Goal: Task Accomplishment & Management: Manage account settings

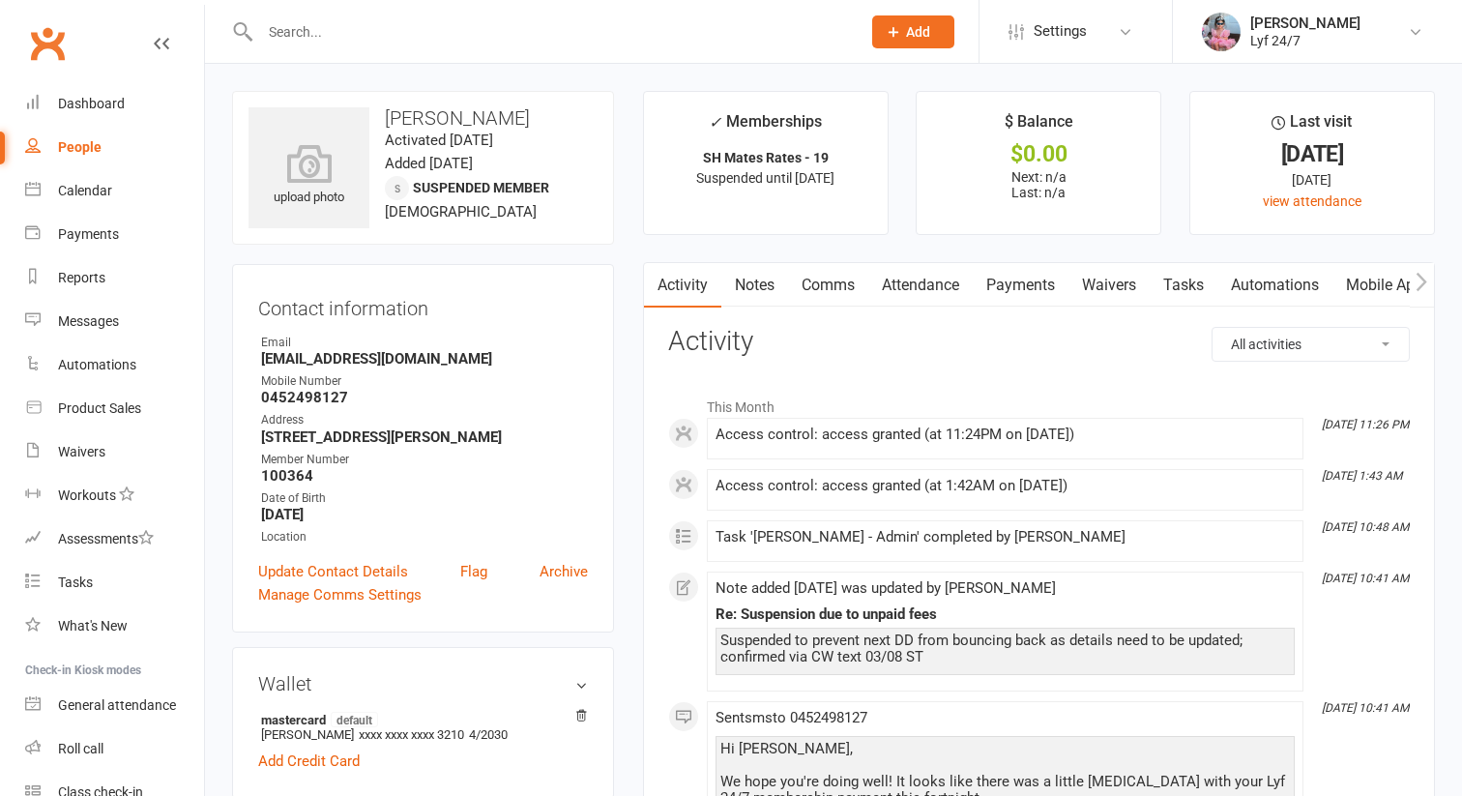
click at [318, 355] on strong "[EMAIL_ADDRESS][DOMAIN_NAME]" at bounding box center [424, 358] width 327 height 17
click at [318, 355] on strong "aauji20@gmail.com" at bounding box center [424, 358] width 327 height 17
copy render-form-field "aauji20@gmail.com"
click at [477, 40] on input "text" at bounding box center [550, 31] width 593 height 27
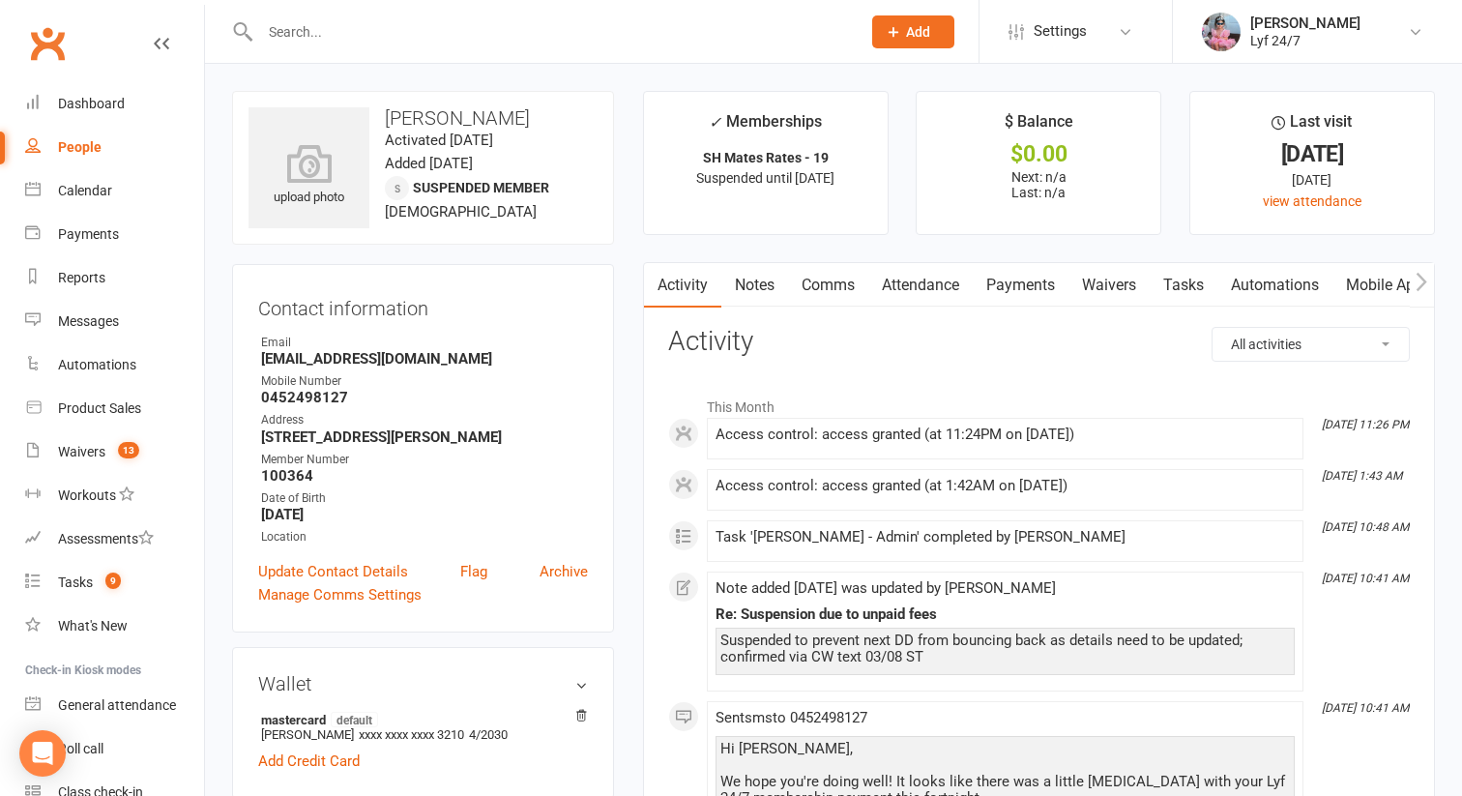
paste input "Kranthi kumar Thumma"
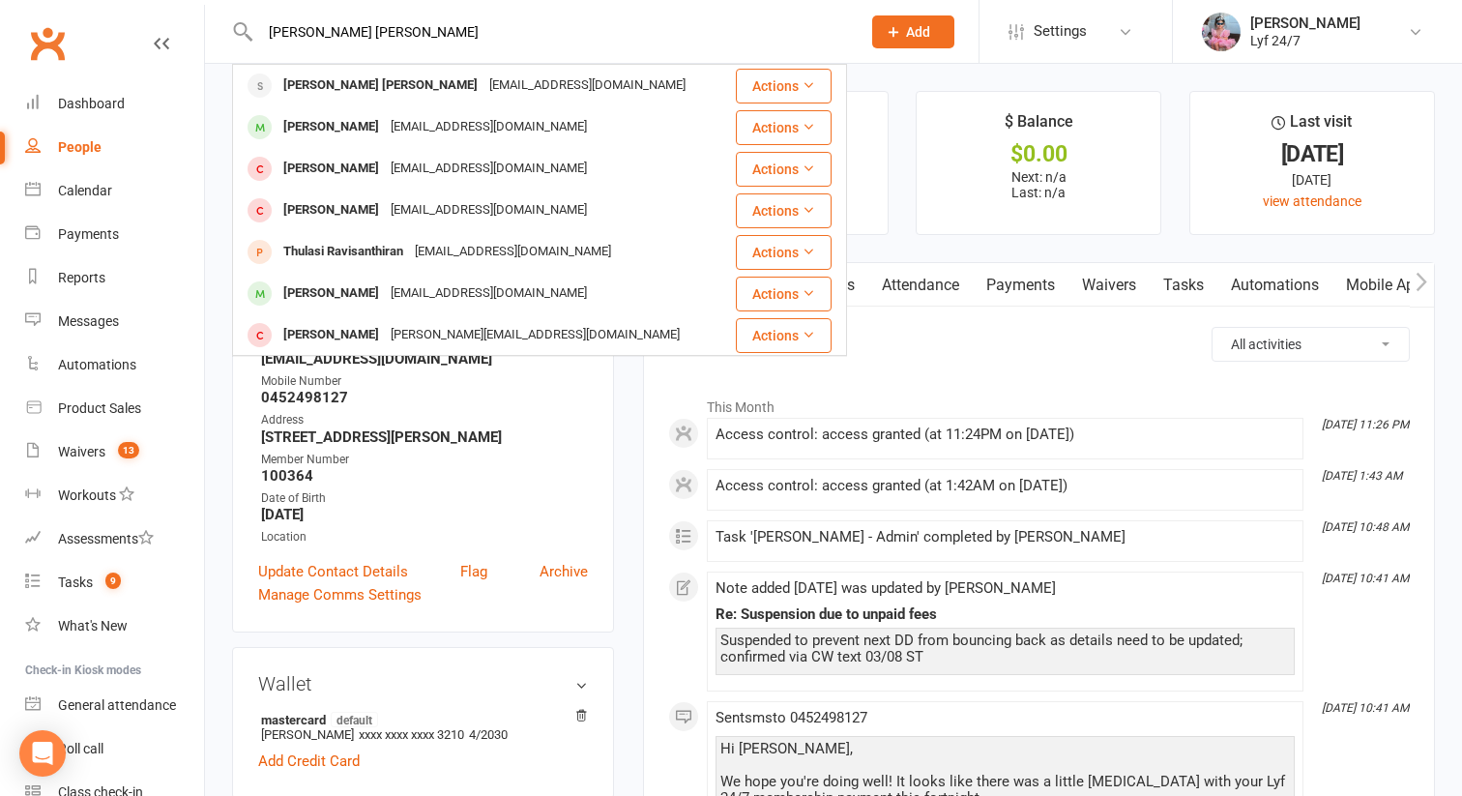
type input "Kranthi kumar Thumma"
click at [885, 350] on h3 "Activity" at bounding box center [1038, 342] width 741 height 30
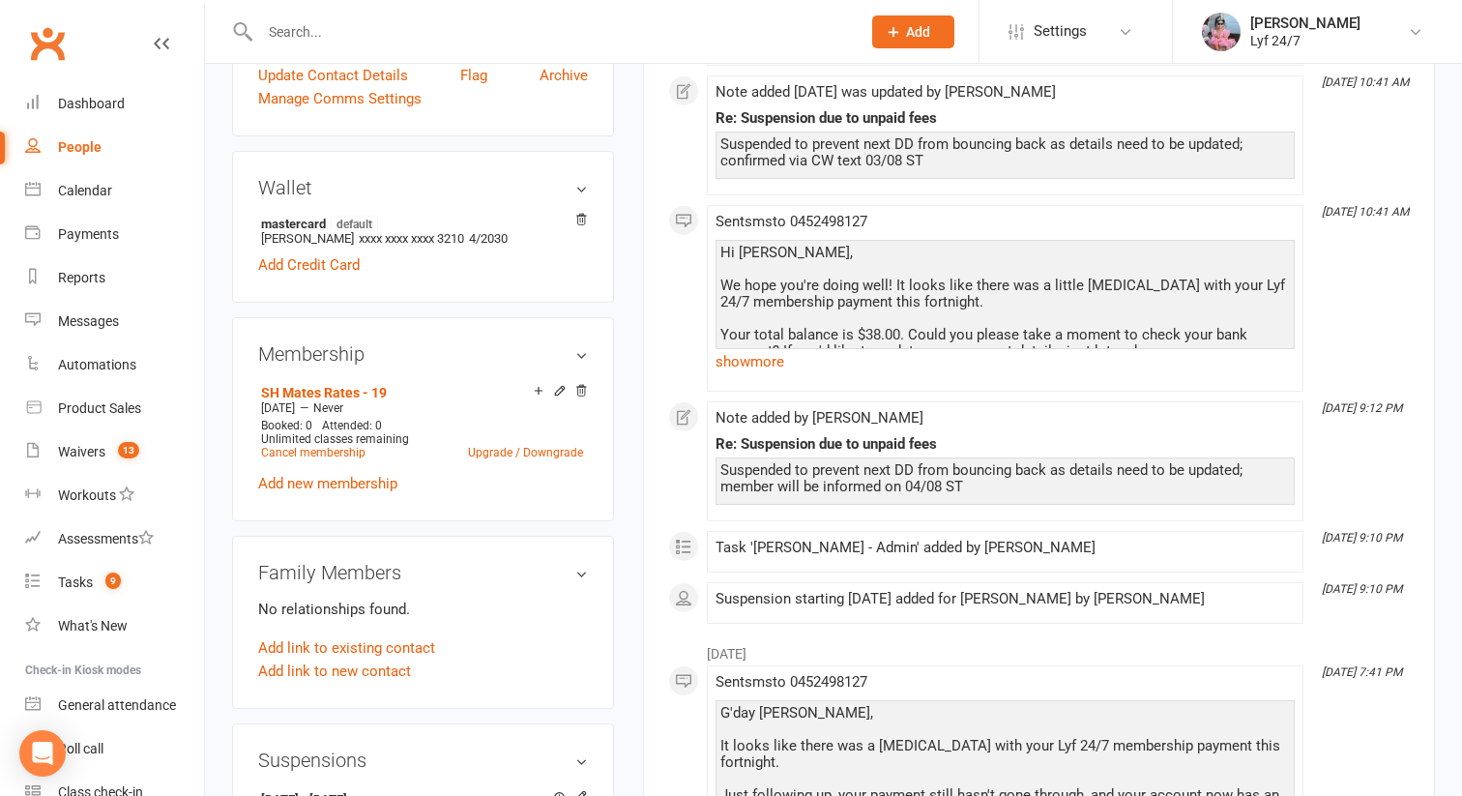
scroll to position [508, 0]
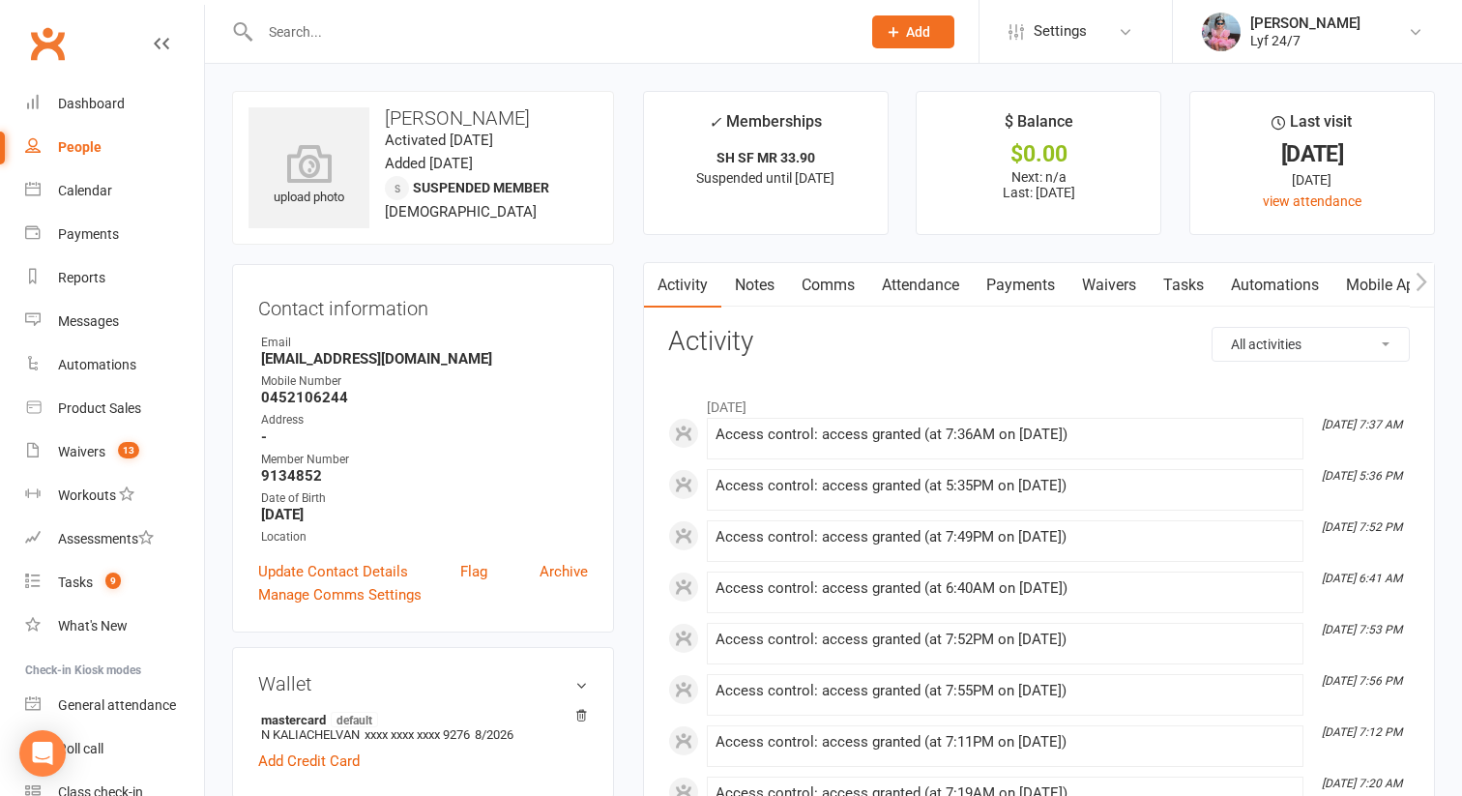
click at [1200, 293] on link "Tasks" at bounding box center [1183, 285] width 68 height 44
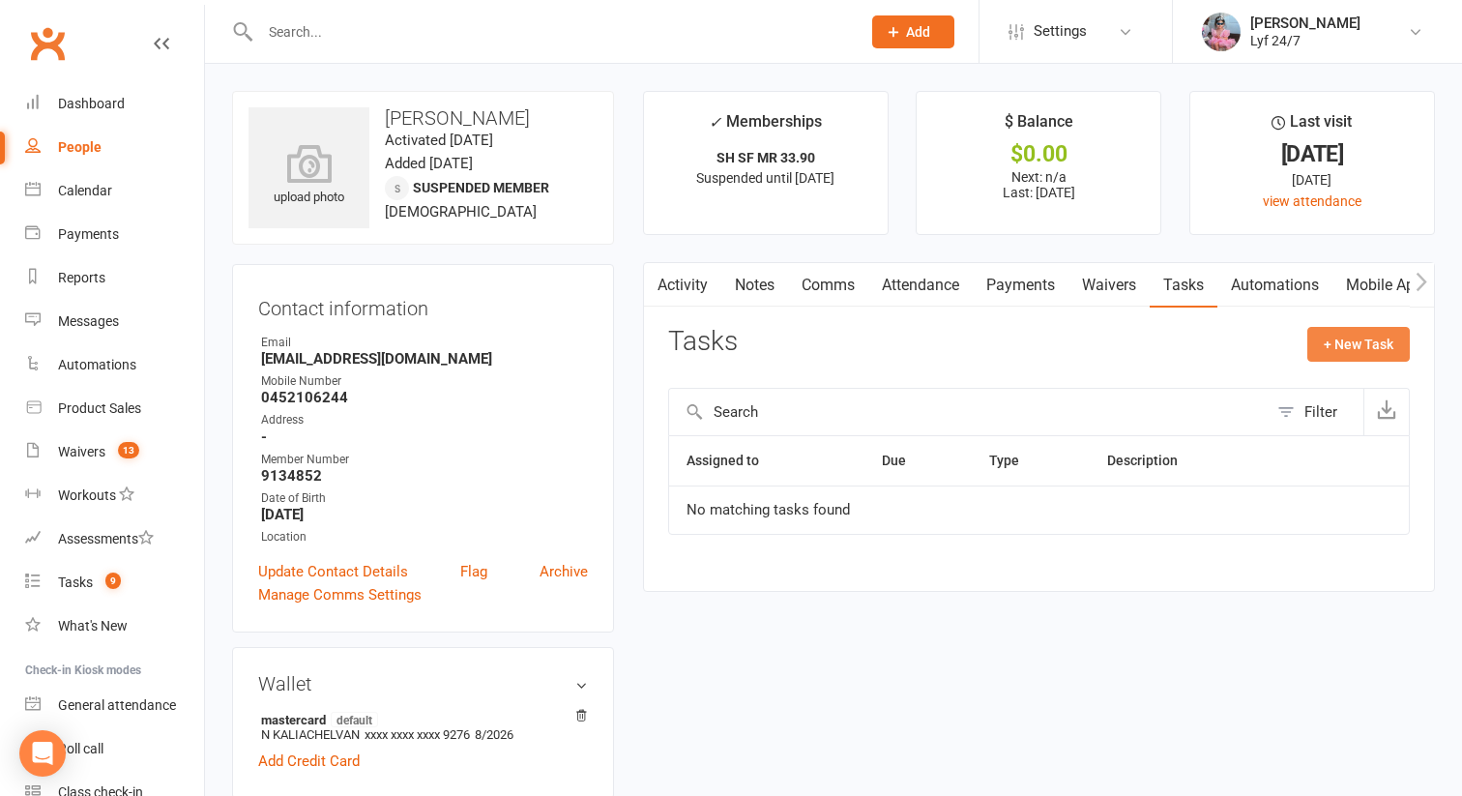
click at [1361, 358] on button "+ New Task" at bounding box center [1358, 344] width 102 height 35
select select "51905"
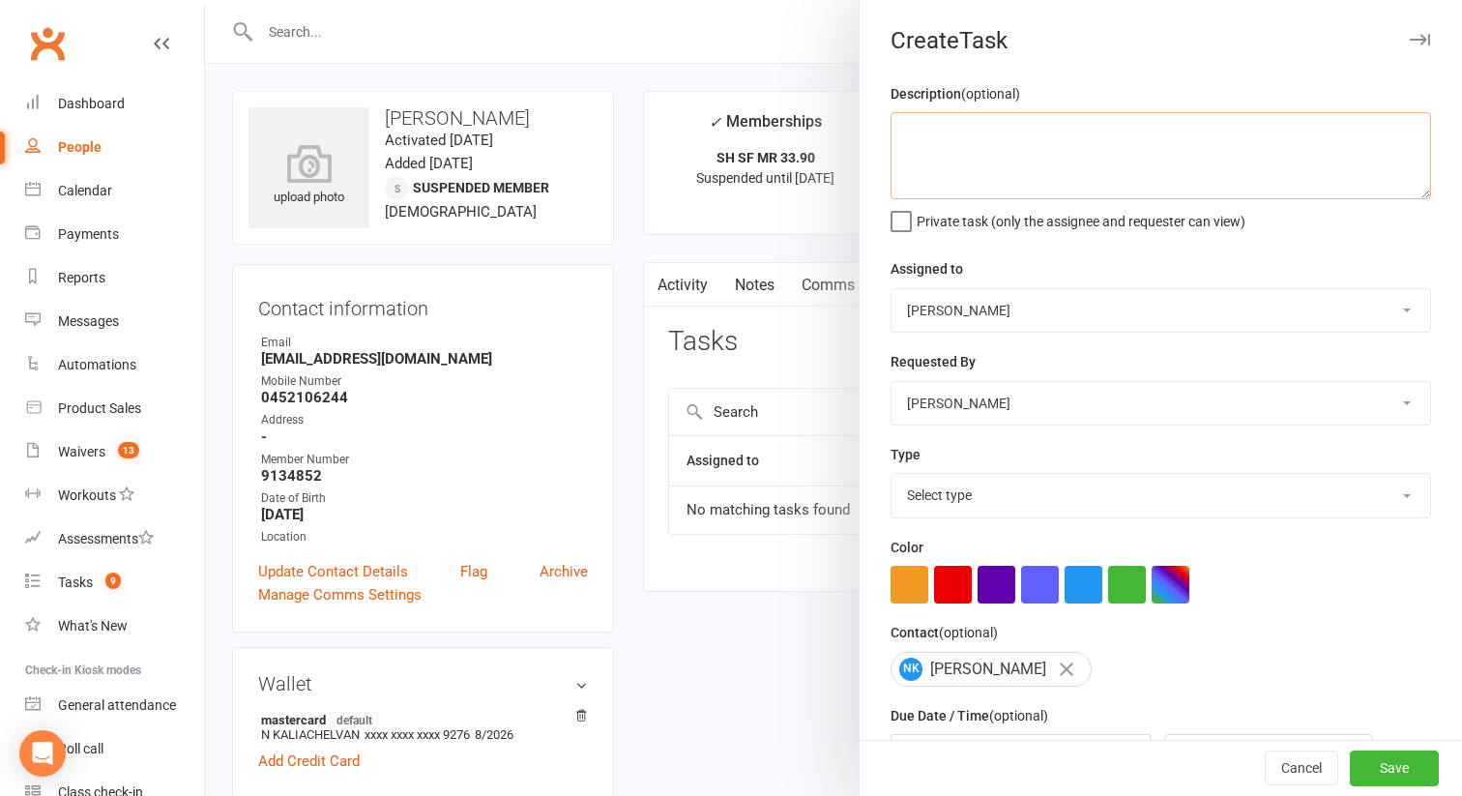
click at [998, 130] on textarea at bounding box center [1160, 155] width 540 height 87
type textarea "L"
click at [903, 141] on textarea "payment went through while on suspension" at bounding box center [1160, 155] width 540 height 87
click at [1233, 159] on textarea "Payment went through while on suspension" at bounding box center [1160, 155] width 540 height 87
drag, startPoint x: 1191, startPoint y: 137, endPoint x: 1334, endPoint y: 138, distance: 143.1
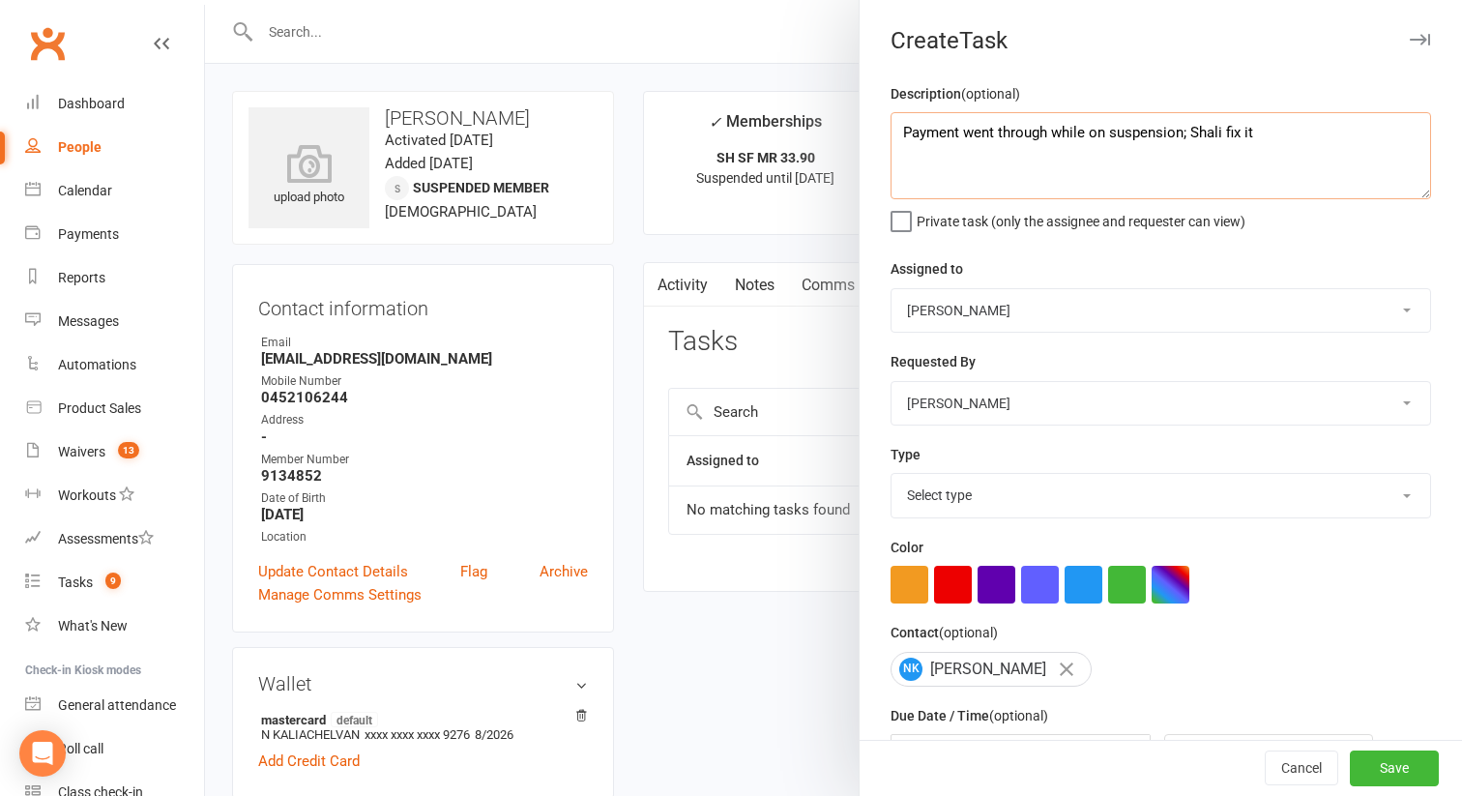
click at [1334, 138] on textarea "Payment went through while on suspension; Shali fix it" at bounding box center [1160, 155] width 540 height 87
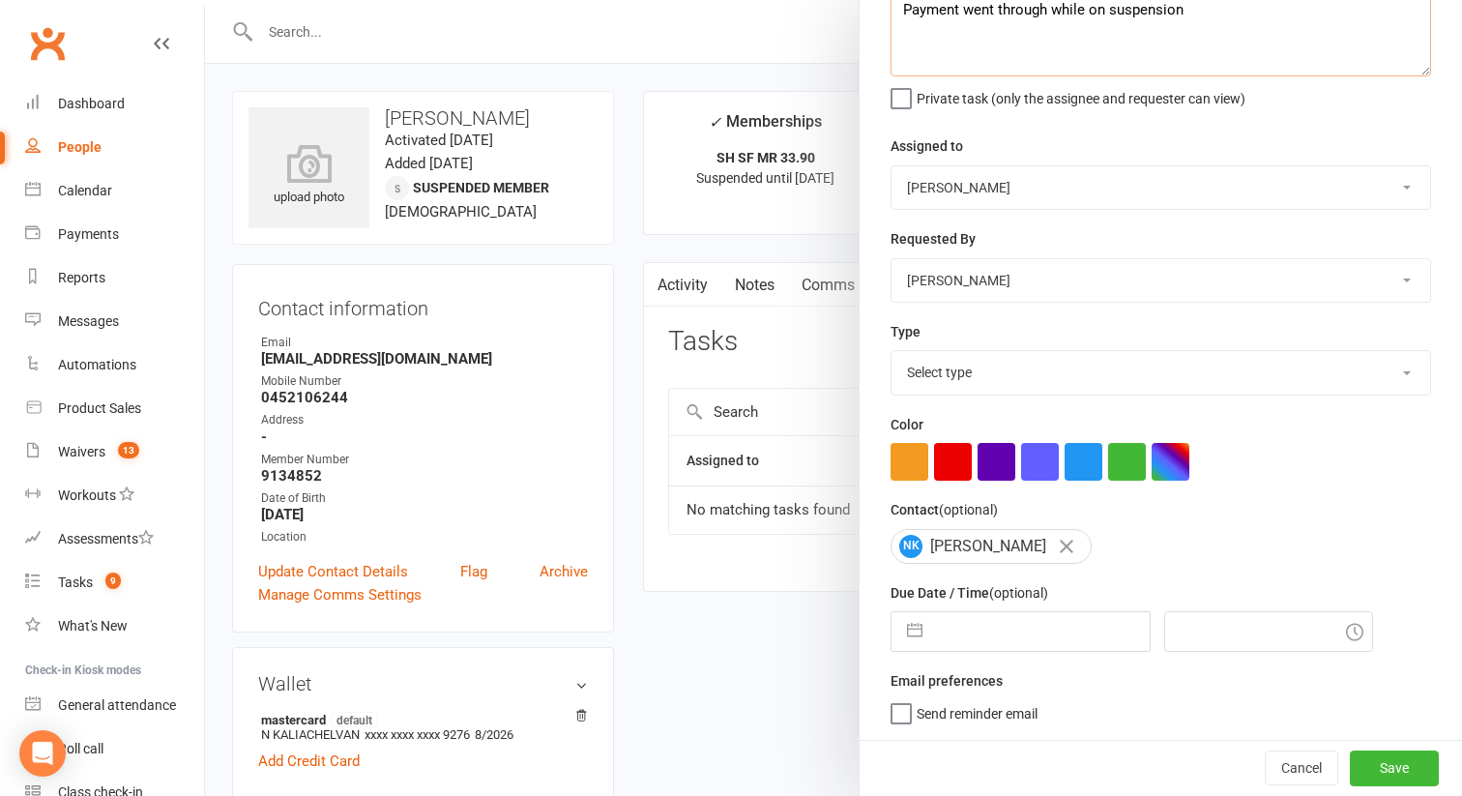
type textarea "Payment went through while on suspension"
click at [971, 366] on select "Select type Admin E-mail Meeting Phone call Add new task type" at bounding box center [1160, 372] width 538 height 43
select select "32221"
click at [891, 351] on select "Select type Admin E-mail Meeting Phone call Add new task type" at bounding box center [1160, 372] width 538 height 43
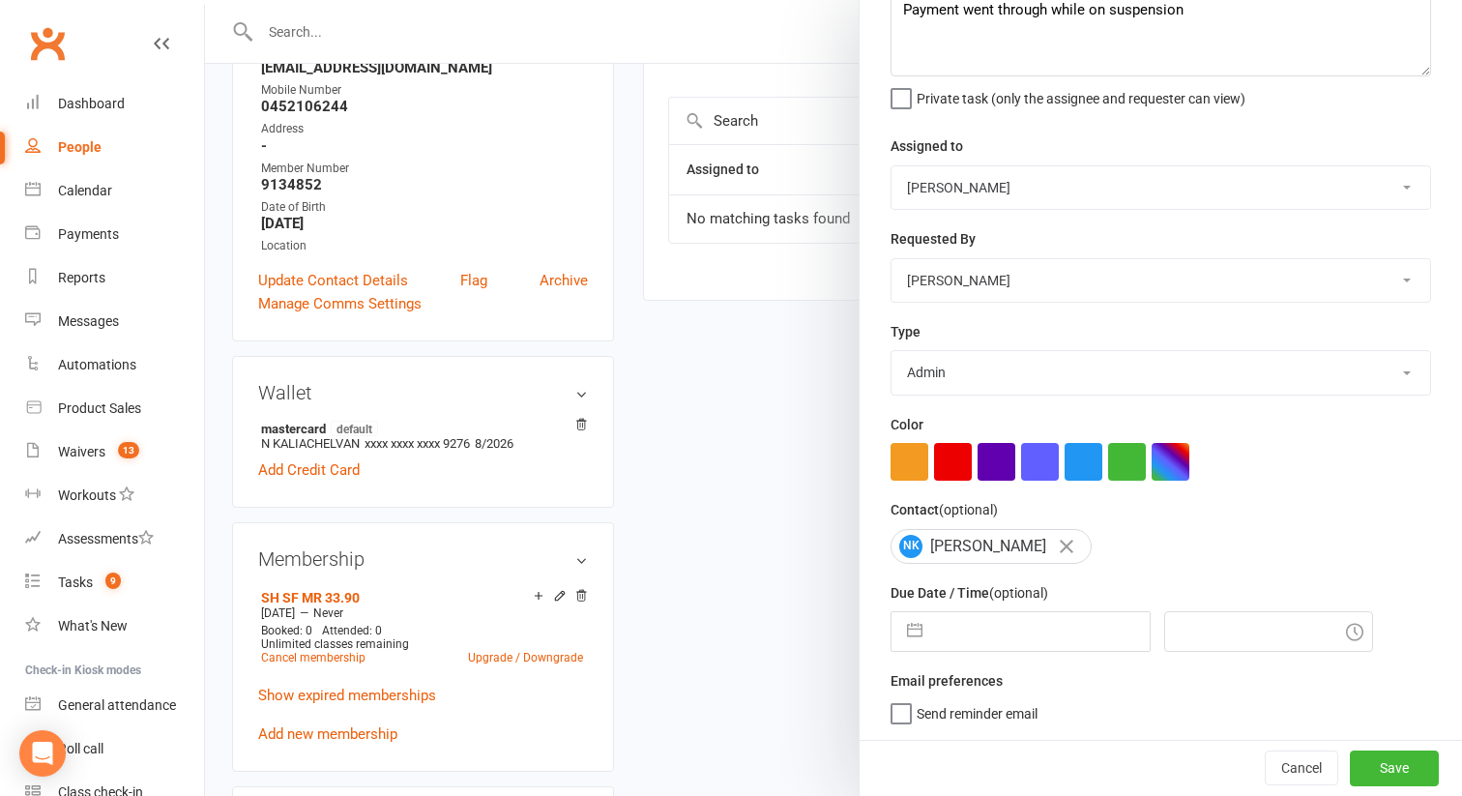
scroll to position [324, 0]
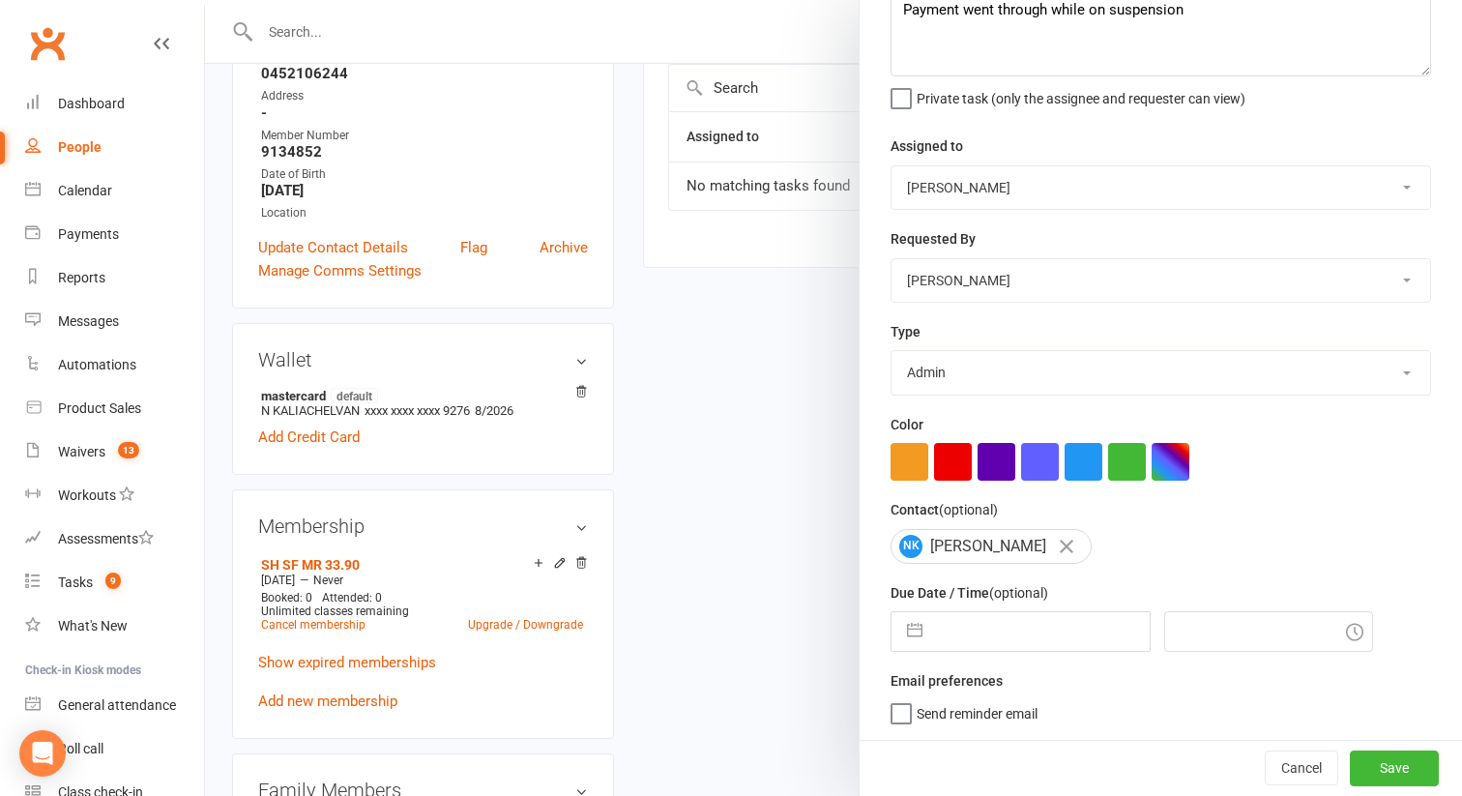
select select "6"
select select "2025"
select select "7"
select select "2025"
select select "8"
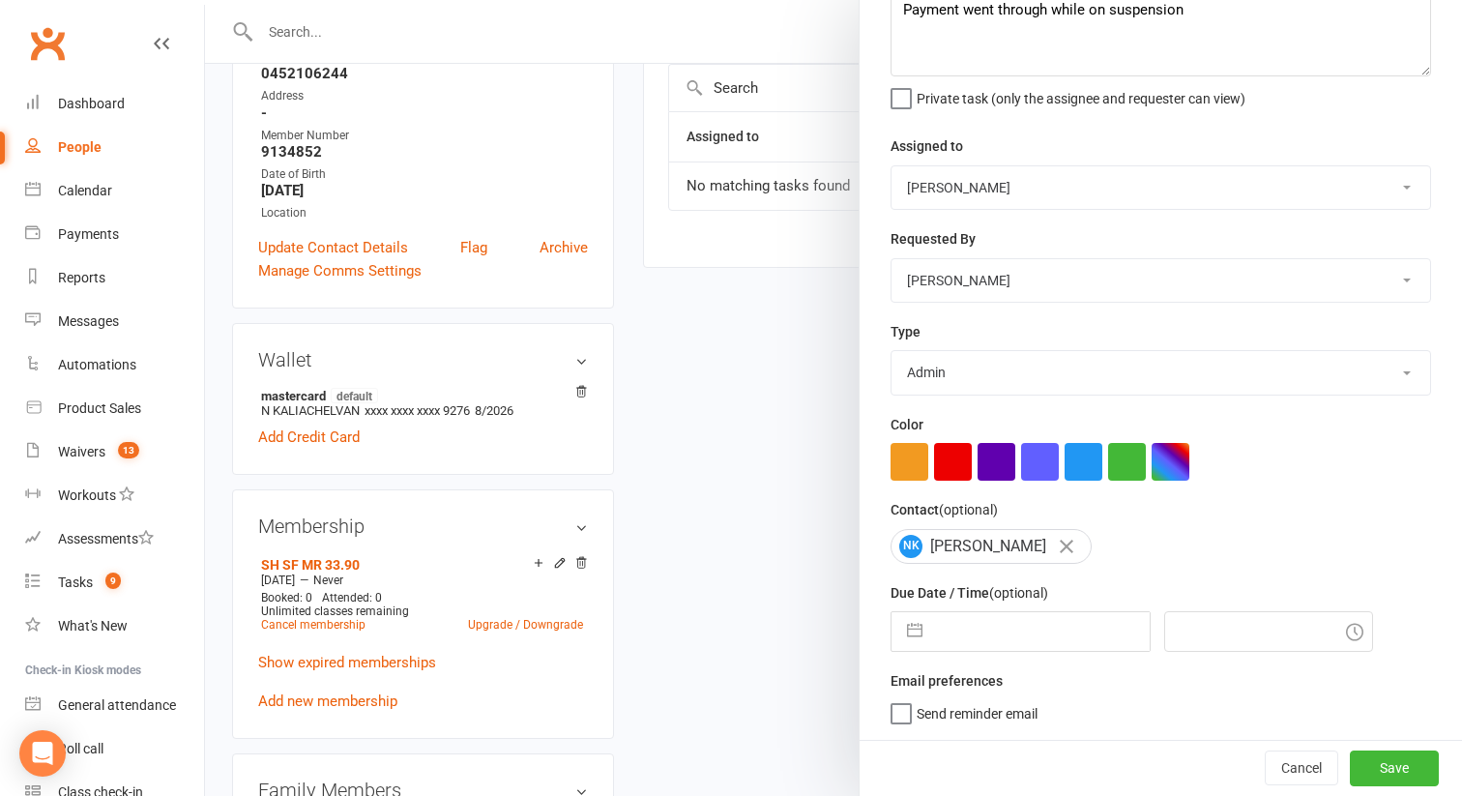
select select "2025"
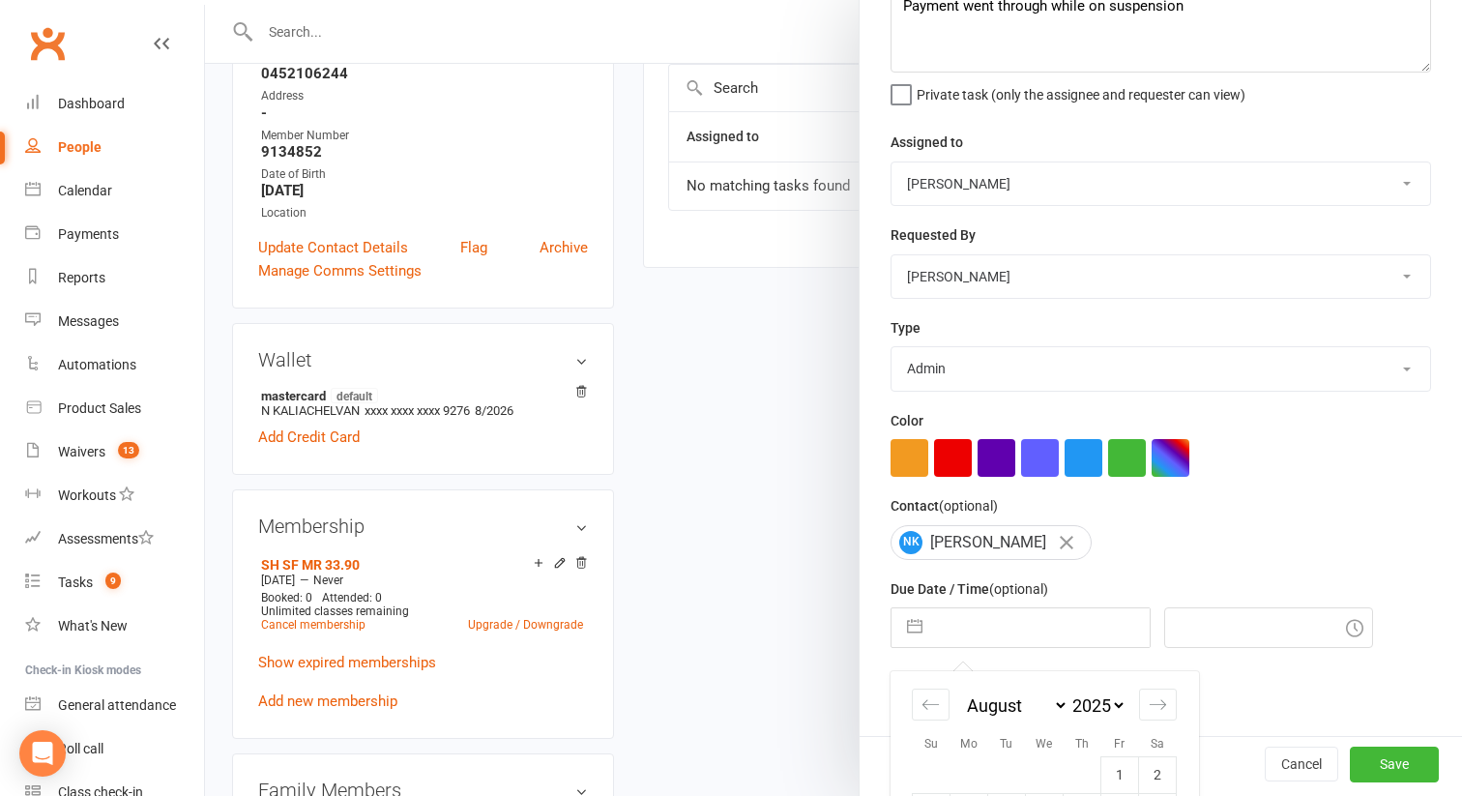
click at [976, 616] on input "text" at bounding box center [1041, 627] width 218 height 39
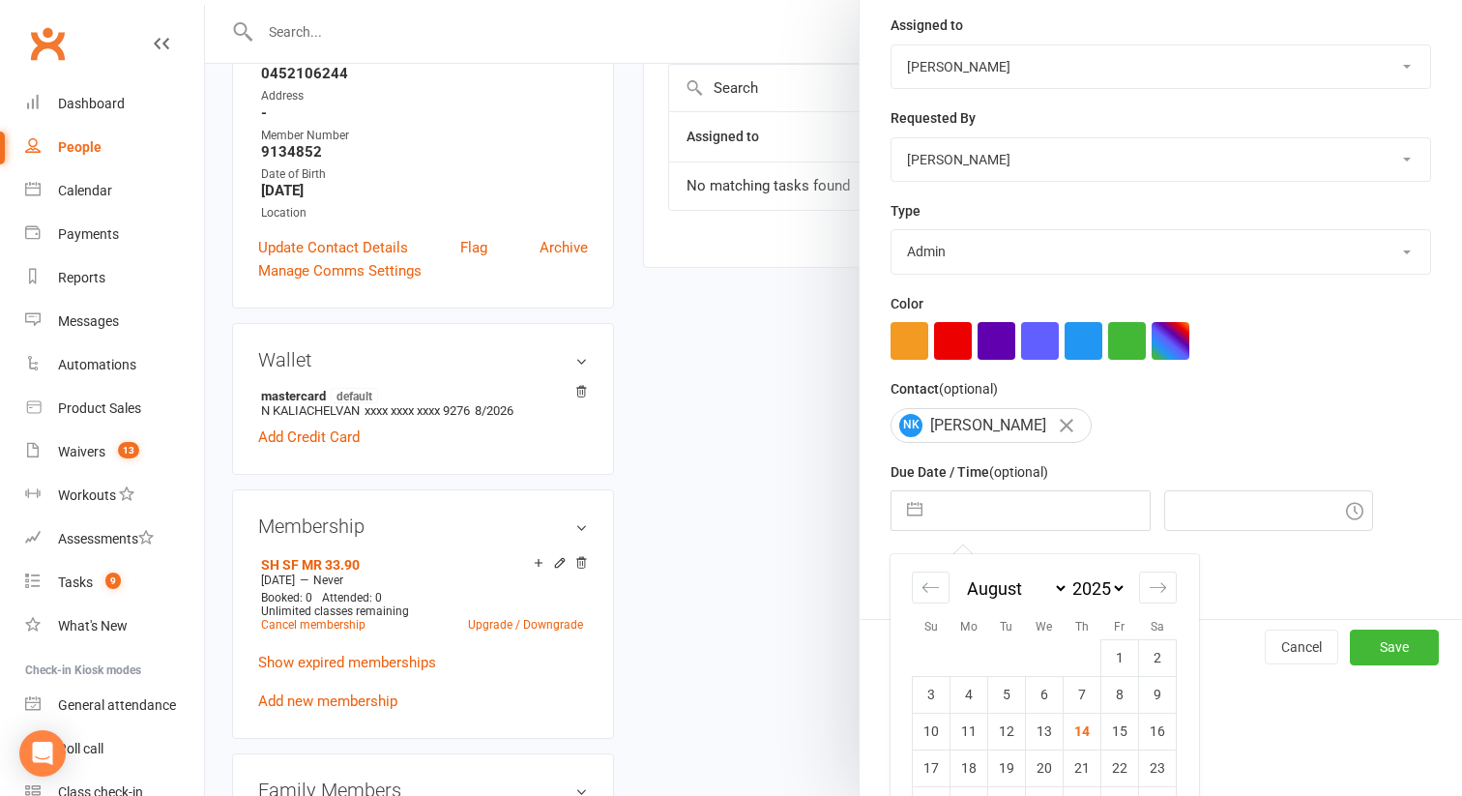
scroll to position [334, 0]
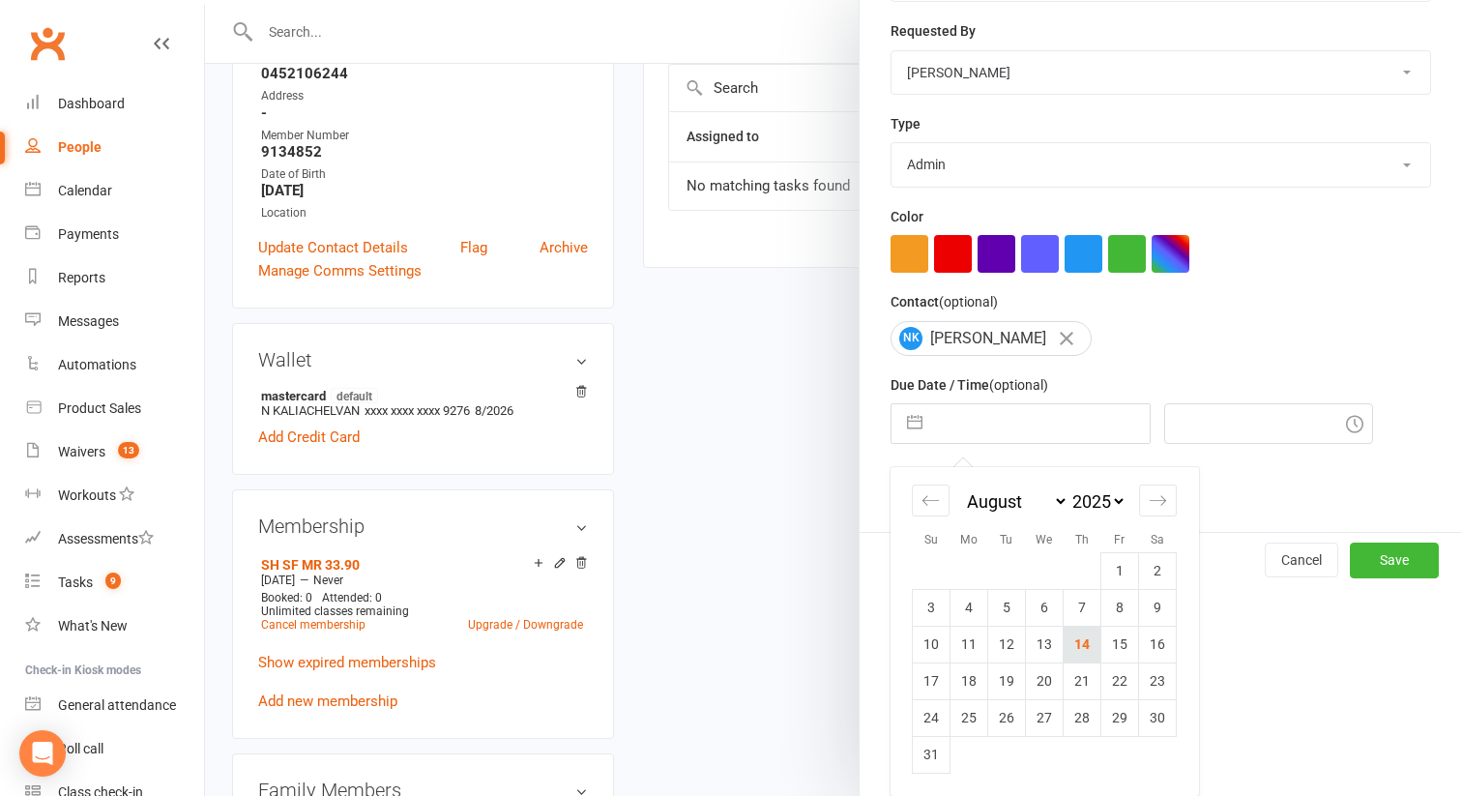
click at [1081, 651] on td "14" at bounding box center [1082, 643] width 38 height 37
type input "[DATE]"
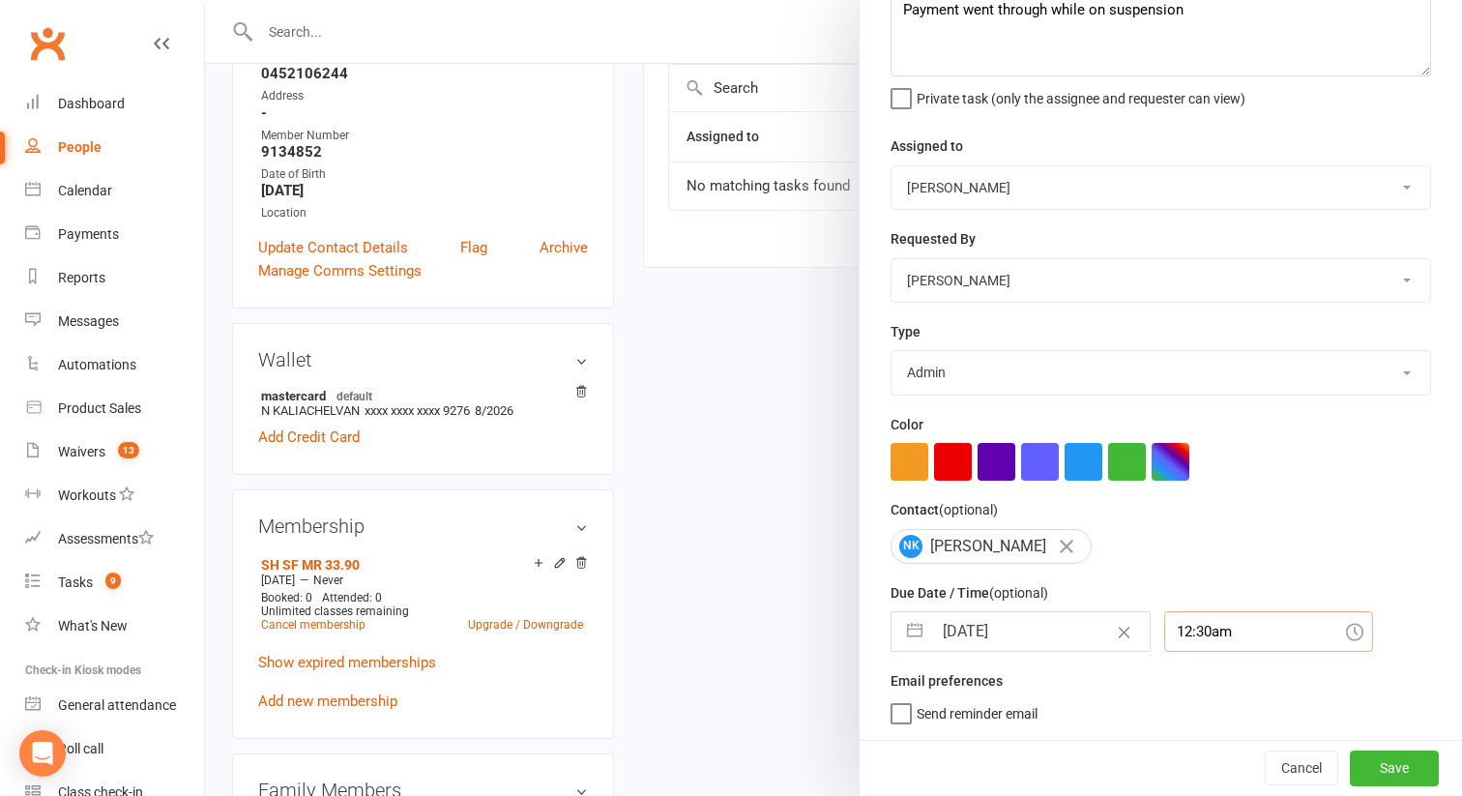
scroll to position [176, 0]
click at [1219, 633] on div "12:30am" at bounding box center [1268, 631] width 209 height 41
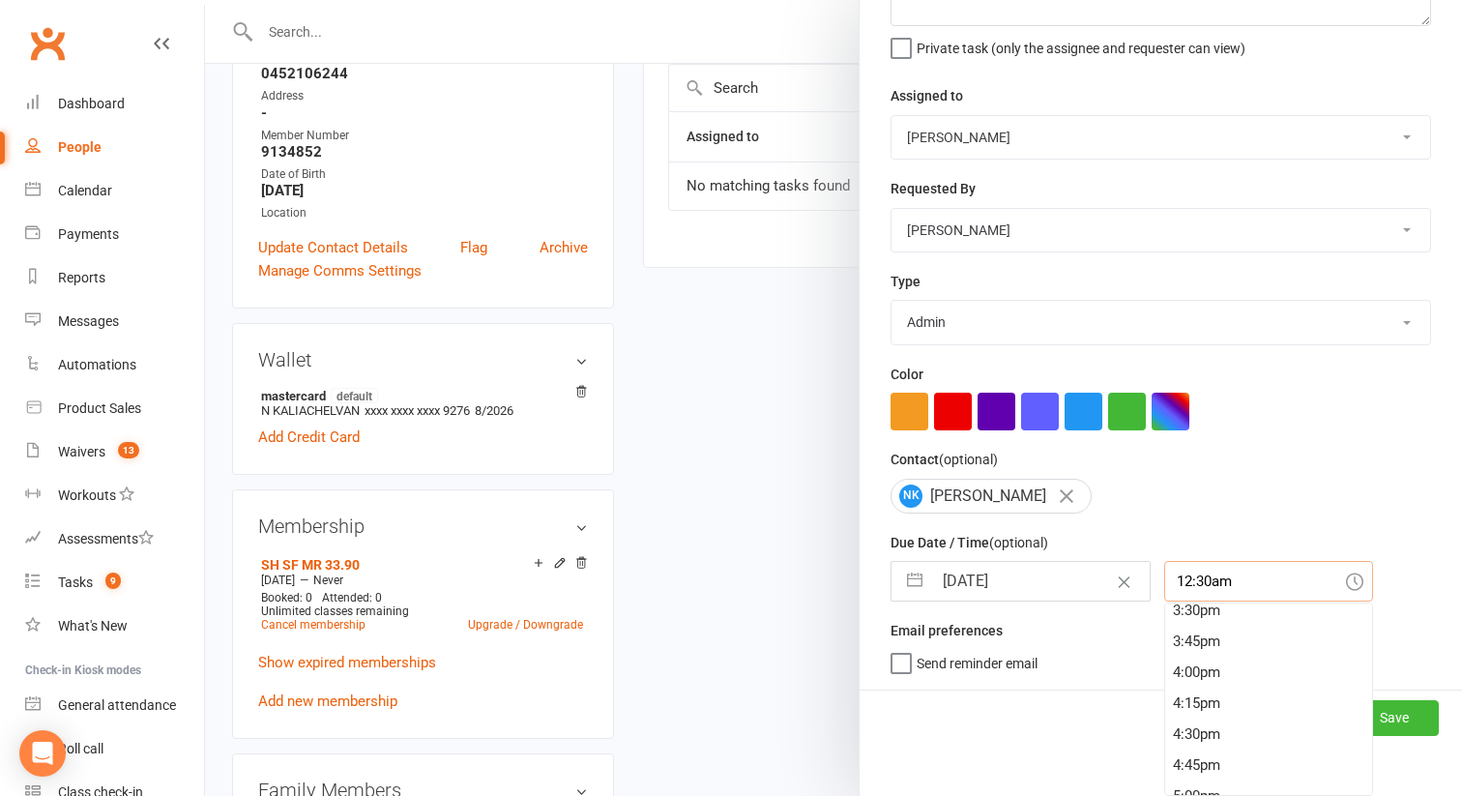
scroll to position [1923, 0]
click at [1176, 682] on div "4:00pm" at bounding box center [1268, 675] width 207 height 31
type input "4:00pm"
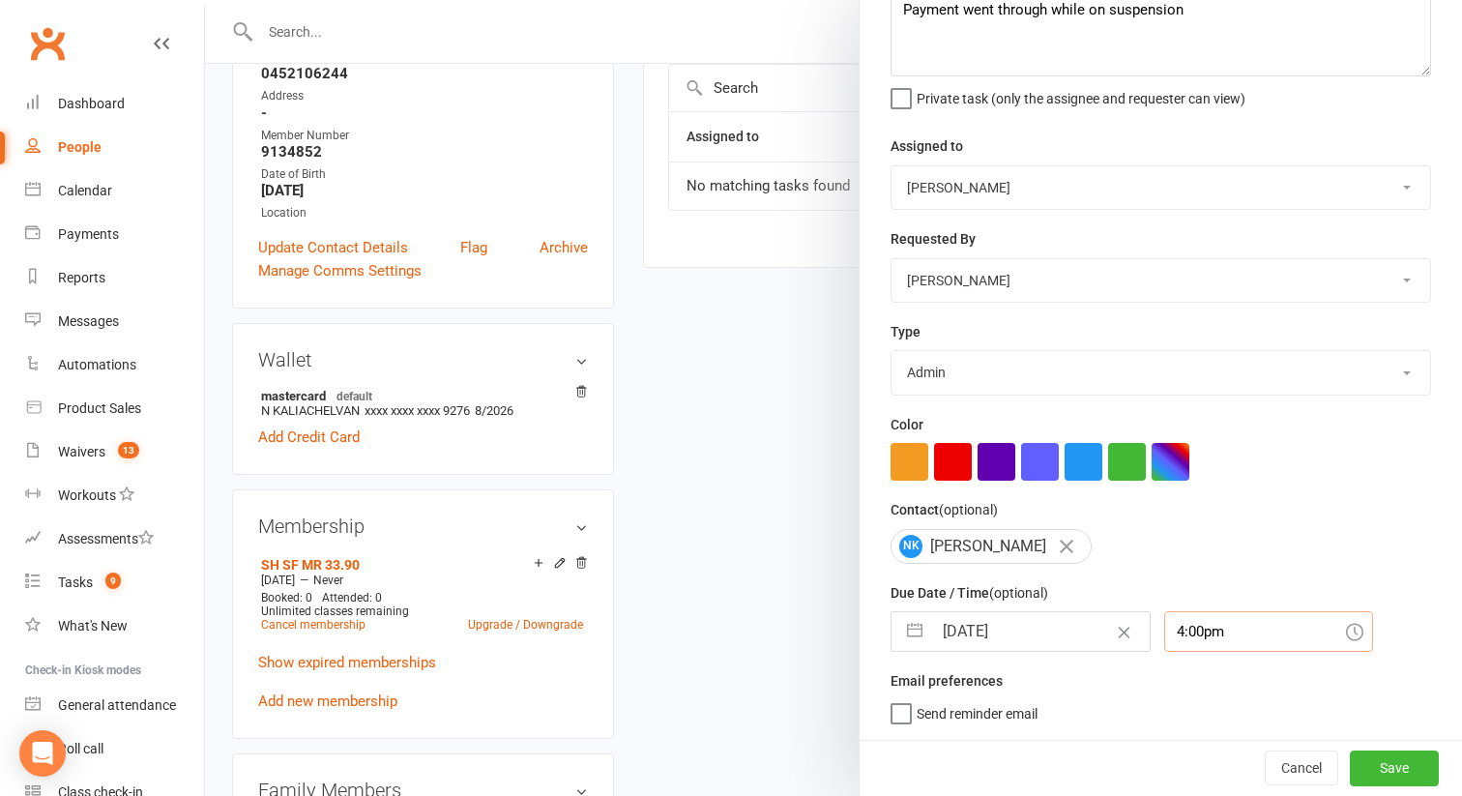
scroll to position [127, 0]
click at [949, 477] on button "button" at bounding box center [953, 462] width 38 height 38
click at [1406, 773] on button "Save" at bounding box center [1393, 767] width 89 height 35
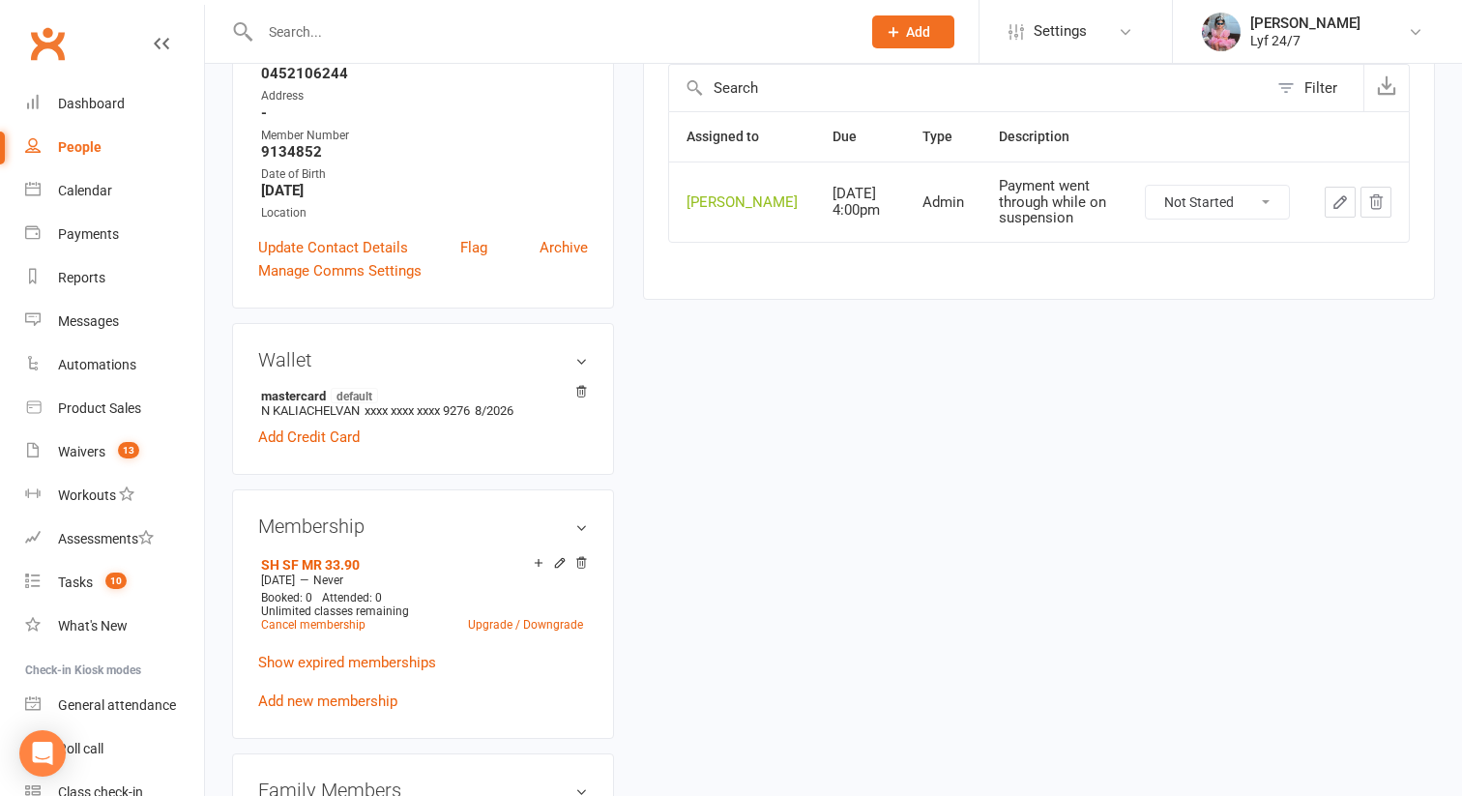
scroll to position [0, 0]
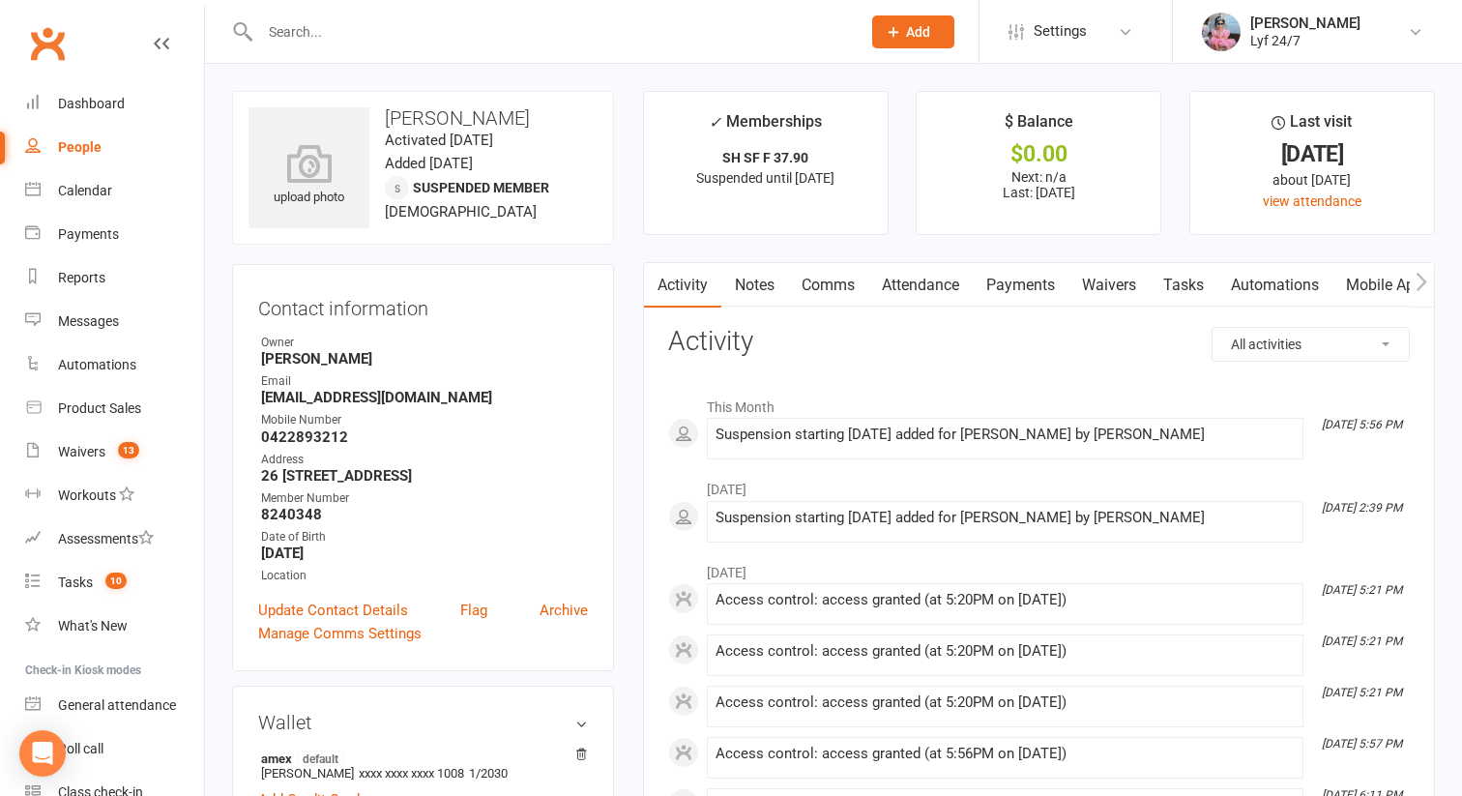
click at [1195, 293] on link "Tasks" at bounding box center [1183, 285] width 68 height 44
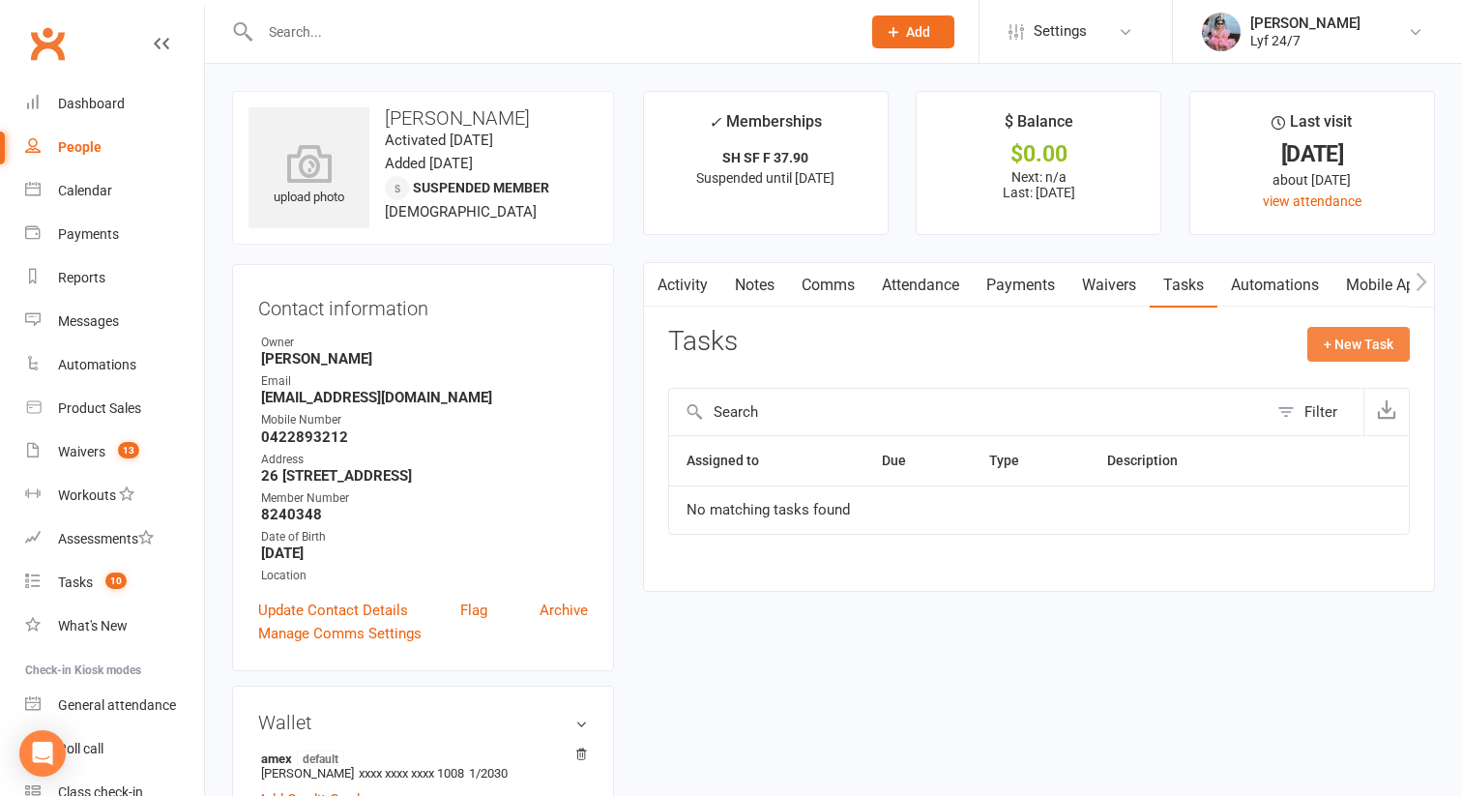
click at [1375, 359] on button "+ New Task" at bounding box center [1358, 344] width 102 height 35
select select "51905"
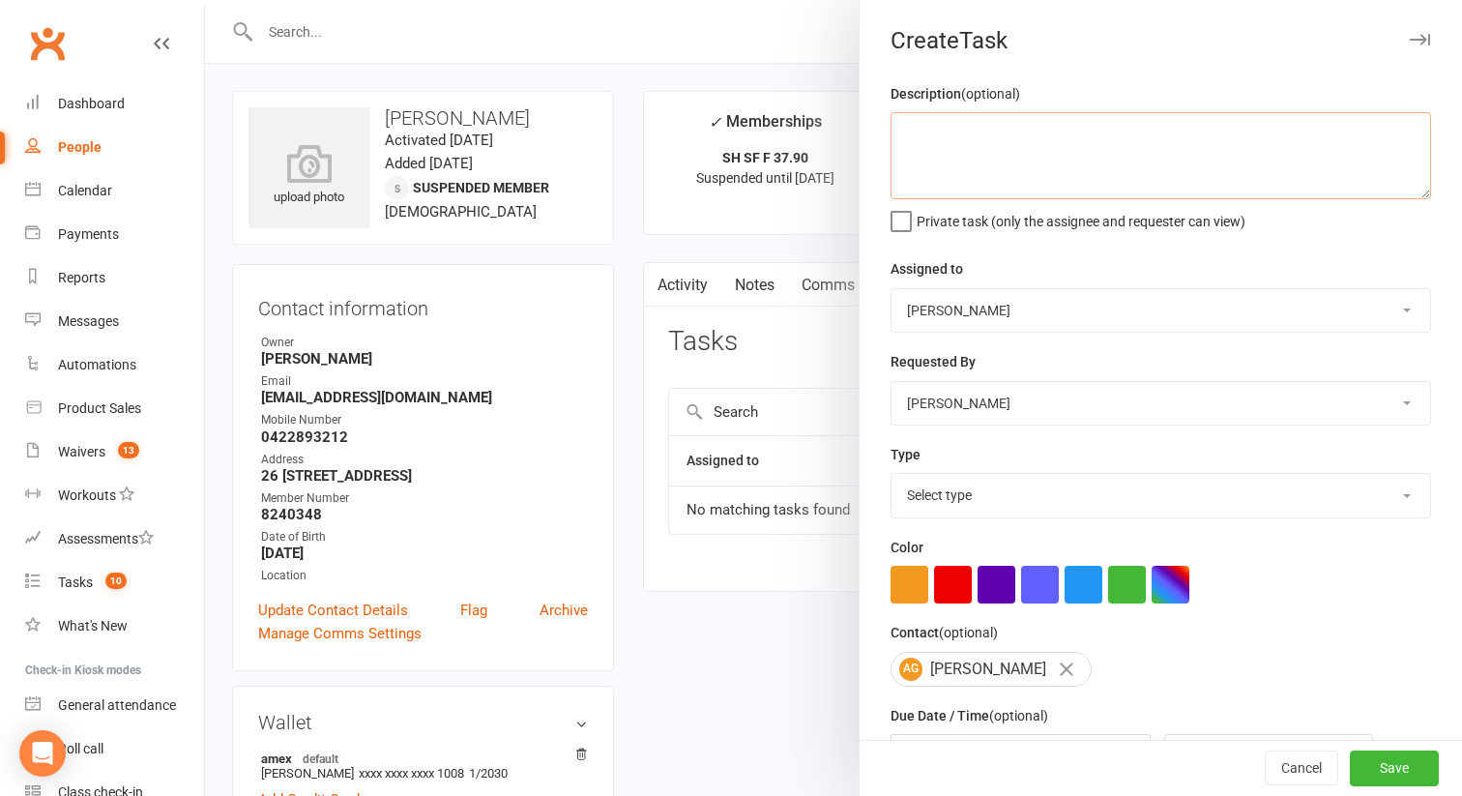
click at [970, 197] on textarea at bounding box center [1160, 155] width 540 height 87
click at [1088, 131] on textarea "Payment went through whileon suspension" at bounding box center [1160, 155] width 540 height 87
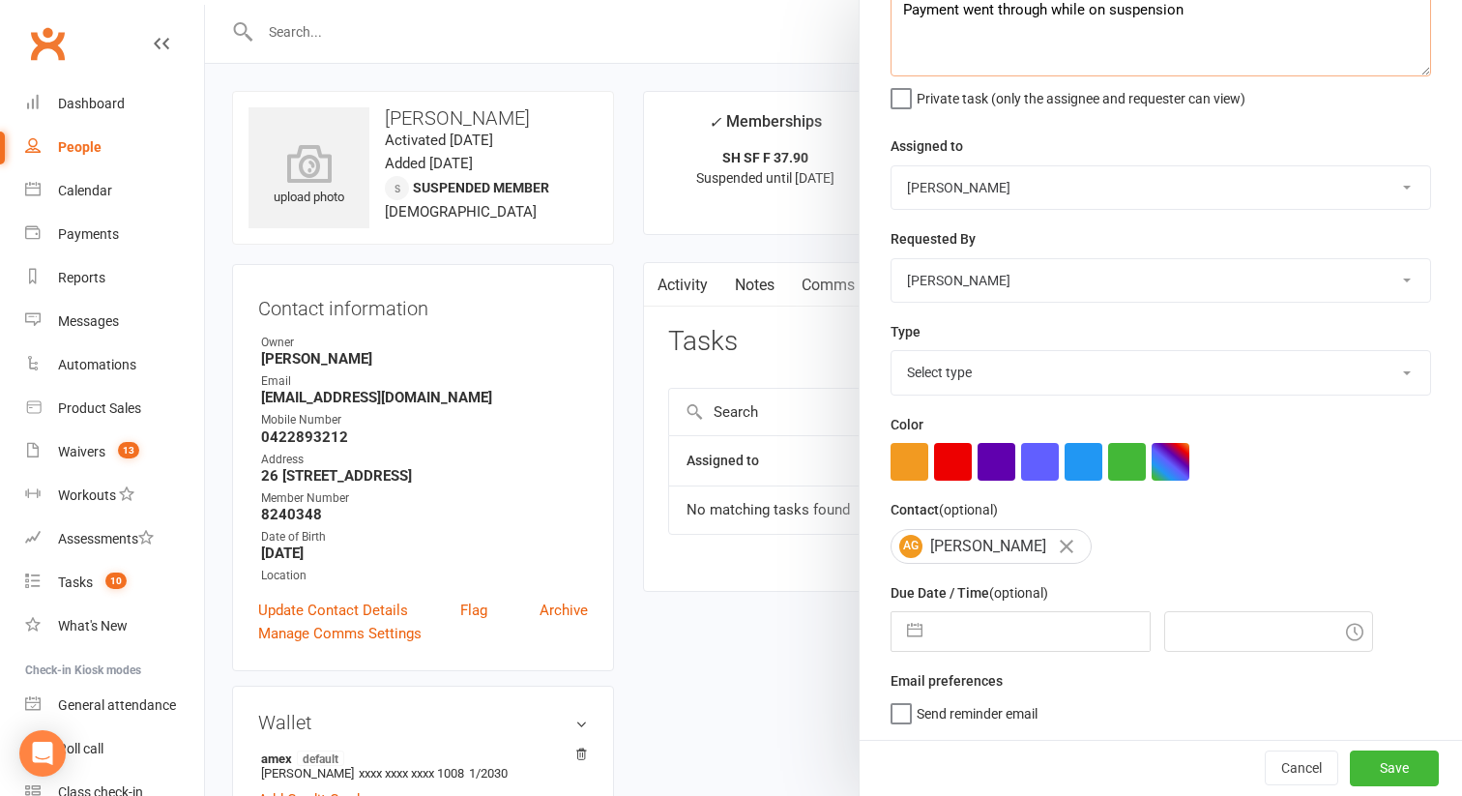
type textarea "Payment went through while on suspension"
click at [957, 392] on div "Select type Admin E-mail Meeting Phone call Add new task type" at bounding box center [1160, 372] width 540 height 44
click at [955, 376] on select "Select type Admin E-mail Meeting Phone call Add new task type" at bounding box center [1160, 372] width 538 height 43
select select "32221"
click at [891, 351] on select "Select type Admin E-mail Meeting Phone call Add new task type" at bounding box center [1160, 372] width 538 height 43
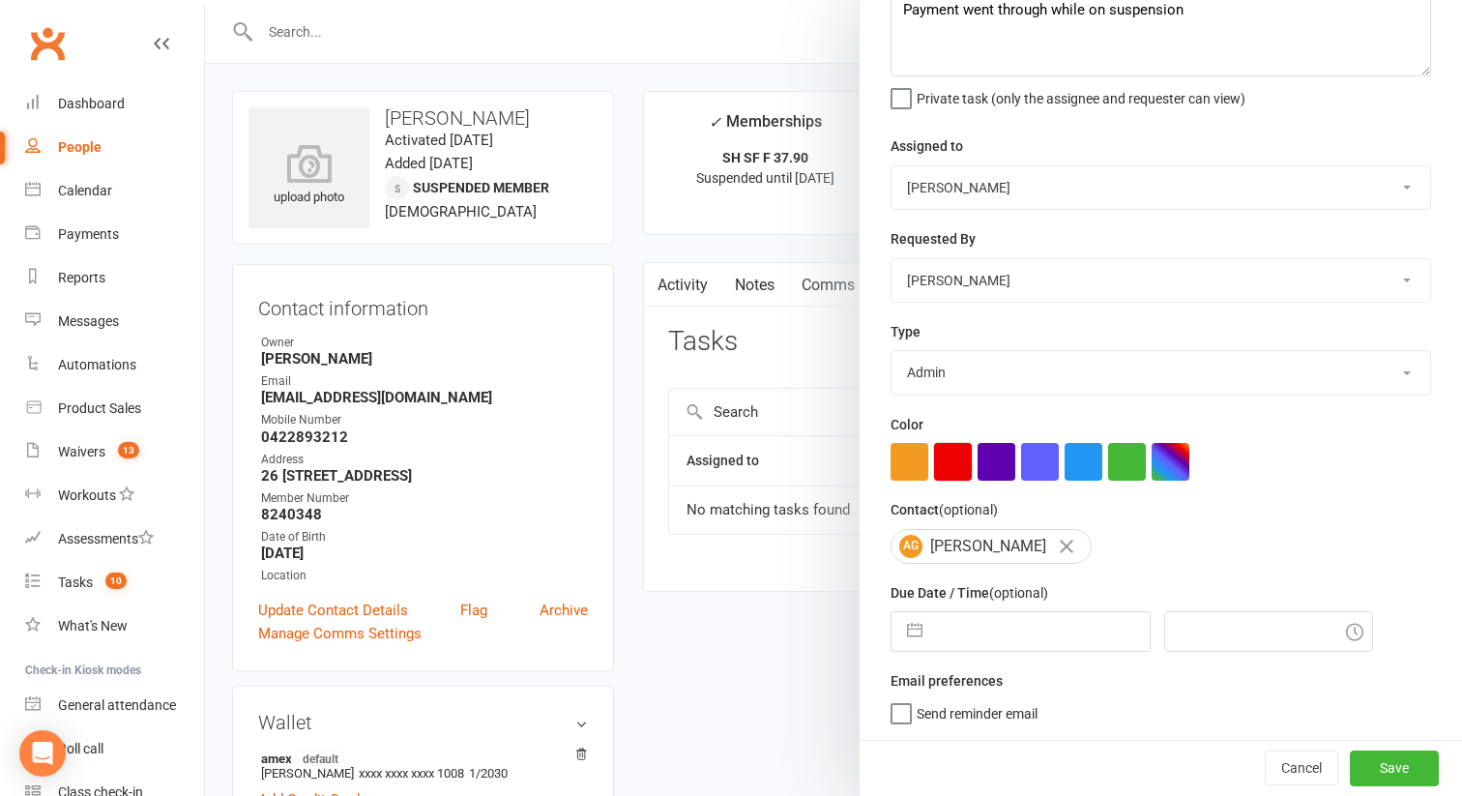
click at [956, 468] on button "button" at bounding box center [953, 462] width 38 height 38
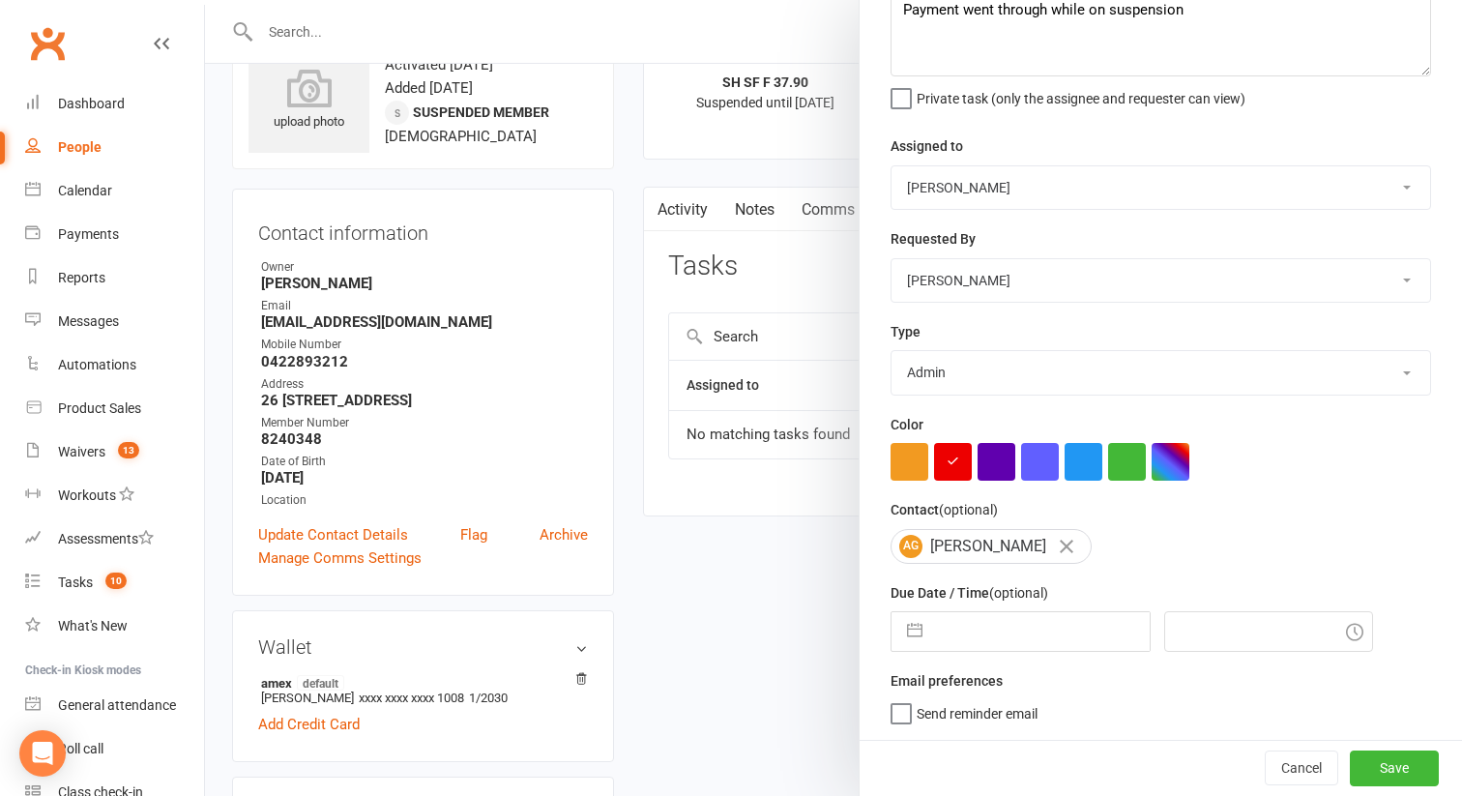
scroll to position [130, 0]
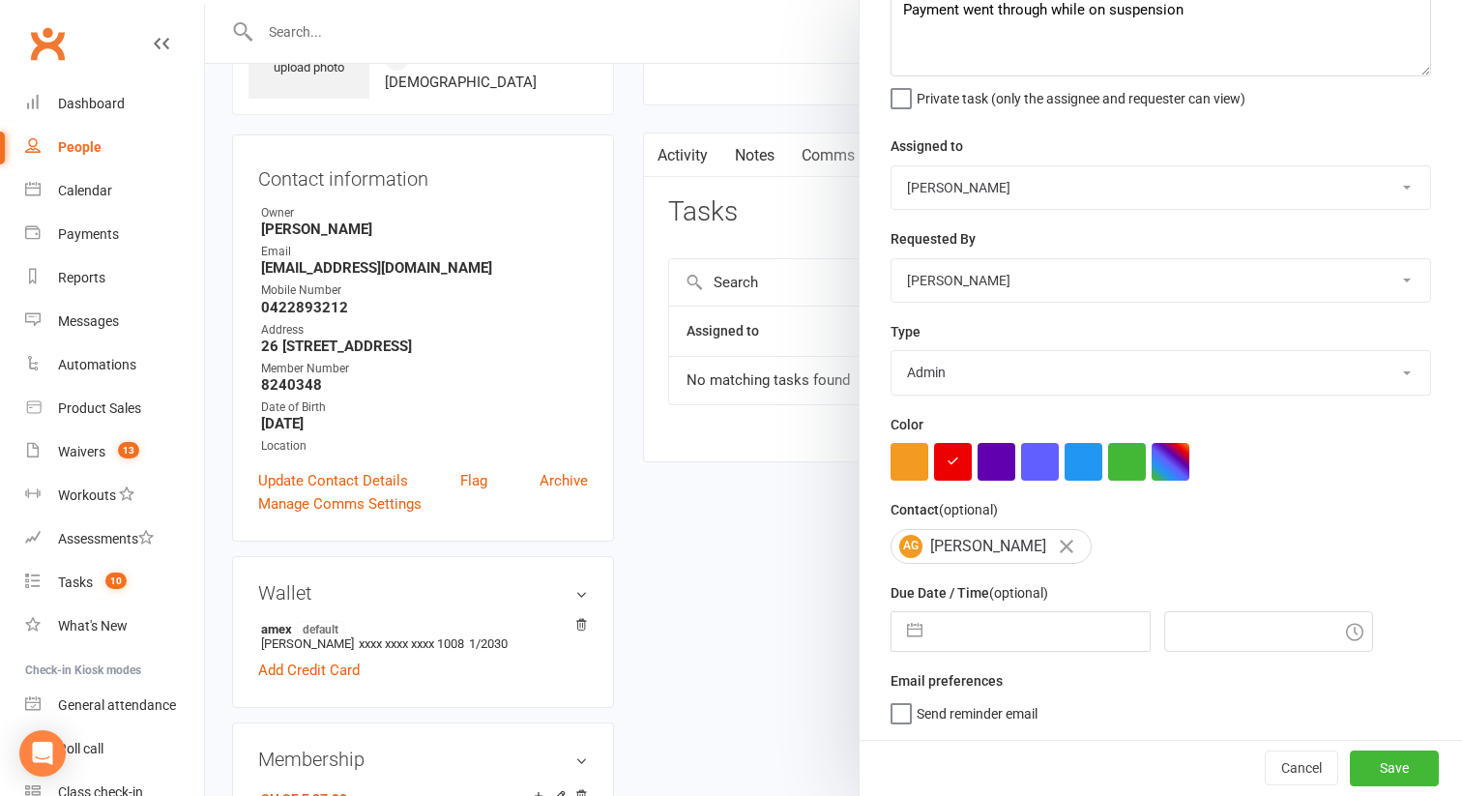
click at [945, 641] on input "text" at bounding box center [1041, 631] width 218 height 39
select select "6"
select select "2025"
select select "7"
select select "2025"
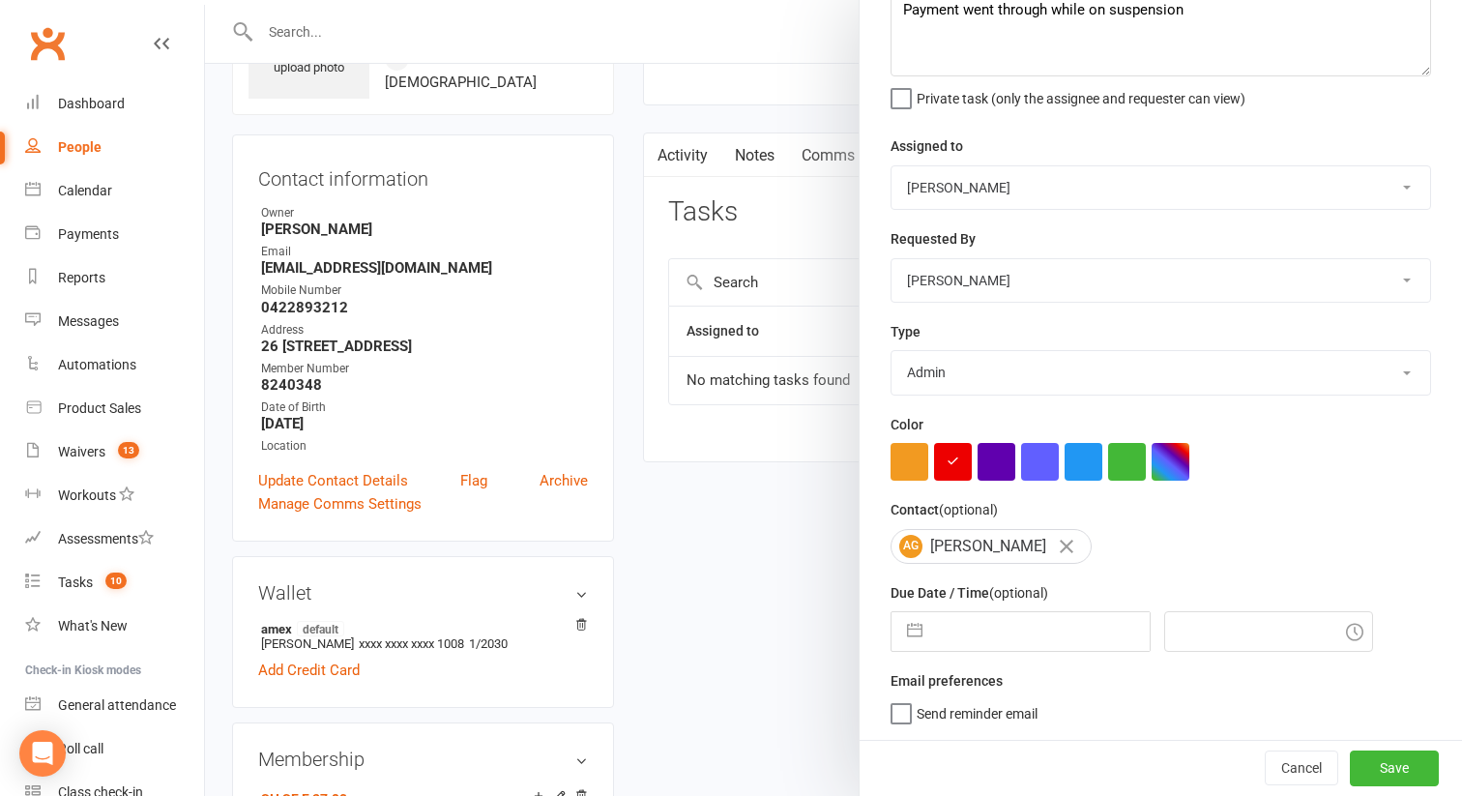
select select "8"
select select "2025"
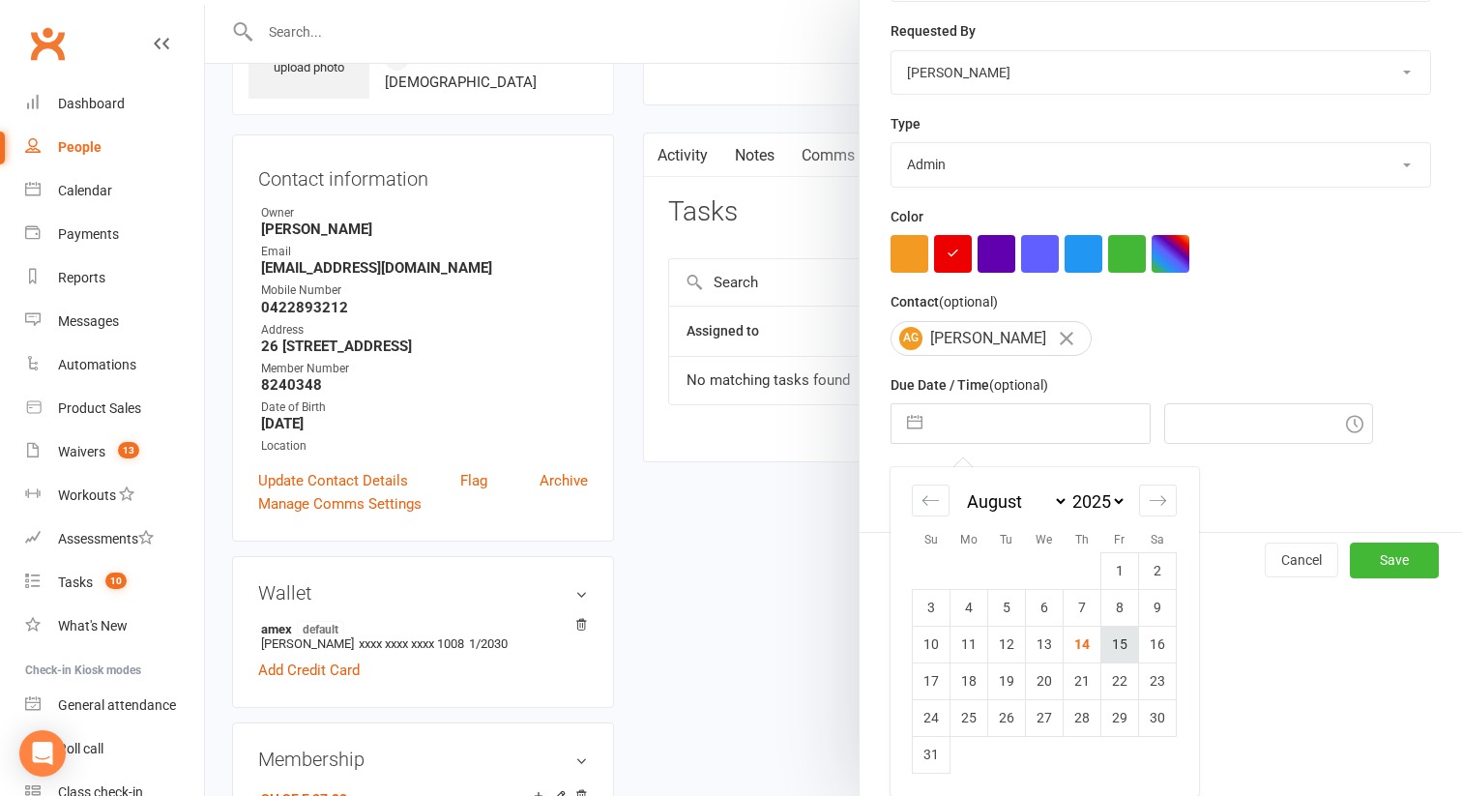
click at [1112, 650] on td "15" at bounding box center [1120, 643] width 38 height 37
type input "15 Aug 2025"
type input "12:30am"
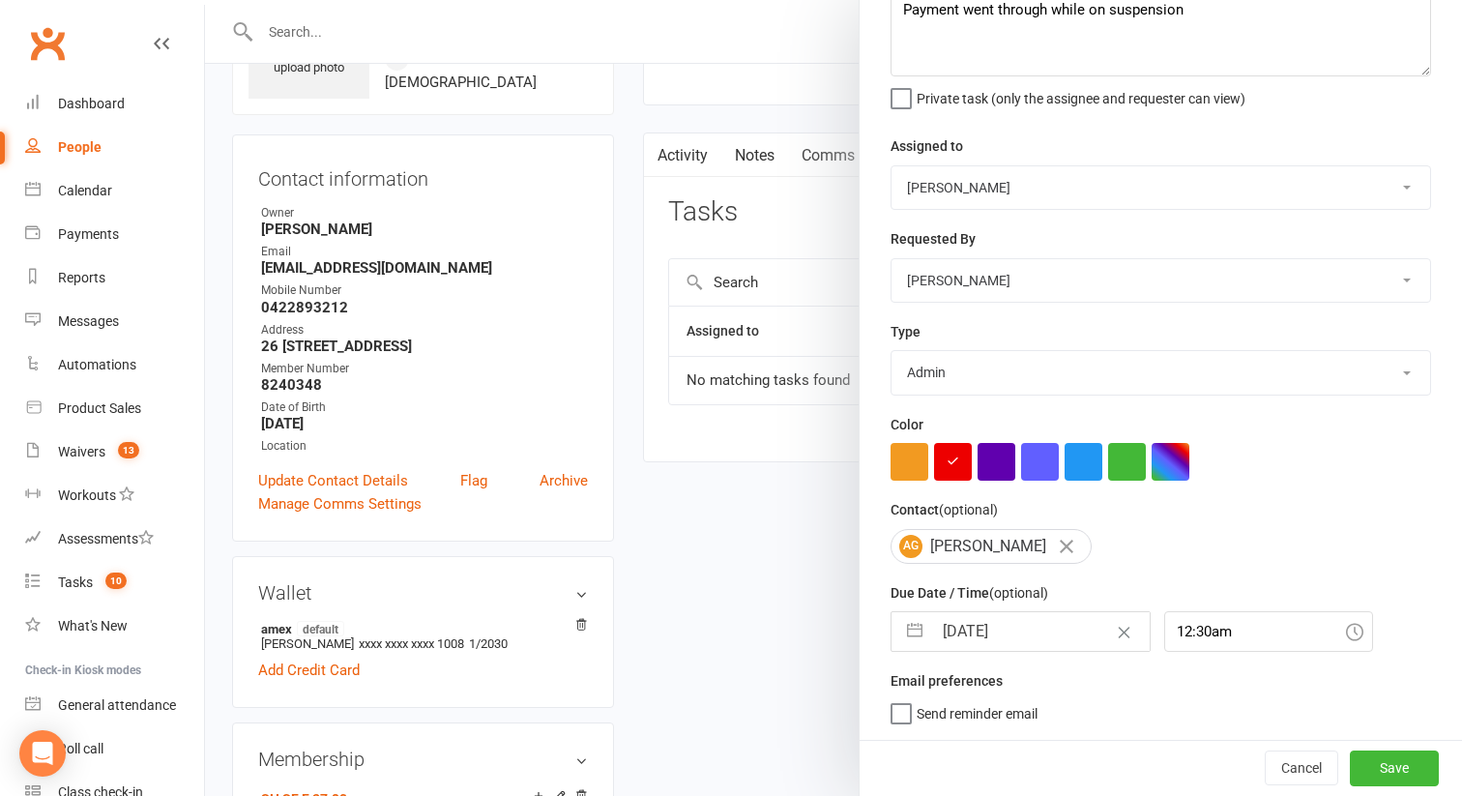
select select "6"
select select "2025"
select select "7"
select select "2025"
select select "8"
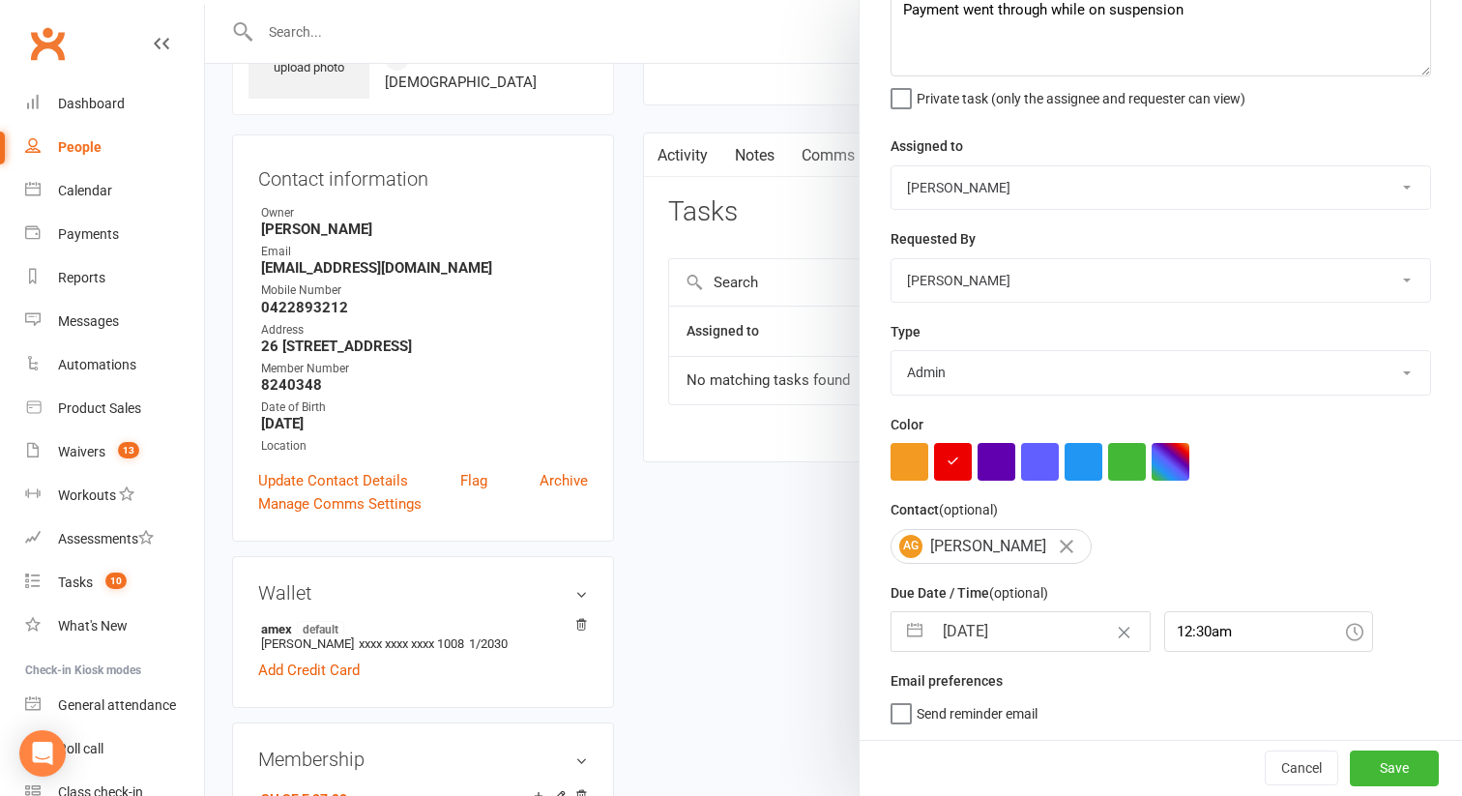
select select "2025"
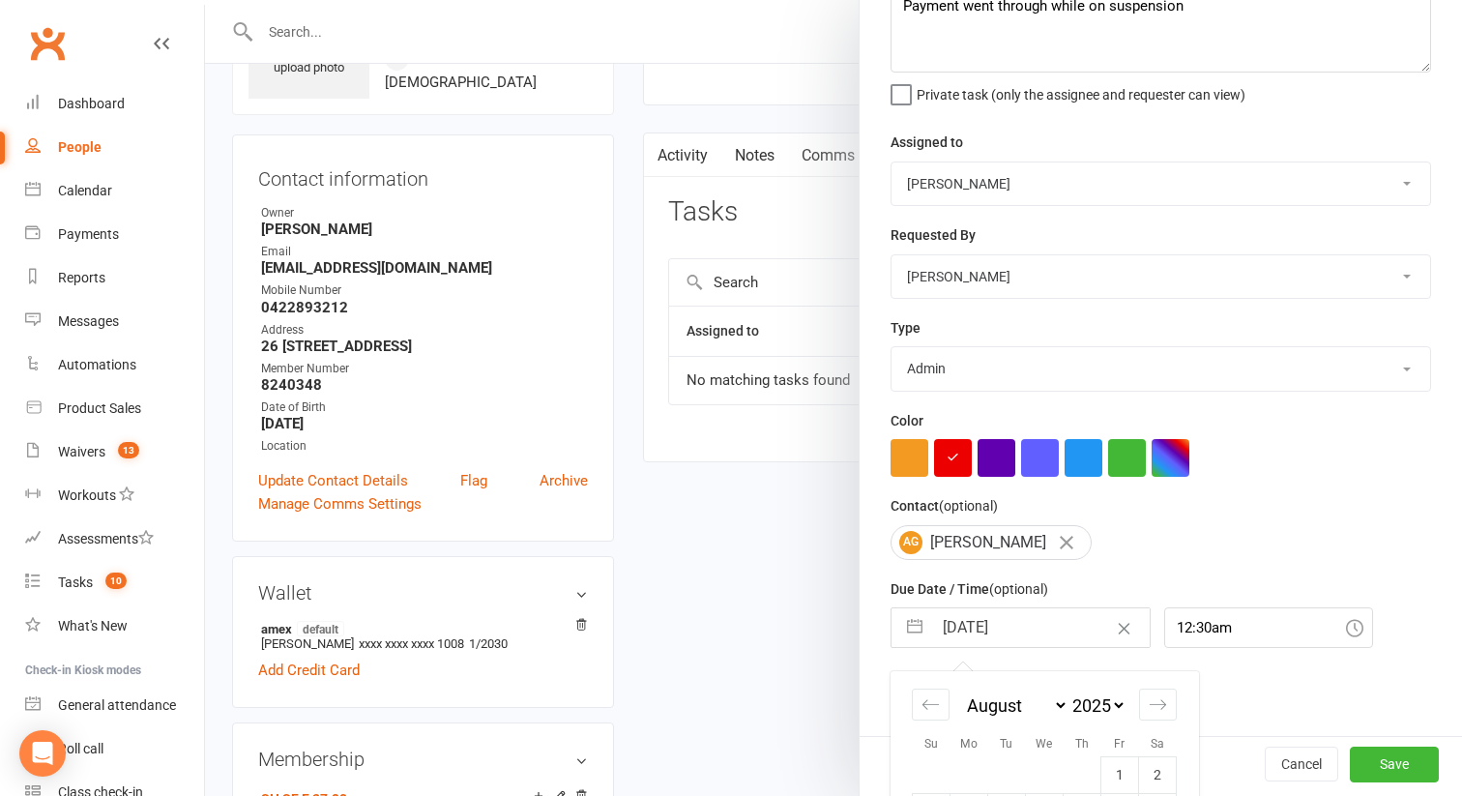
click at [1021, 631] on input "15 Aug 2025" at bounding box center [1041, 627] width 218 height 39
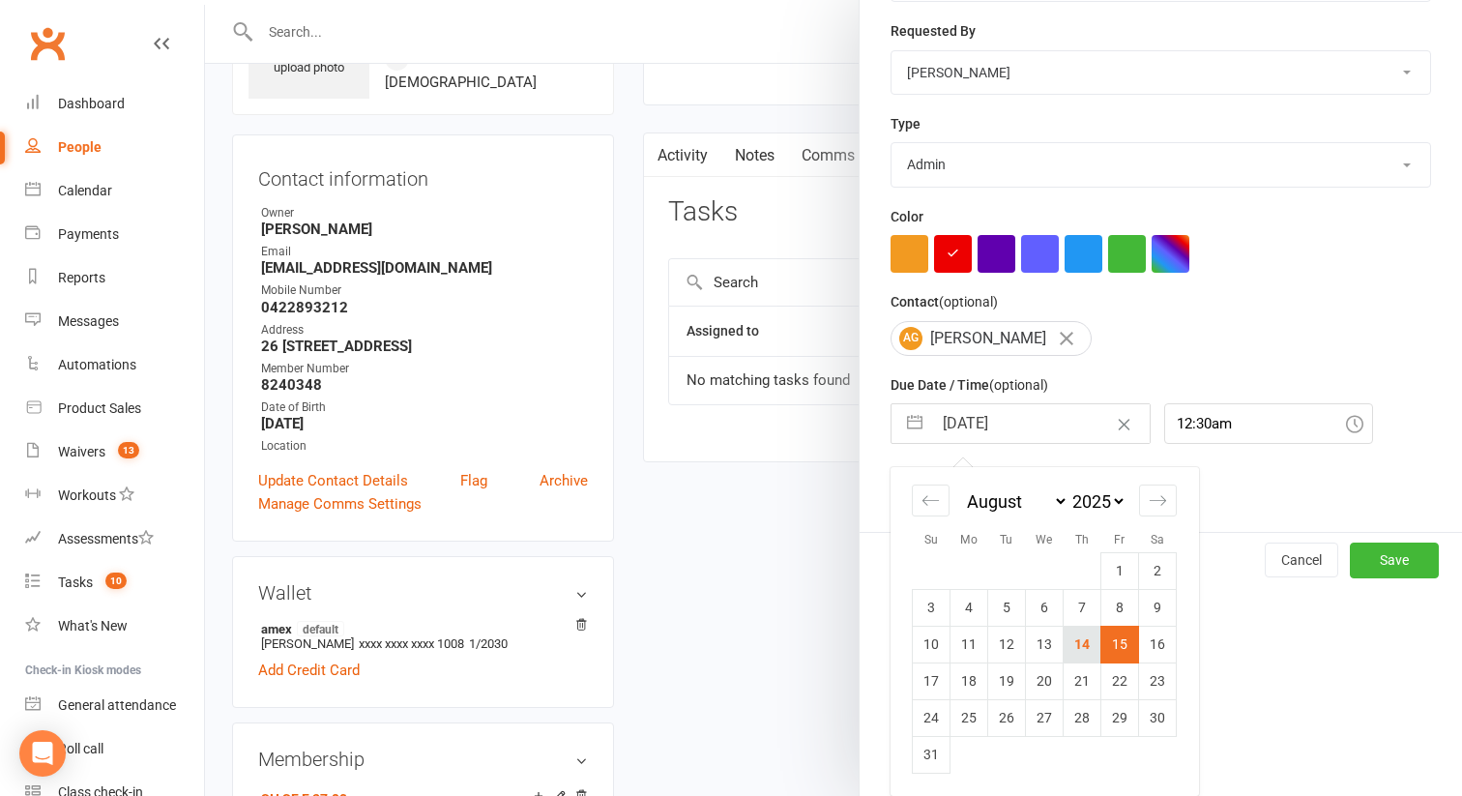
click at [1085, 643] on td "14" at bounding box center [1082, 643] width 38 height 37
type input "[DATE]"
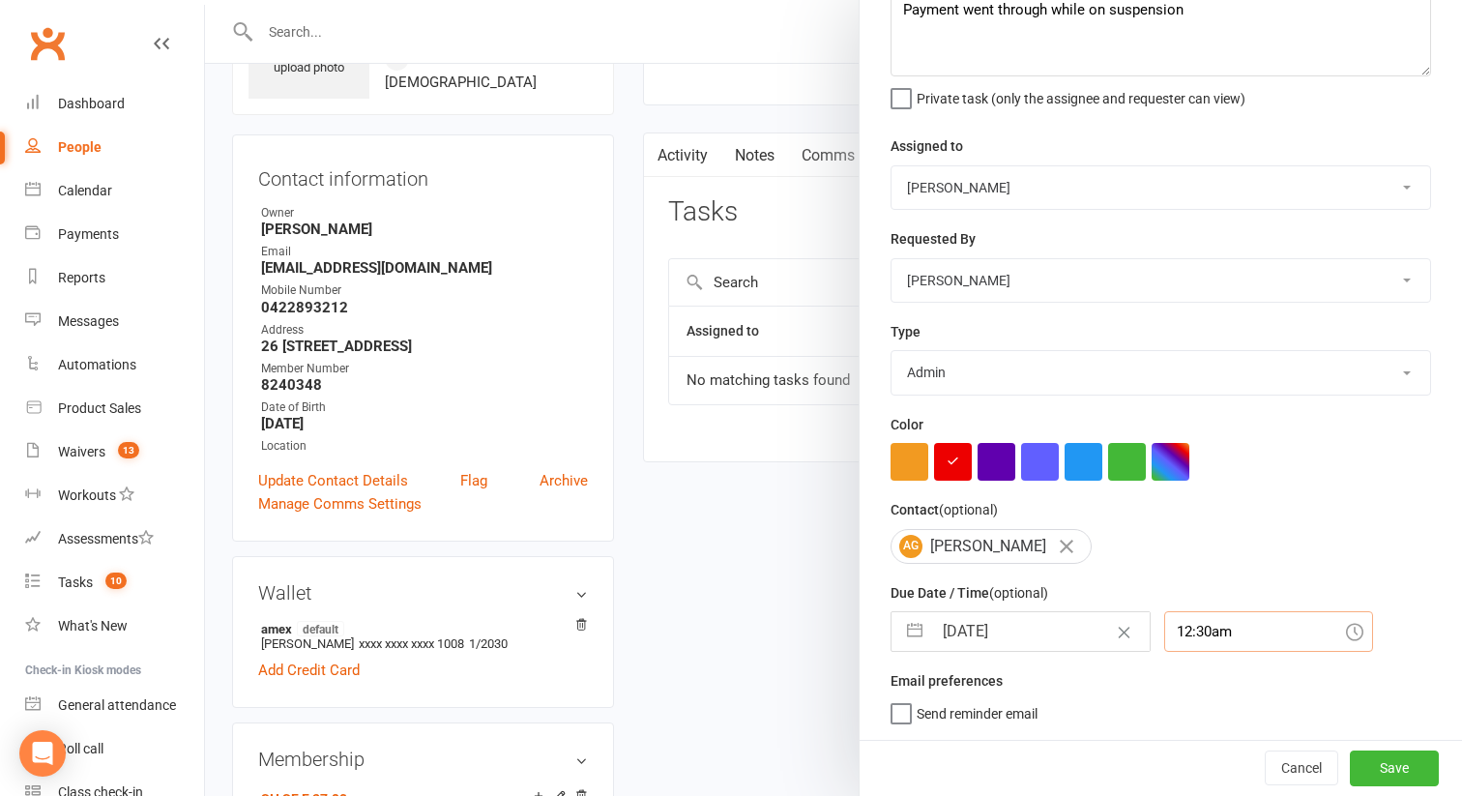
click at [1173, 624] on div "12:30am" at bounding box center [1268, 631] width 209 height 41
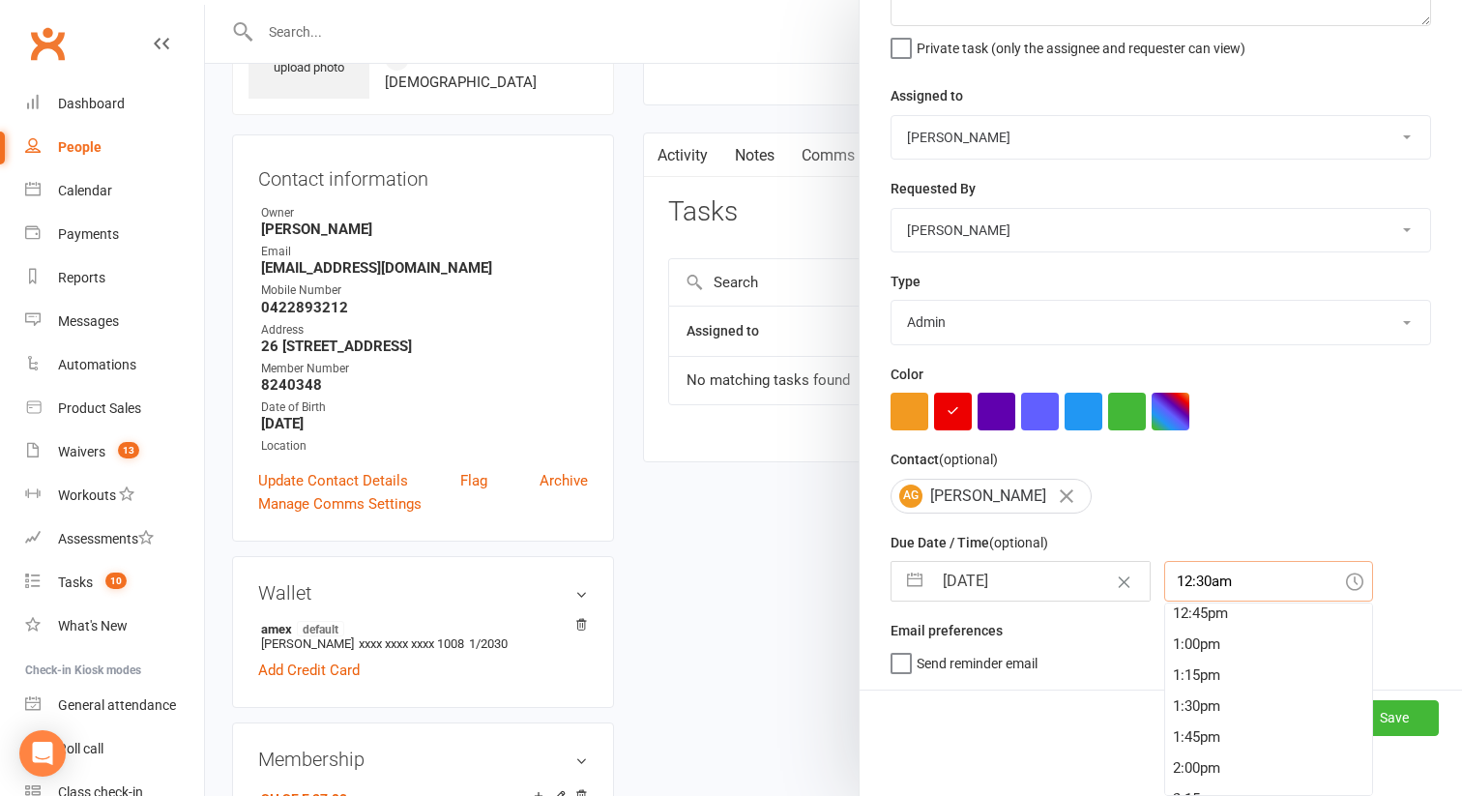
scroll to position [1683, 0]
click at [1169, 669] on div "2:00pm" at bounding box center [1268, 668] width 207 height 31
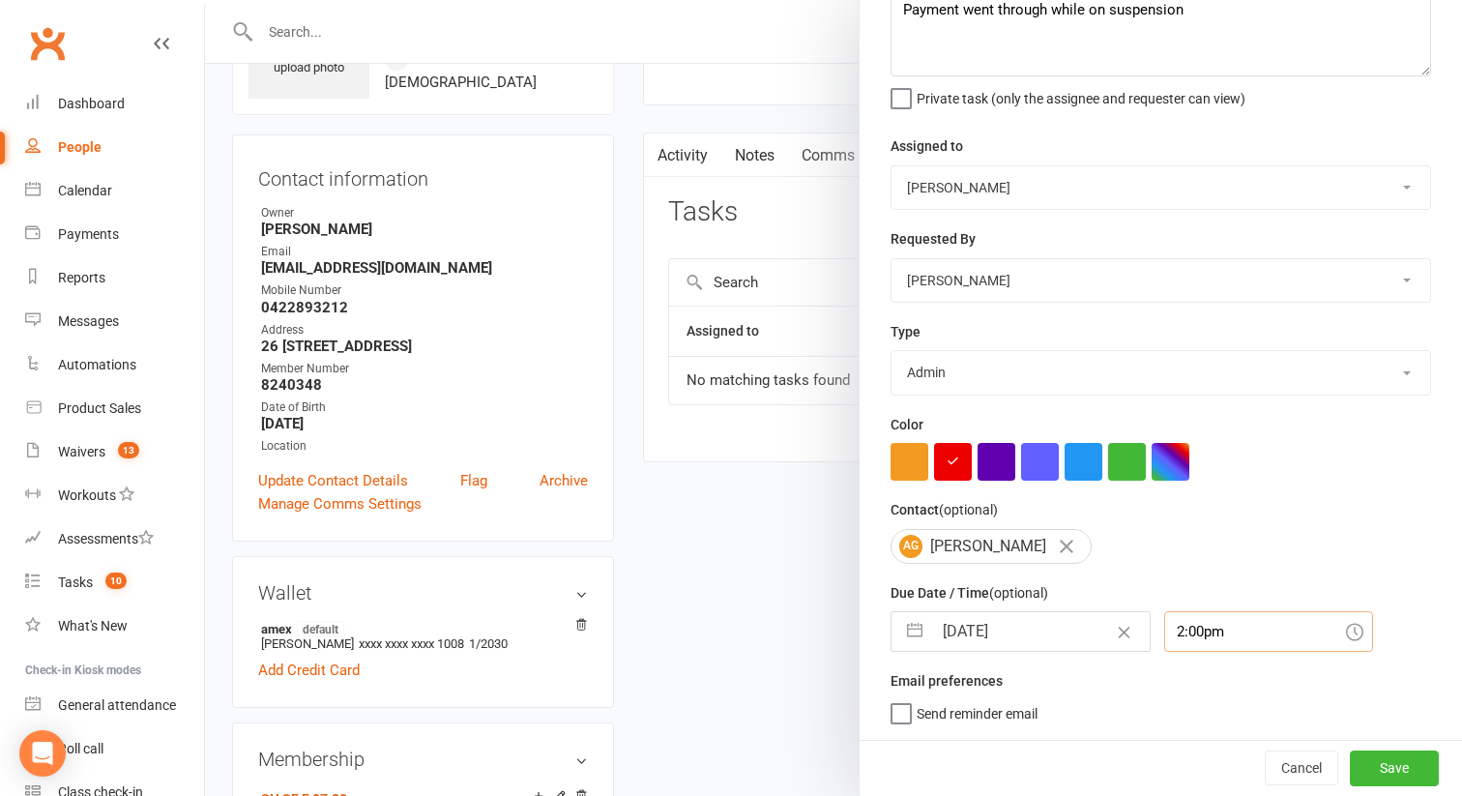
click at [1189, 645] on input "2:00pm" at bounding box center [1268, 631] width 209 height 41
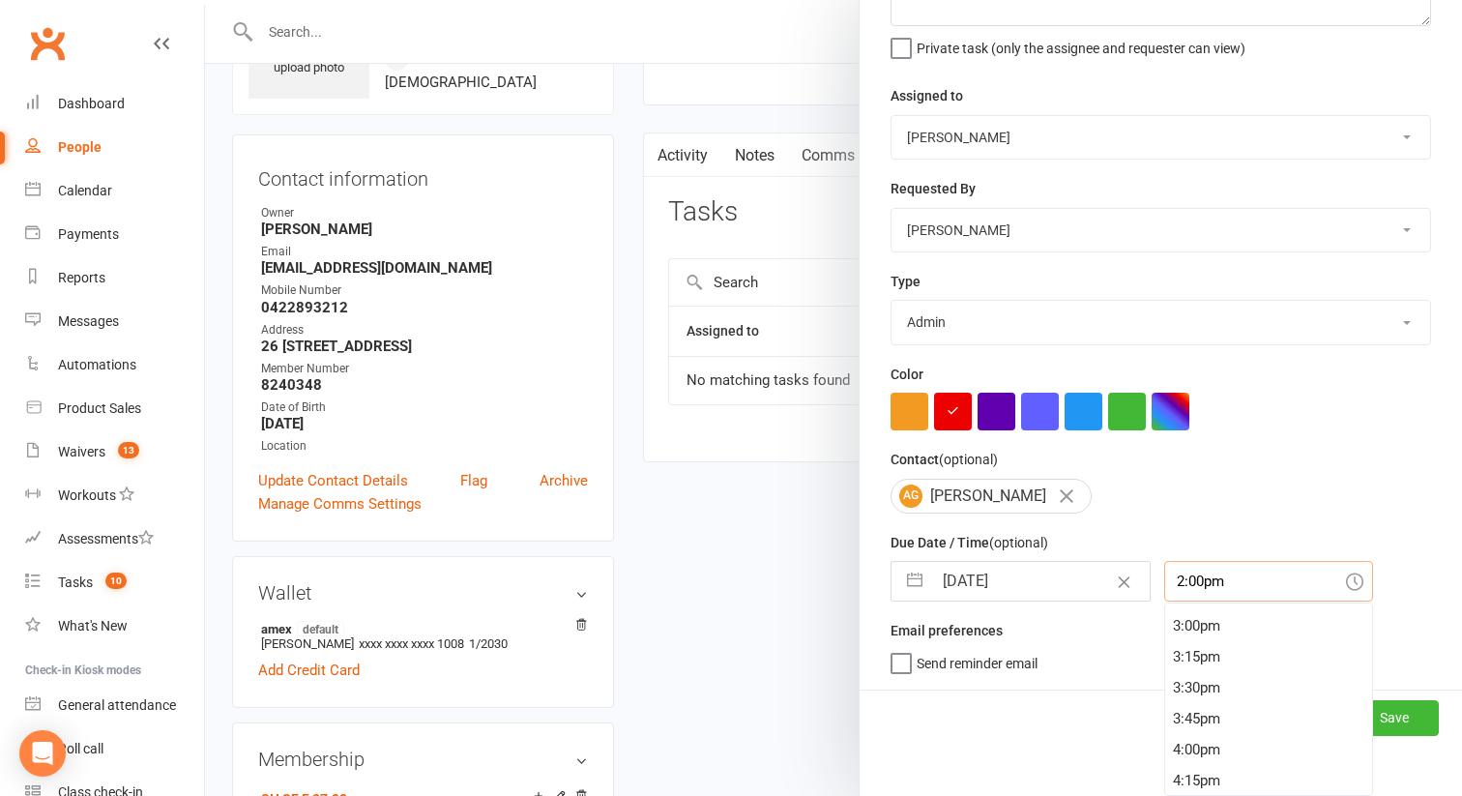
scroll to position [1891, 0]
click at [1168, 714] on div "4:00pm" at bounding box center [1268, 707] width 207 height 31
type input "4:00pm"
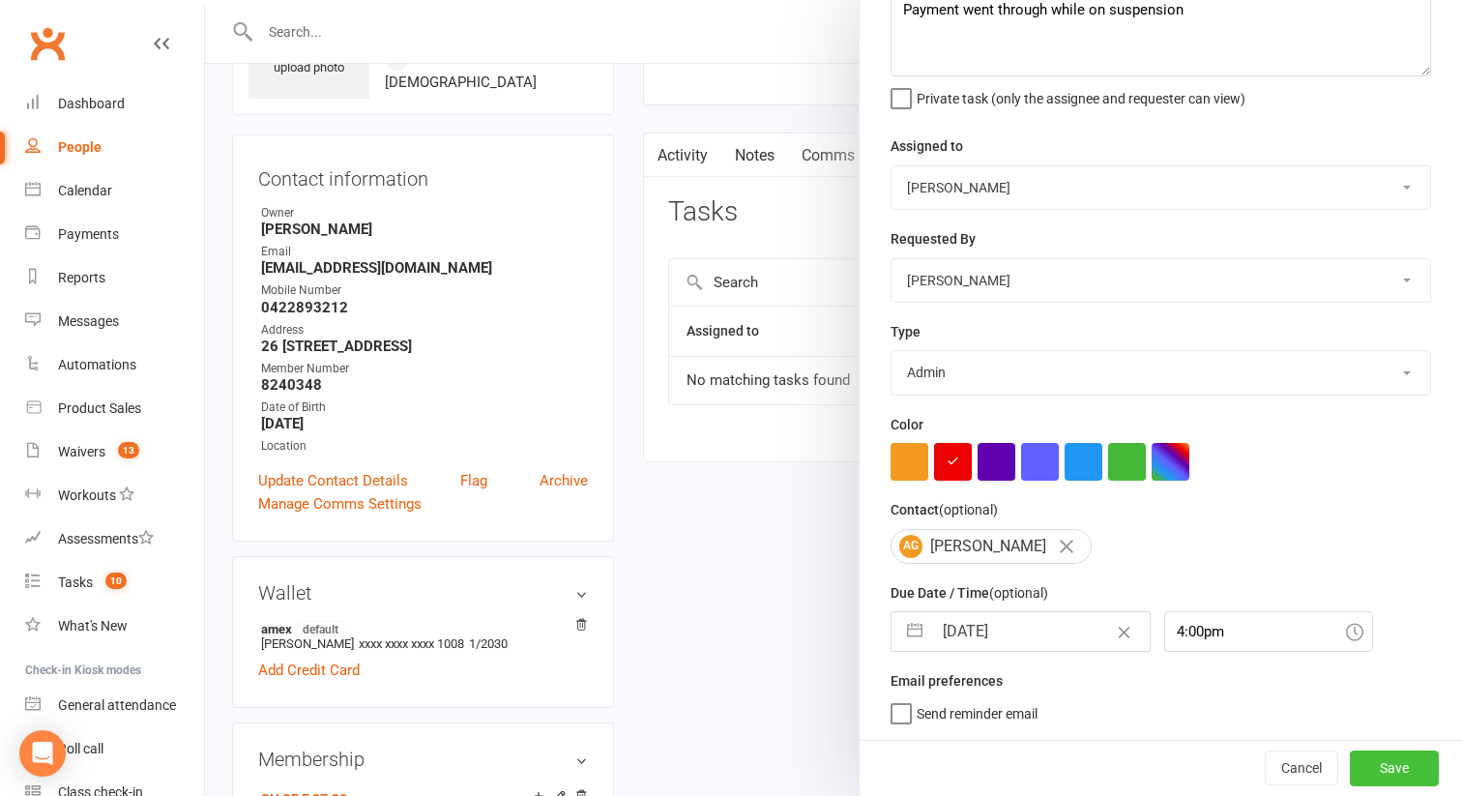
click at [1393, 778] on button "Save" at bounding box center [1393, 767] width 89 height 35
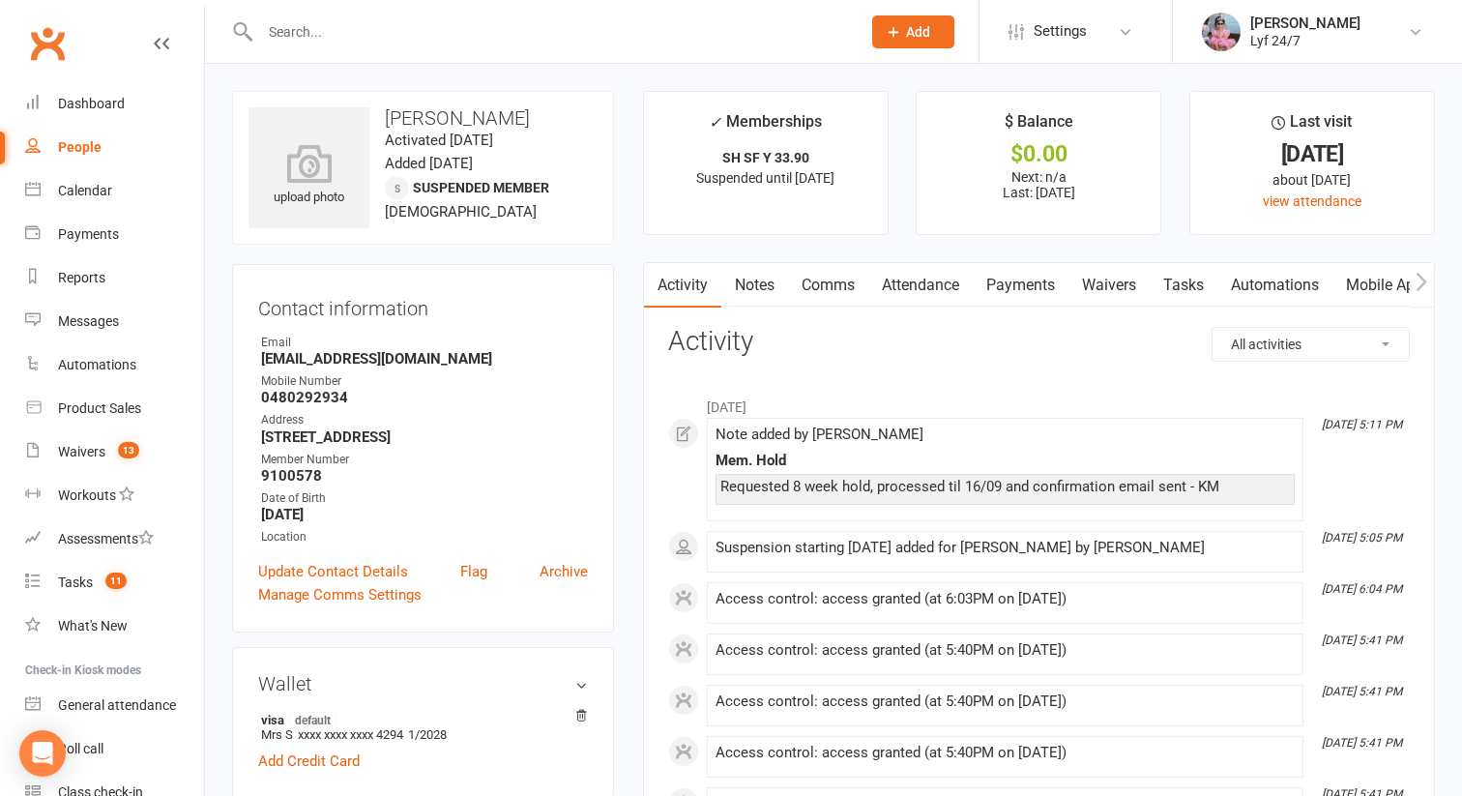
click at [1018, 283] on link "Payments" at bounding box center [1020, 285] width 96 height 44
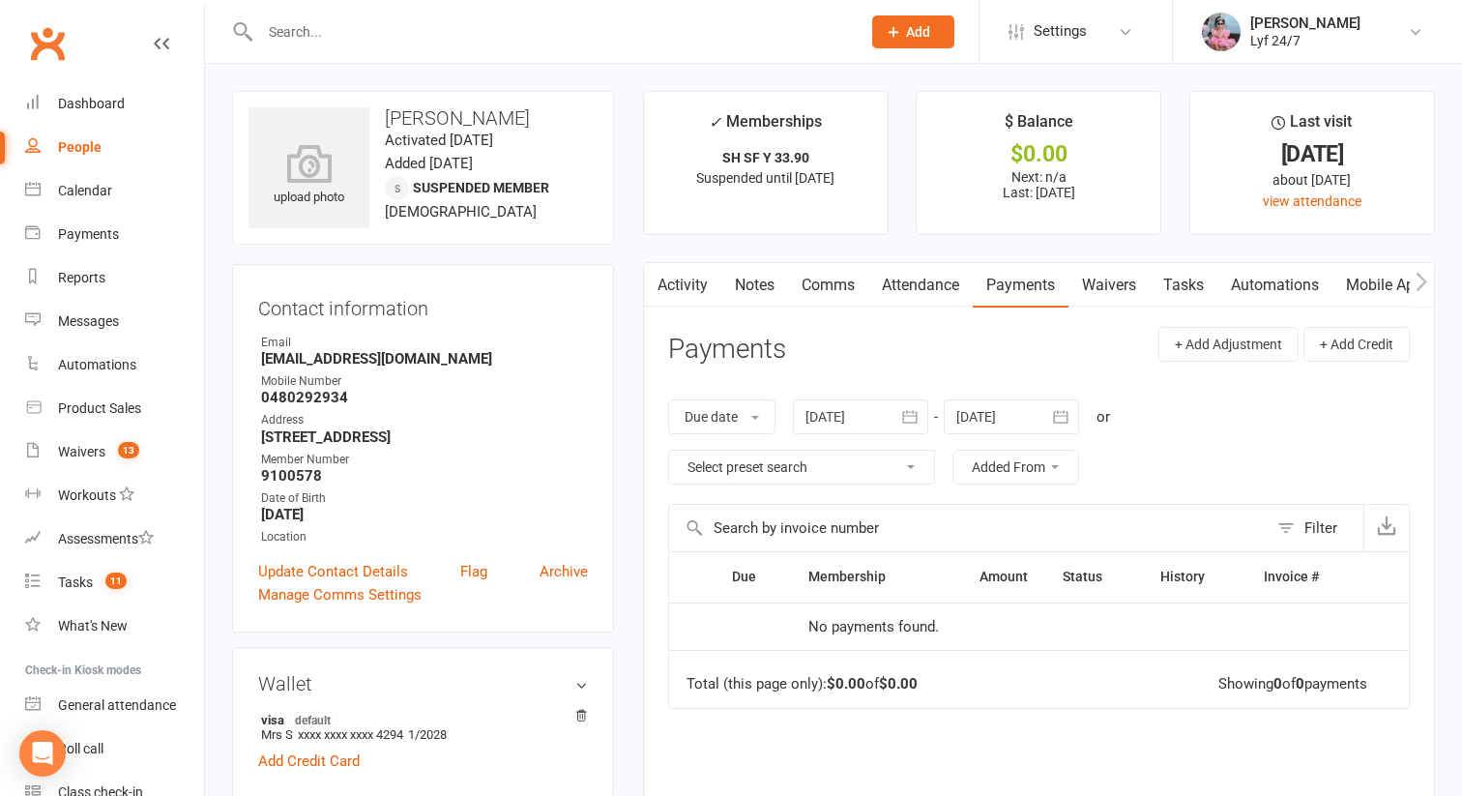
click at [1185, 273] on link "Tasks" at bounding box center [1183, 285] width 68 height 44
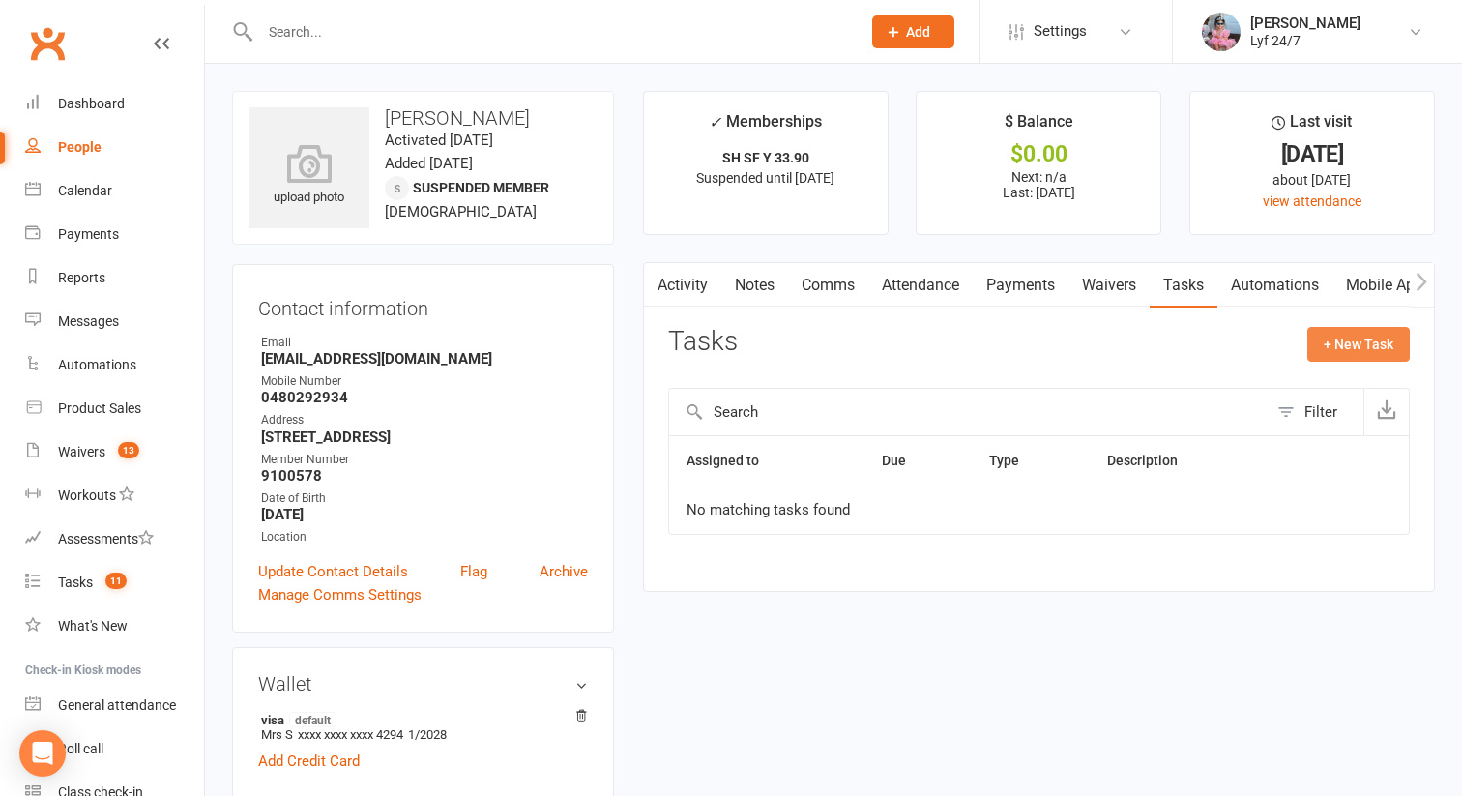
click at [1348, 334] on button "+ New Task" at bounding box center [1358, 344] width 102 height 35
select select "51905"
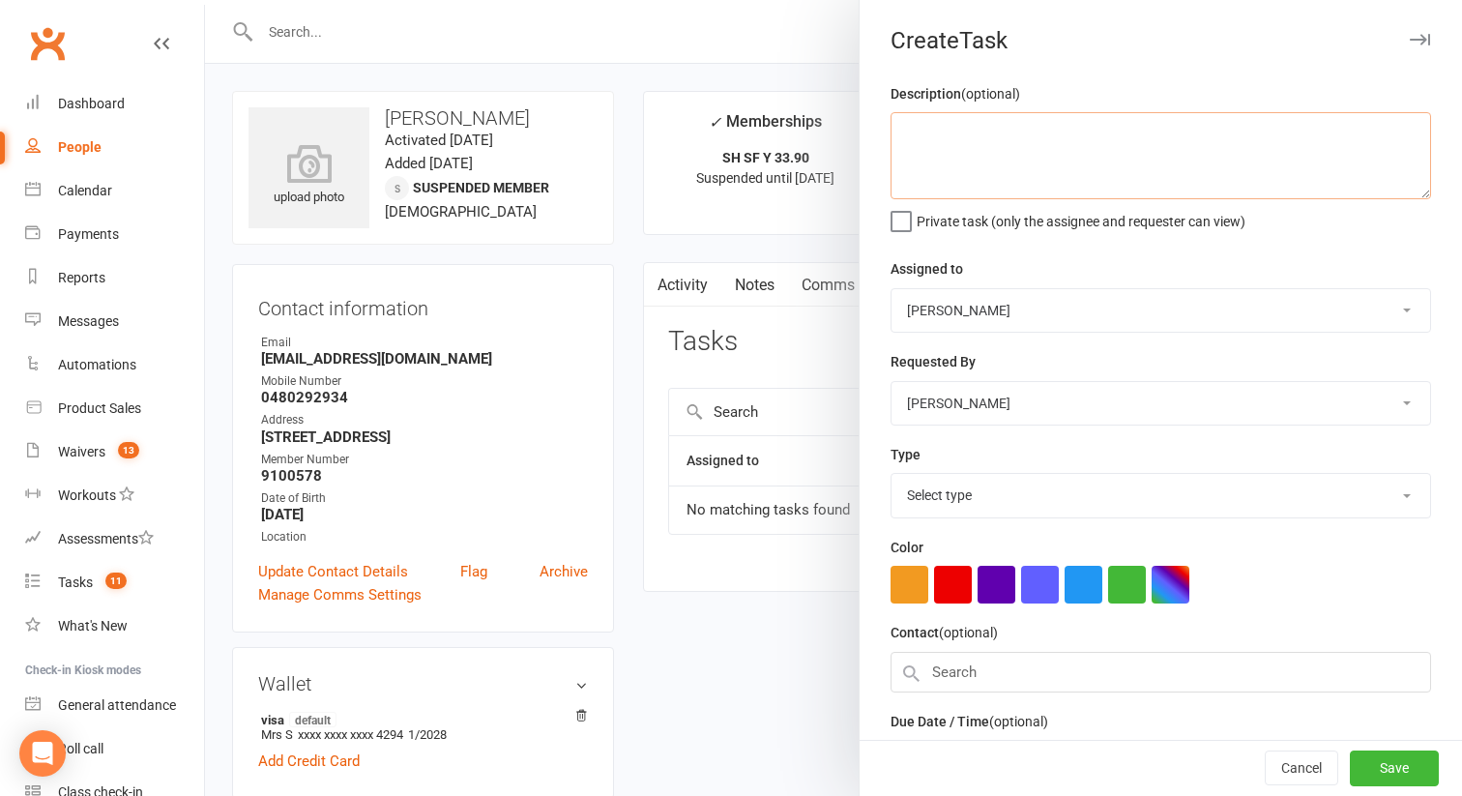
click at [996, 155] on textarea at bounding box center [1160, 155] width 540 height 87
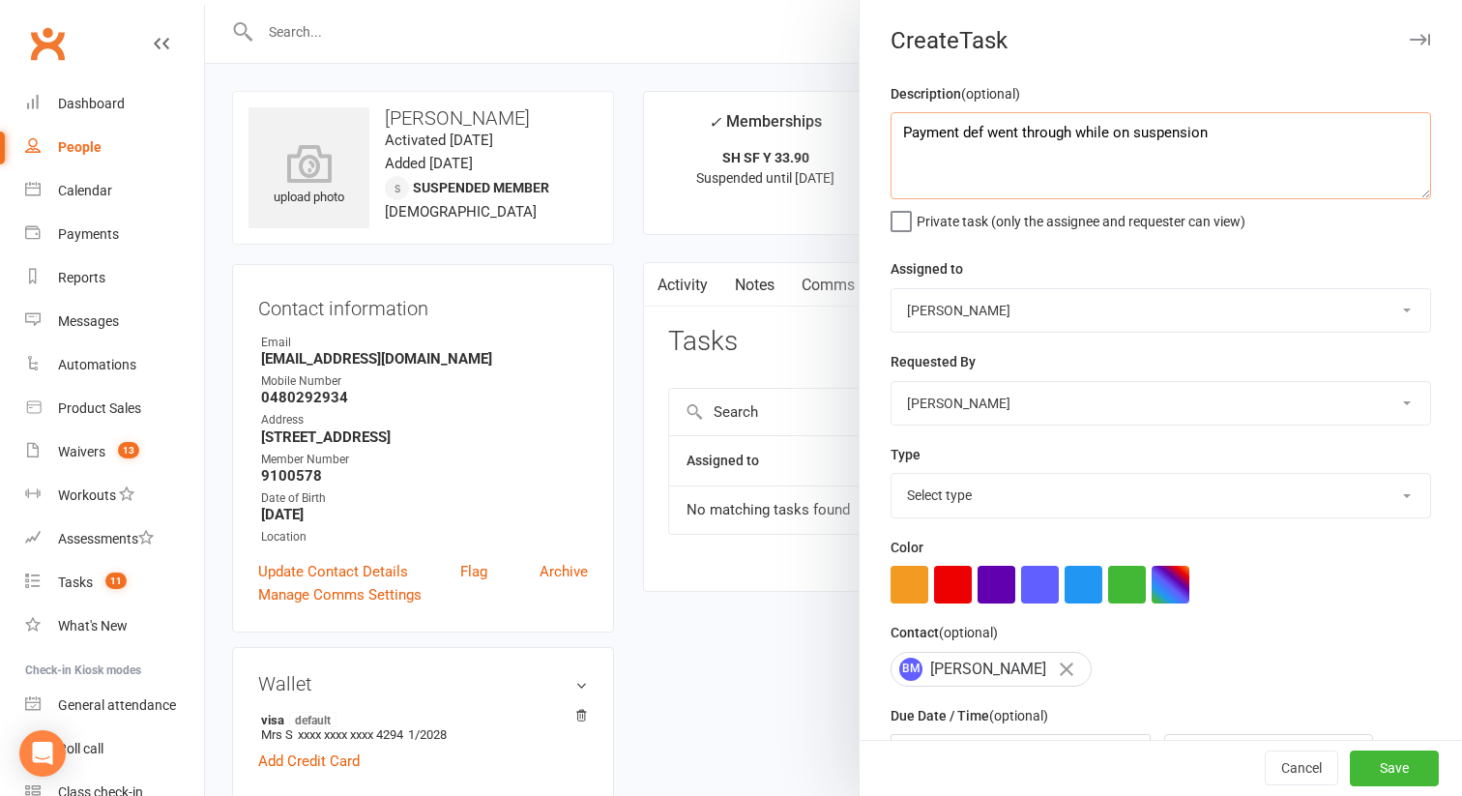
scroll to position [127, 0]
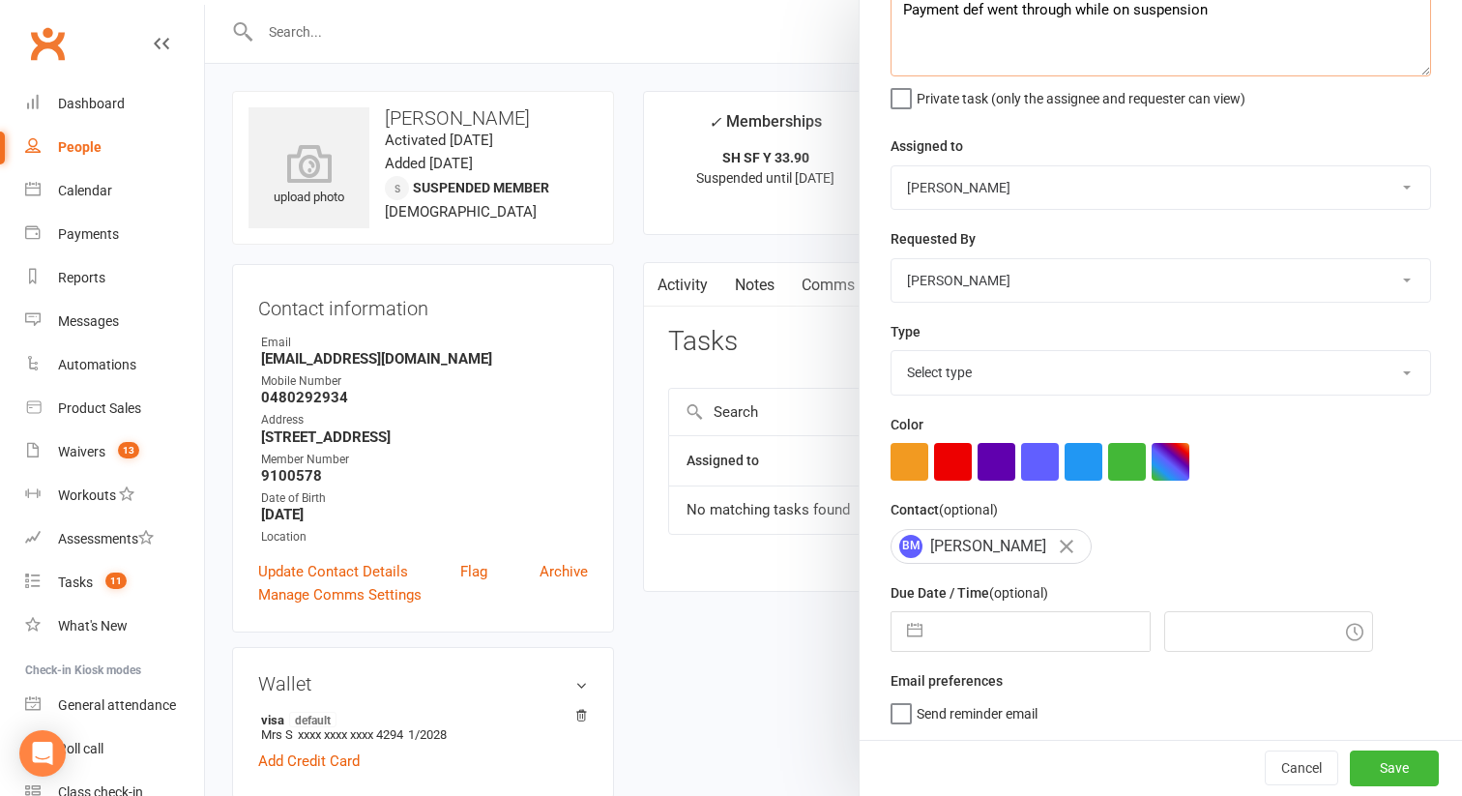
type textarea "Payment def went through while on suspension"
click at [939, 366] on select "Select type Admin E-mail Meeting Phone call Add new task type" at bounding box center [1160, 372] width 538 height 43
select select "32221"
click at [891, 351] on select "Select type Admin E-mail Meeting Phone call Add new task type" at bounding box center [1160, 372] width 538 height 43
click at [923, 664] on div "Description (optional) Payment def went through while on suspension Private tas…" at bounding box center [1160, 349] width 602 height 780
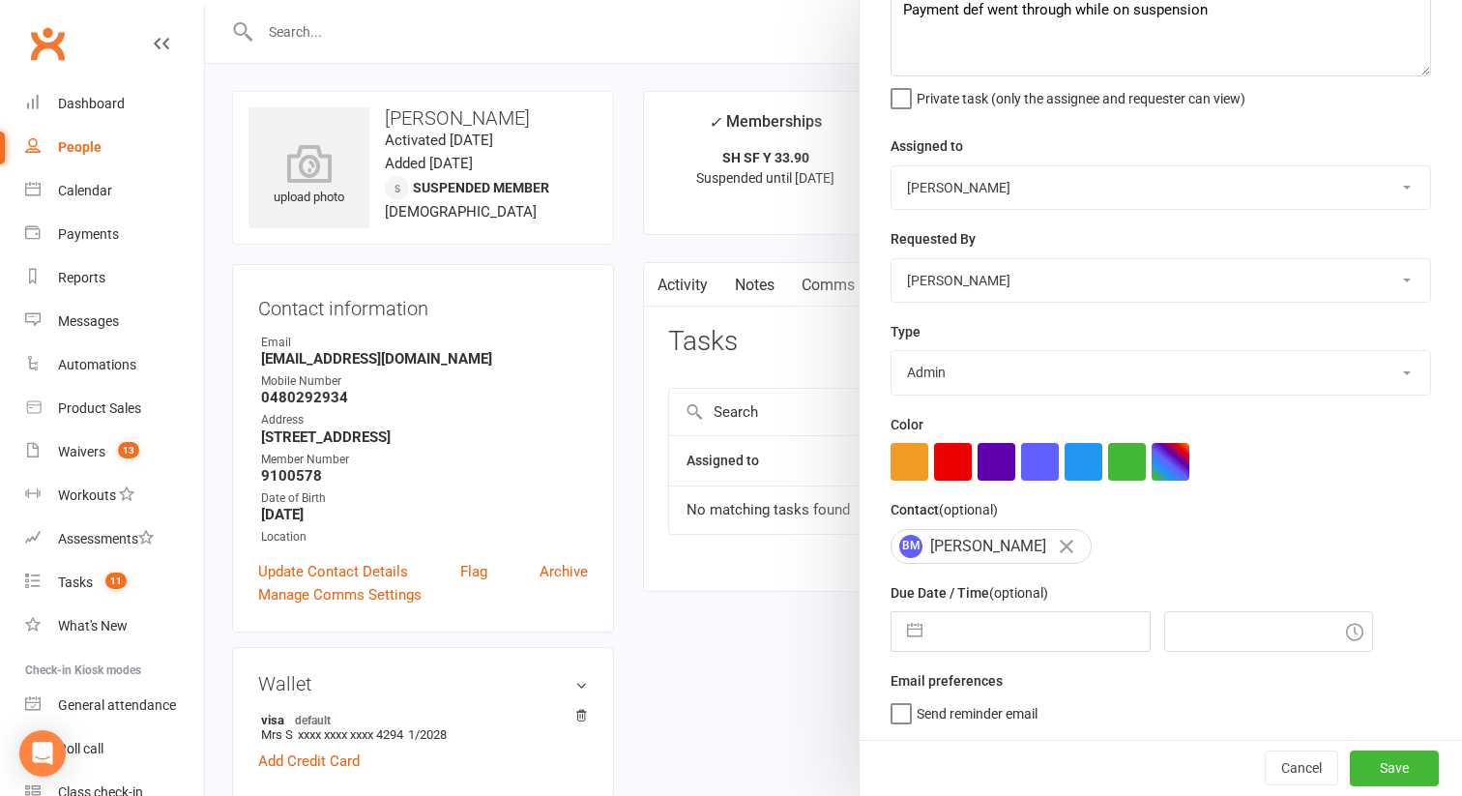
click at [936, 633] on input "text" at bounding box center [1041, 631] width 218 height 39
select select "6"
select select "2025"
select select "7"
select select "2025"
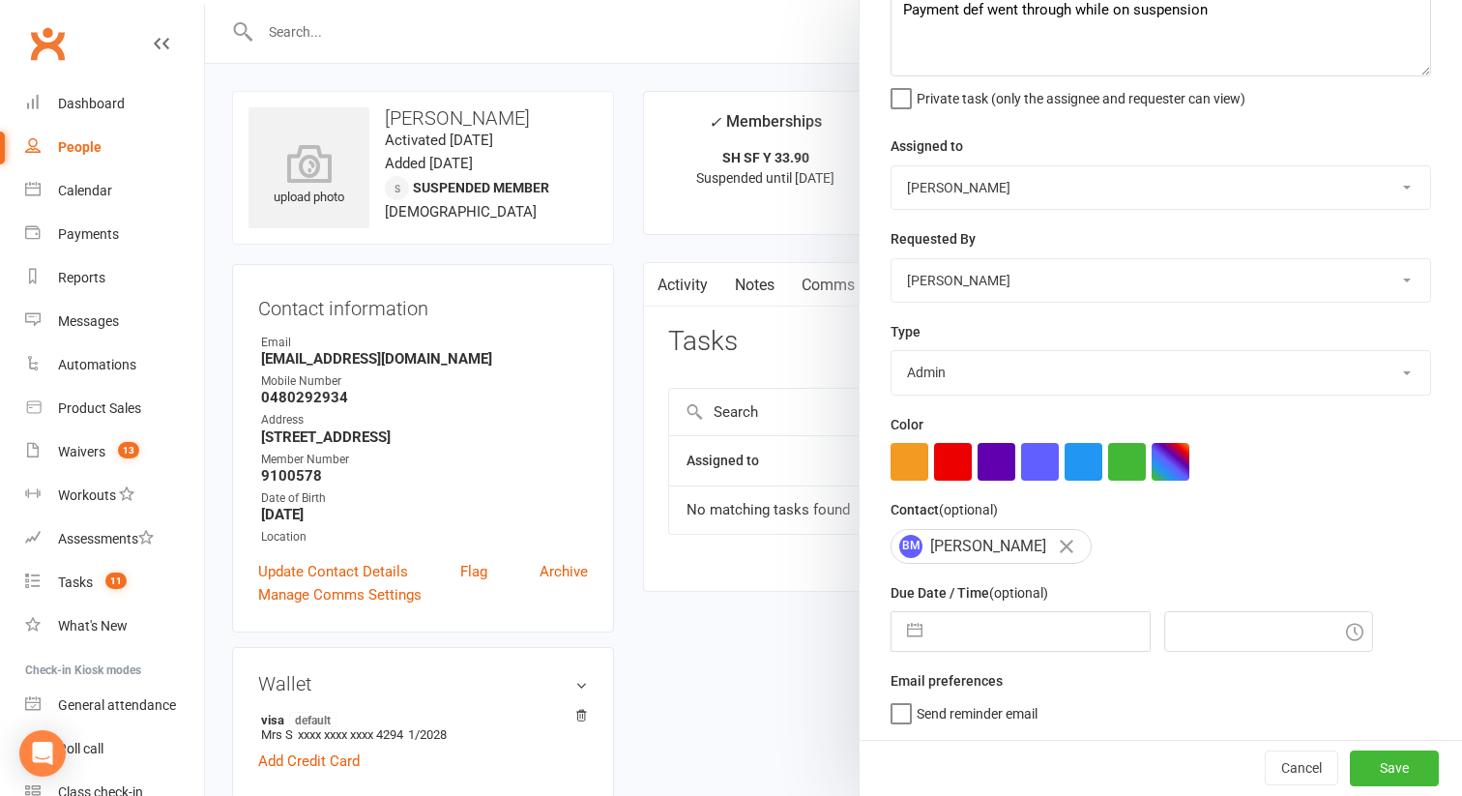
select select "8"
select select "2025"
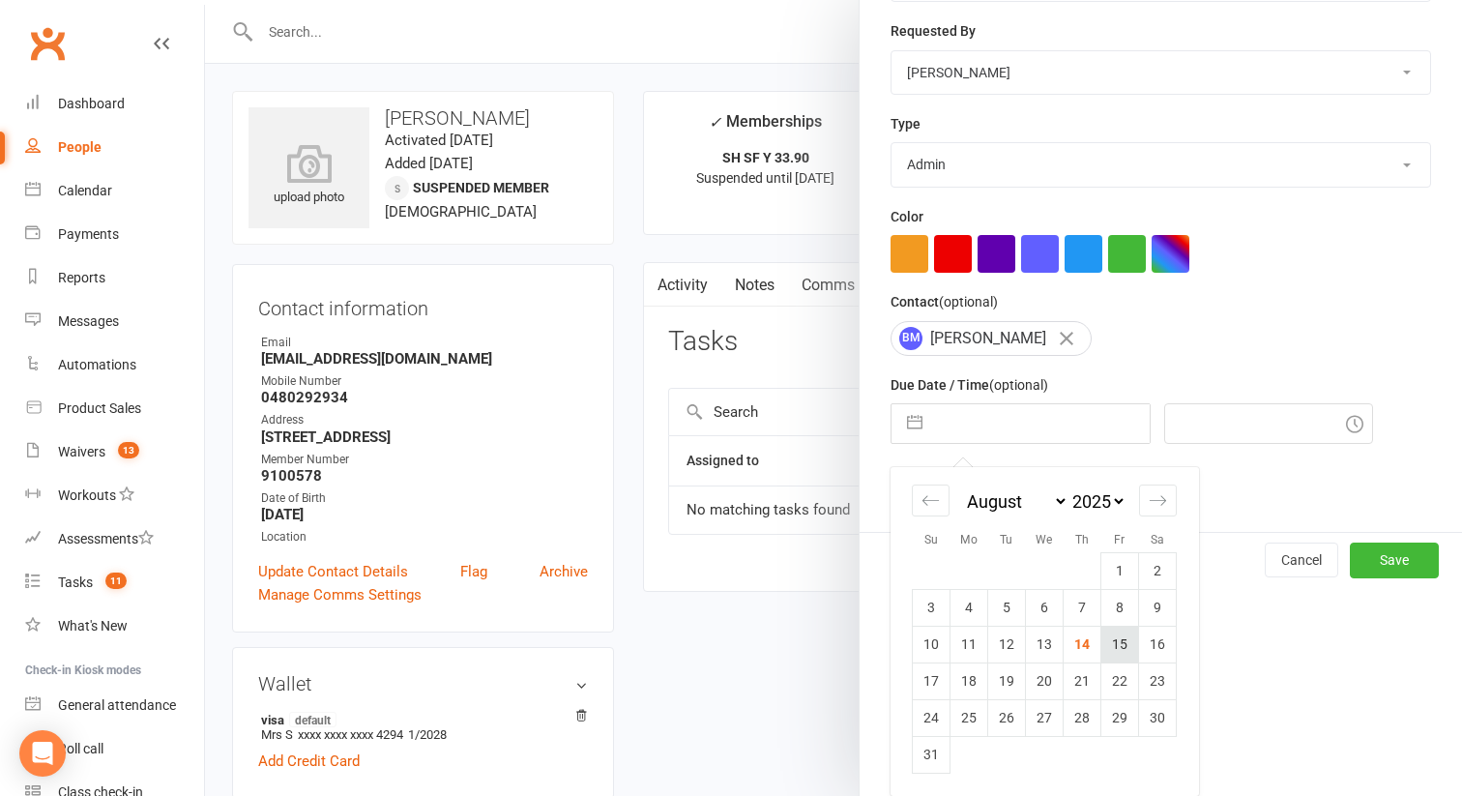
click at [1121, 638] on td "15" at bounding box center [1120, 643] width 38 height 37
type input "15 Aug 2025"
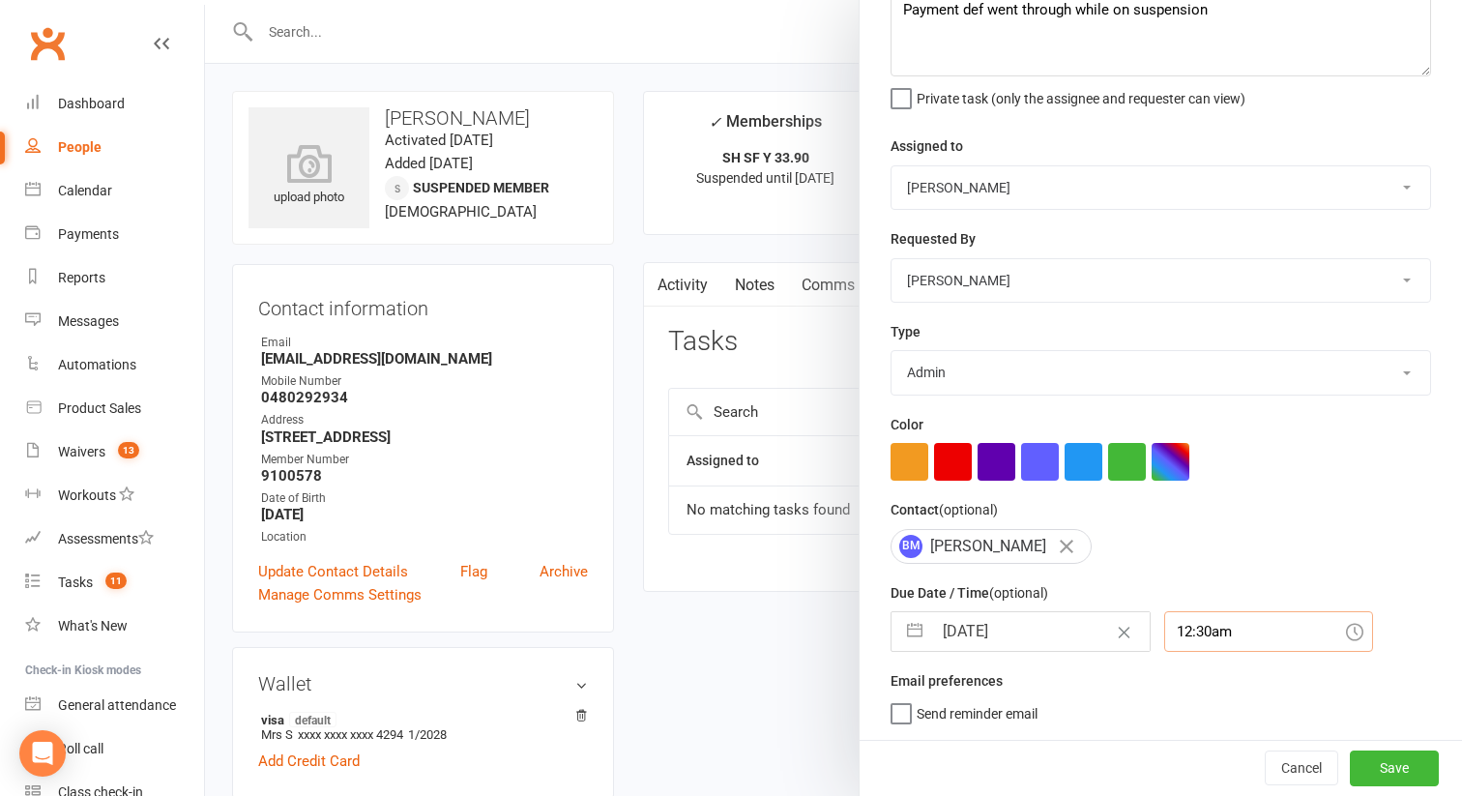
click at [1218, 628] on div "12:30am" at bounding box center [1268, 631] width 209 height 41
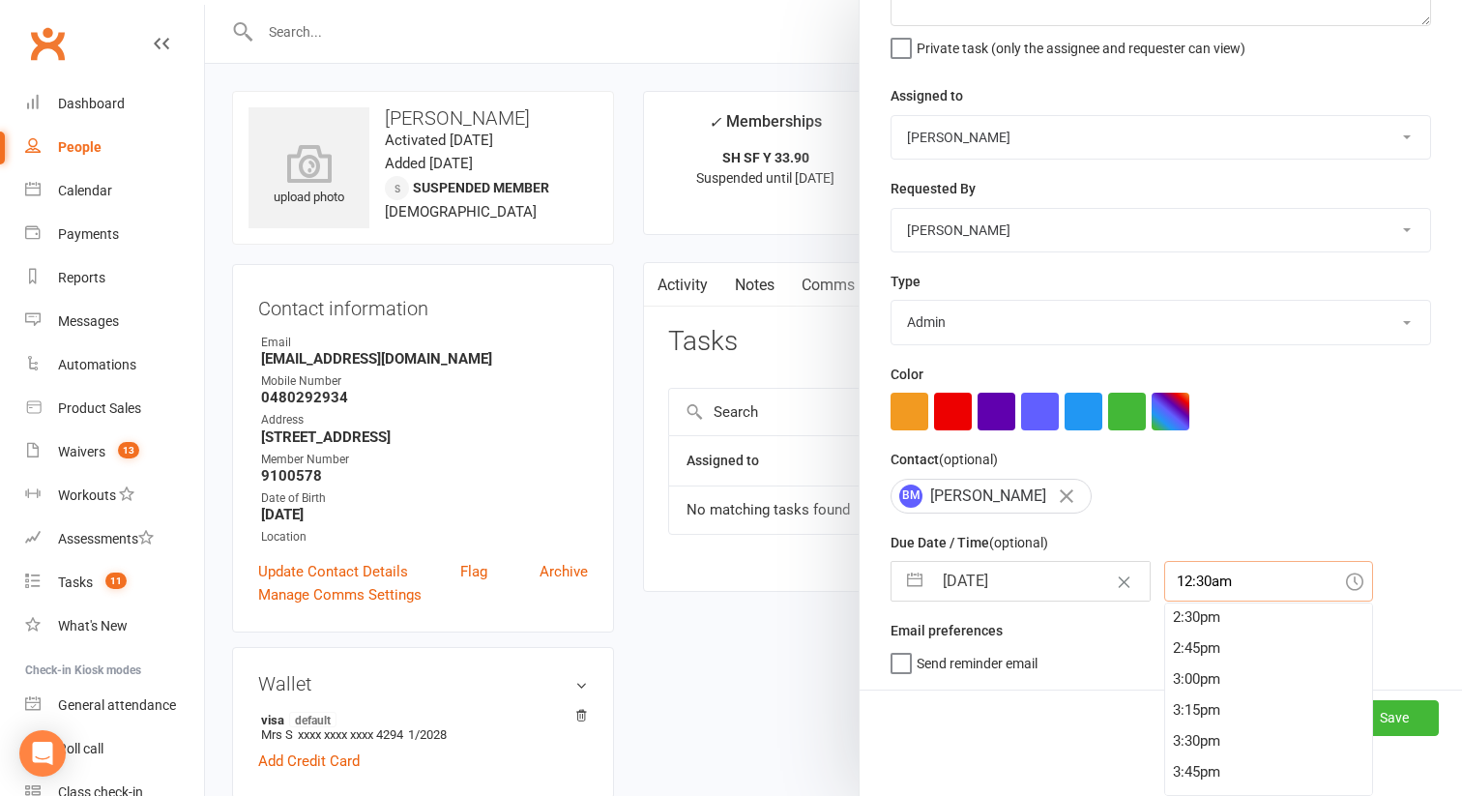
scroll to position [1799, 0]
click at [1191, 670] on div "3:00pm" at bounding box center [1268, 675] width 207 height 31
type input "3:00pm"
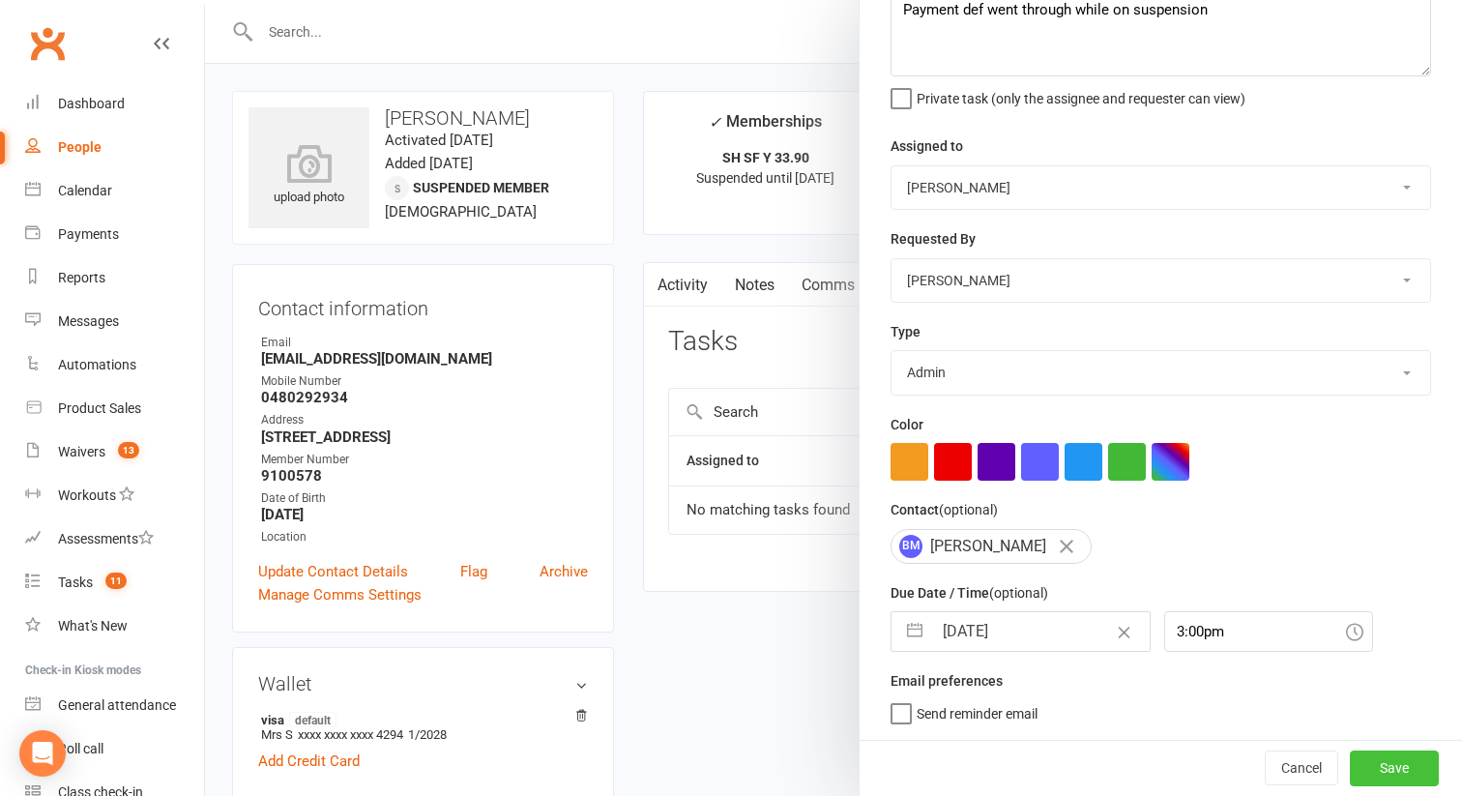
click at [1370, 754] on button "Save" at bounding box center [1393, 767] width 89 height 35
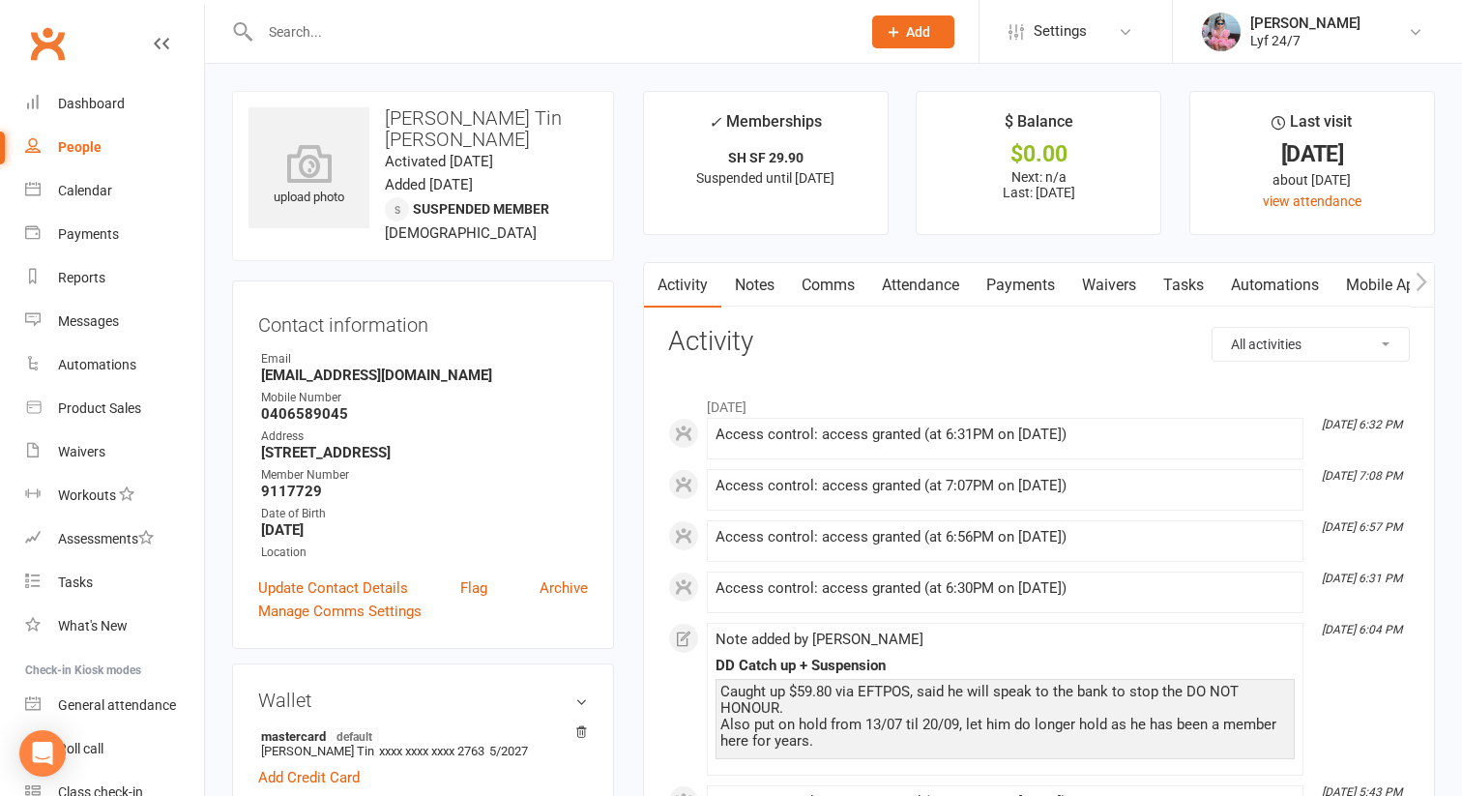
click at [457, 111] on h3 "[PERSON_NAME] Tin [PERSON_NAME]" at bounding box center [422, 128] width 349 height 43
copy h3 "[PERSON_NAME] Tin [PERSON_NAME]"
click at [1177, 285] on link "Tasks" at bounding box center [1183, 285] width 68 height 44
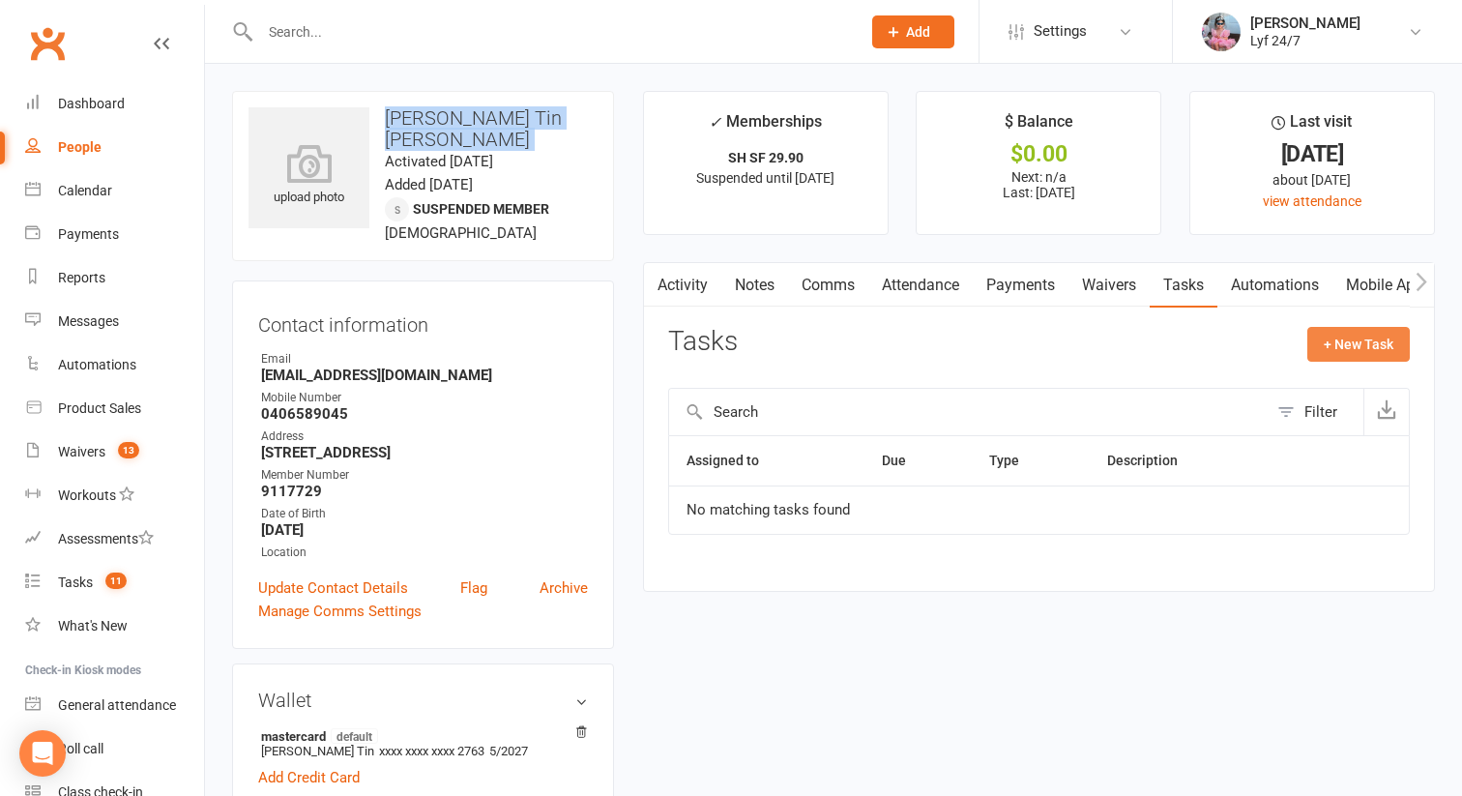
click at [1348, 340] on button "+ New Task" at bounding box center [1358, 344] width 102 height 35
select select "51905"
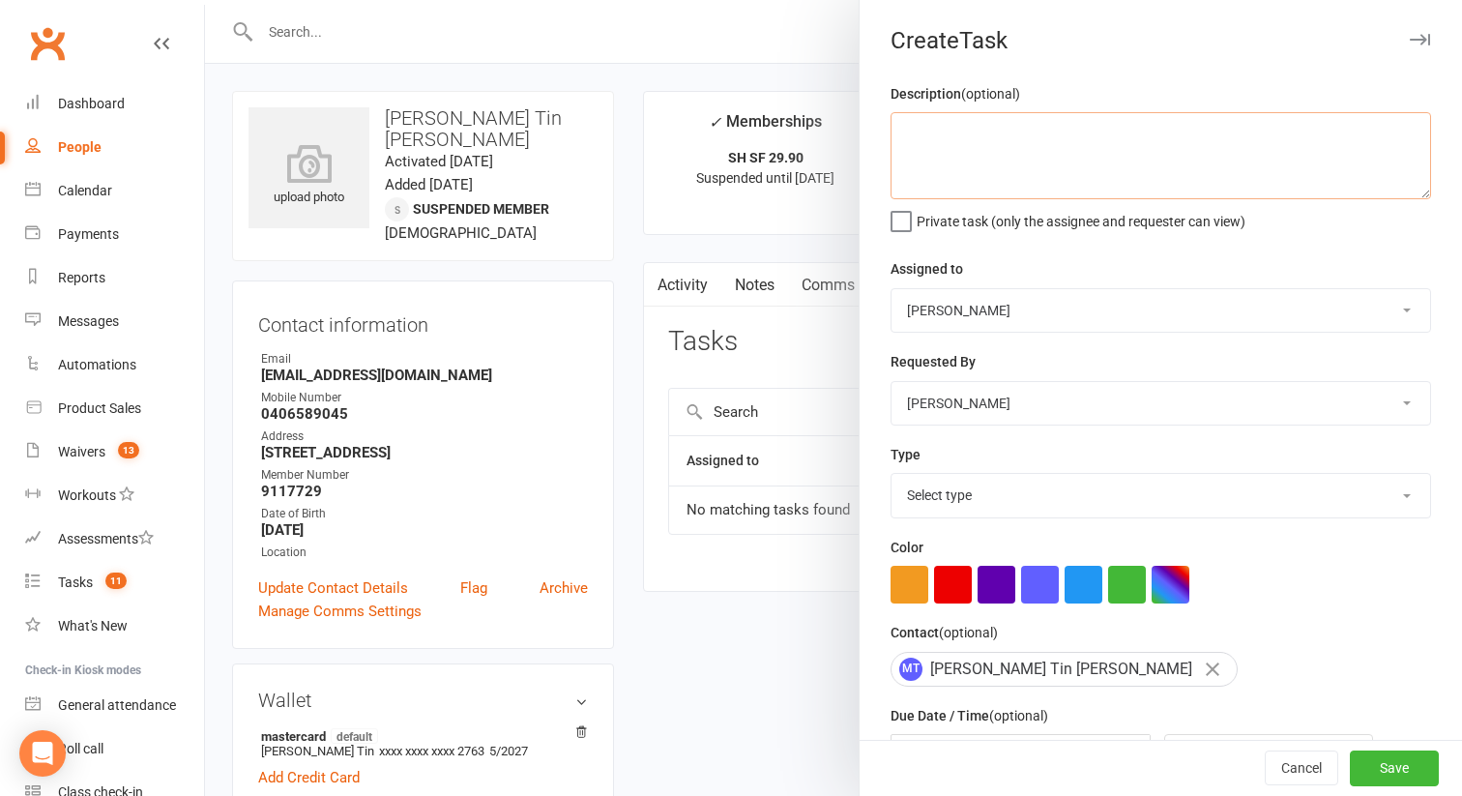
click at [970, 198] on textarea at bounding box center [1160, 155] width 540 height 87
type textarea "Payment"
type textarea "t"
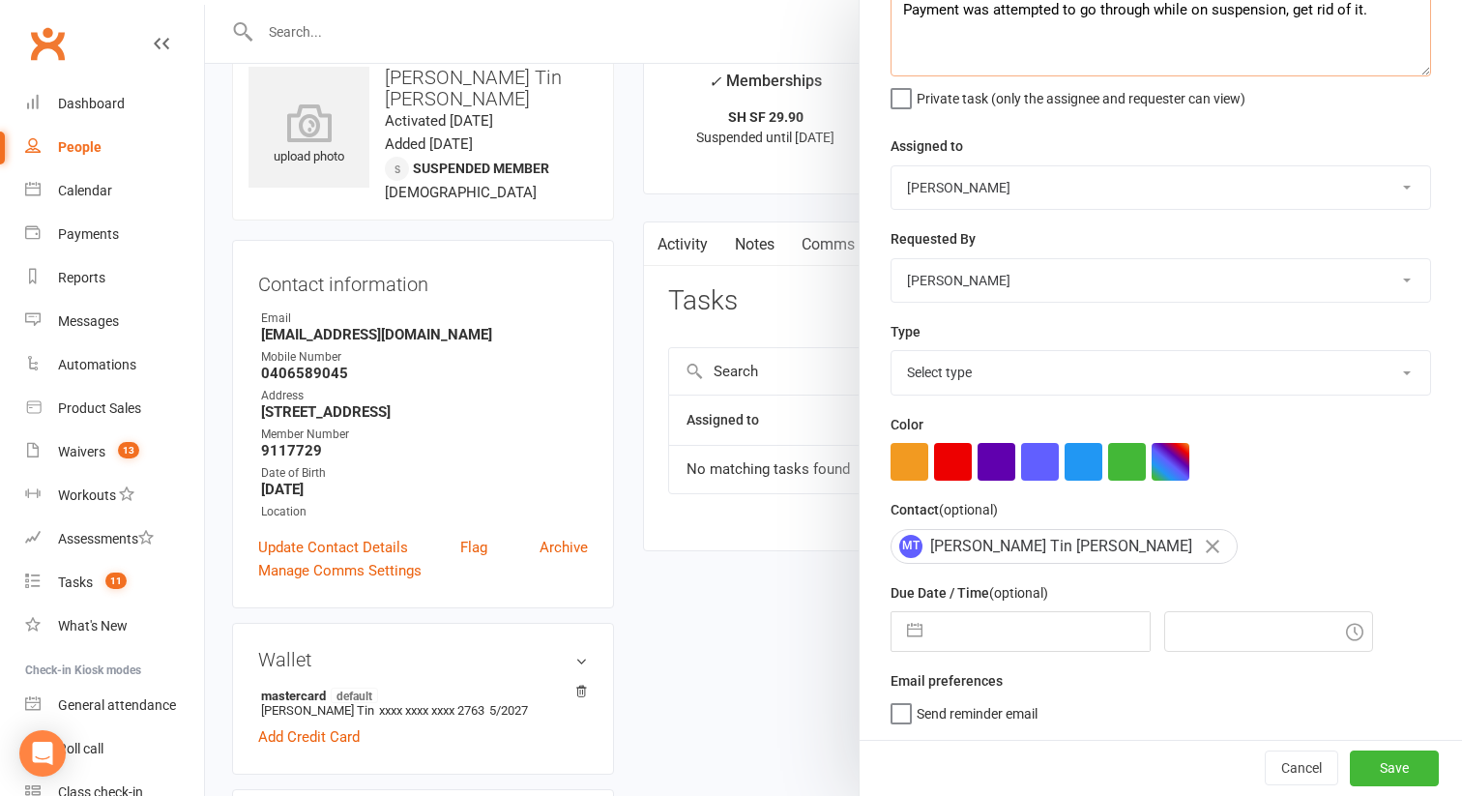
scroll to position [71, 0]
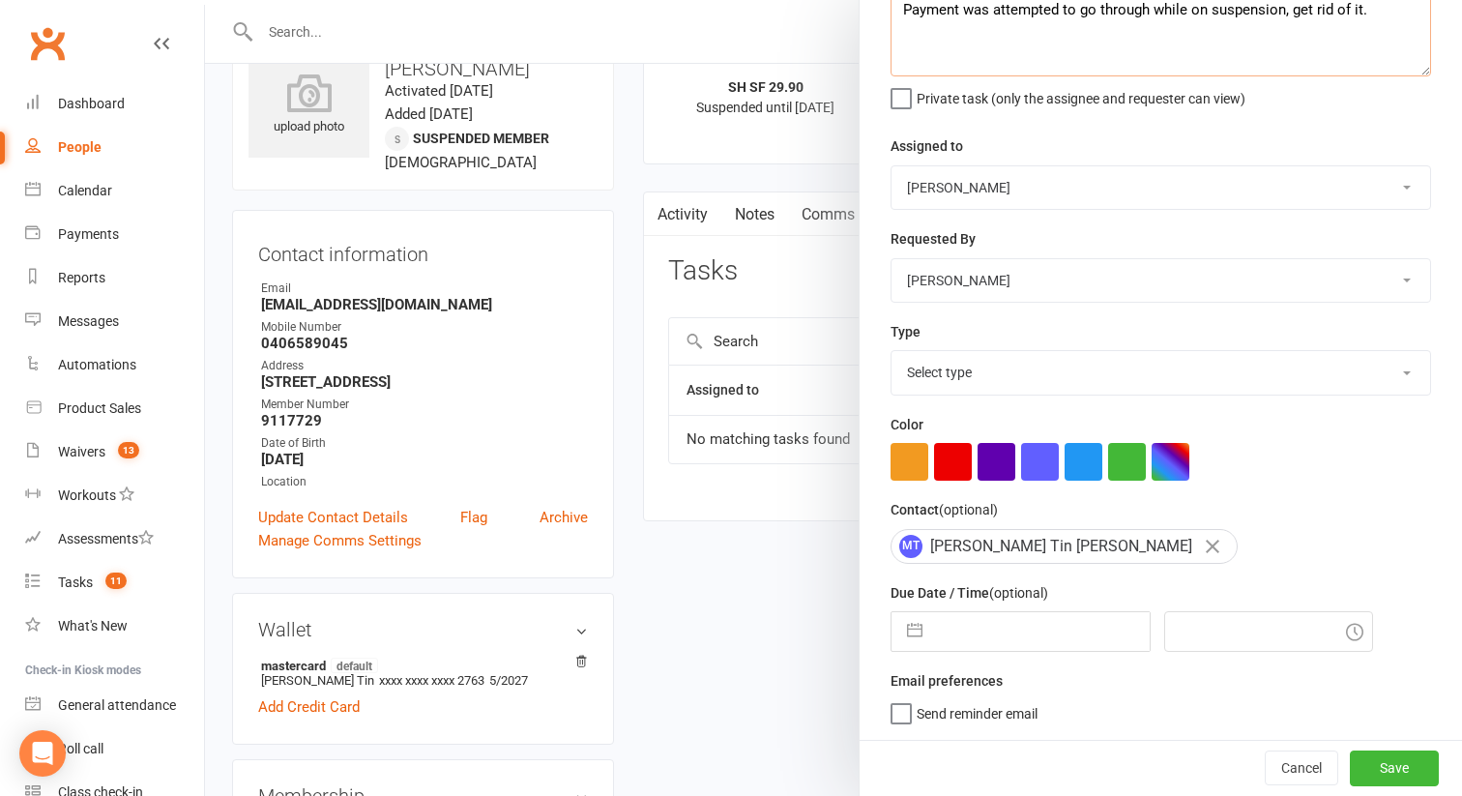
type textarea "Payment was attempted to go through while on suspension, get rid of it."
select select "6"
select select "2025"
select select "7"
select select "2025"
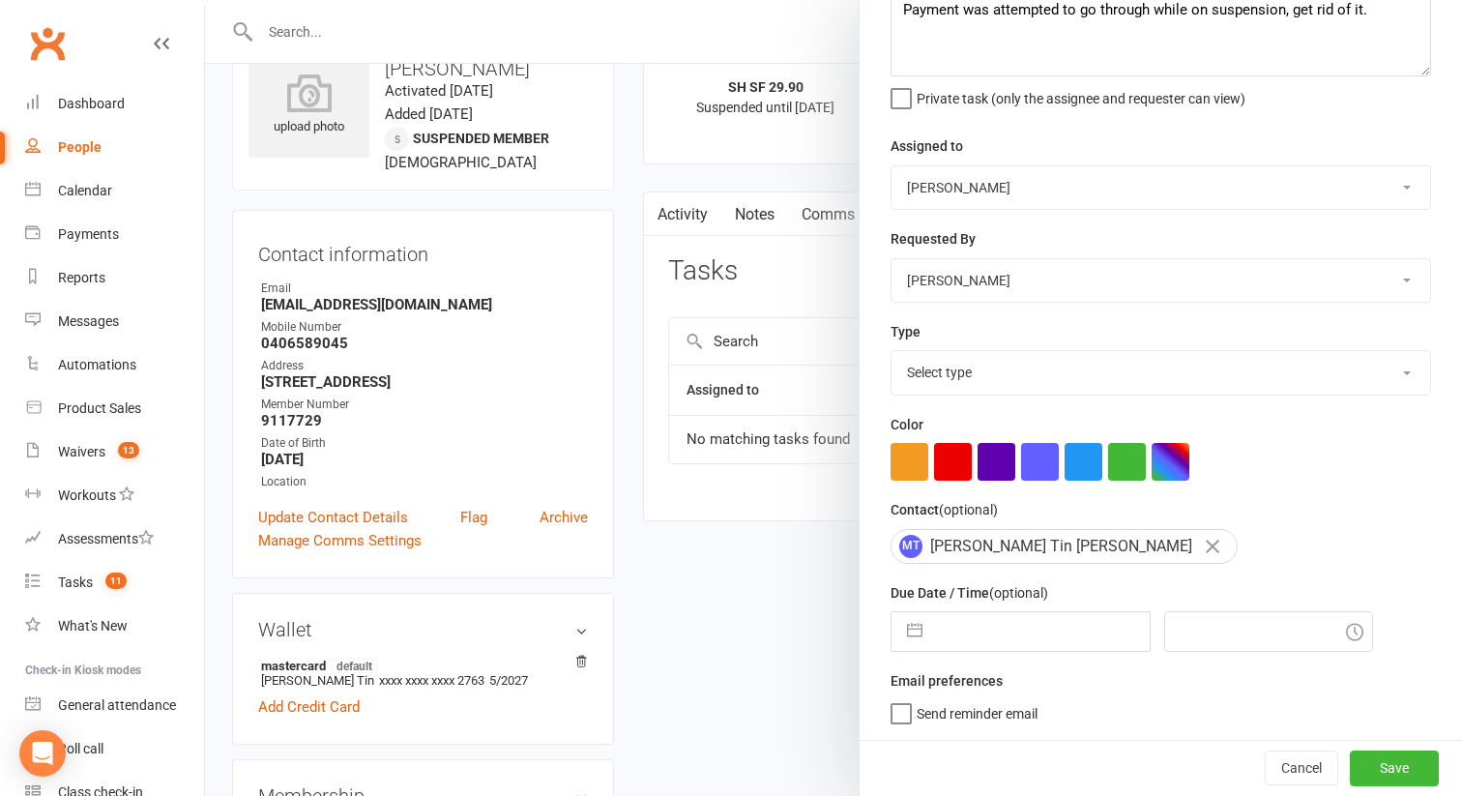
select select "8"
select select "2025"
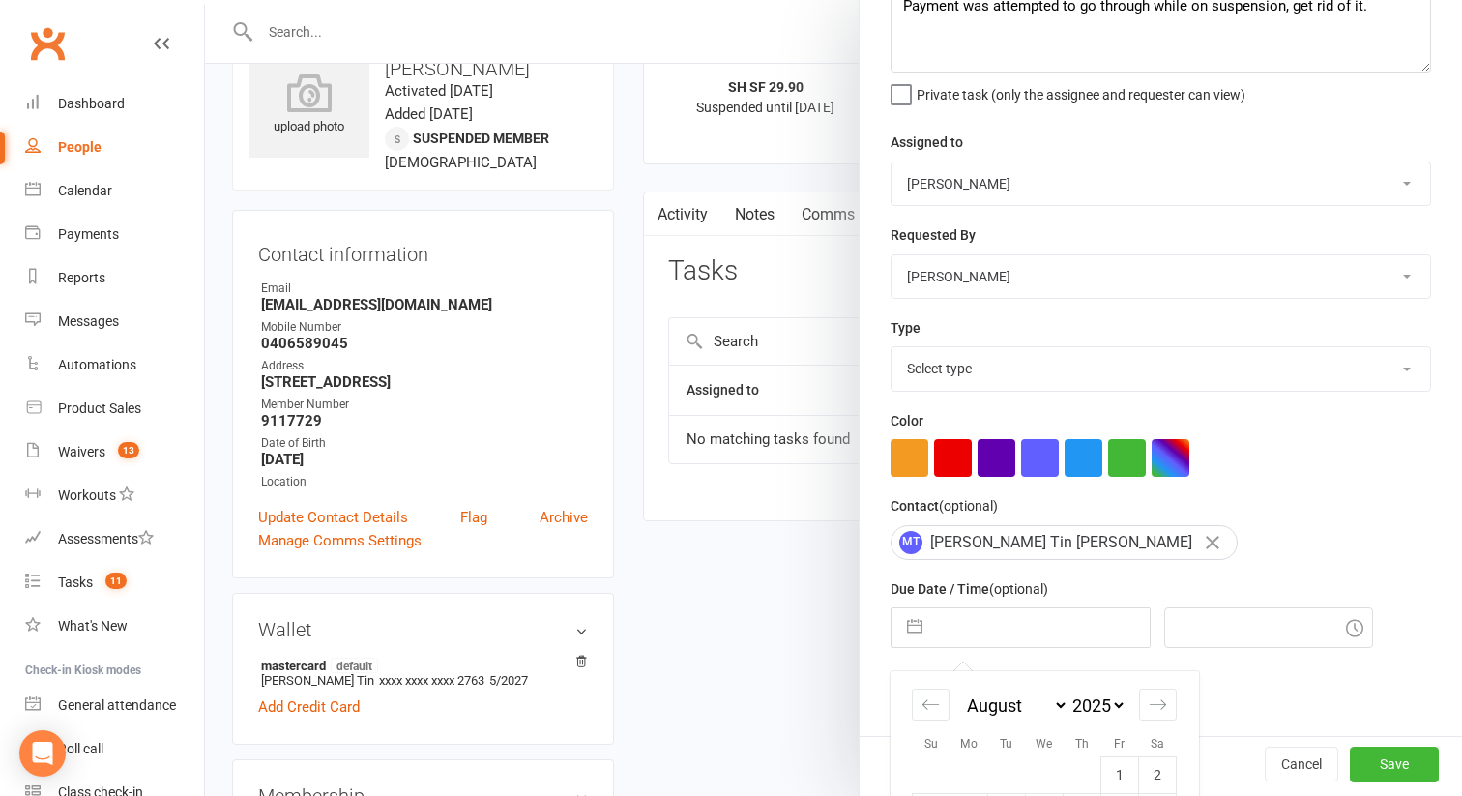
click at [967, 639] on input "text" at bounding box center [1041, 627] width 218 height 39
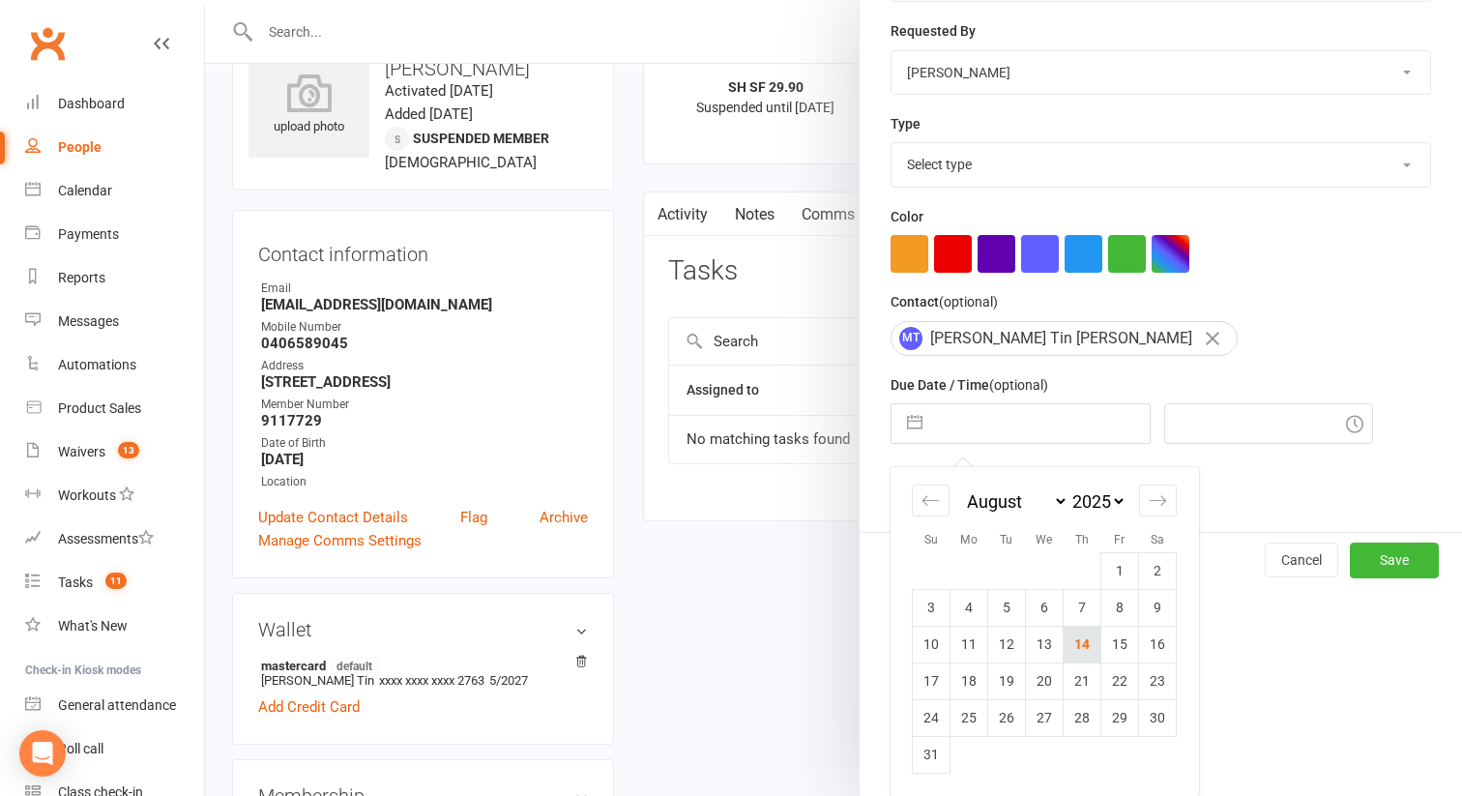
click at [1082, 640] on td "14" at bounding box center [1082, 643] width 38 height 37
type input "[DATE]"
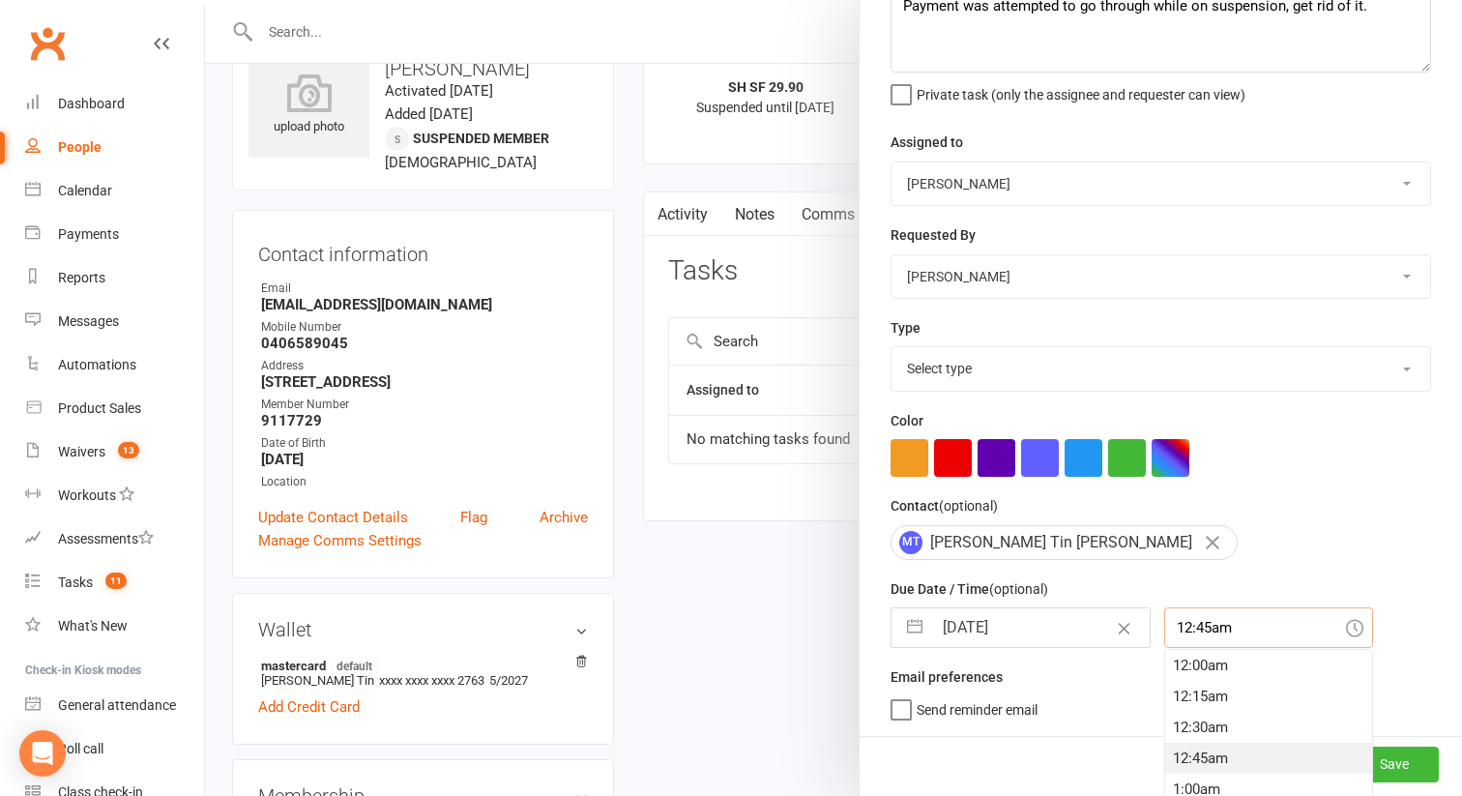
click at [1183, 623] on div "12:45am 12:00am 12:15am 12:30am 12:45am 1:00am 1:15am 1:30am 1:45am 2:00am 2:15…" at bounding box center [1268, 627] width 209 height 41
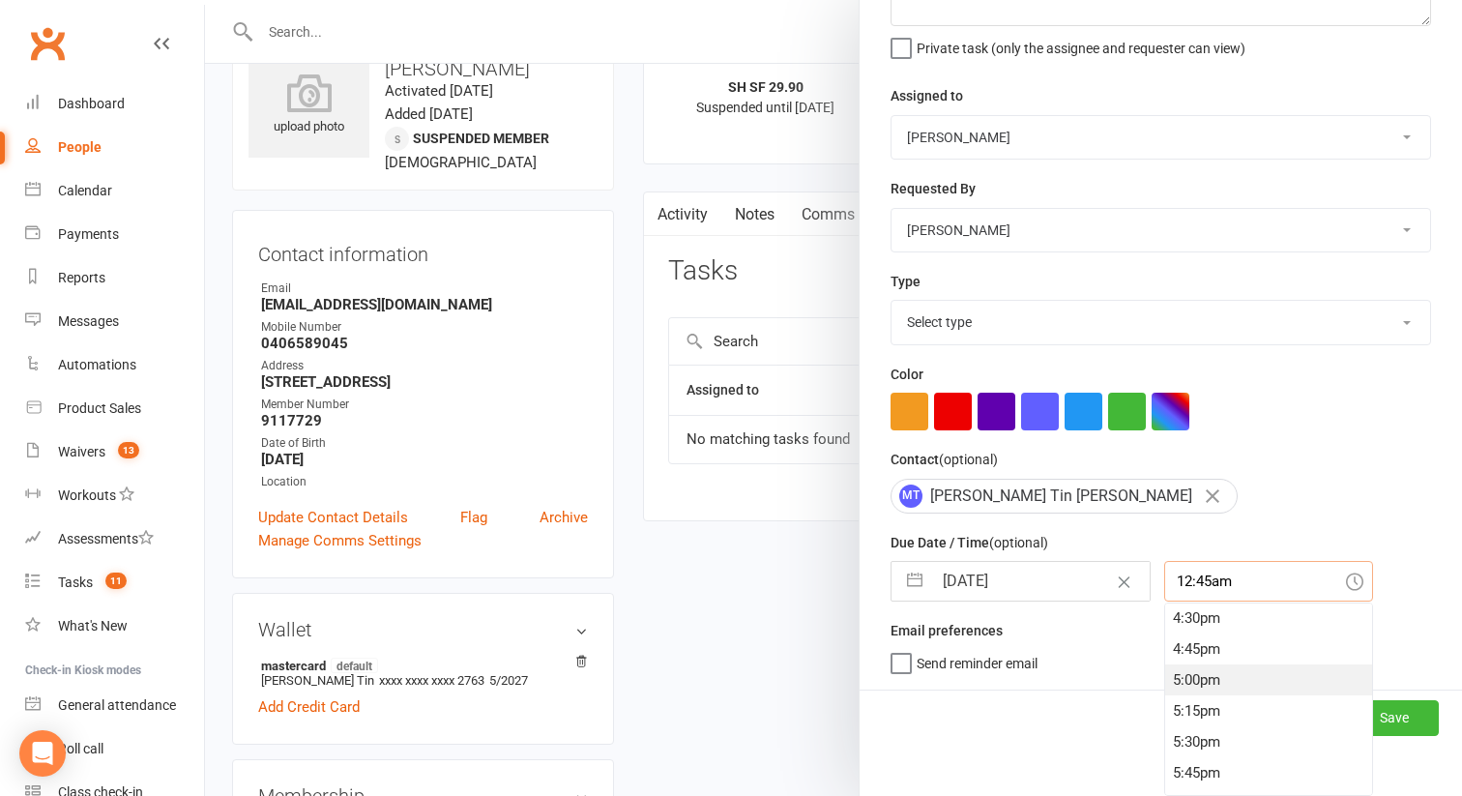
scroll to position [1979, 0]
click at [1169, 624] on div "4:00pm" at bounding box center [1268, 619] width 207 height 31
type input "4:00pm"
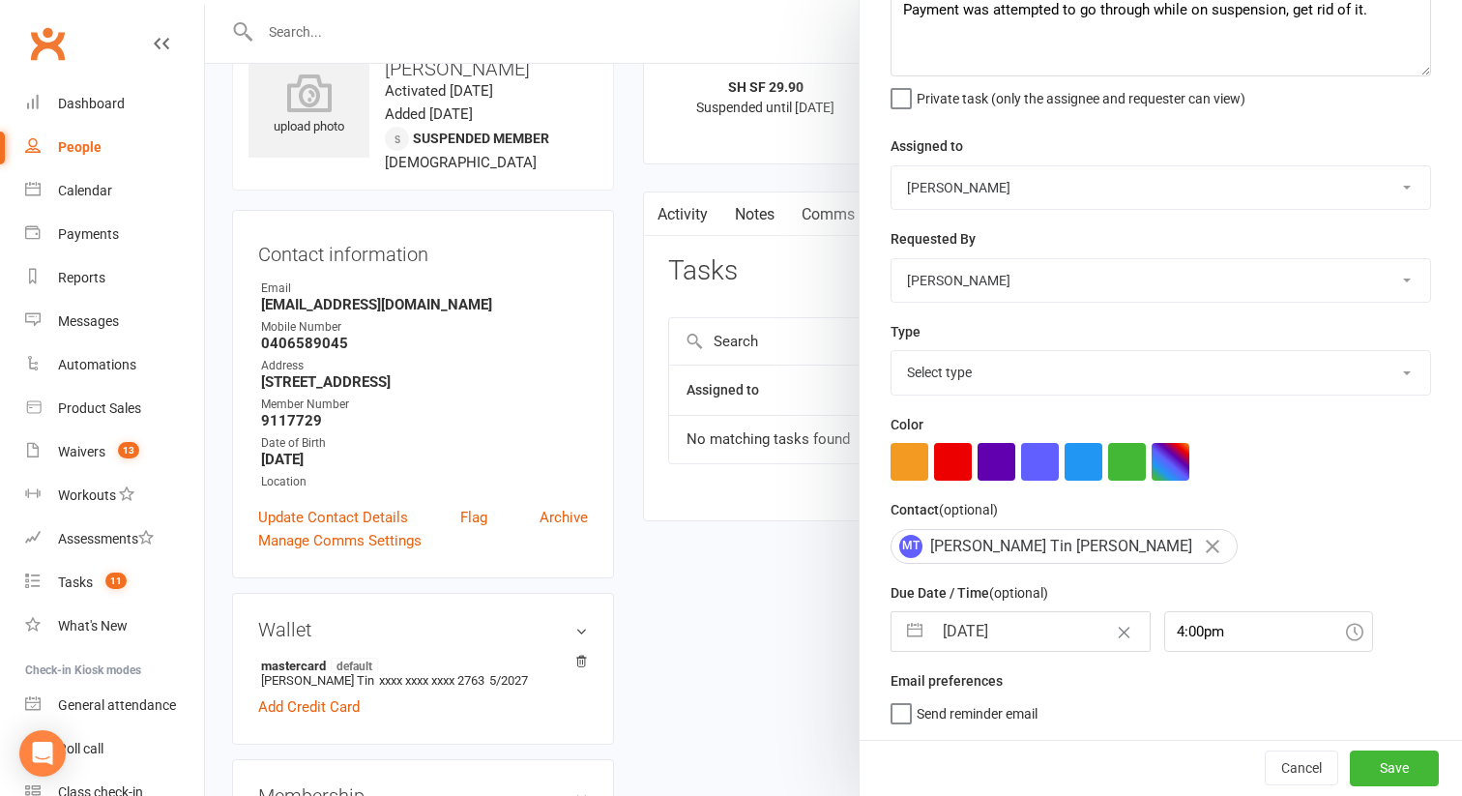
click at [952, 357] on select "Select type Admin E-mail Meeting Phone call Add new task type" at bounding box center [1160, 372] width 538 height 43
click at [891, 351] on select "Select type Admin E-mail Meeting Phone call Add new task type" at bounding box center [1160, 372] width 538 height 43
click at [943, 378] on select "Select type Admin E-mail Meeting Phone call Add new task type" at bounding box center [1160, 372] width 538 height 43
select select "32221"
click at [891, 351] on select "Select type Admin E-mail Meeting Phone call Add new task type" at bounding box center [1160, 372] width 538 height 43
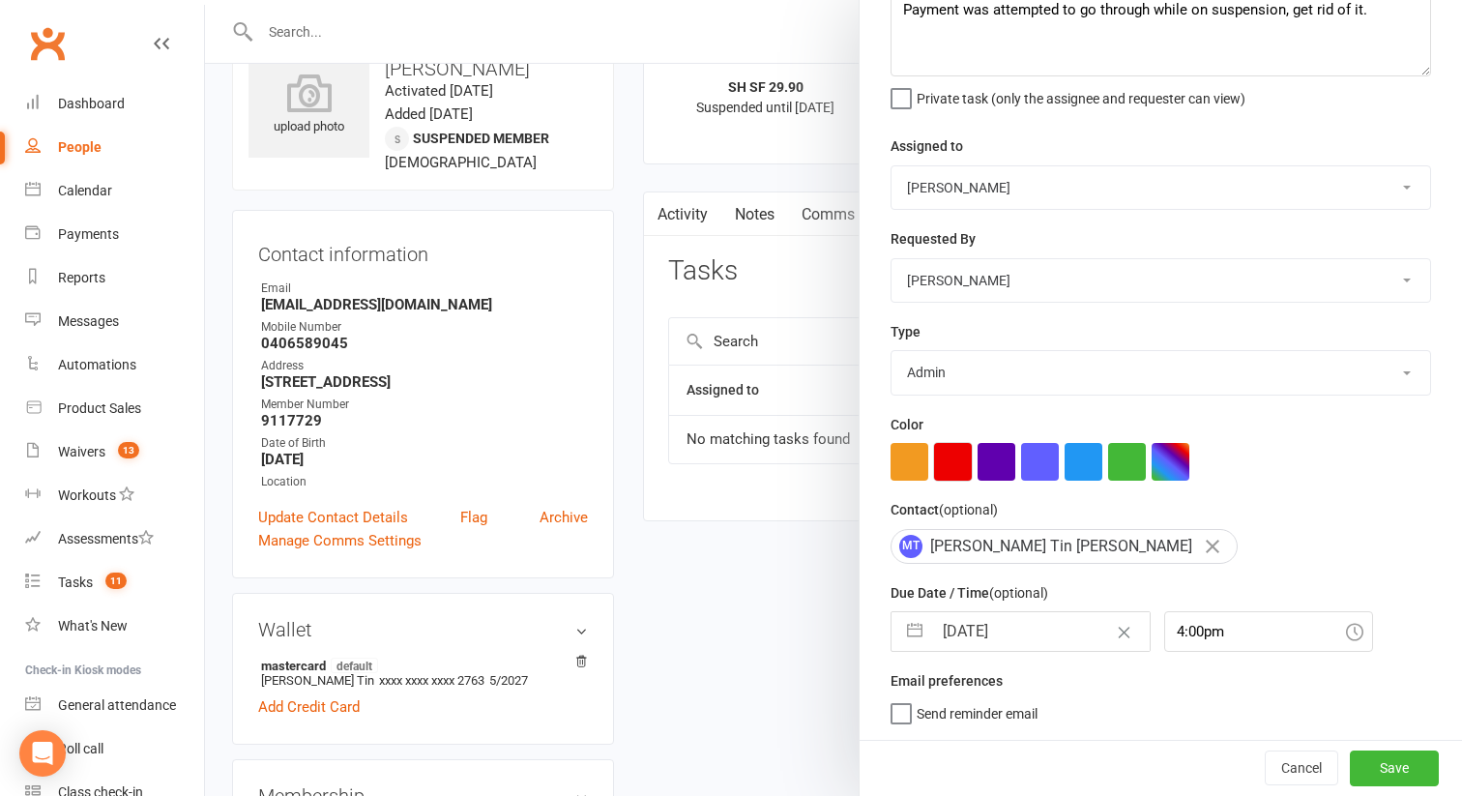
click at [960, 469] on button "button" at bounding box center [953, 462] width 38 height 38
click at [1442, 781] on div "Cancel Save" at bounding box center [1160, 767] width 602 height 55
click at [1426, 779] on button "Save" at bounding box center [1393, 767] width 89 height 35
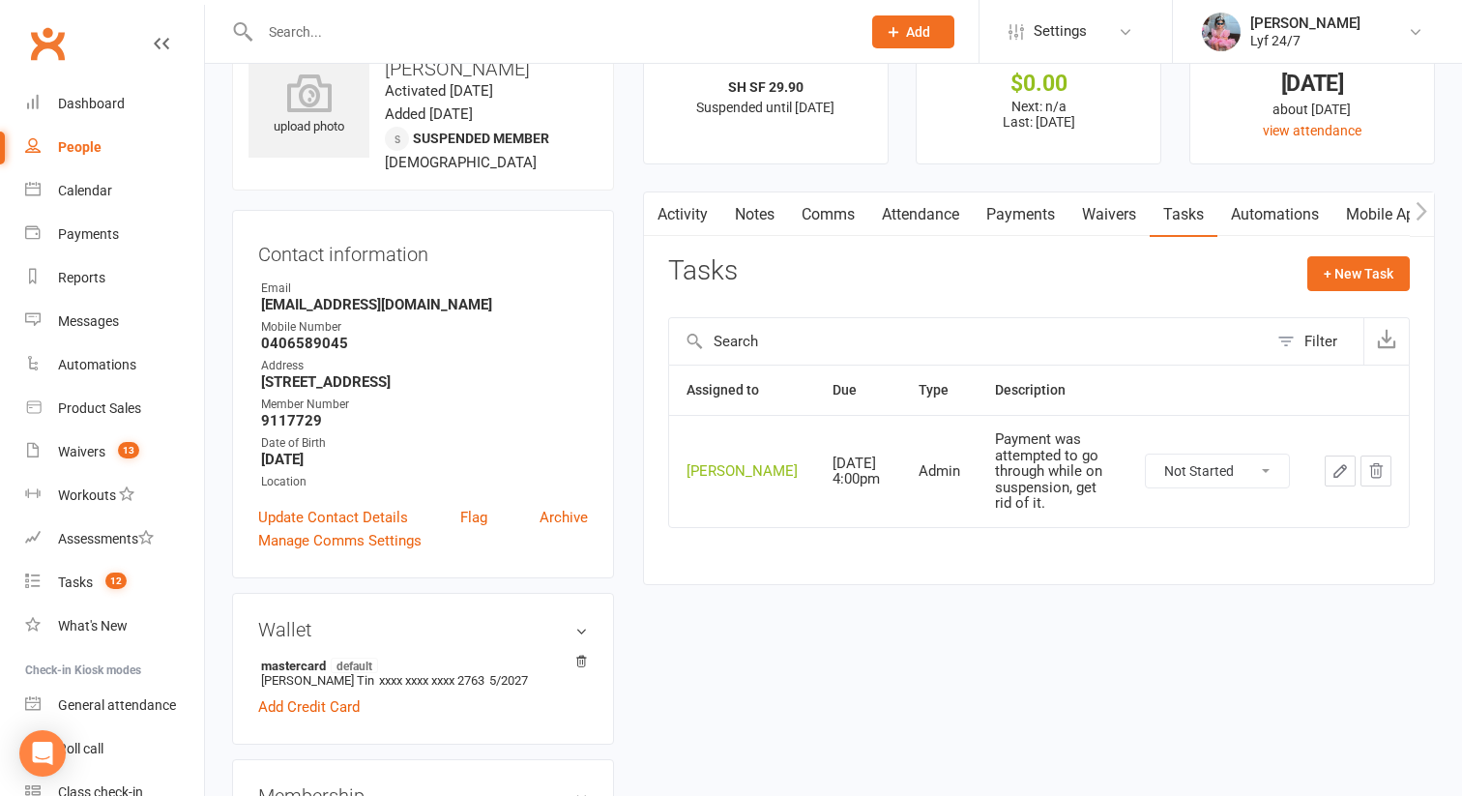
scroll to position [0, 0]
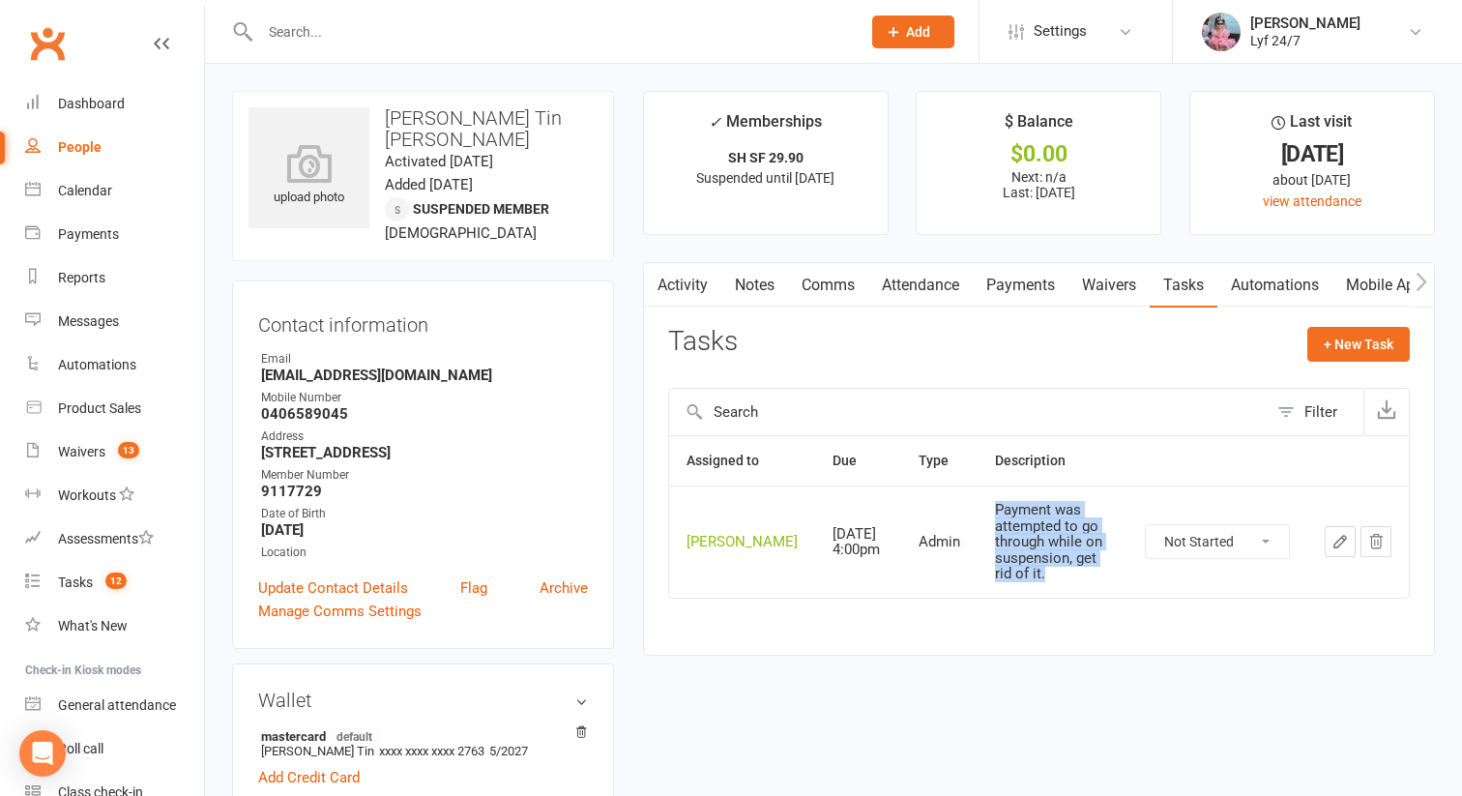
drag, startPoint x: 975, startPoint y: 508, endPoint x: 1015, endPoint y: 588, distance: 88.6
click at [1015, 588] on td "Payment was attempted to go through while on suspension, get rid of it." at bounding box center [1052, 541] width 150 height 112
copy div "Payment was attempted to go through while on suspension, get rid of it."
click at [560, 15] on div at bounding box center [539, 31] width 615 height 63
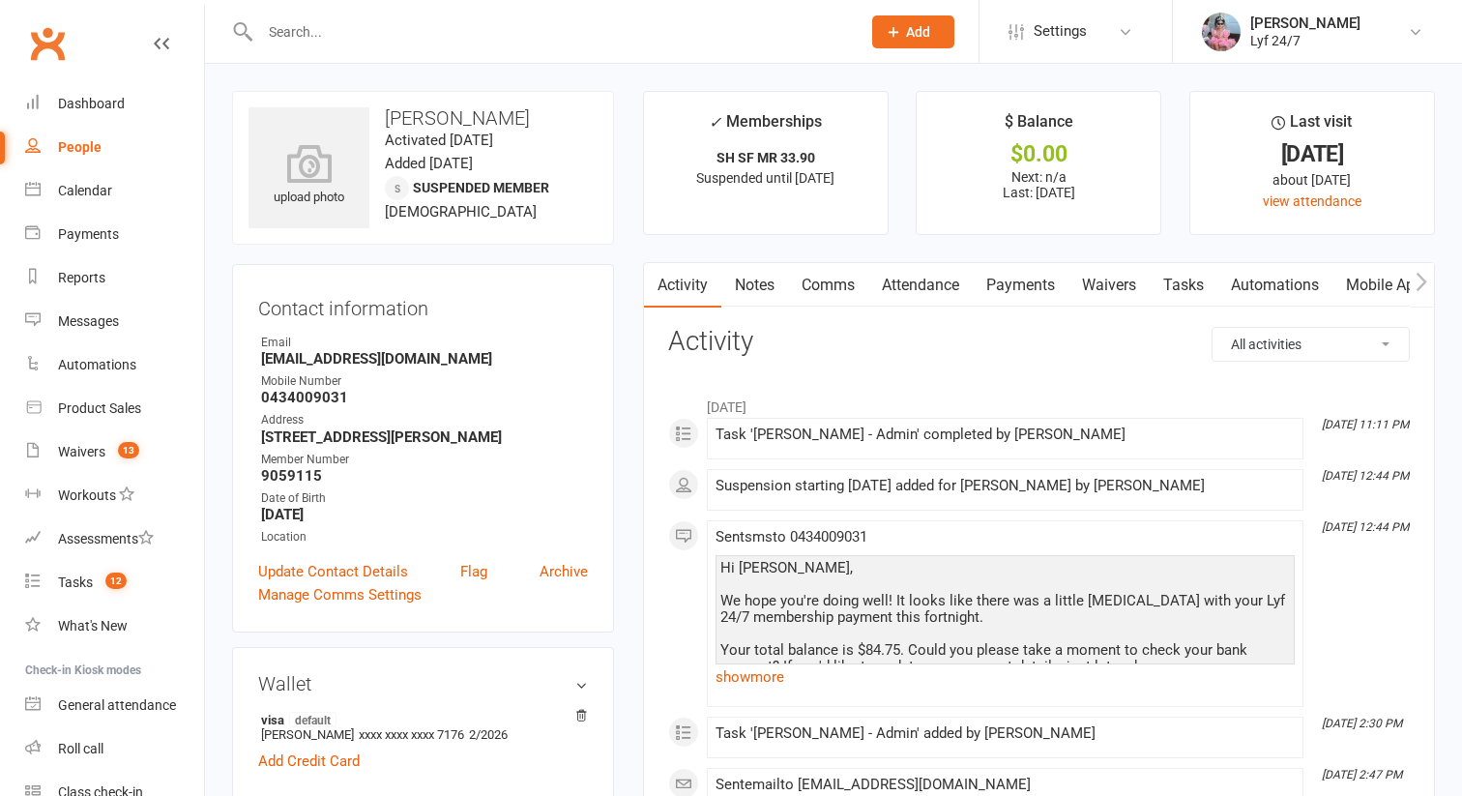
click at [1212, 269] on link "Tasks" at bounding box center [1183, 285] width 68 height 44
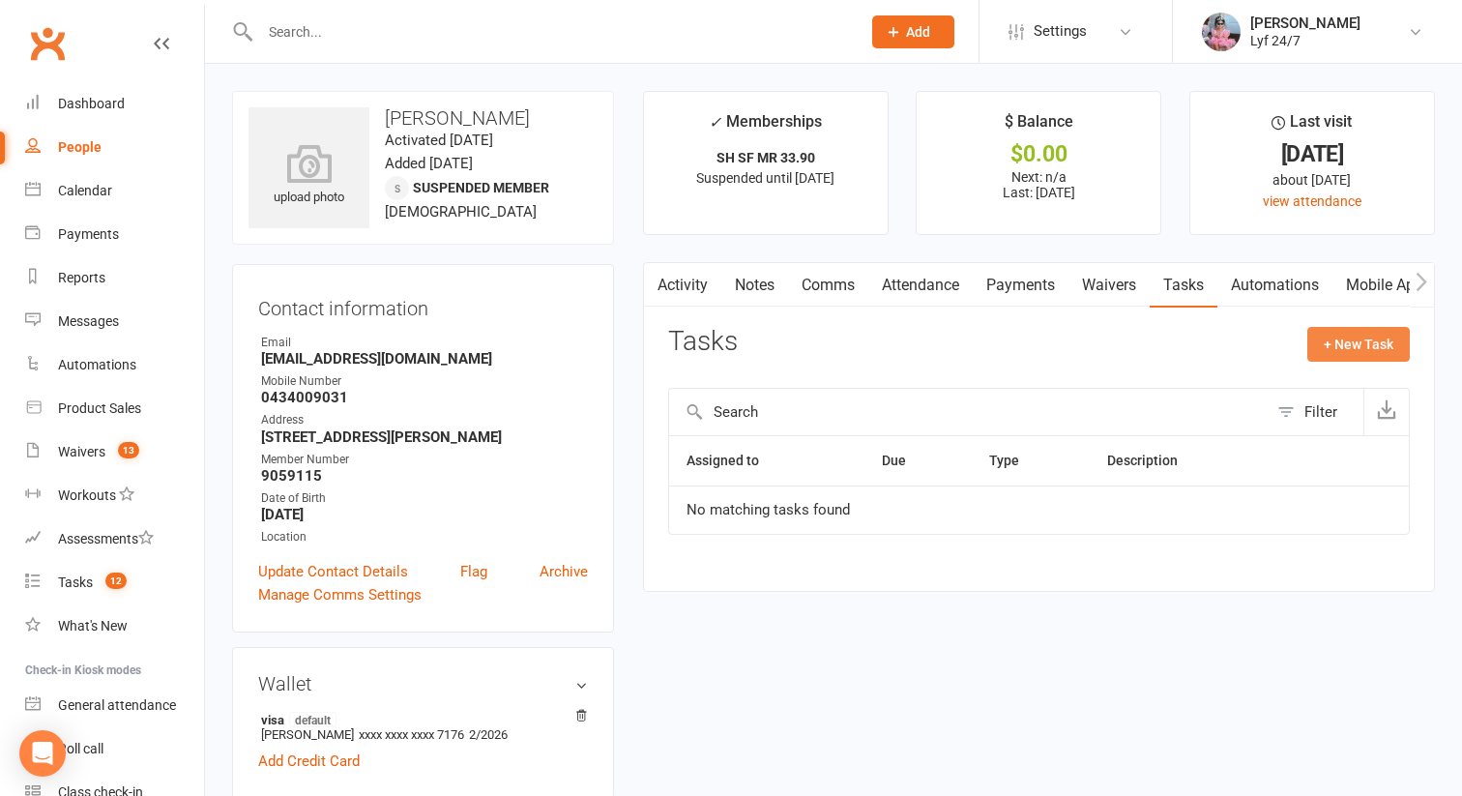
click at [1361, 346] on button "+ New Task" at bounding box center [1358, 344] width 102 height 35
select select "51905"
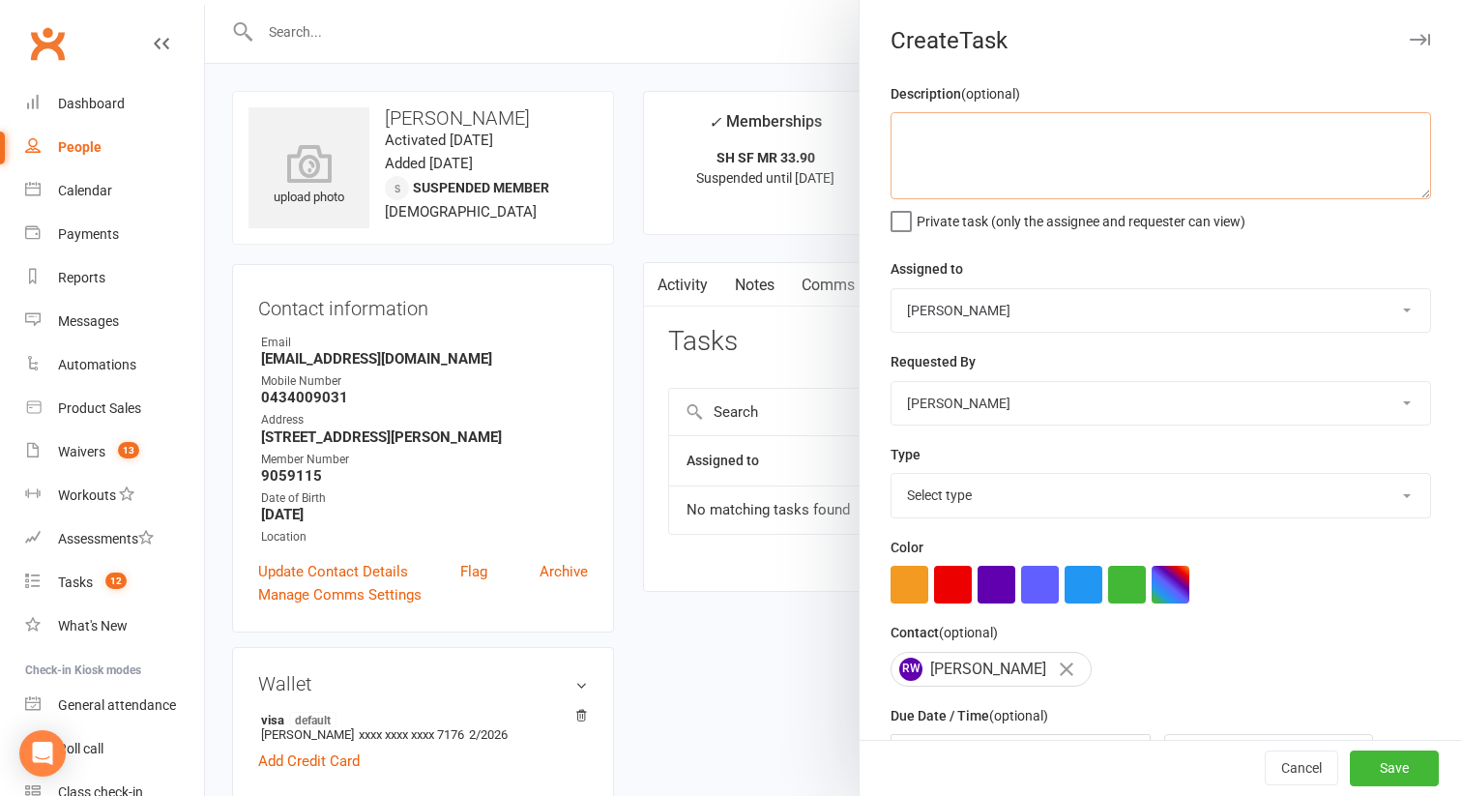
click at [938, 199] on textarea at bounding box center [1160, 155] width 540 height 87
paste textarea "Payment was attempted to go through while on suspension, get rid of it."
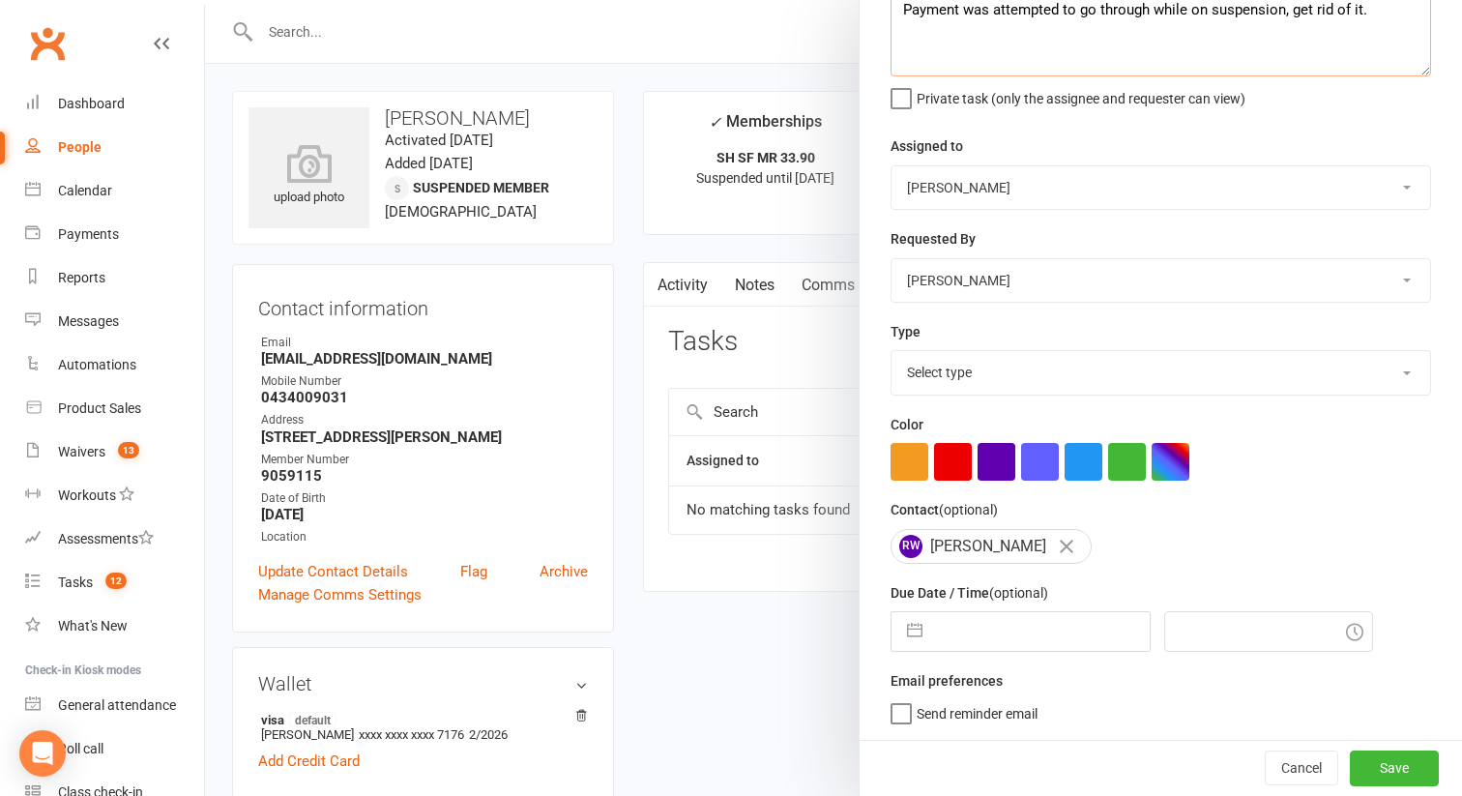
type textarea "Payment was attempted to go through while on suspension, get rid of it."
click at [955, 636] on input "text" at bounding box center [1041, 631] width 218 height 39
select select "6"
select select "2025"
select select "7"
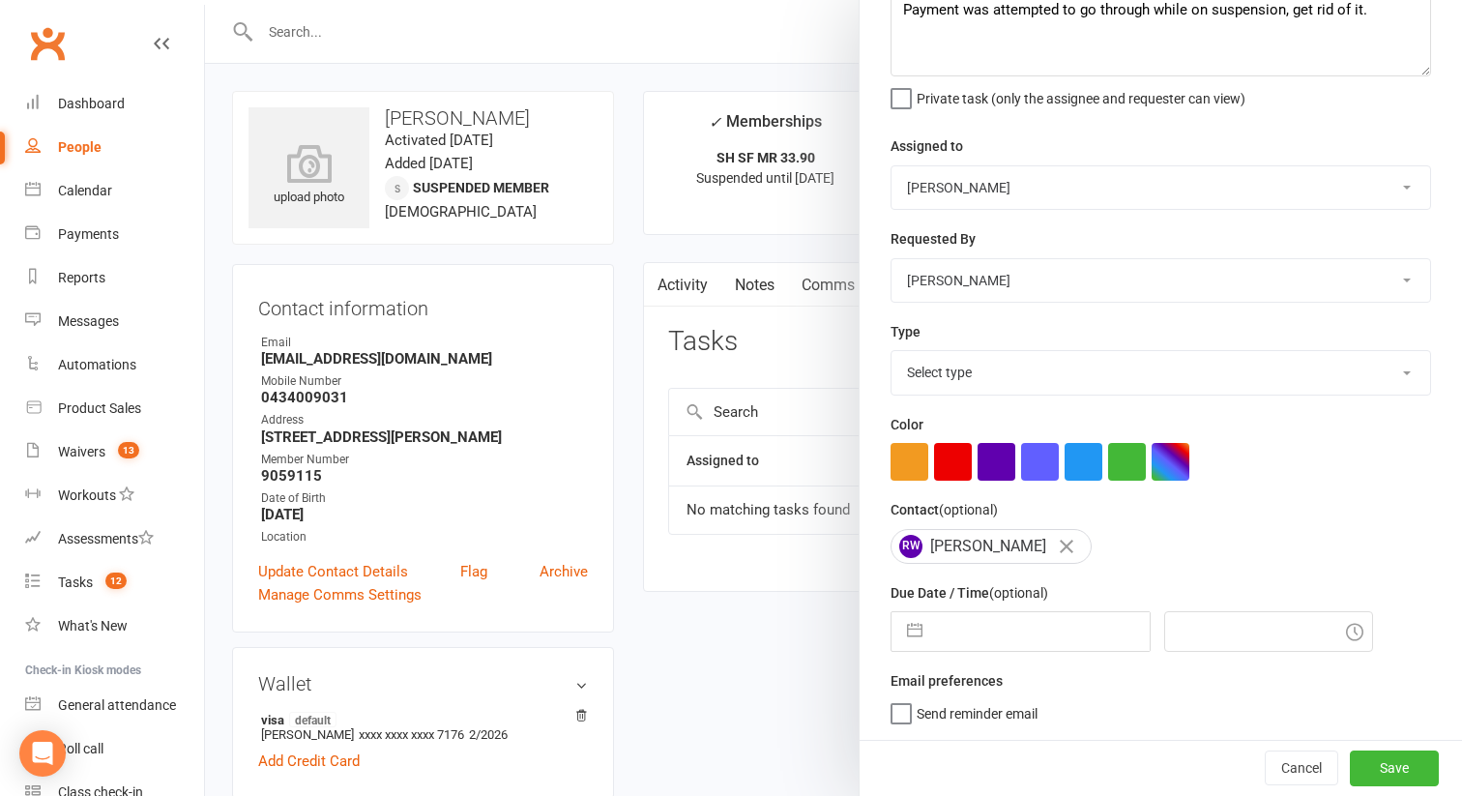
select select "2025"
select select "8"
select select "2025"
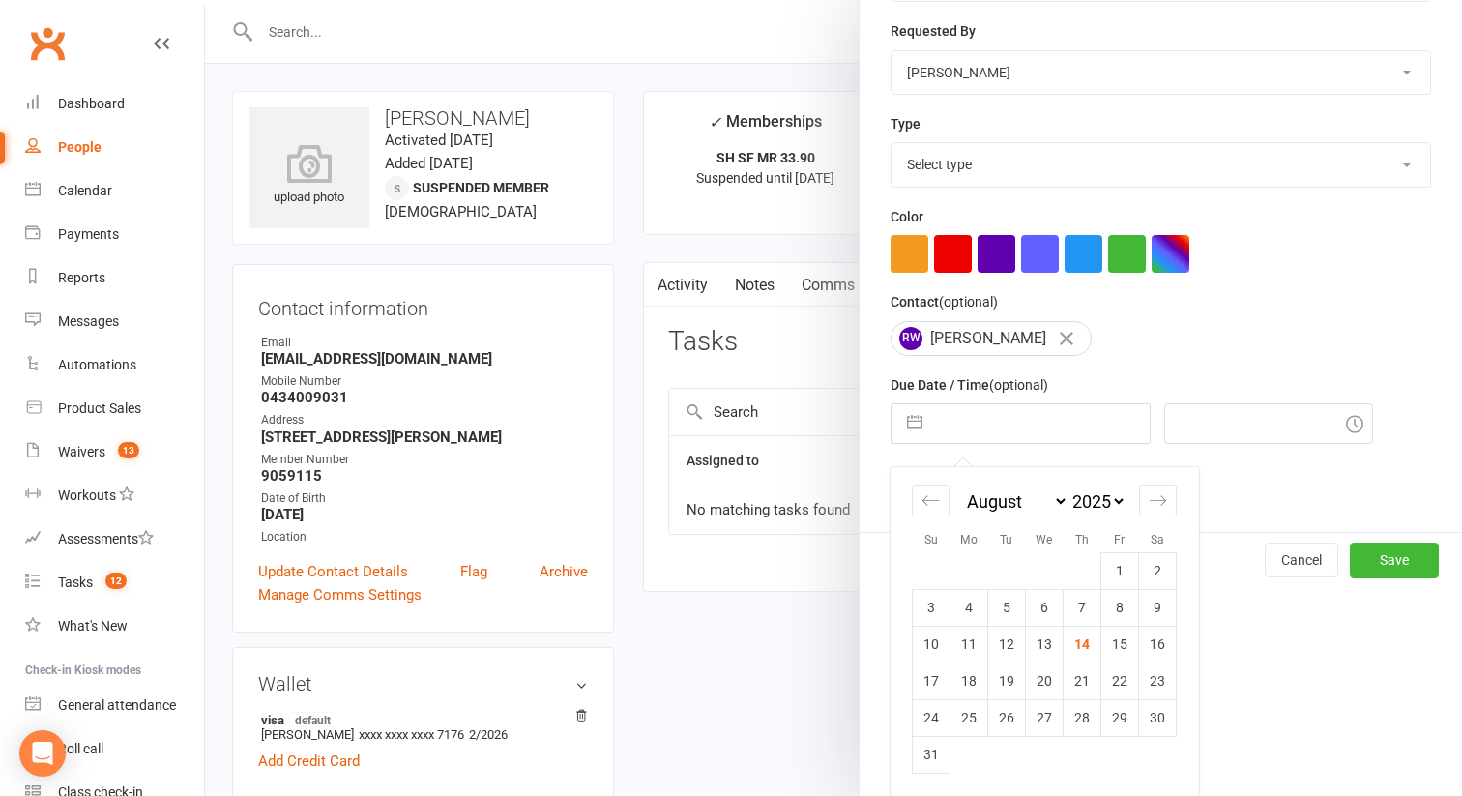
click at [1073, 643] on td "14" at bounding box center [1082, 643] width 38 height 37
type input "[DATE]"
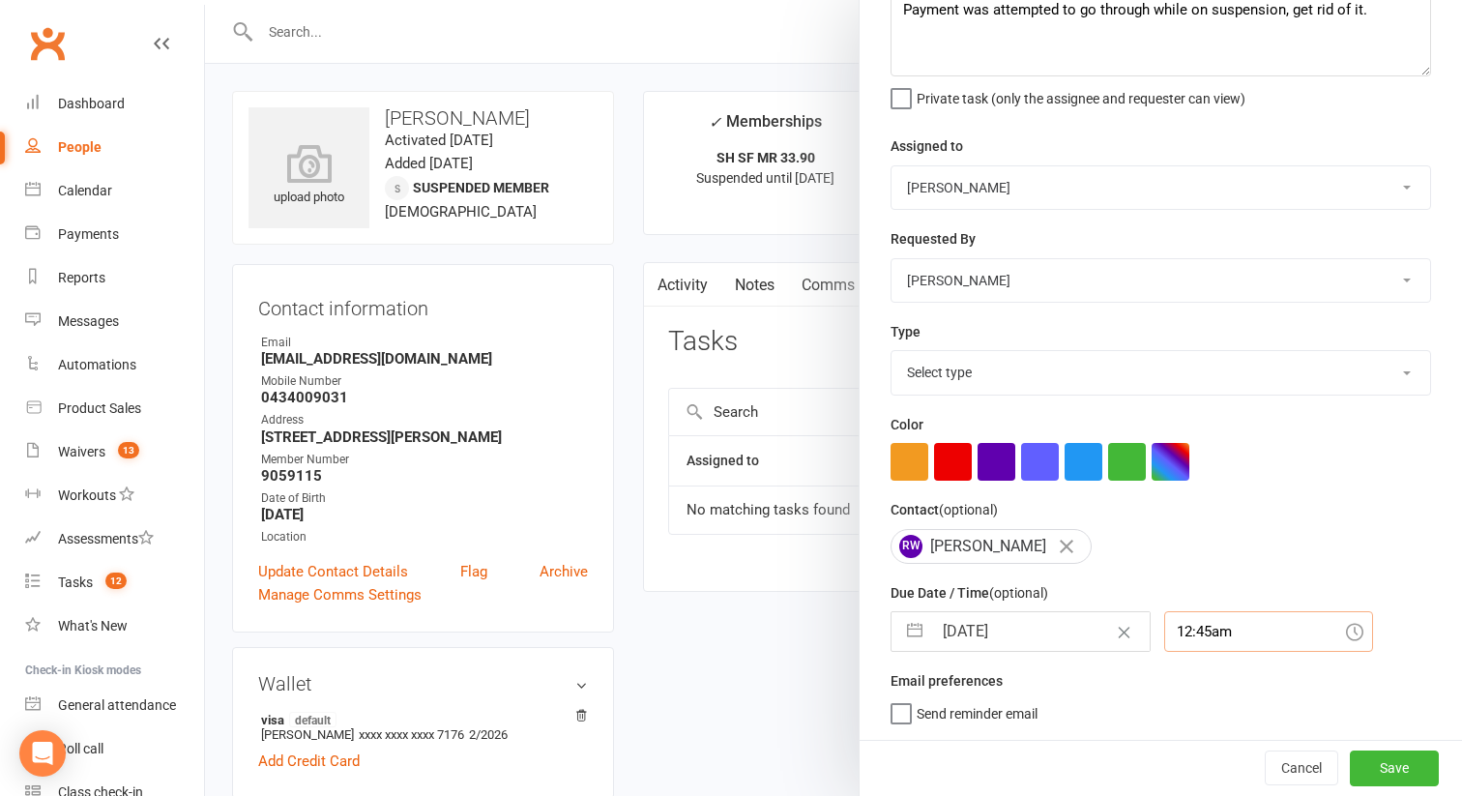
click at [1188, 620] on div "12:45am" at bounding box center [1268, 631] width 209 height 41
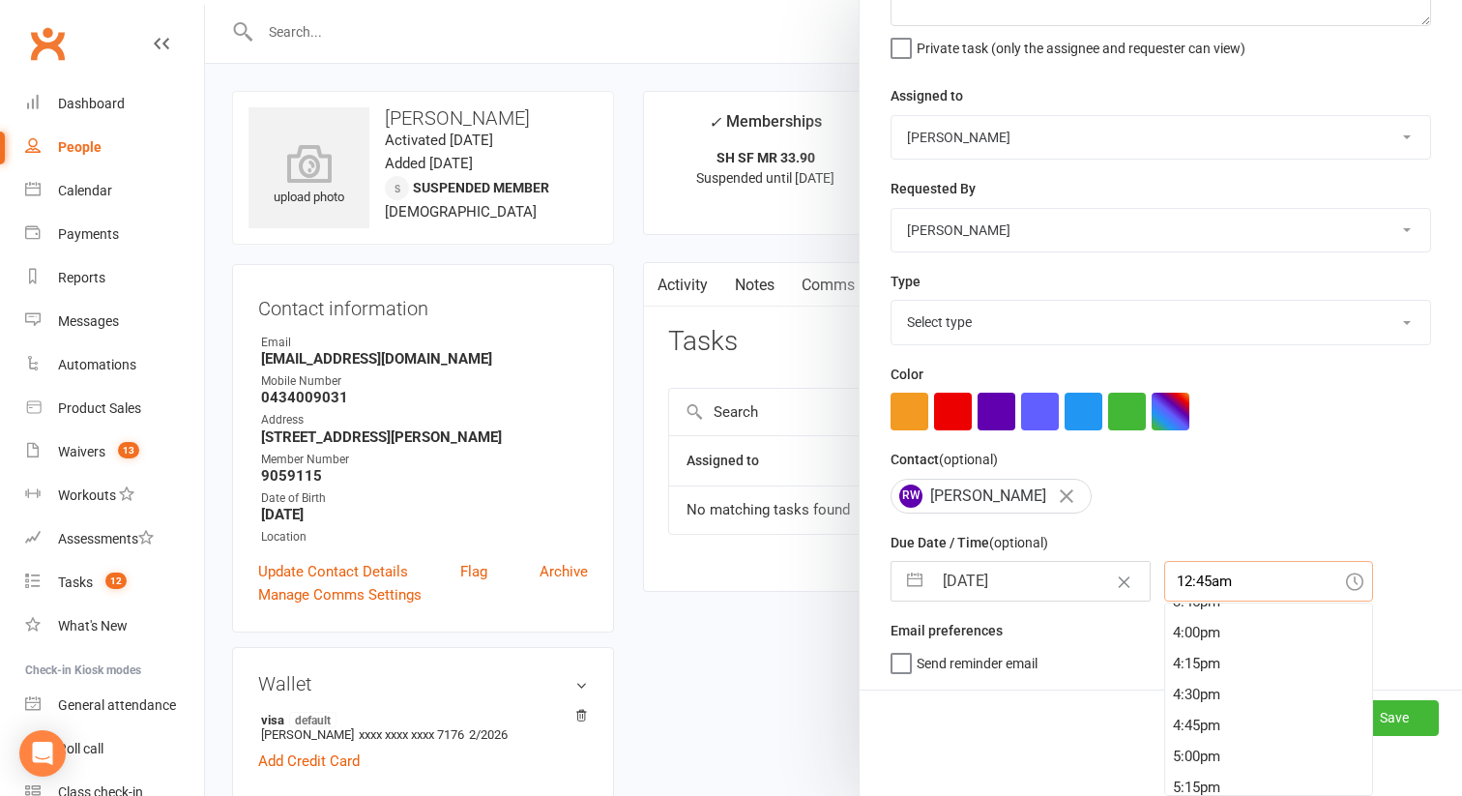
scroll to position [1967, 0]
click at [1173, 630] on div "4:00pm" at bounding box center [1268, 631] width 207 height 31
type input "4:00pm"
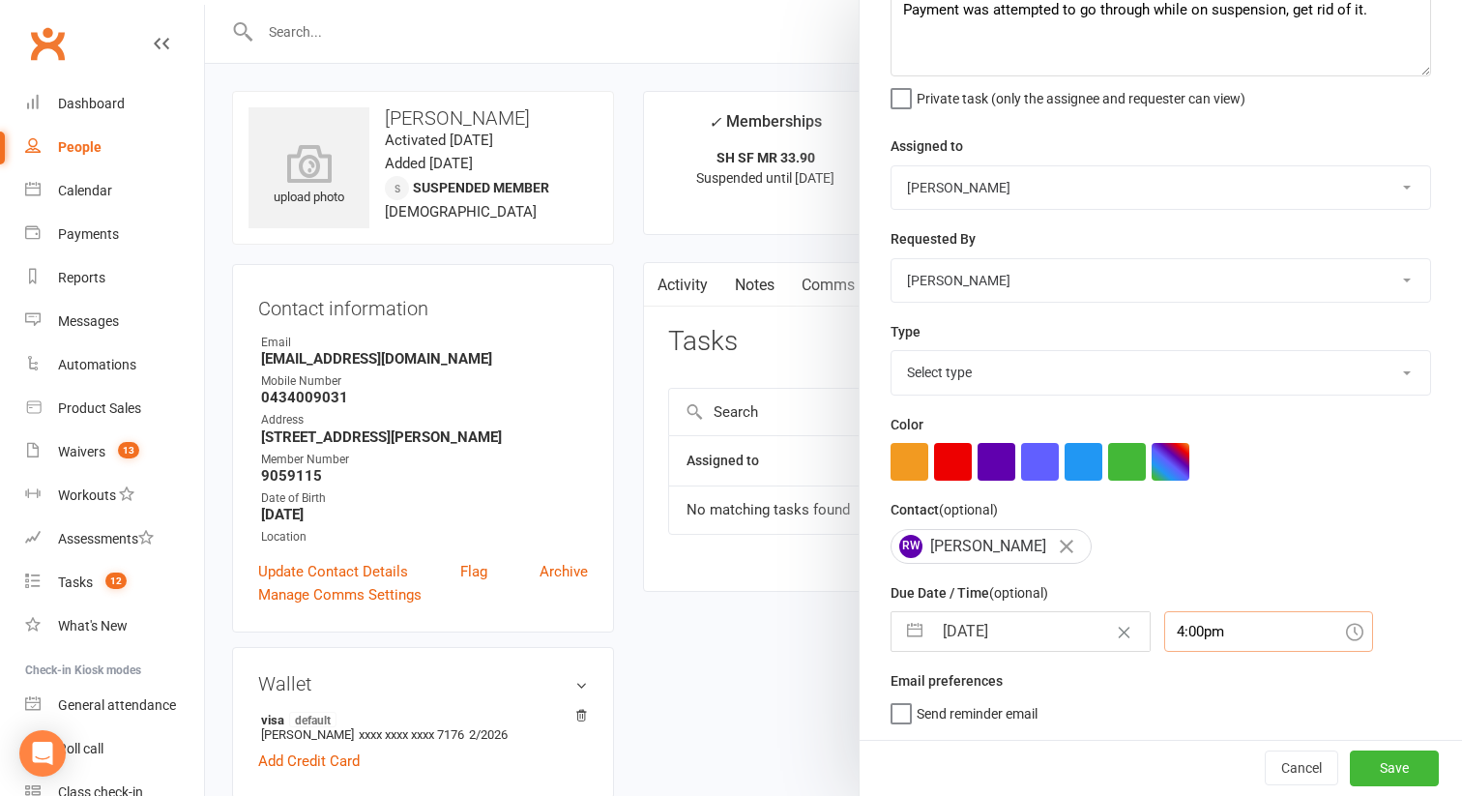
scroll to position [127, 0]
click at [946, 468] on button "button" at bounding box center [953, 462] width 38 height 38
click at [941, 387] on select "Select type Admin E-mail Meeting Phone call Add new task type" at bounding box center [1160, 372] width 538 height 43
select select "32221"
click at [891, 351] on select "Select type Admin E-mail Meeting Phone call Add new task type" at bounding box center [1160, 372] width 538 height 43
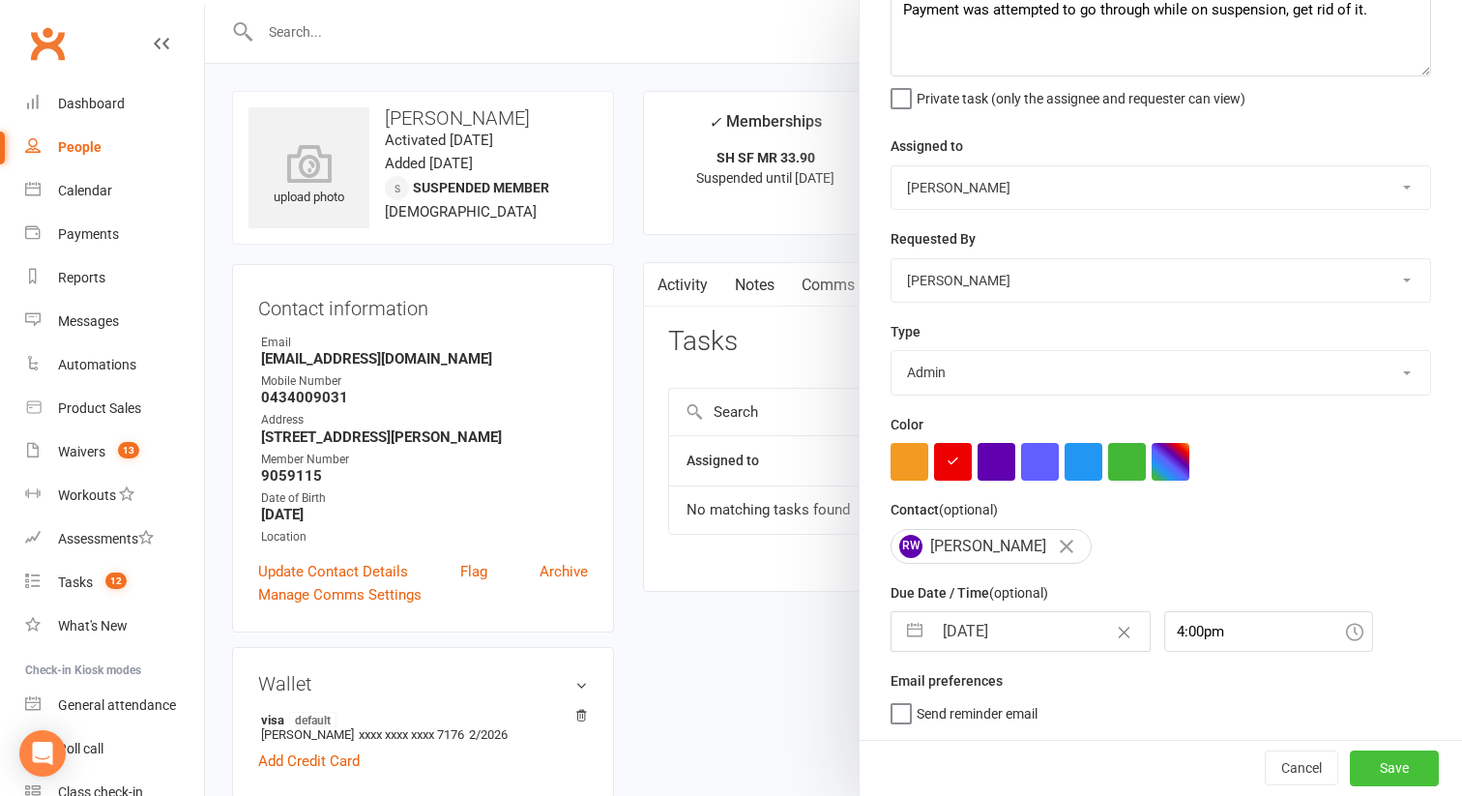
click at [1389, 763] on button "Save" at bounding box center [1393, 767] width 89 height 35
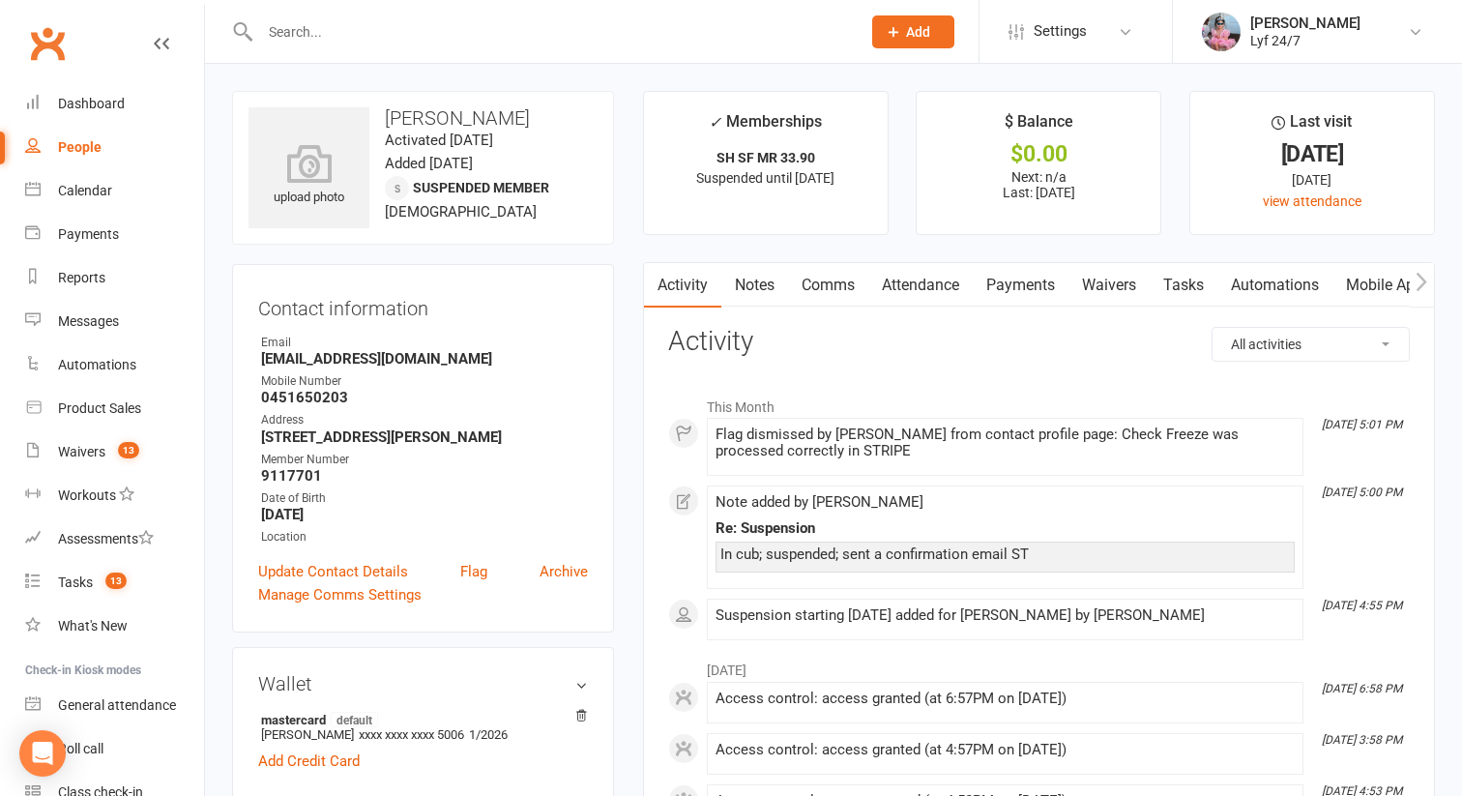
click at [1175, 286] on link "Tasks" at bounding box center [1183, 285] width 68 height 44
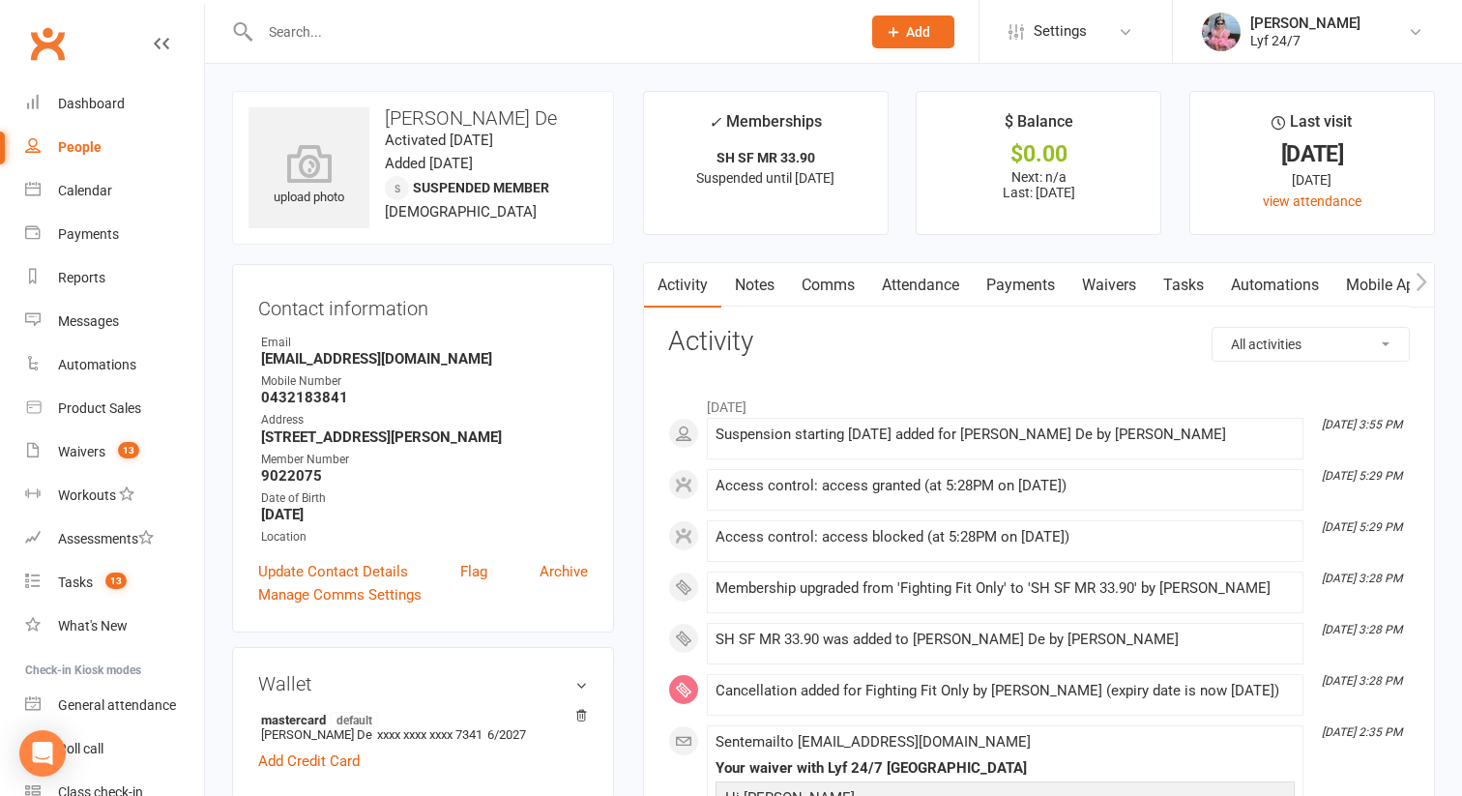
click at [325, 349] on div "Email" at bounding box center [424, 343] width 327 height 18
click at [331, 360] on strong "[EMAIL_ADDRESS][DOMAIN_NAME]" at bounding box center [424, 358] width 327 height 17
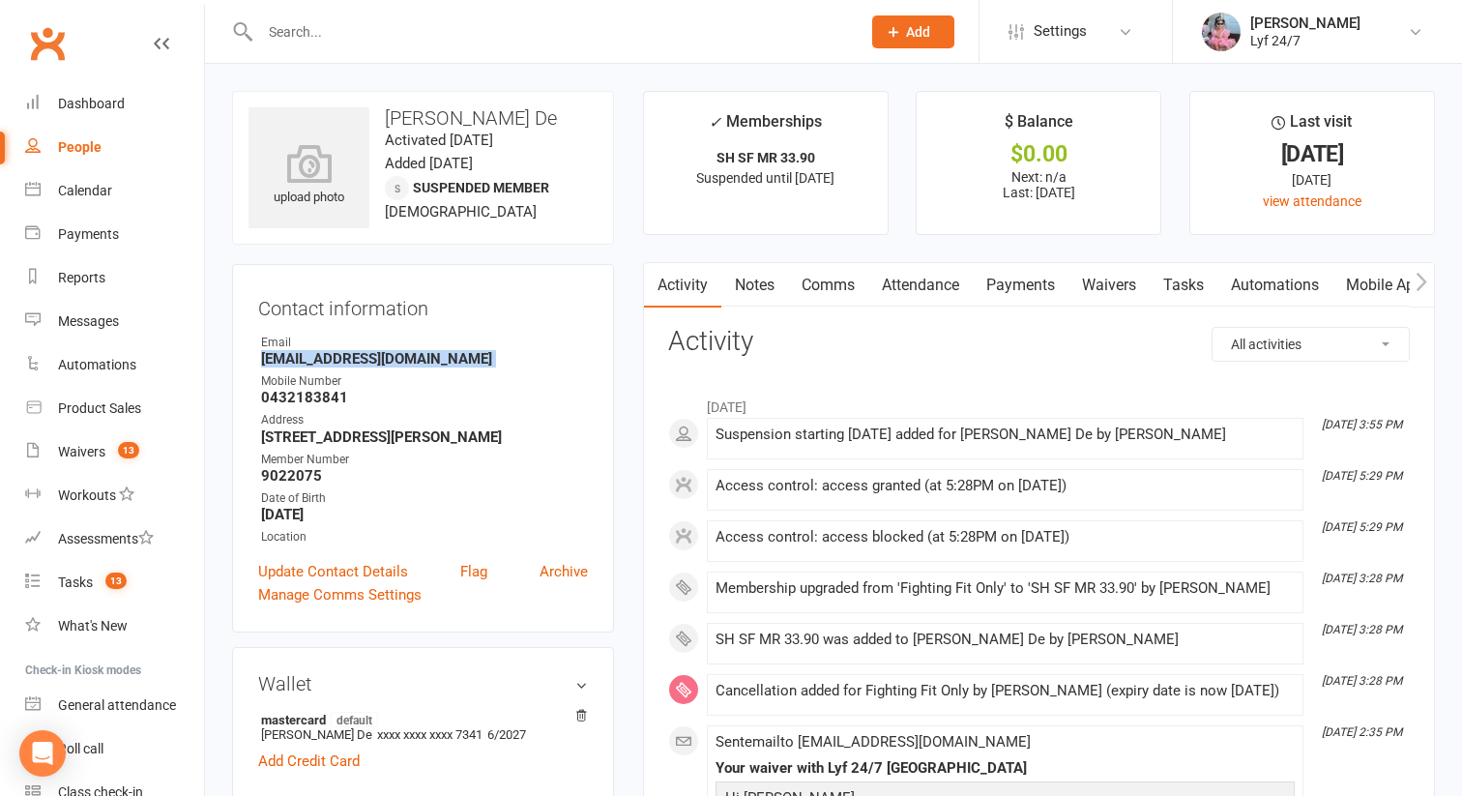
click at [331, 360] on strong "[EMAIL_ADDRESS][DOMAIN_NAME]" at bounding box center [424, 358] width 327 height 17
copy render-form-field "[EMAIL_ADDRESS][DOMAIN_NAME]"
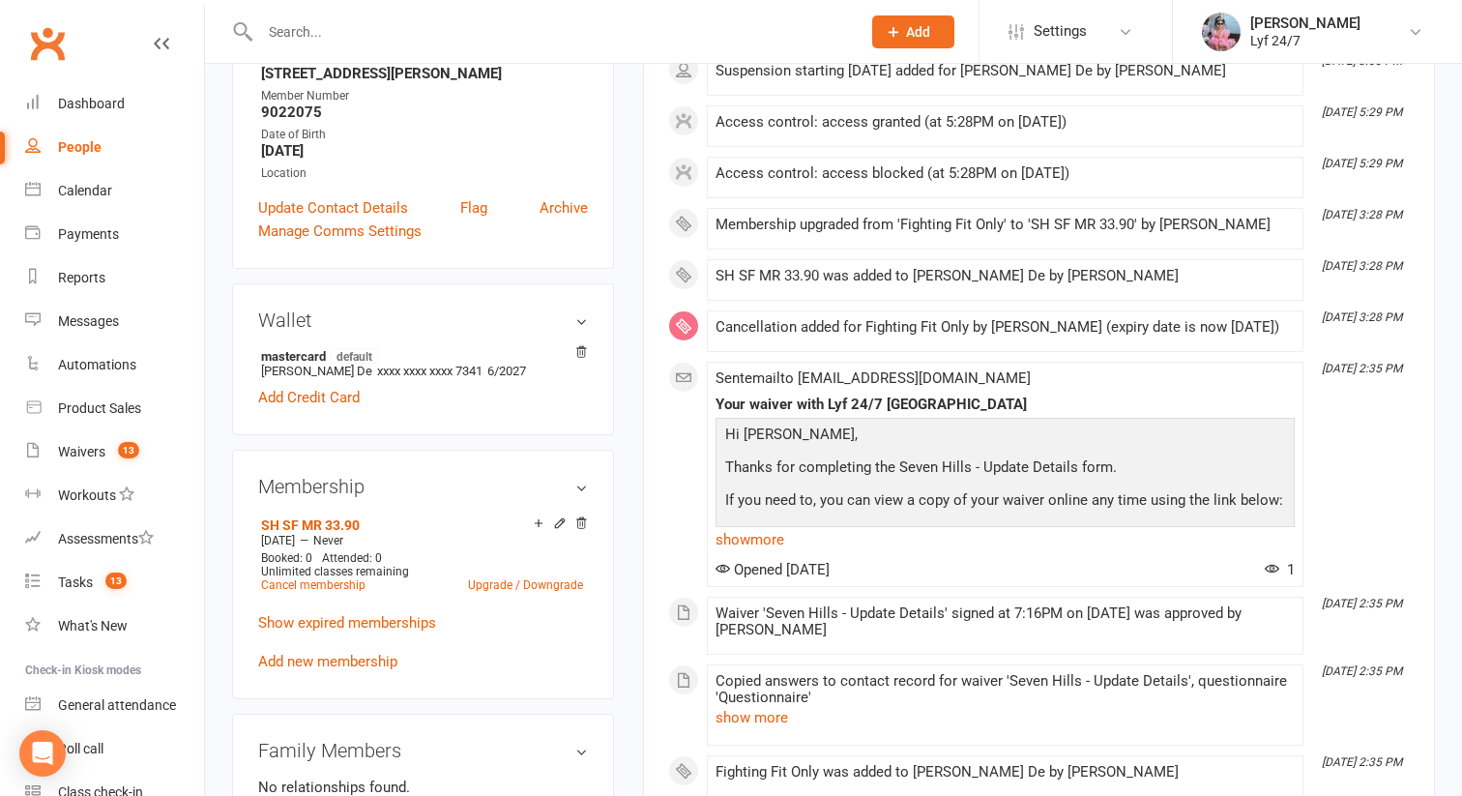
scroll to position [868, 0]
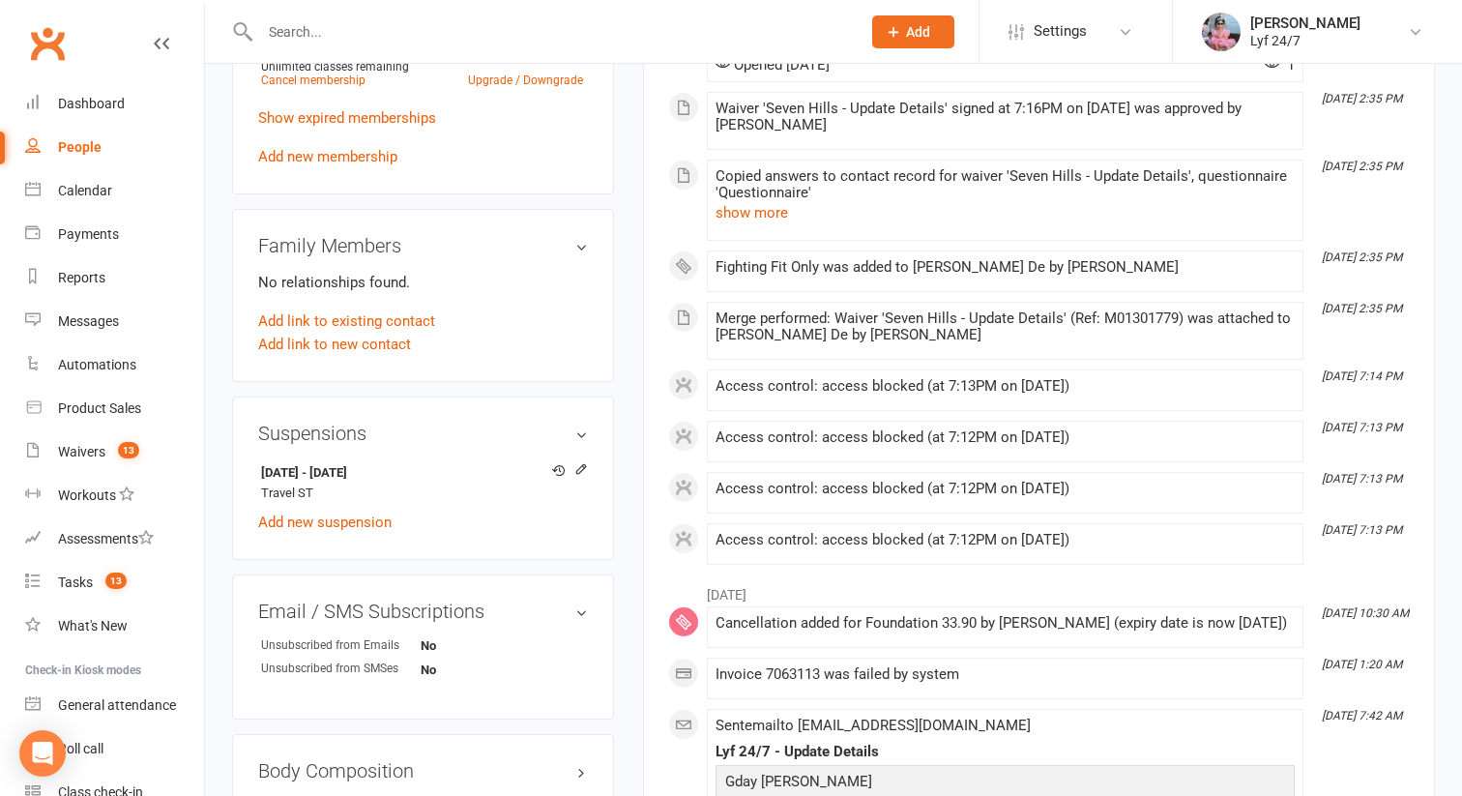
drag, startPoint x: 440, startPoint y: 462, endPoint x: 256, endPoint y: 462, distance: 183.7
click at [256, 462] on div "Suspensions [DATE] - [DATE] Travel ST Add new suspension" at bounding box center [423, 477] width 382 height 163
copy strong "[DATE] - [DATE]"
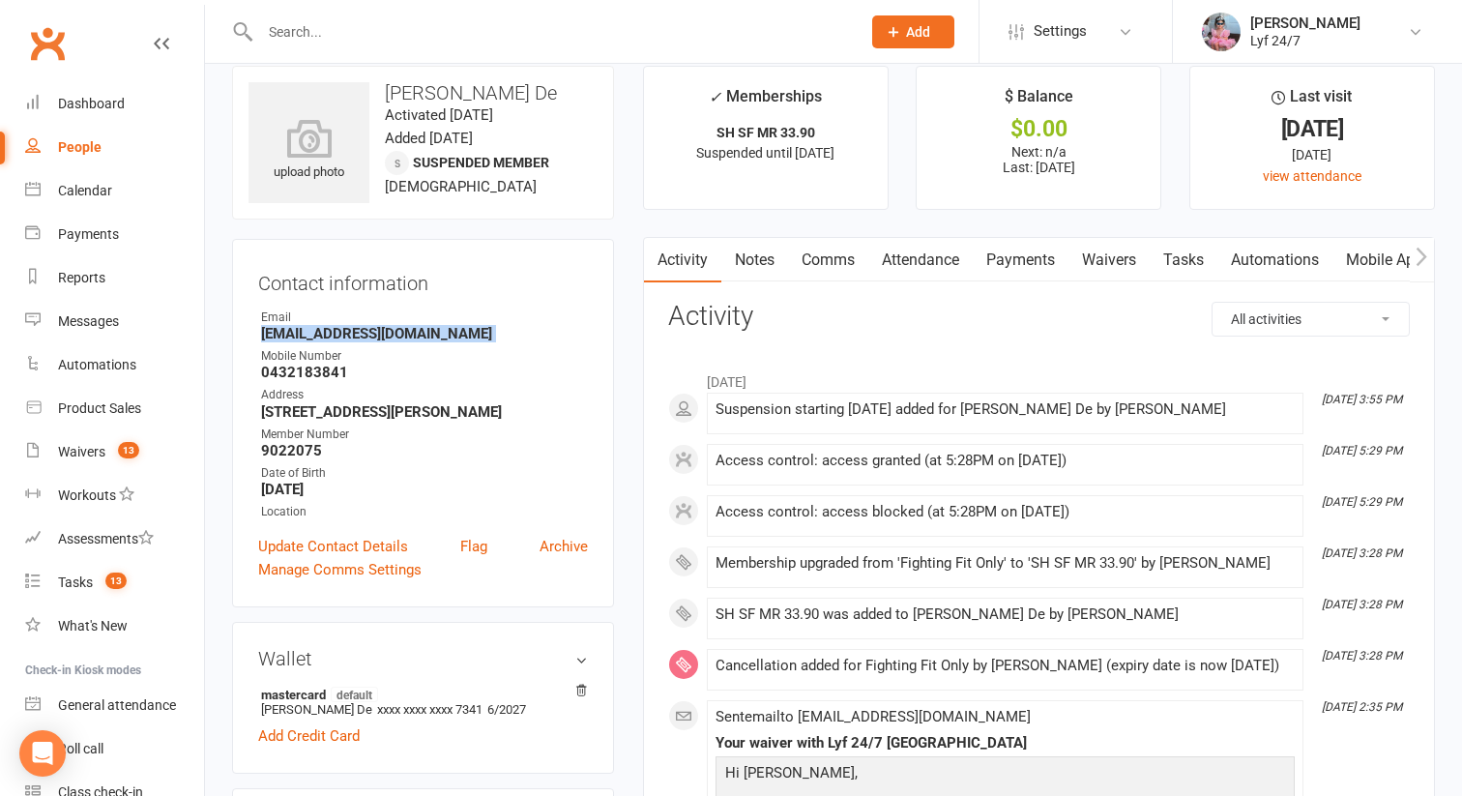
scroll to position [0, 0]
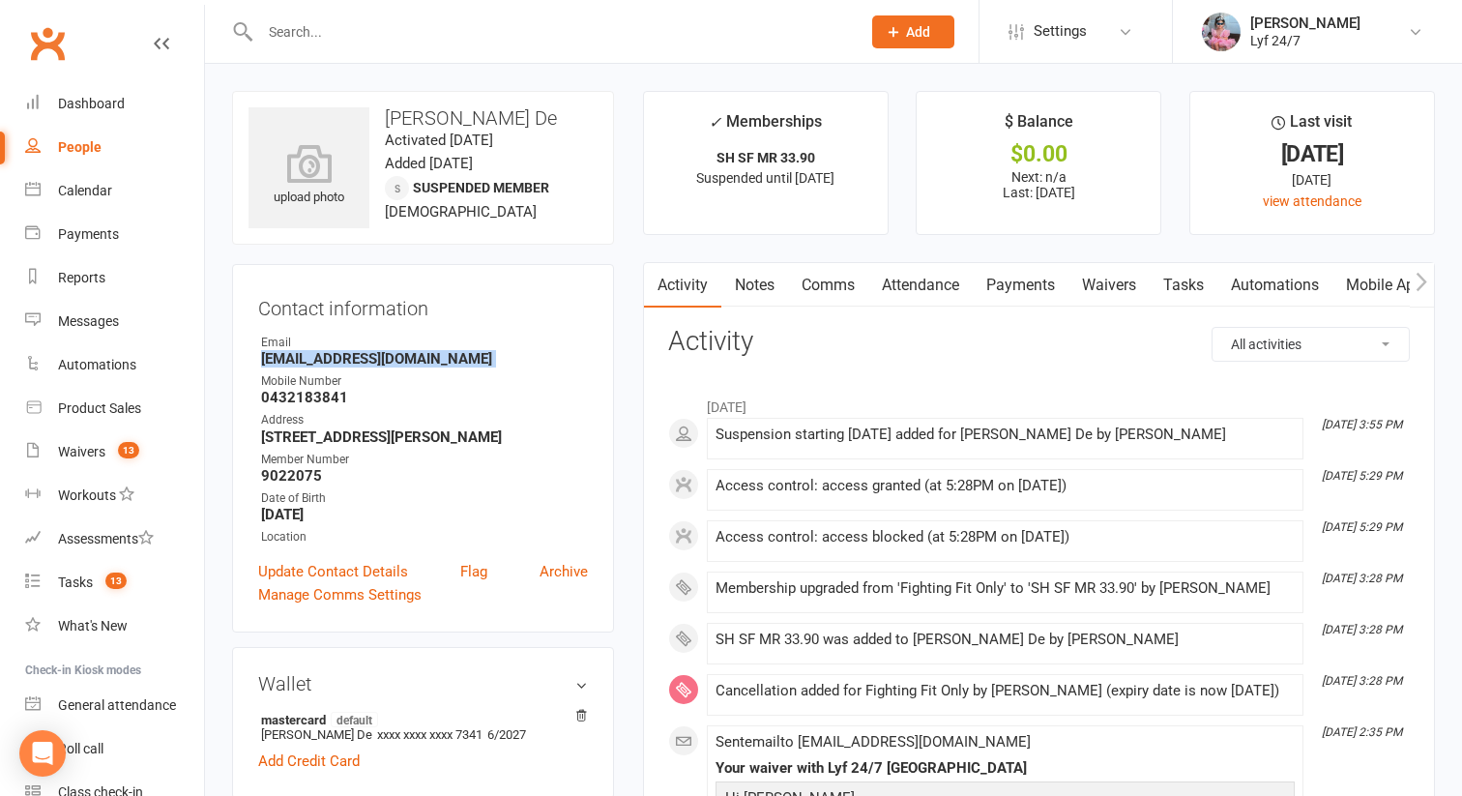
click at [1161, 282] on link "Tasks" at bounding box center [1183, 285] width 68 height 44
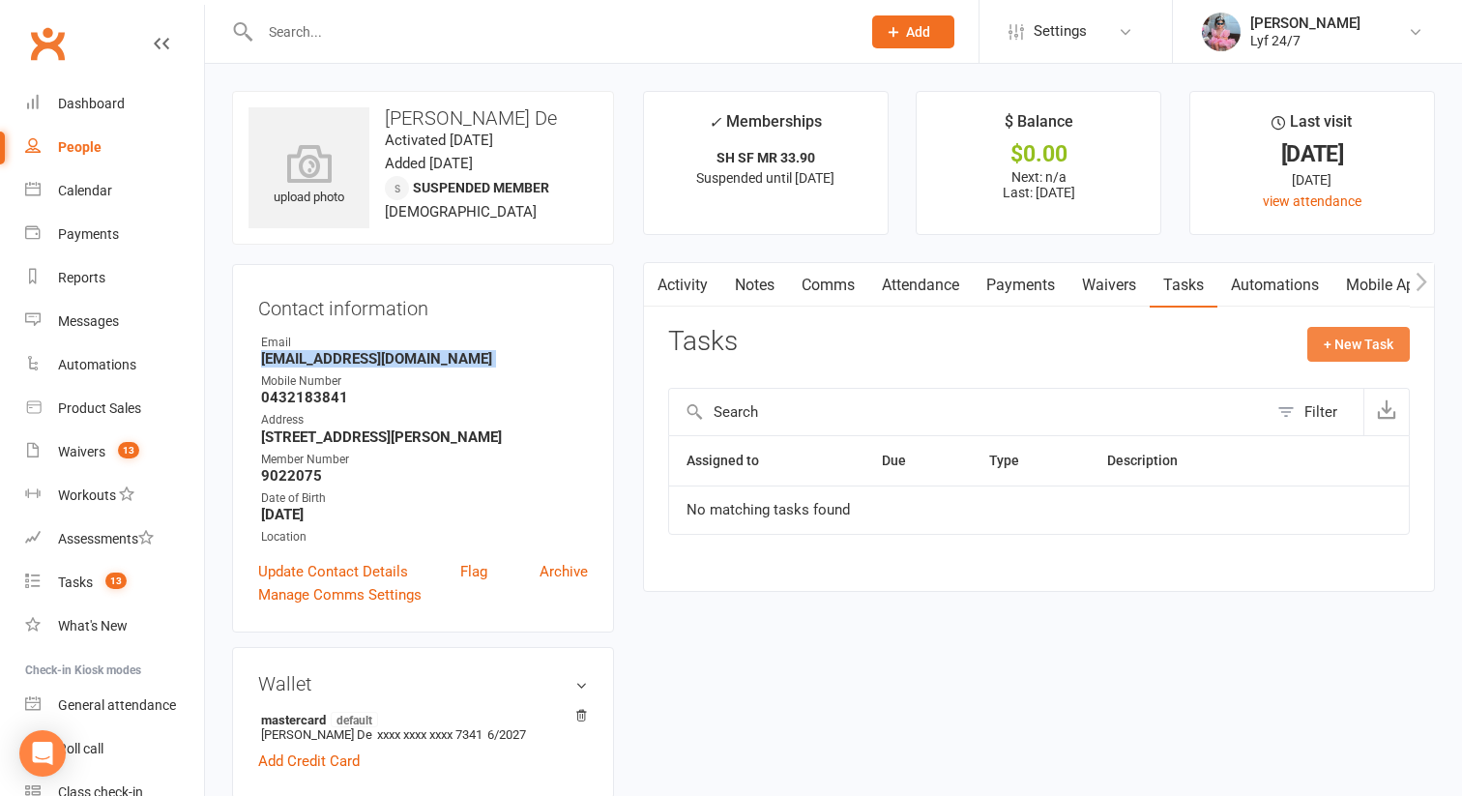
click at [1375, 334] on button "+ New Task" at bounding box center [1358, 344] width 102 height 35
select select "51905"
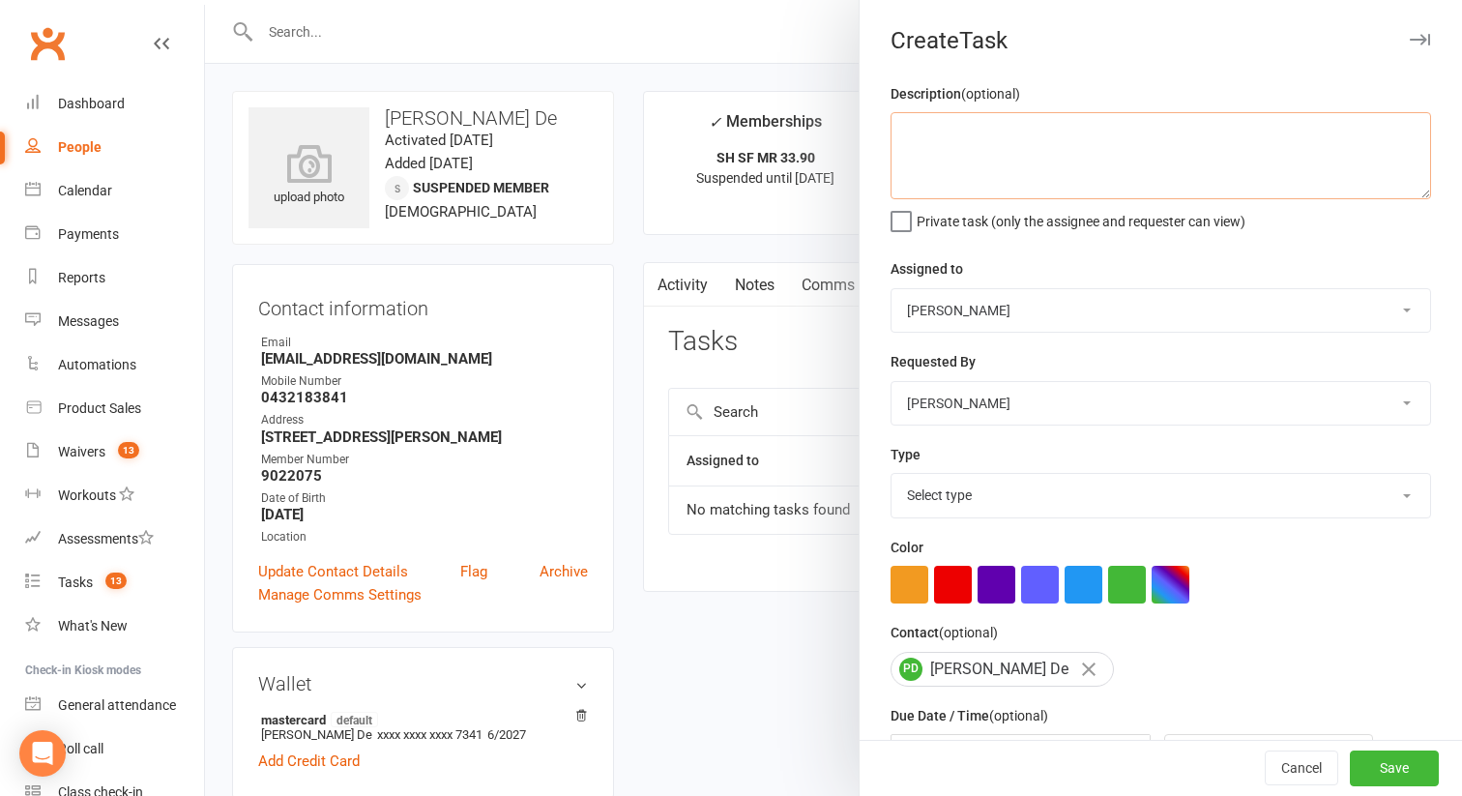
click at [1015, 165] on textarea at bounding box center [1160, 155] width 540 height 87
paste textarea "[DATE] - [DATE]"
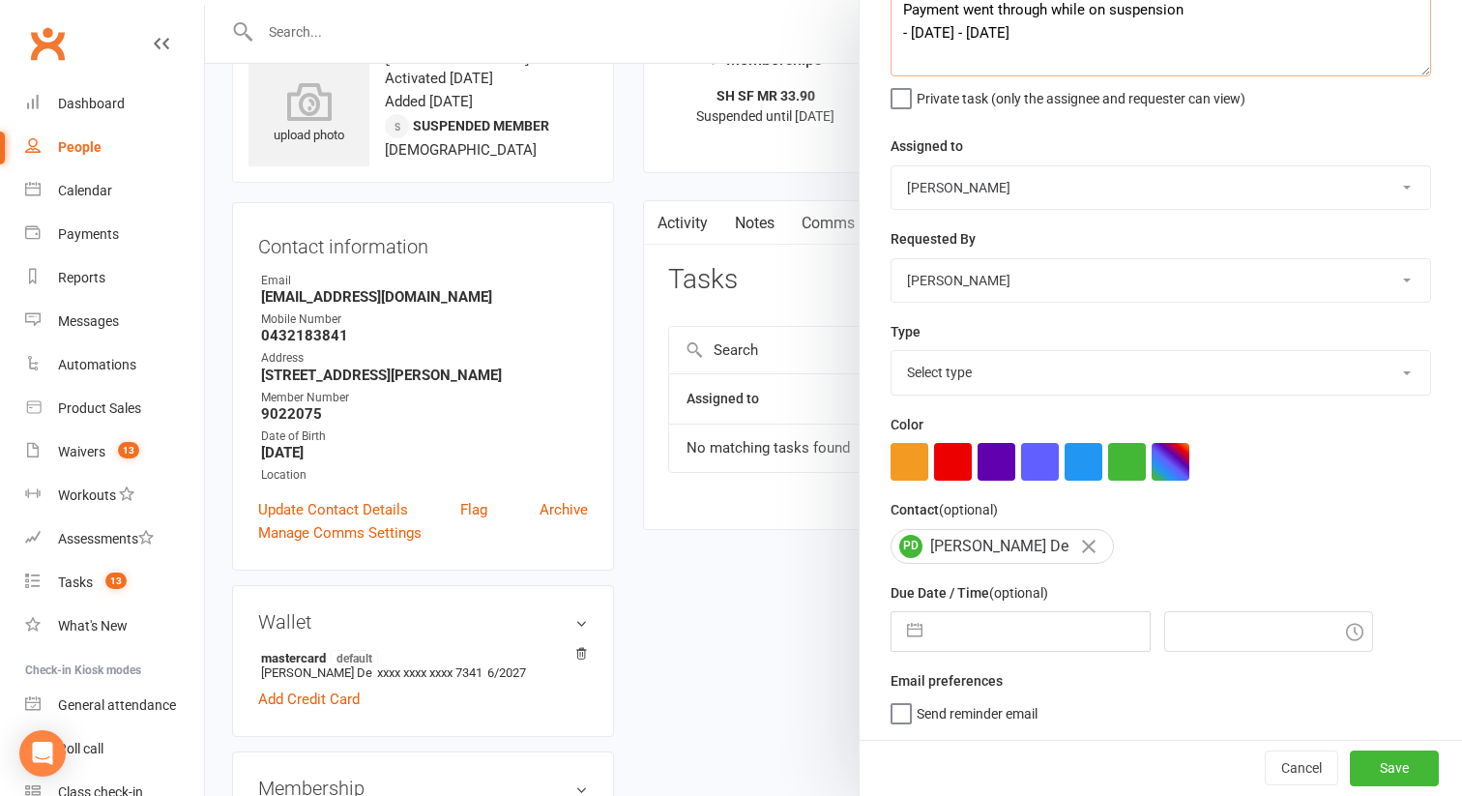
scroll to position [255, 0]
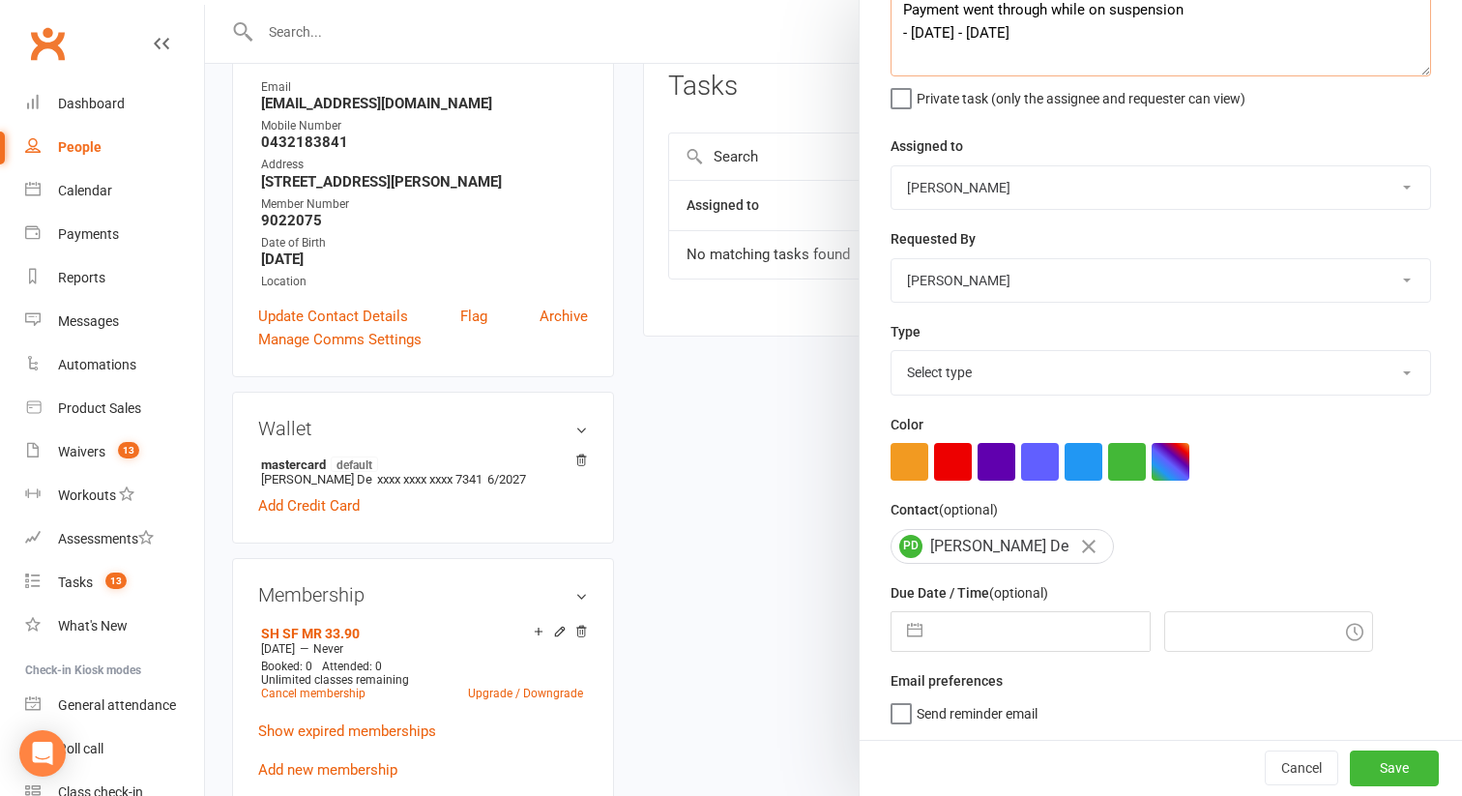
type textarea "Payment went through while on suspension - [DATE] - [DATE]"
select select "6"
select select "2025"
select select "7"
select select "2025"
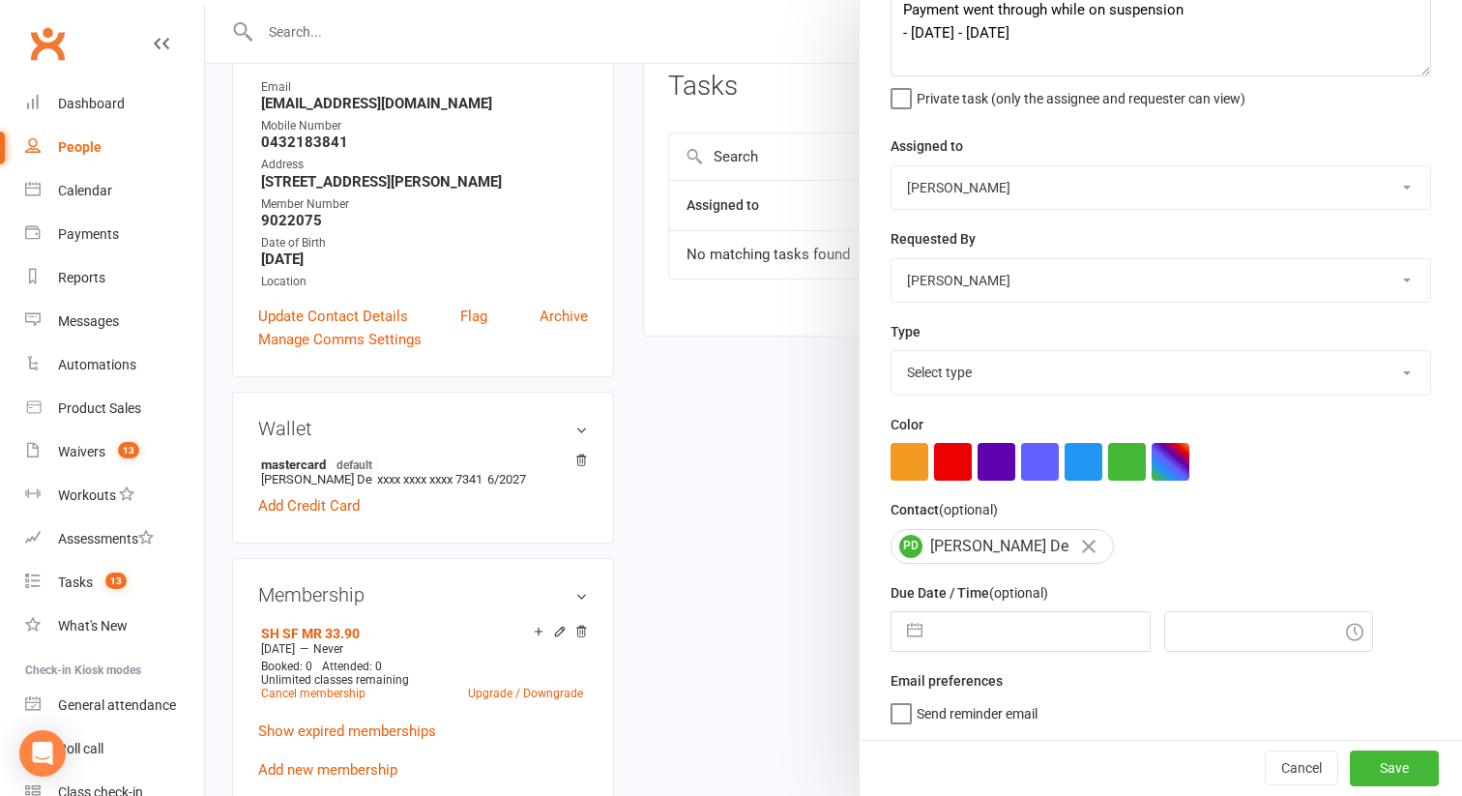
select select "8"
select select "2025"
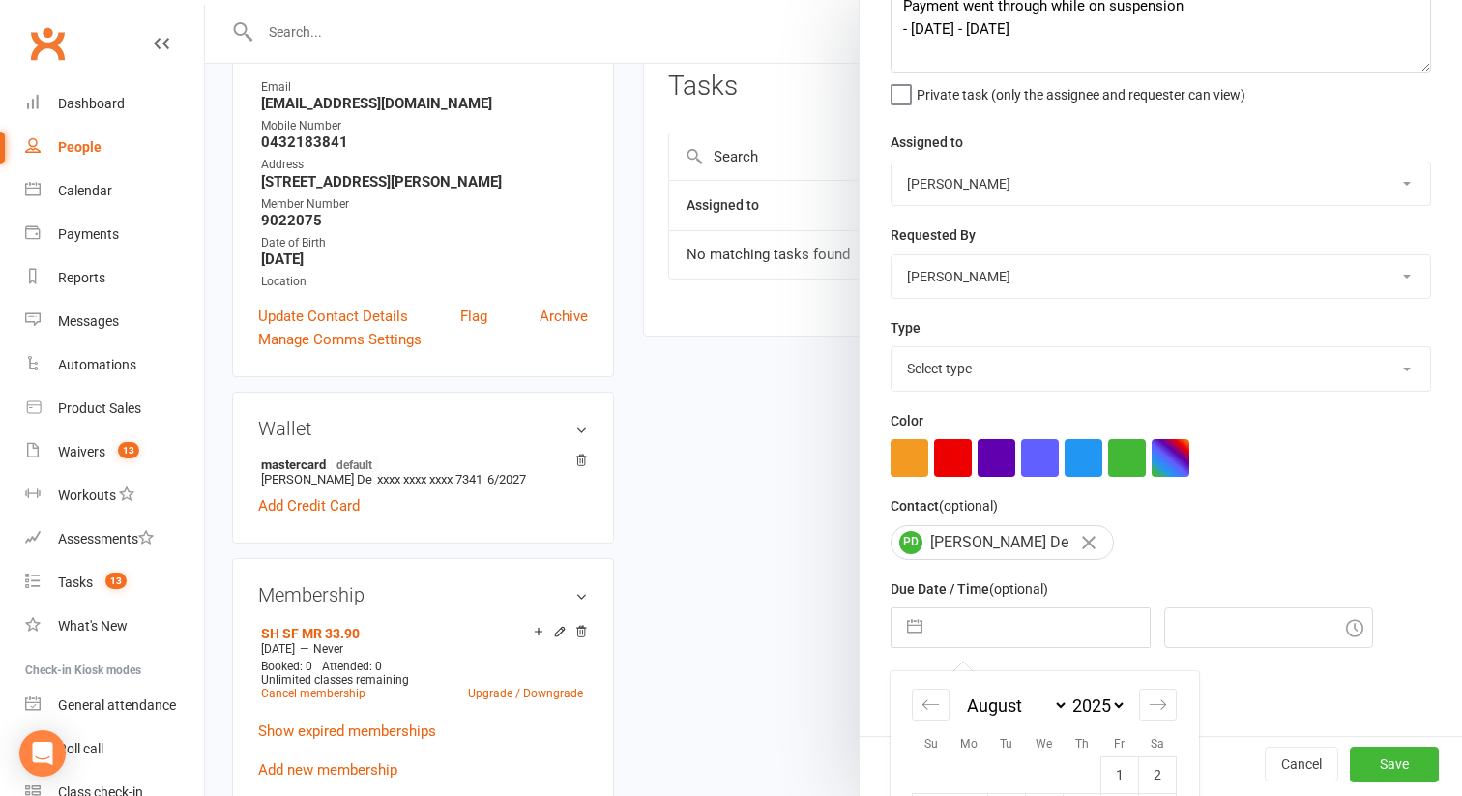
click at [984, 612] on input "text" at bounding box center [1041, 627] width 218 height 39
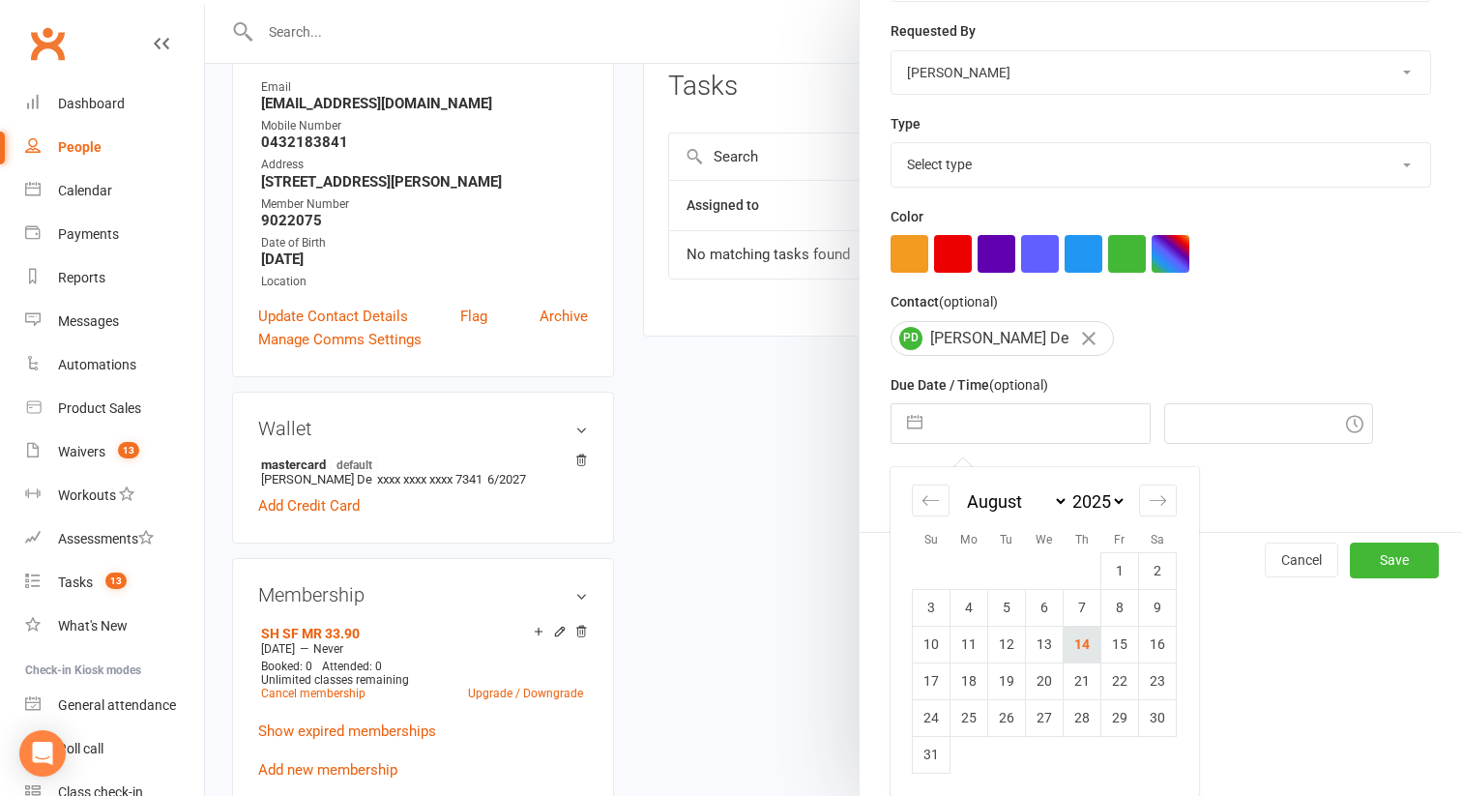
click at [1073, 651] on td "14" at bounding box center [1082, 643] width 38 height 37
type input "14 Aug 2025"
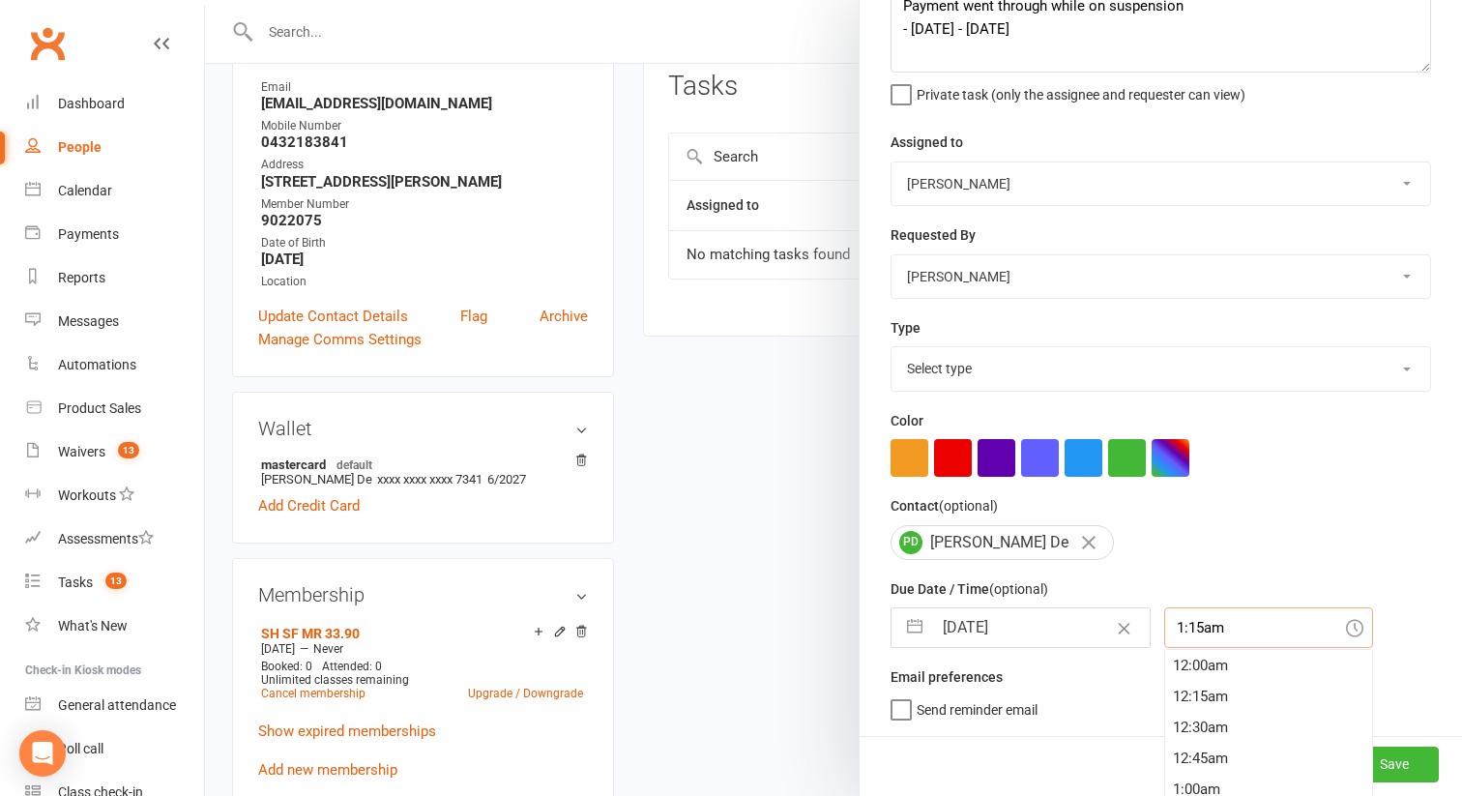
click at [1164, 621] on div "1:15am 12:00am 12:15am 12:30am 12:45am 1:00am 1:15am 1:30am 1:45am 2:00am 2:15a…" at bounding box center [1268, 627] width 209 height 41
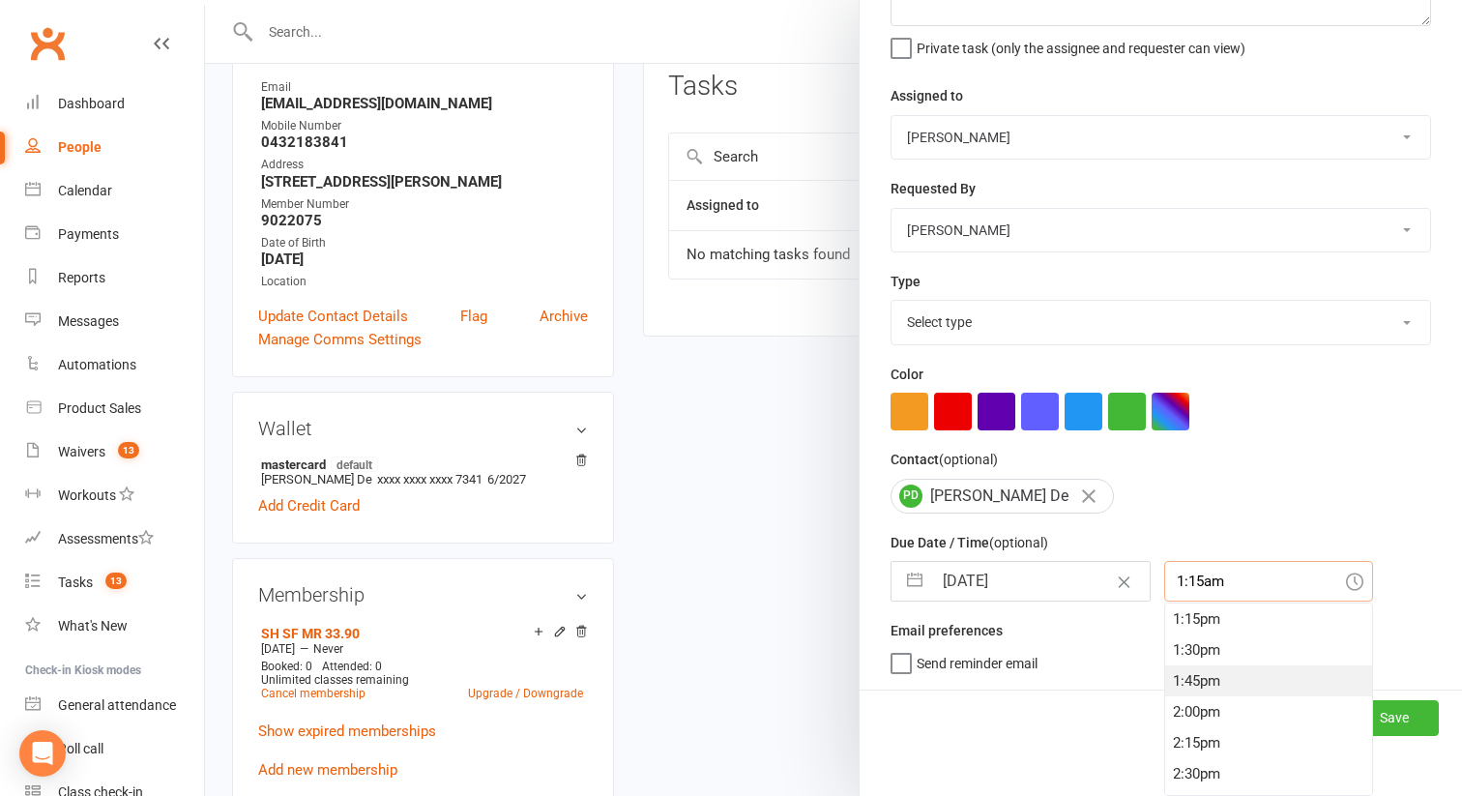
scroll to position [1667, 0]
click at [1165, 691] on div "2:00pm" at bounding box center [1268, 684] width 207 height 31
type input "2:00pm"
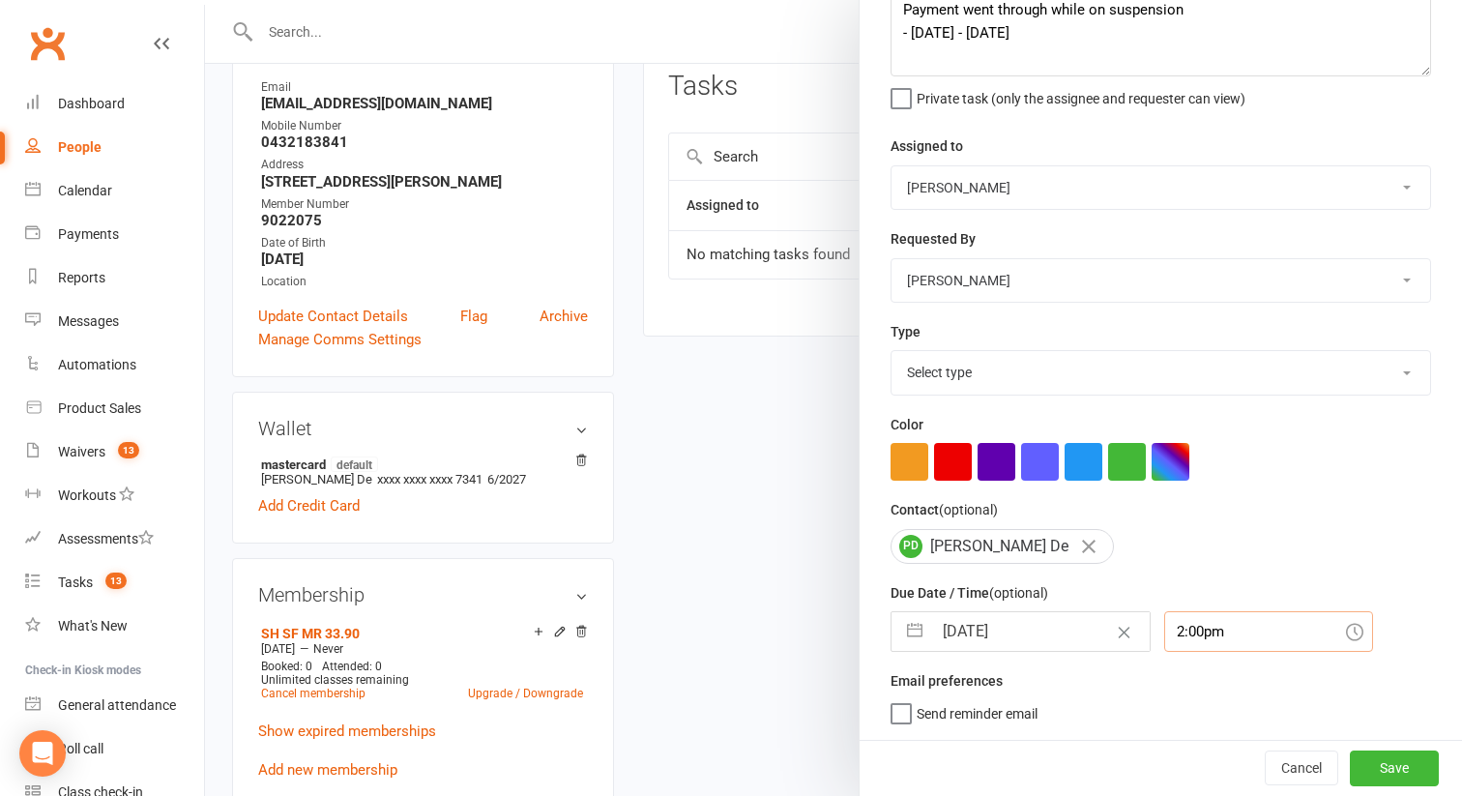
scroll to position [127, 0]
click at [961, 450] on button "button" at bounding box center [953, 462] width 38 height 38
click at [1124, 392] on div "Select type Admin E-mail Meeting Phone call Add new task type" at bounding box center [1160, 372] width 540 height 44
click at [1084, 375] on select "Select type Admin E-mail Meeting Phone call Add new task type" at bounding box center [1160, 372] width 538 height 43
select select "32221"
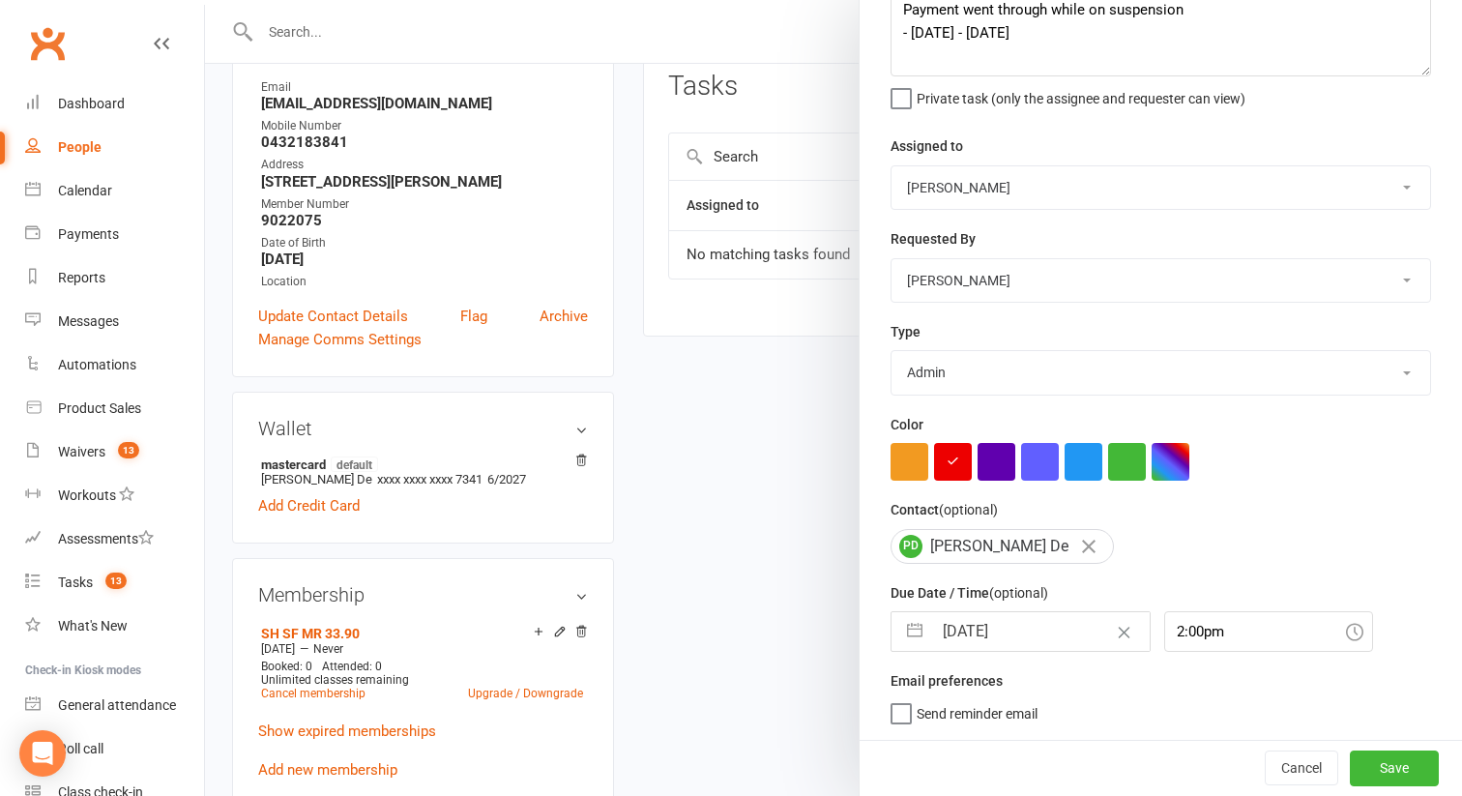
click at [891, 351] on select "Select type Admin E-mail Meeting Phone call Add new task type" at bounding box center [1160, 372] width 538 height 43
click at [1385, 784] on button "Save" at bounding box center [1393, 767] width 89 height 35
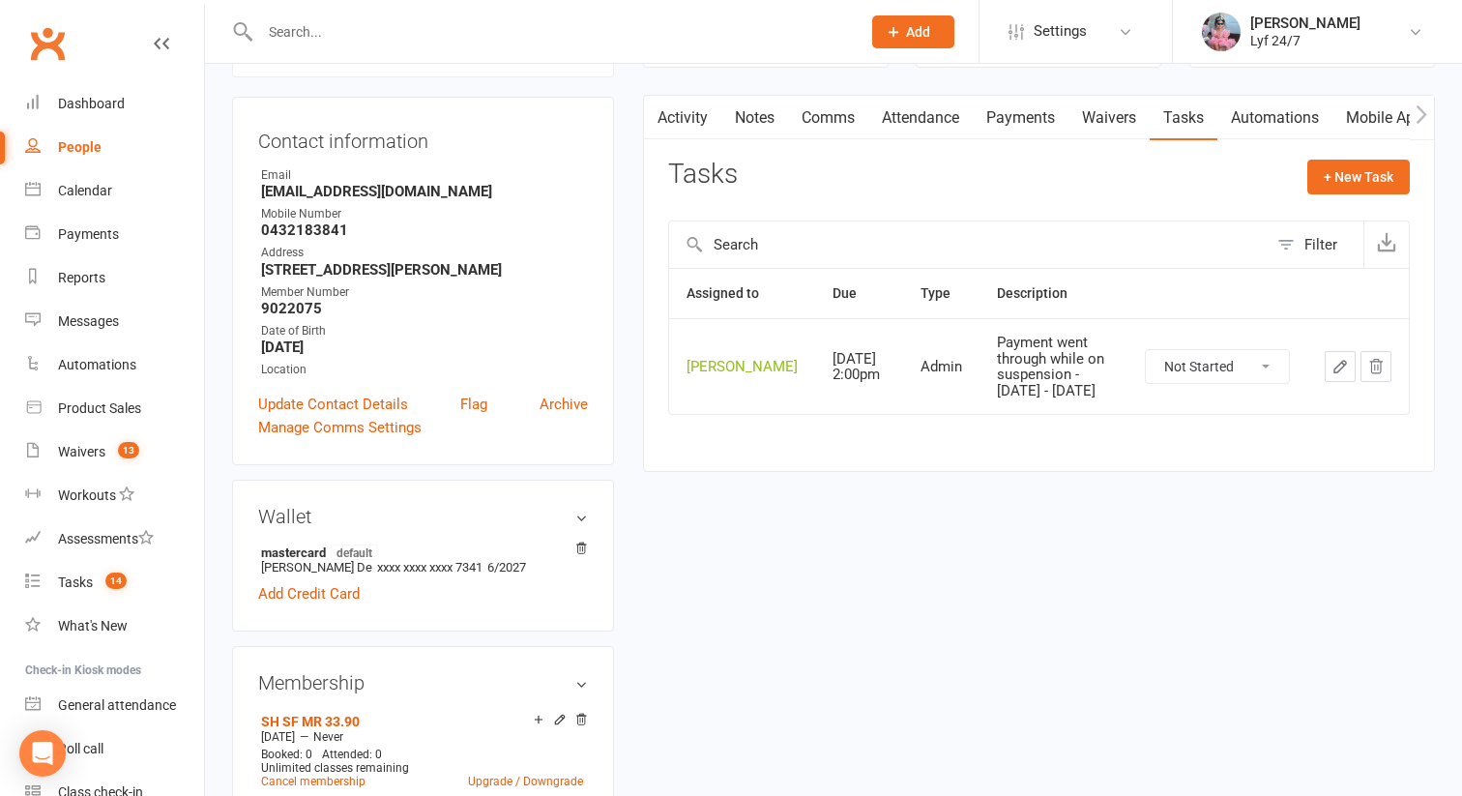
scroll to position [192, 0]
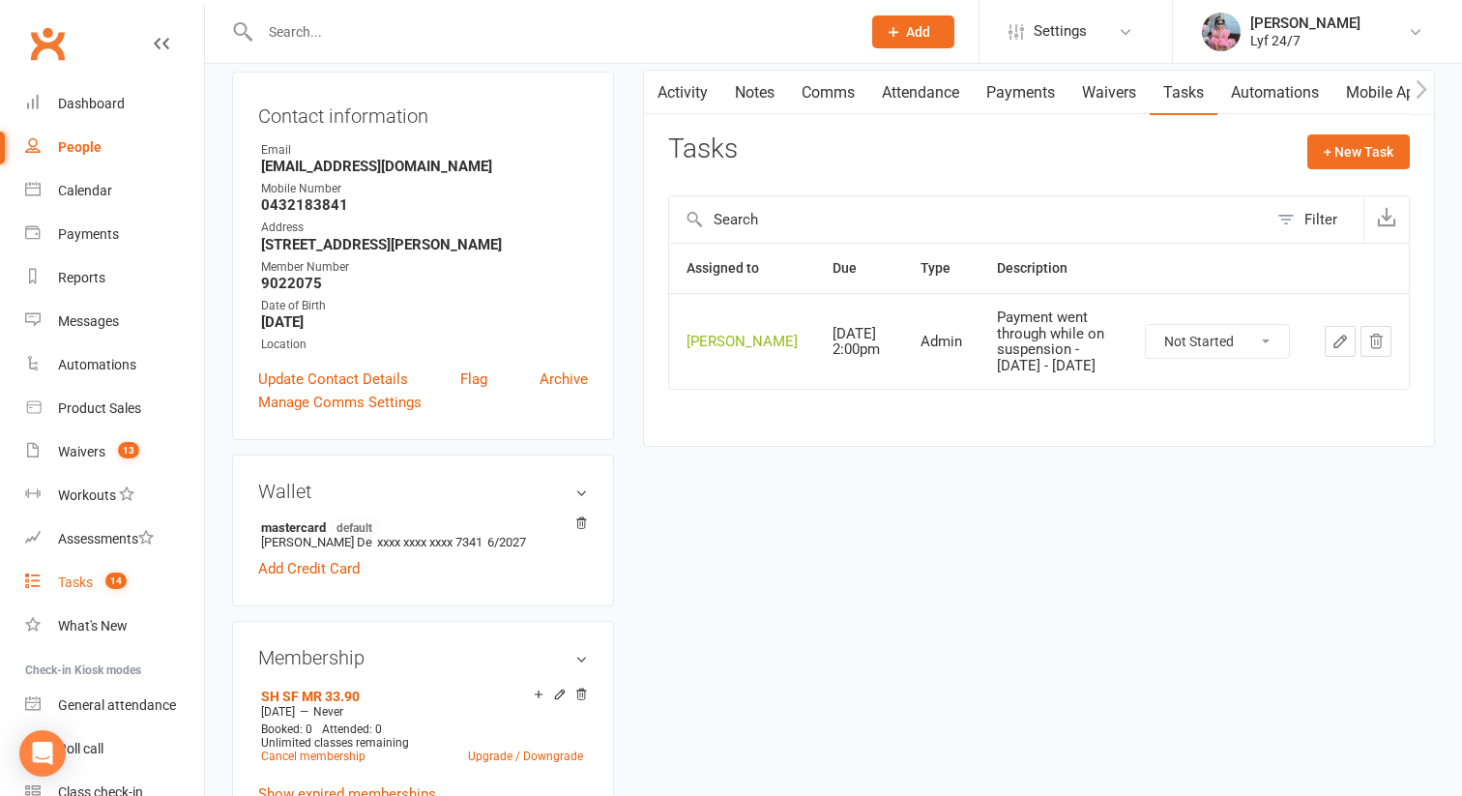
click at [101, 570] on link "Tasks 14" at bounding box center [114, 583] width 179 height 44
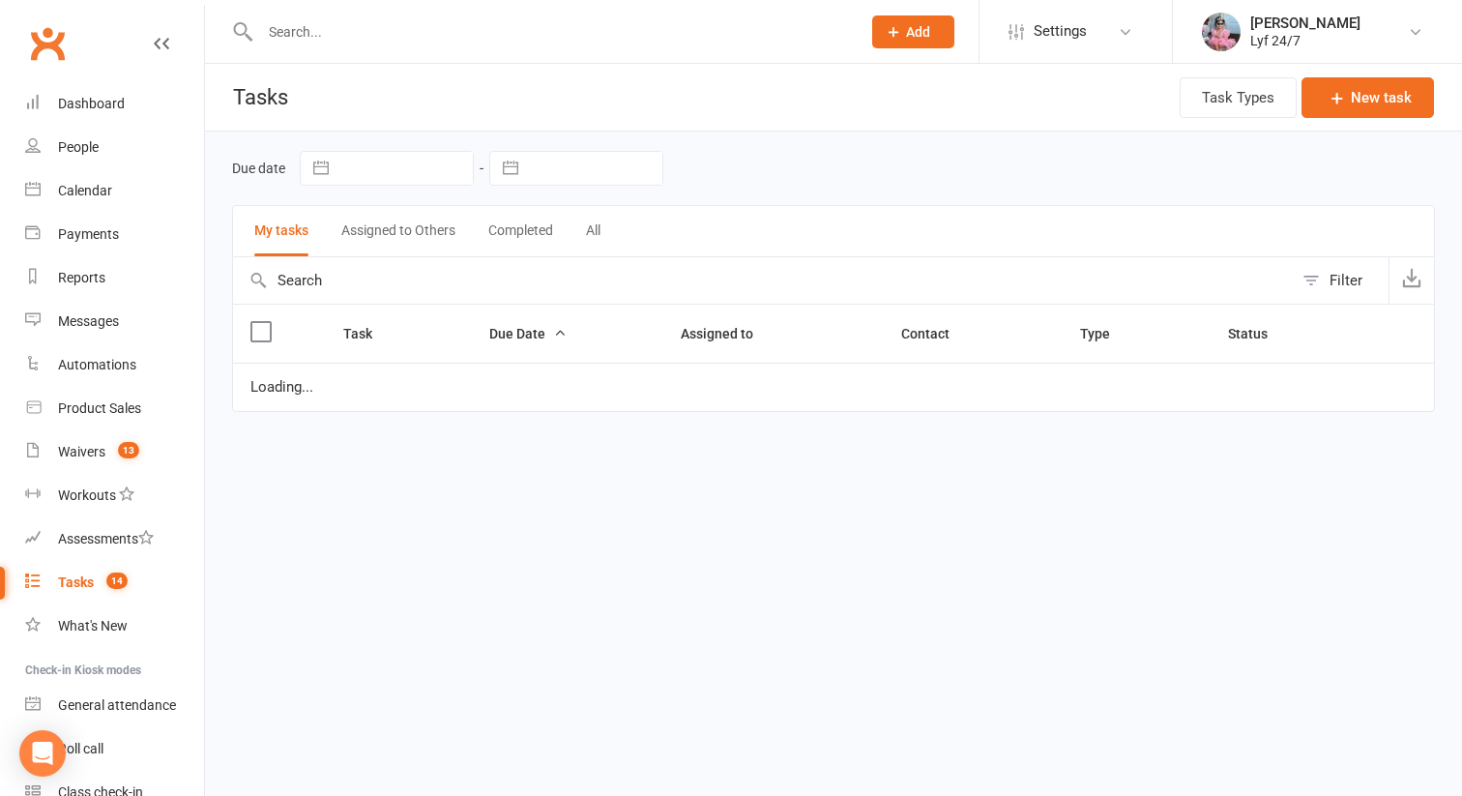
select select "started"
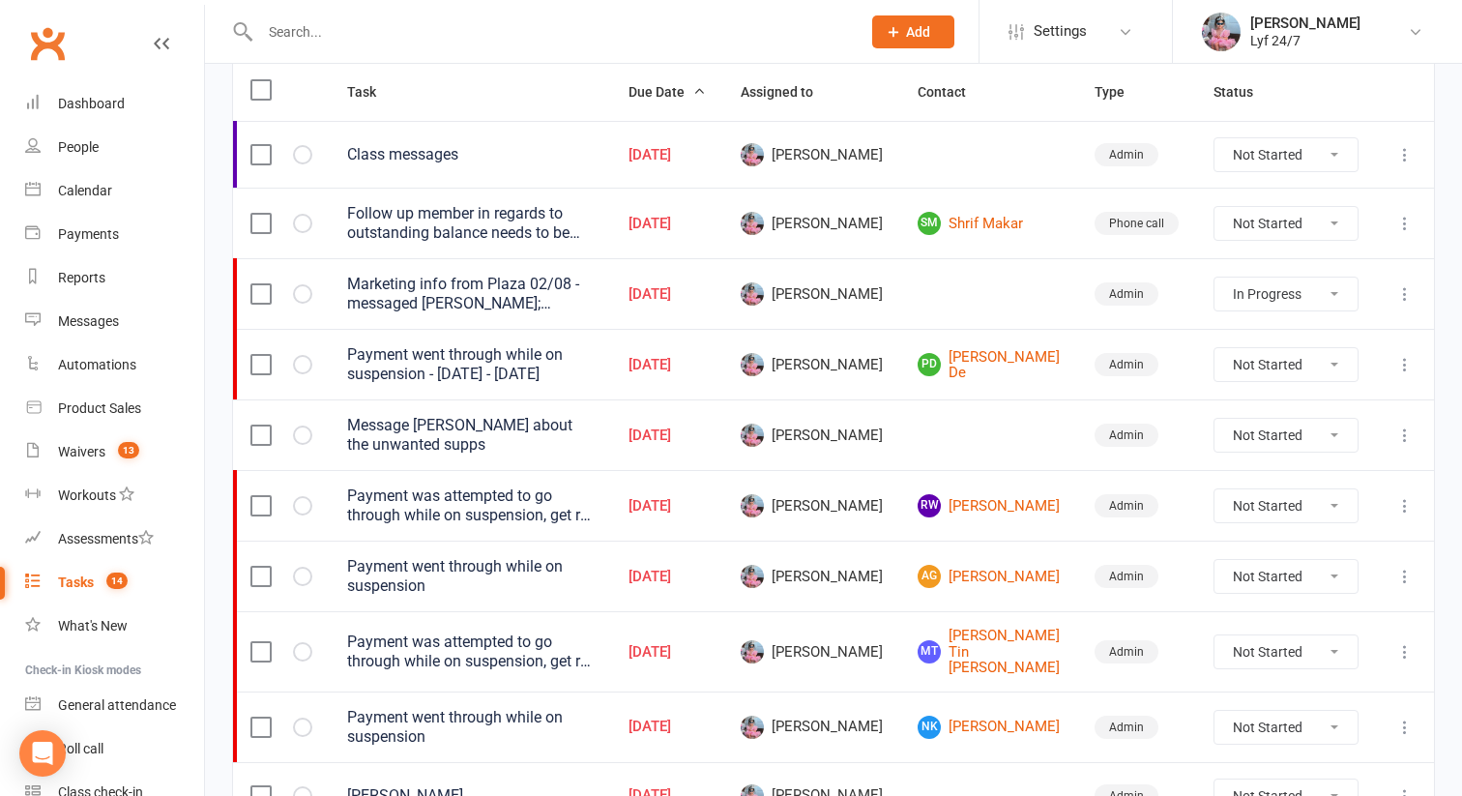
scroll to position [268, 0]
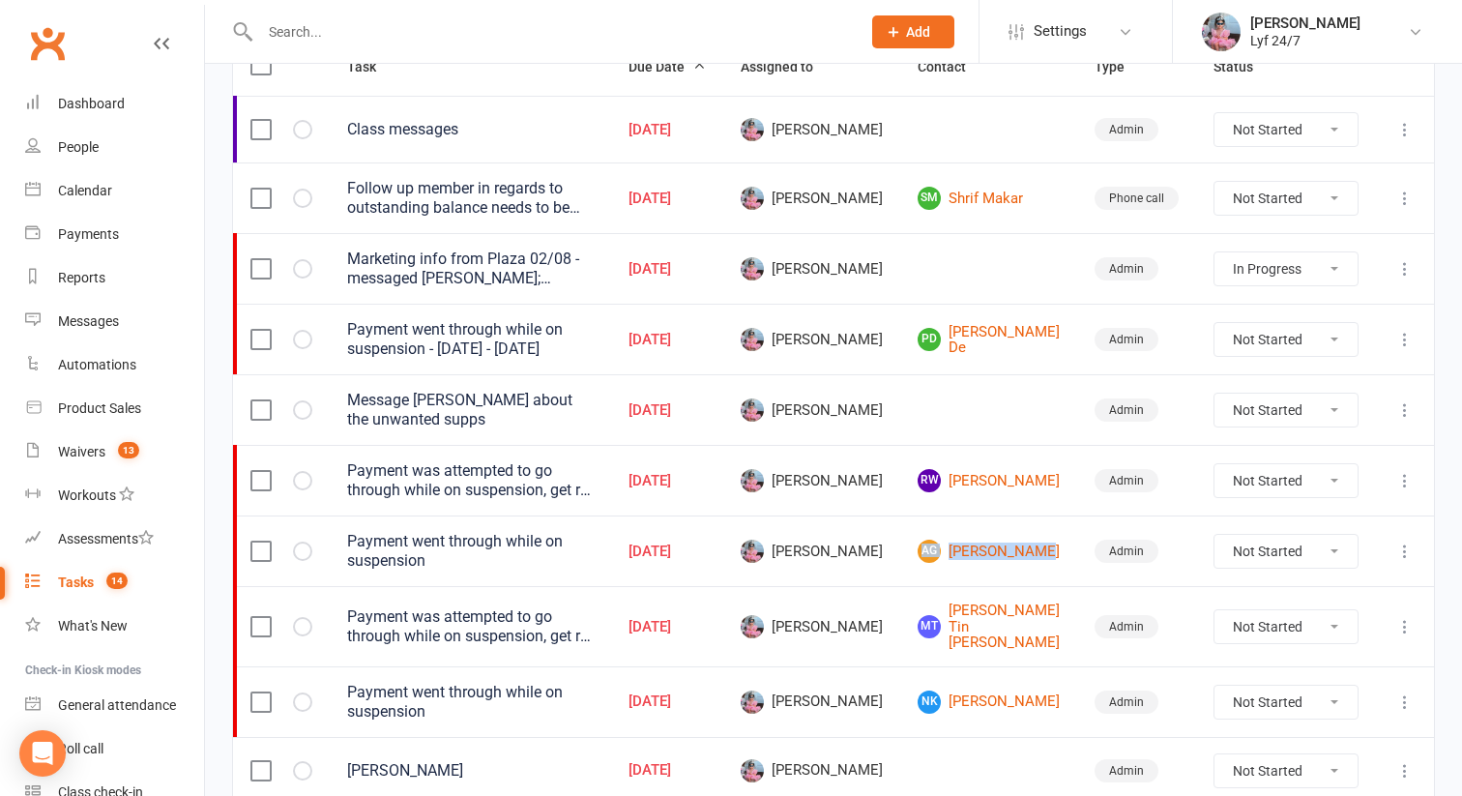
click at [1398, 541] on icon at bounding box center [1404, 550] width 19 height 19
click at [1314, 613] on link "Edit" at bounding box center [1319, 621] width 191 height 39
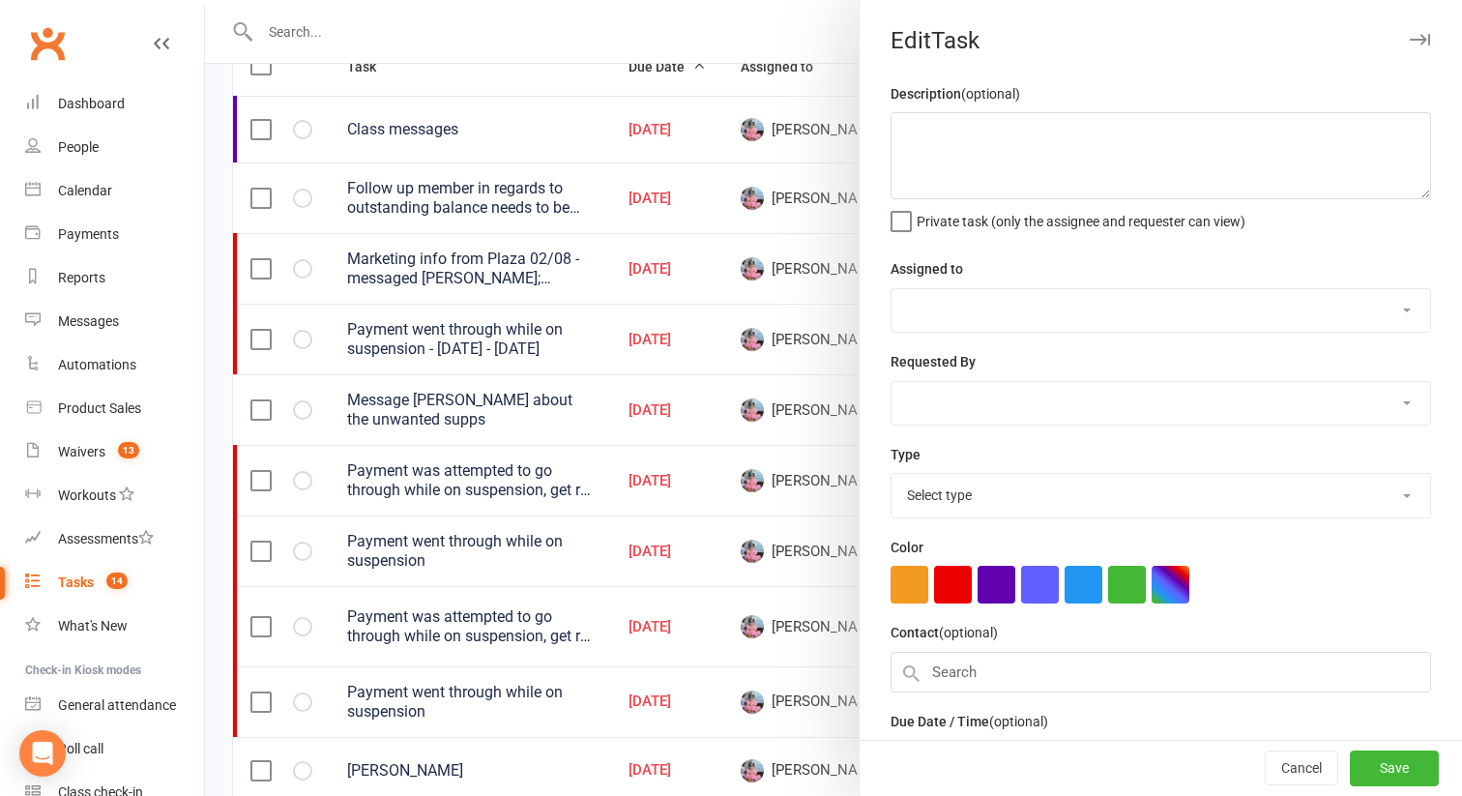
type textarea "Payment went through while on suspension"
select select "51905"
type input "14 Aug 2025"
type input "4:00pm"
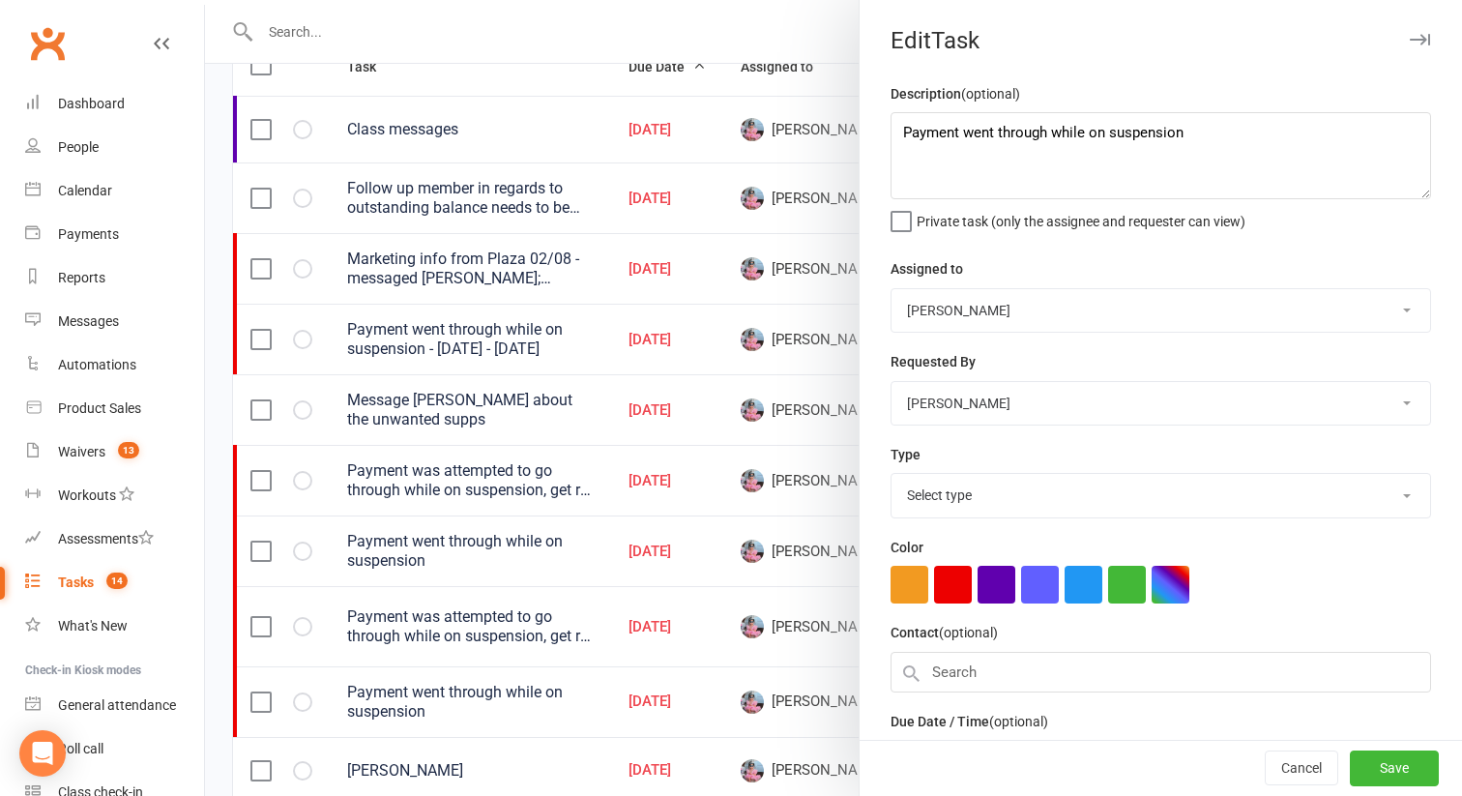
select select "32221"
click at [1204, 138] on textarea "Payment went through while on suspension" at bounding box center [1160, 155] width 540 height 87
paste textarea "[DATE] - [DATE]"
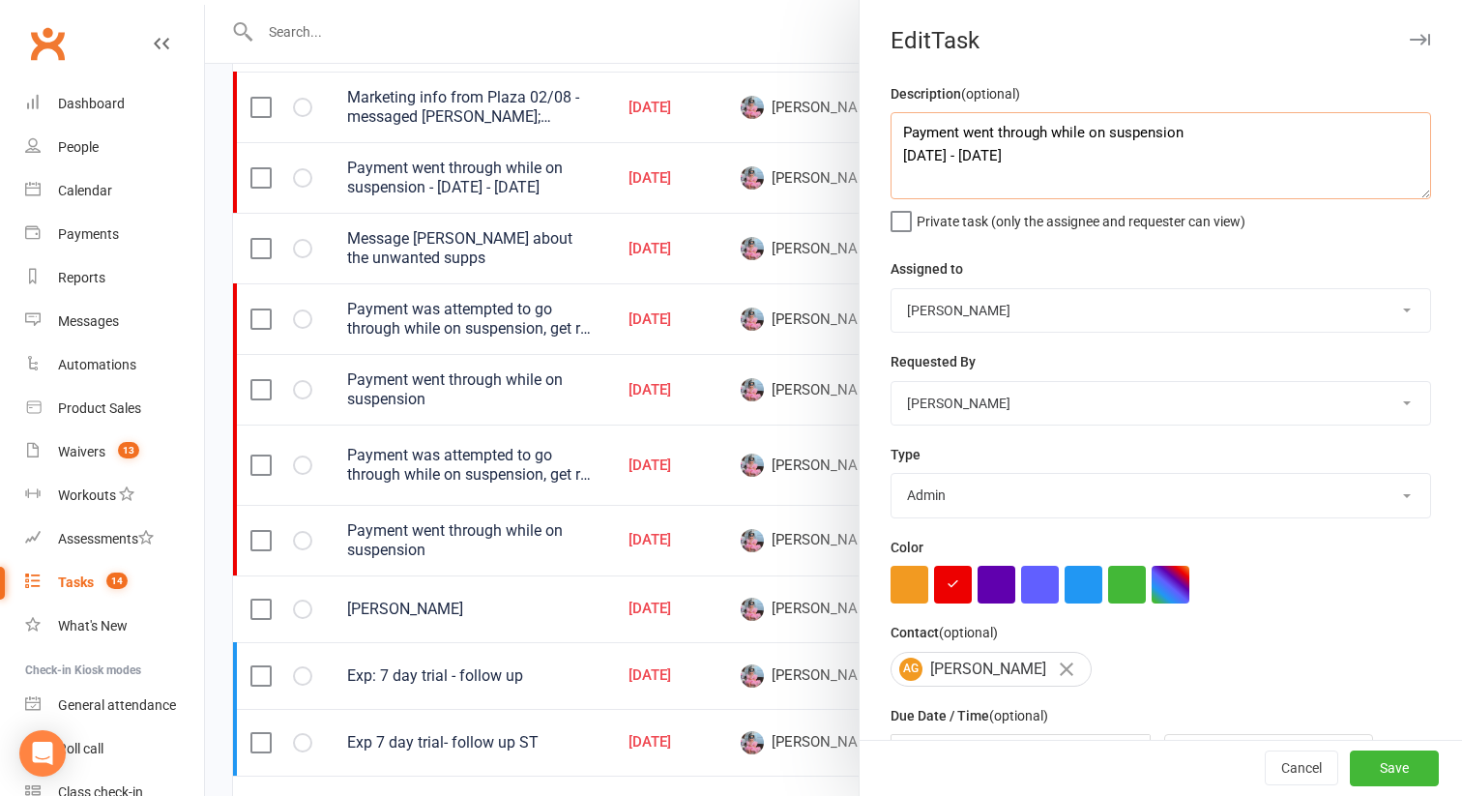
scroll to position [439, 0]
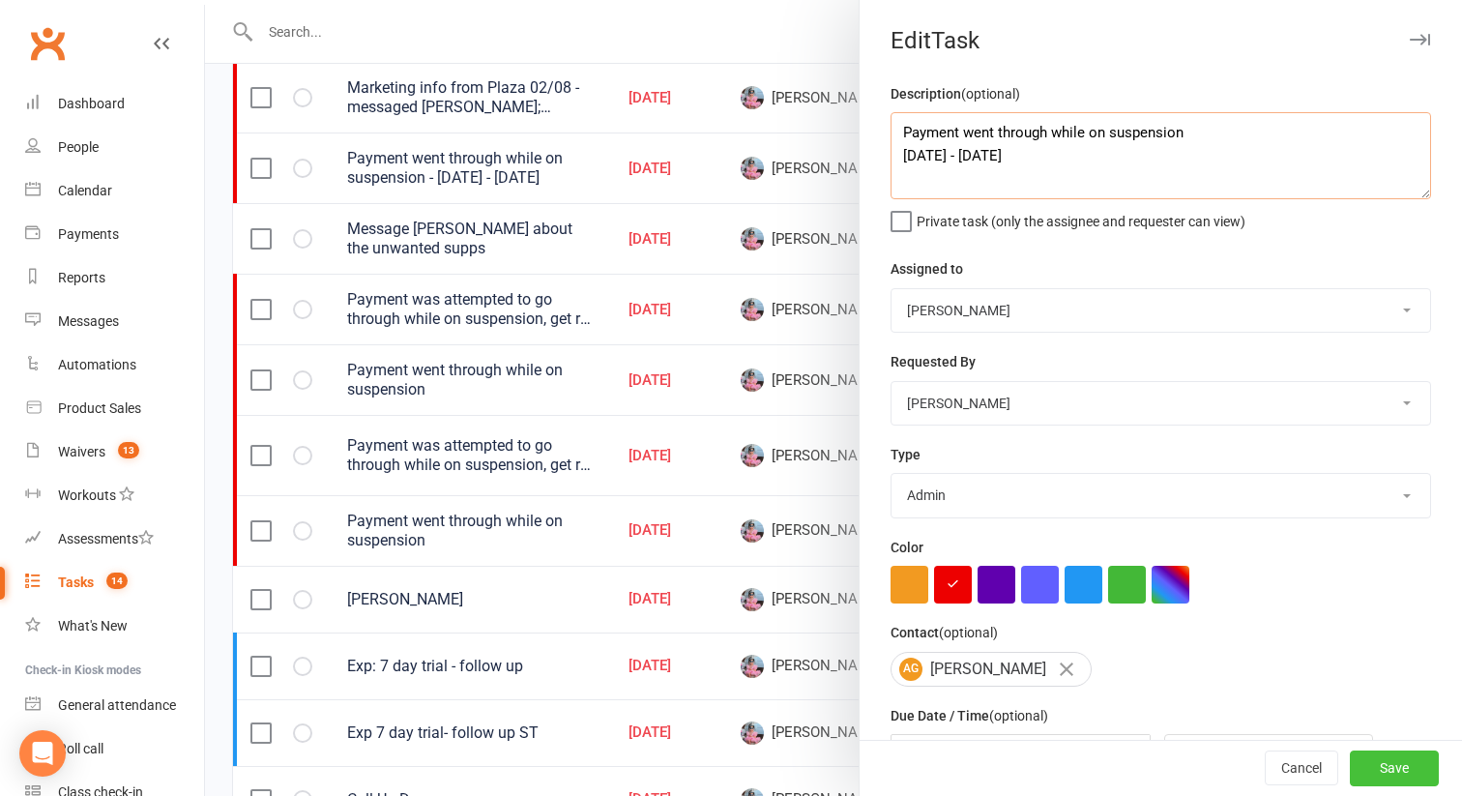
type textarea "Payment went through while on suspension 12 Aug 2025 - 25 Aug 2025"
click at [1371, 757] on button "Save" at bounding box center [1393, 768] width 89 height 35
select select "started"
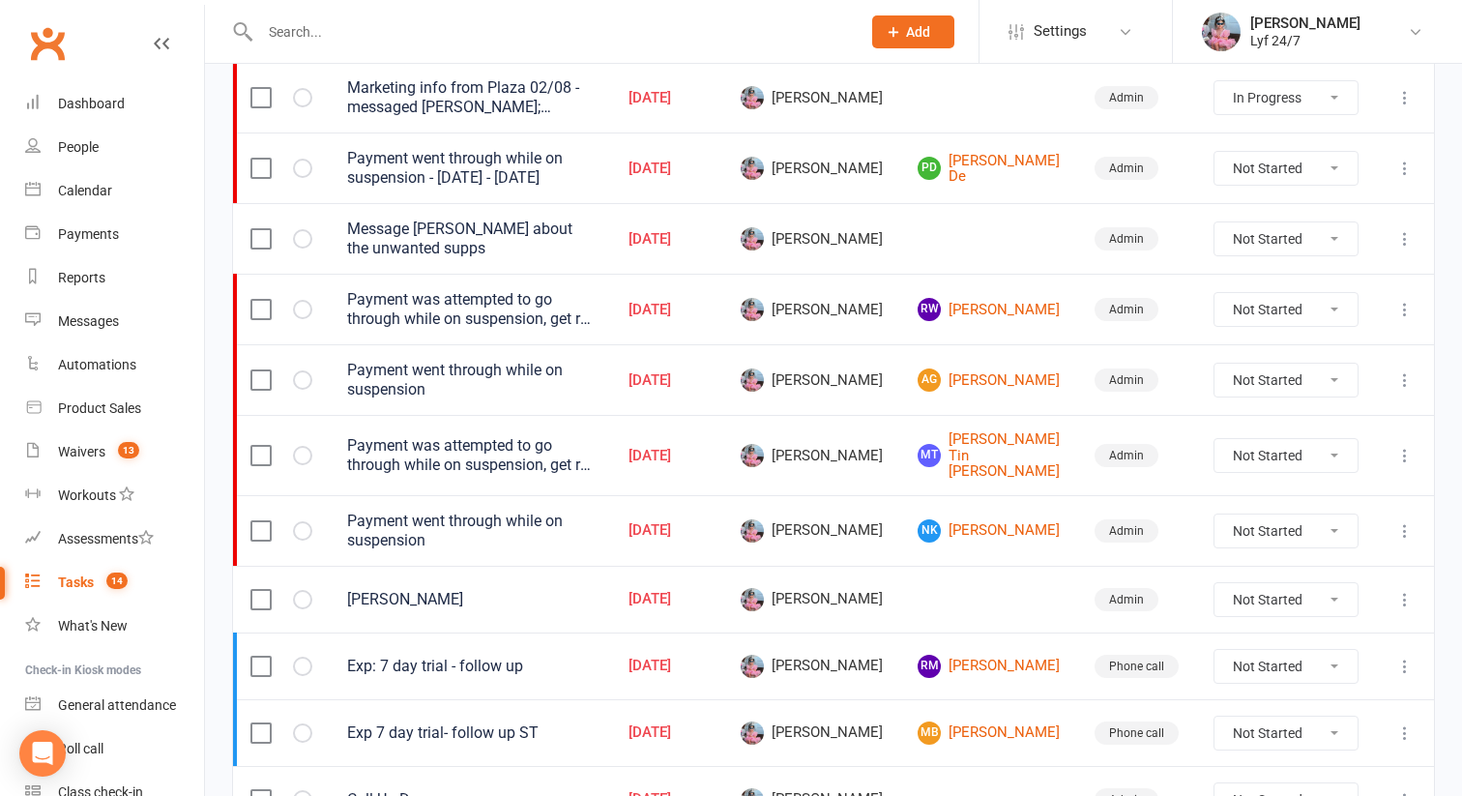
select select "started"
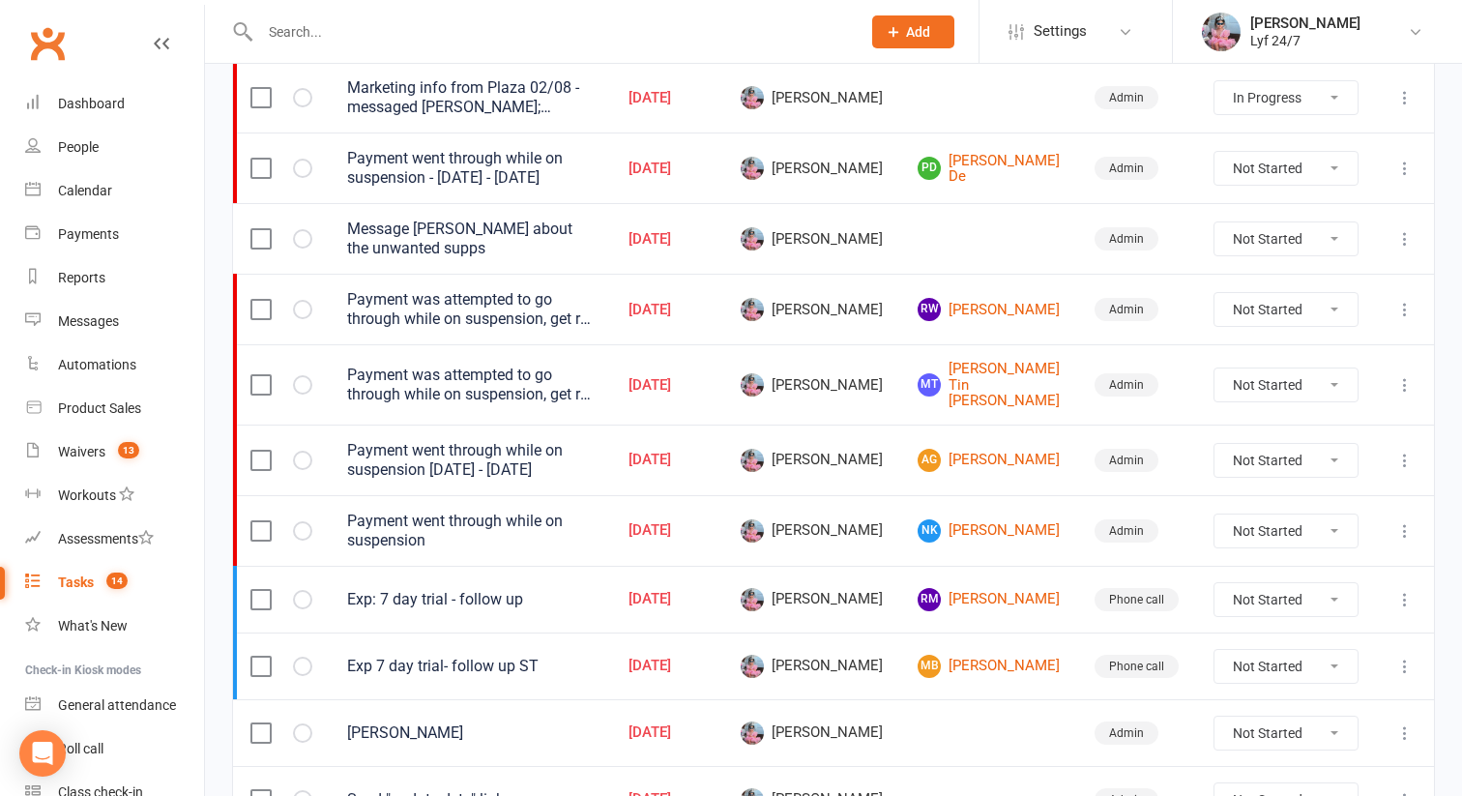
scroll to position [420, 0]
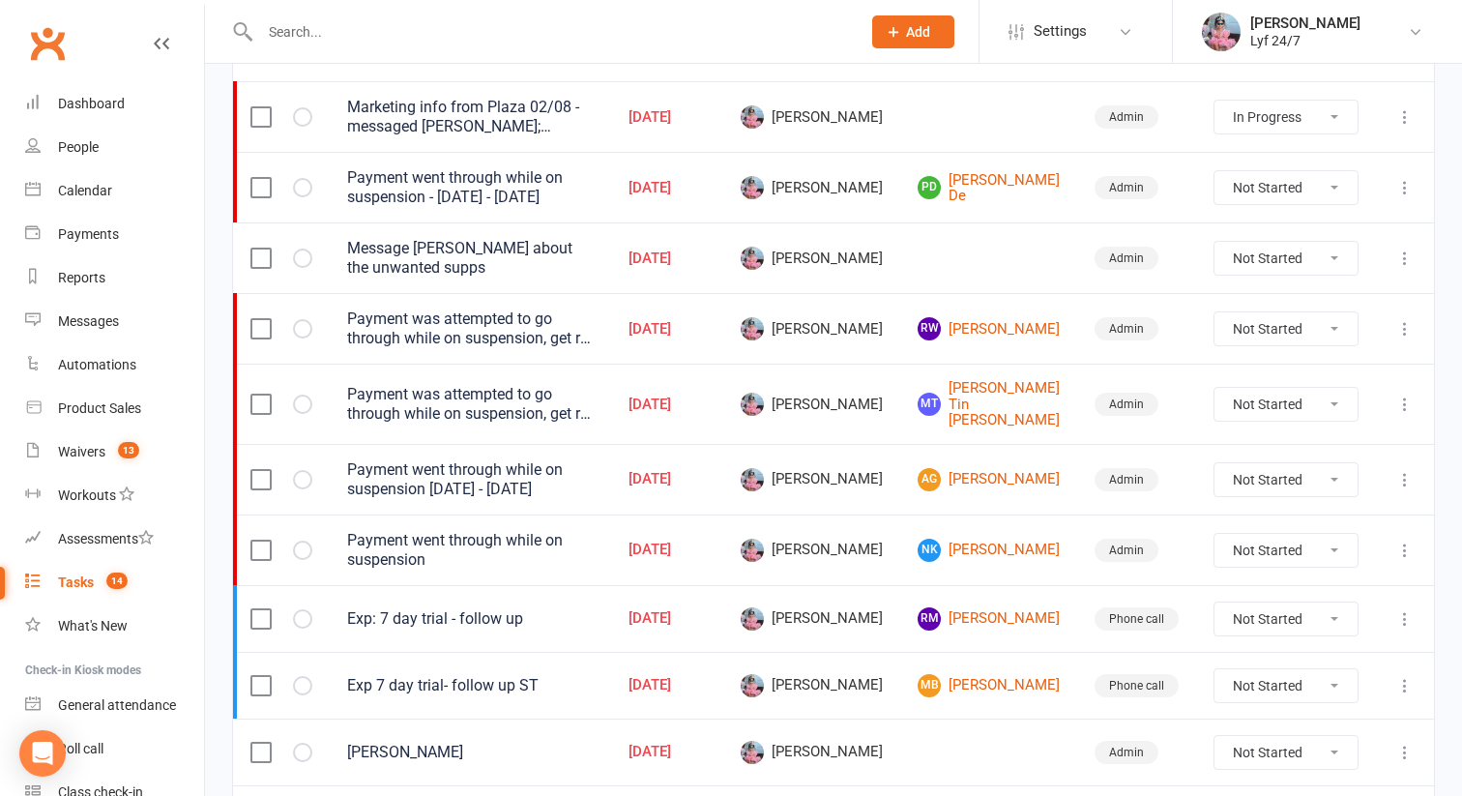
click at [1409, 540] on icon at bounding box center [1404, 549] width 19 height 19
click at [1283, 613] on link "Edit" at bounding box center [1319, 611] width 191 height 39
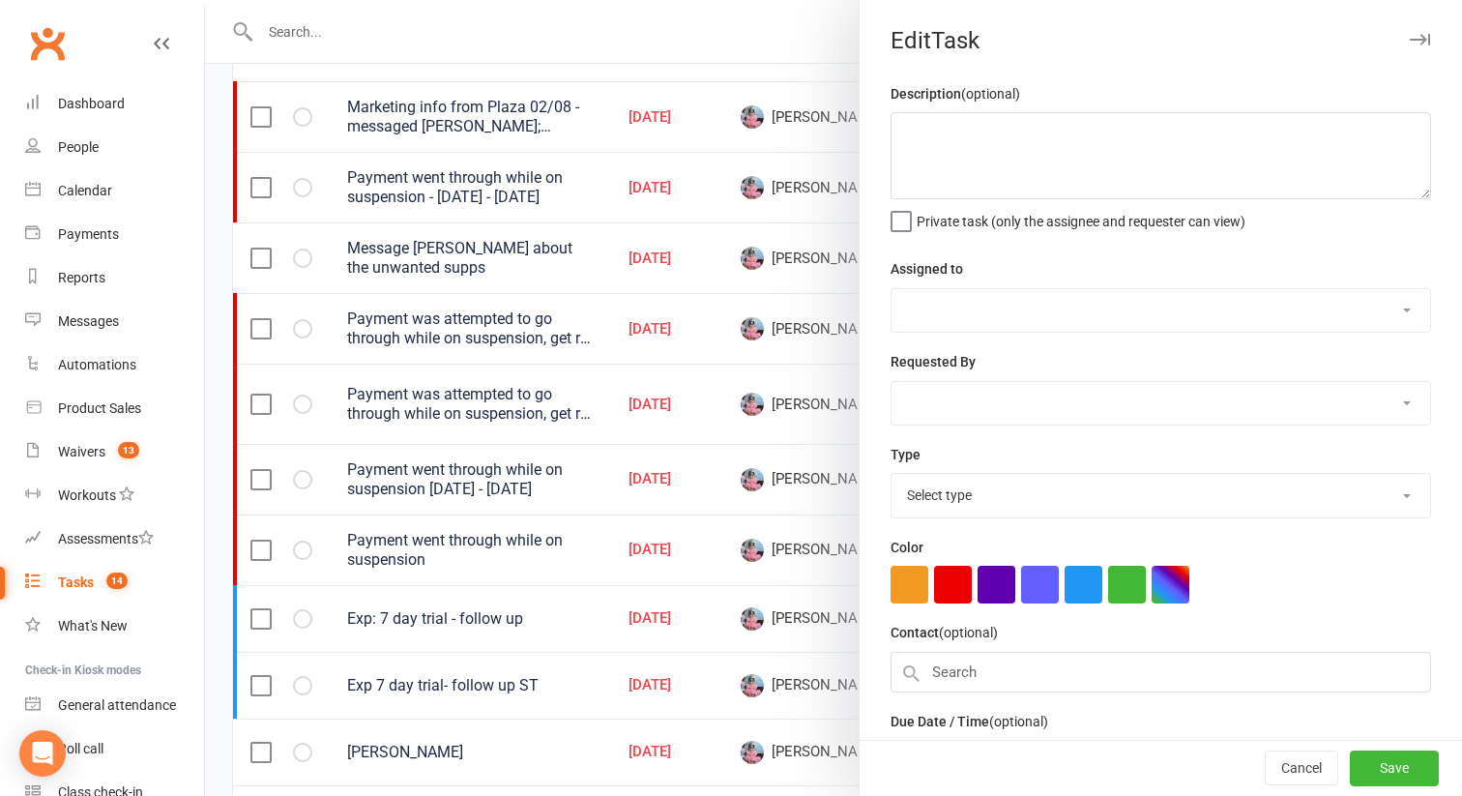
type textarea "Payment went through while on suspension"
select select "51905"
type input "14 Aug 2025"
type input "4:00pm"
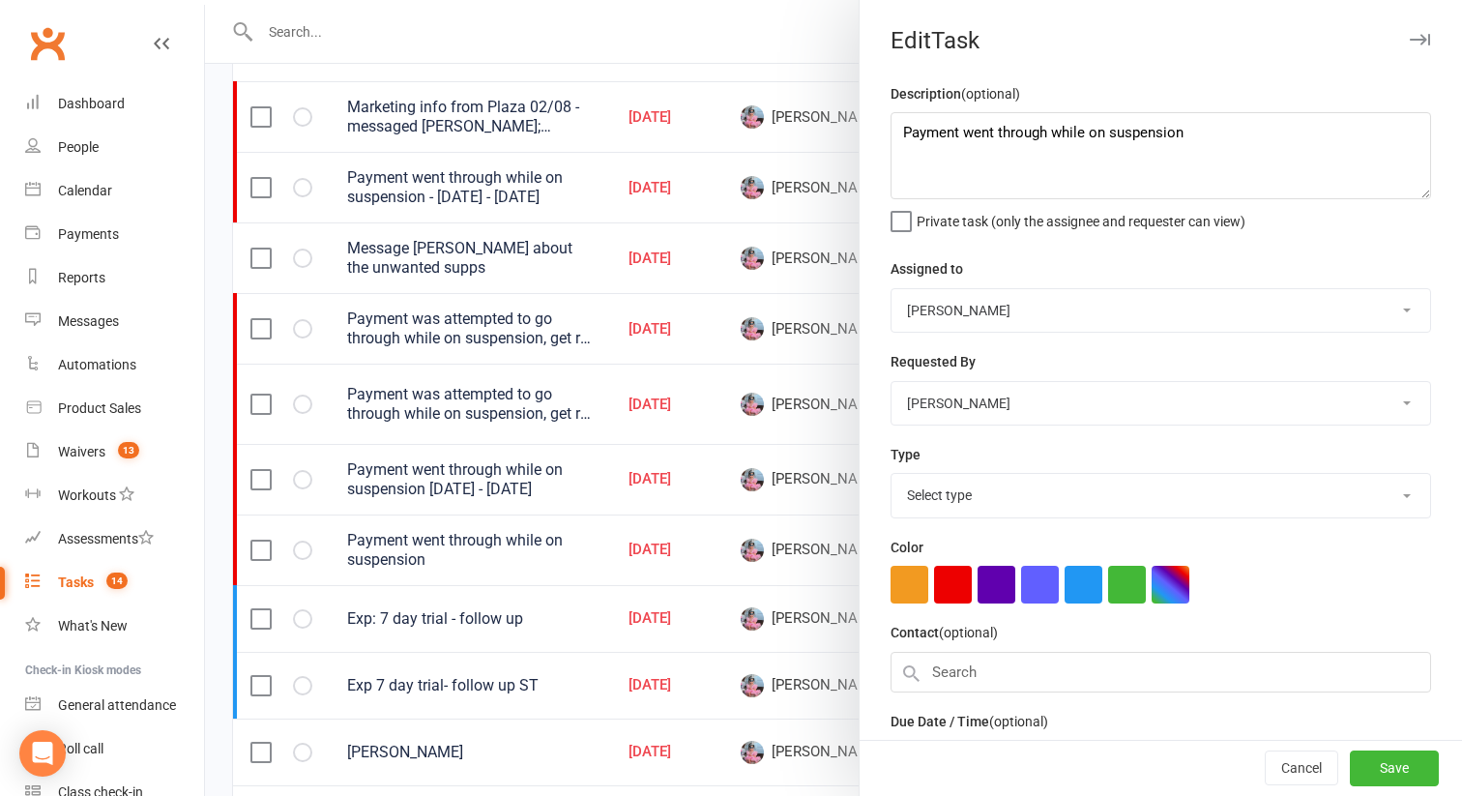
select select "32221"
click at [1236, 128] on textarea "Payment went through while on suspension" at bounding box center [1160, 155] width 540 height 87
paste textarea "28 Jul 2025 - 8 Sep 2025"
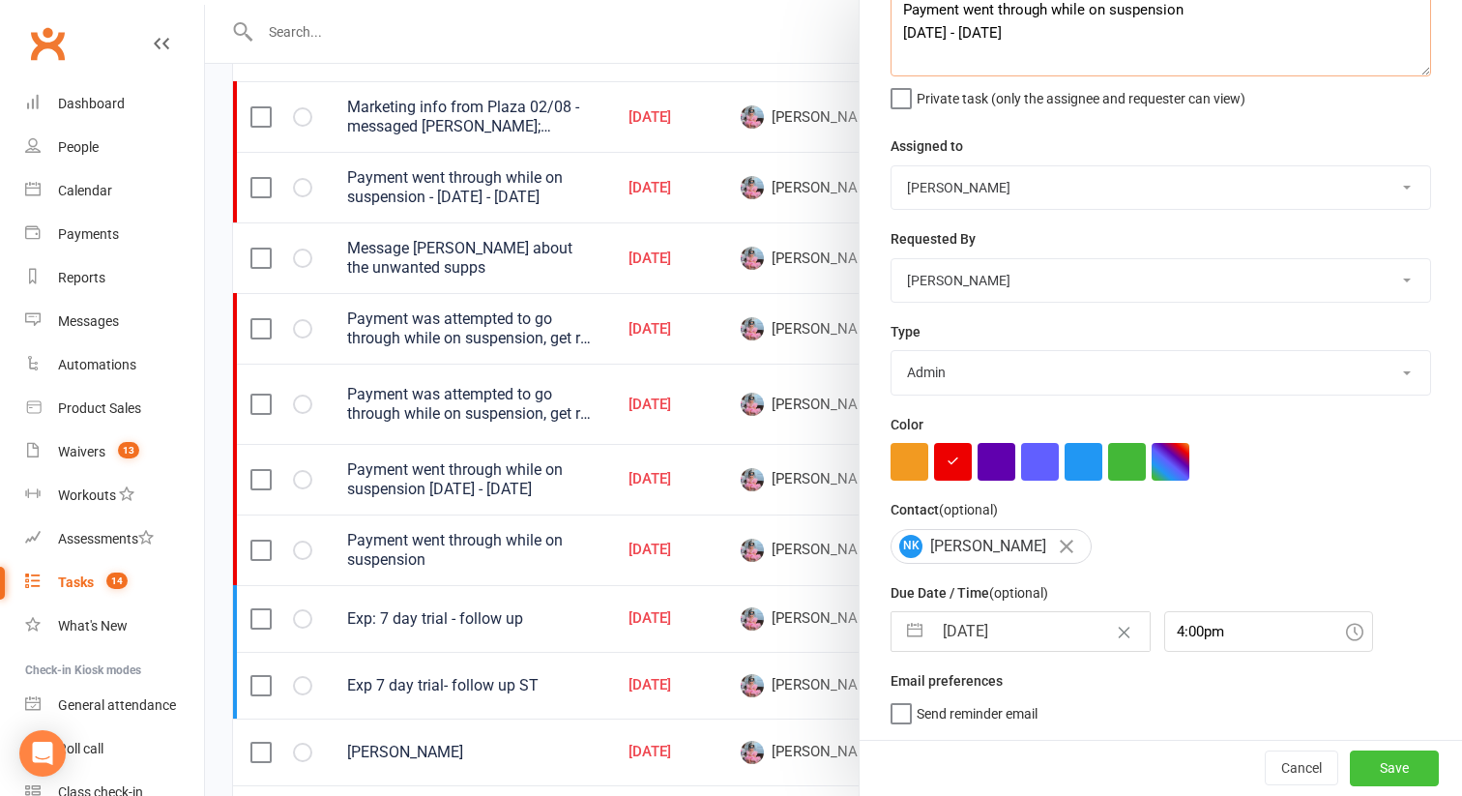
type textarea "Payment went through while on suspension 28 Jul 2025 - 8 Sep 2025"
click at [1364, 762] on button "Save" at bounding box center [1393, 767] width 89 height 35
select select "started"
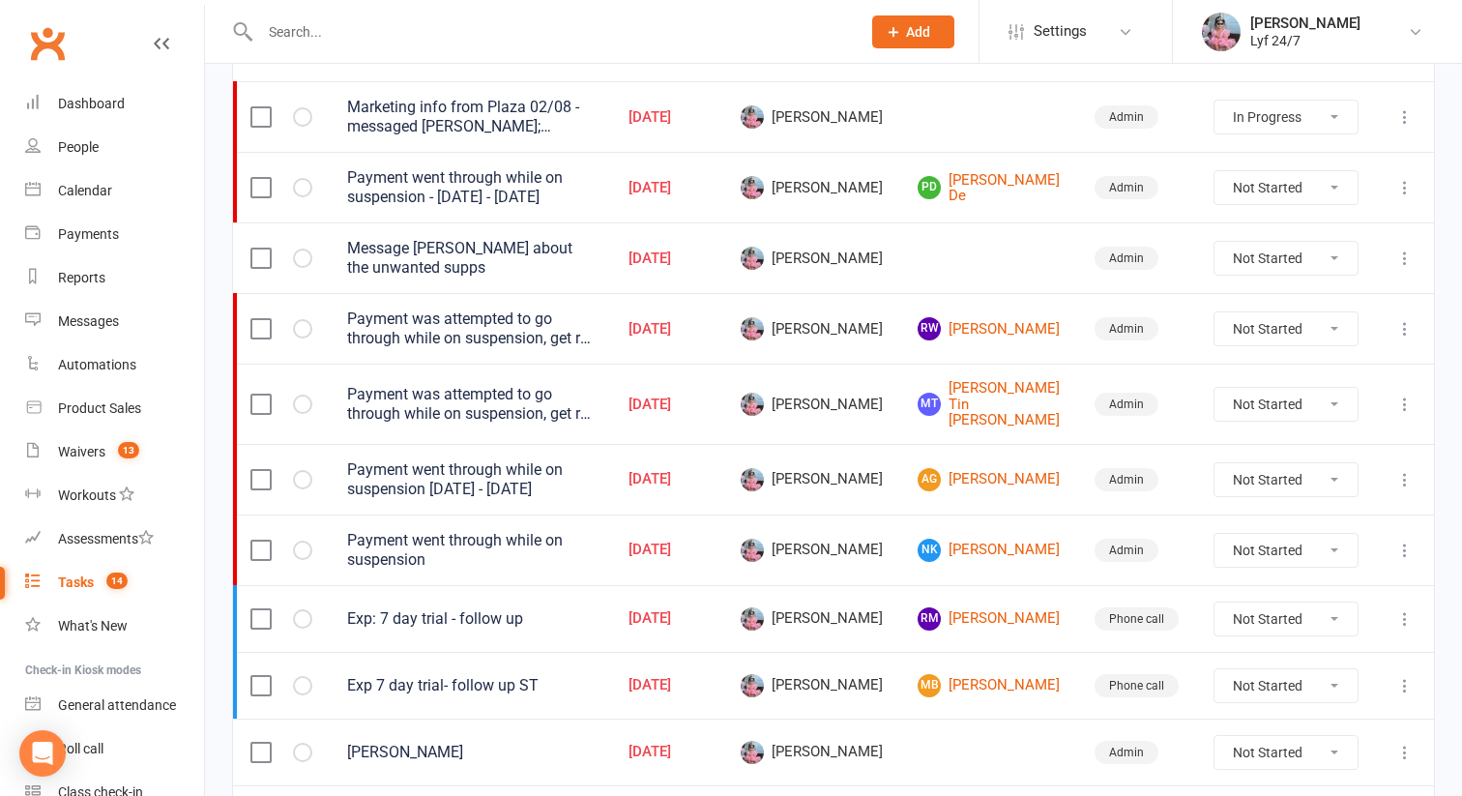
select select "started"
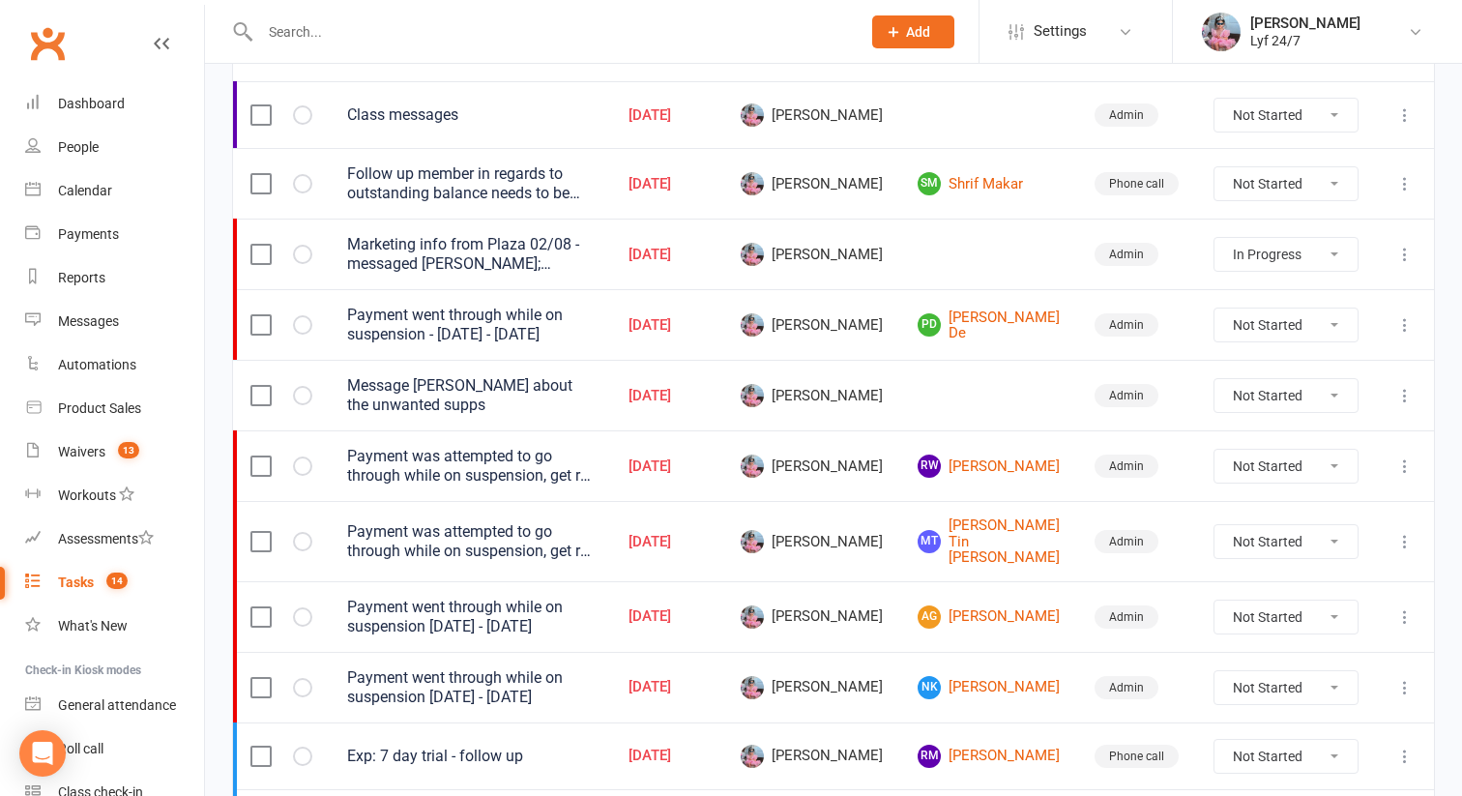
scroll to position [286, 0]
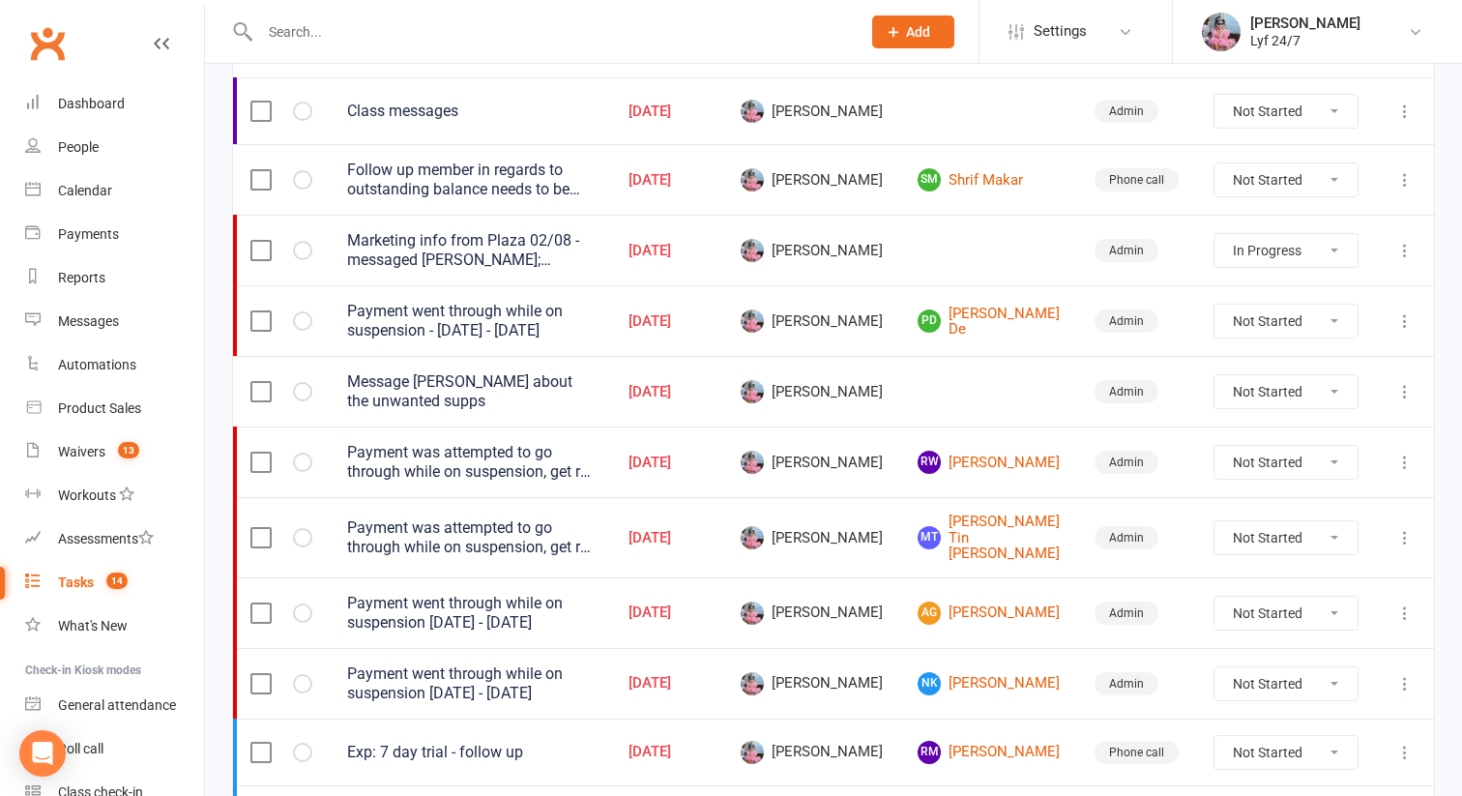
click at [1410, 382] on icon at bounding box center [1404, 391] width 19 height 19
click at [1317, 468] on link "Edit" at bounding box center [1319, 466] width 191 height 39
type textarea "Message Chris about the unwanted supps"
select select "51905"
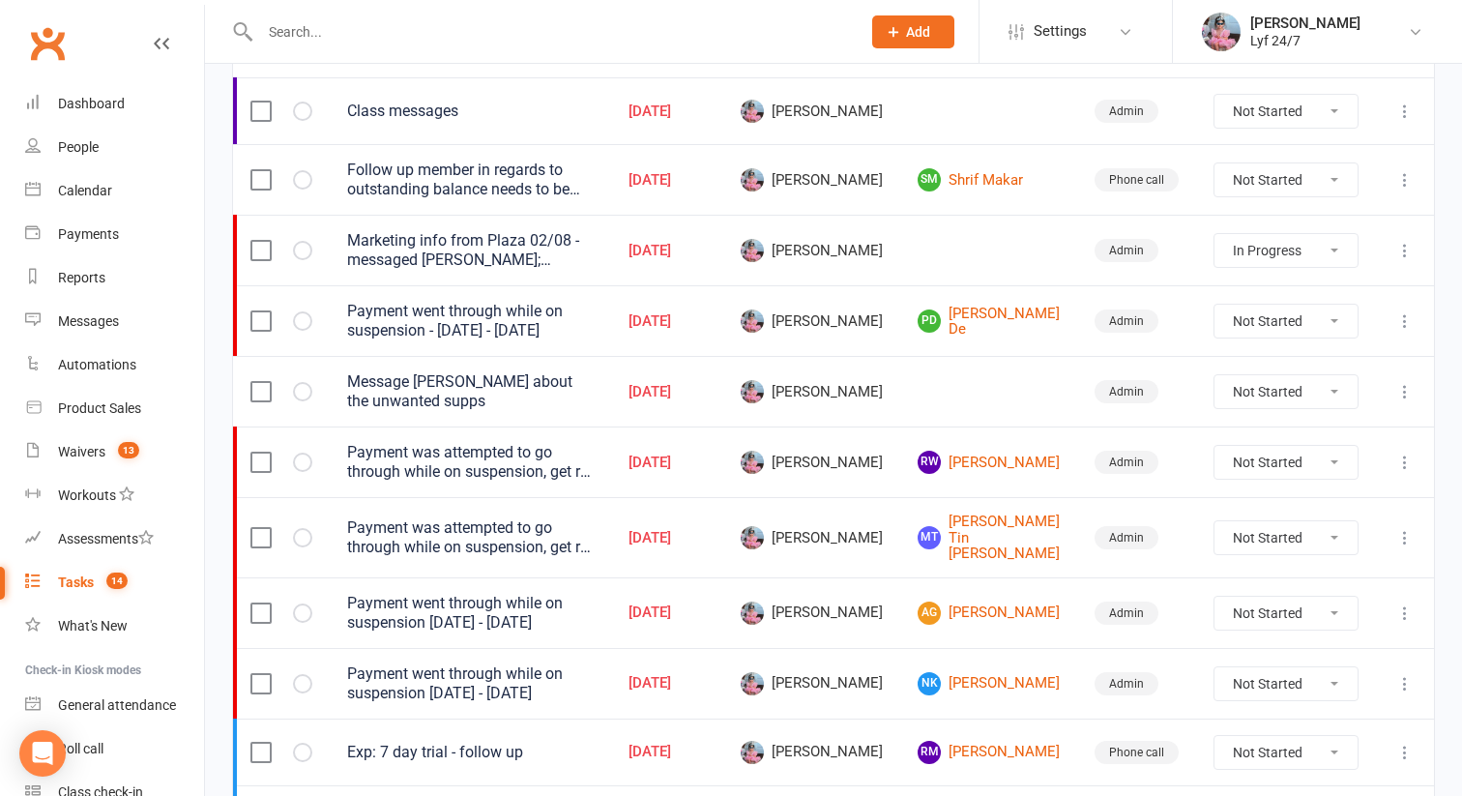
type input "14 Aug 2025"
type input "2:30pm"
select select "32221"
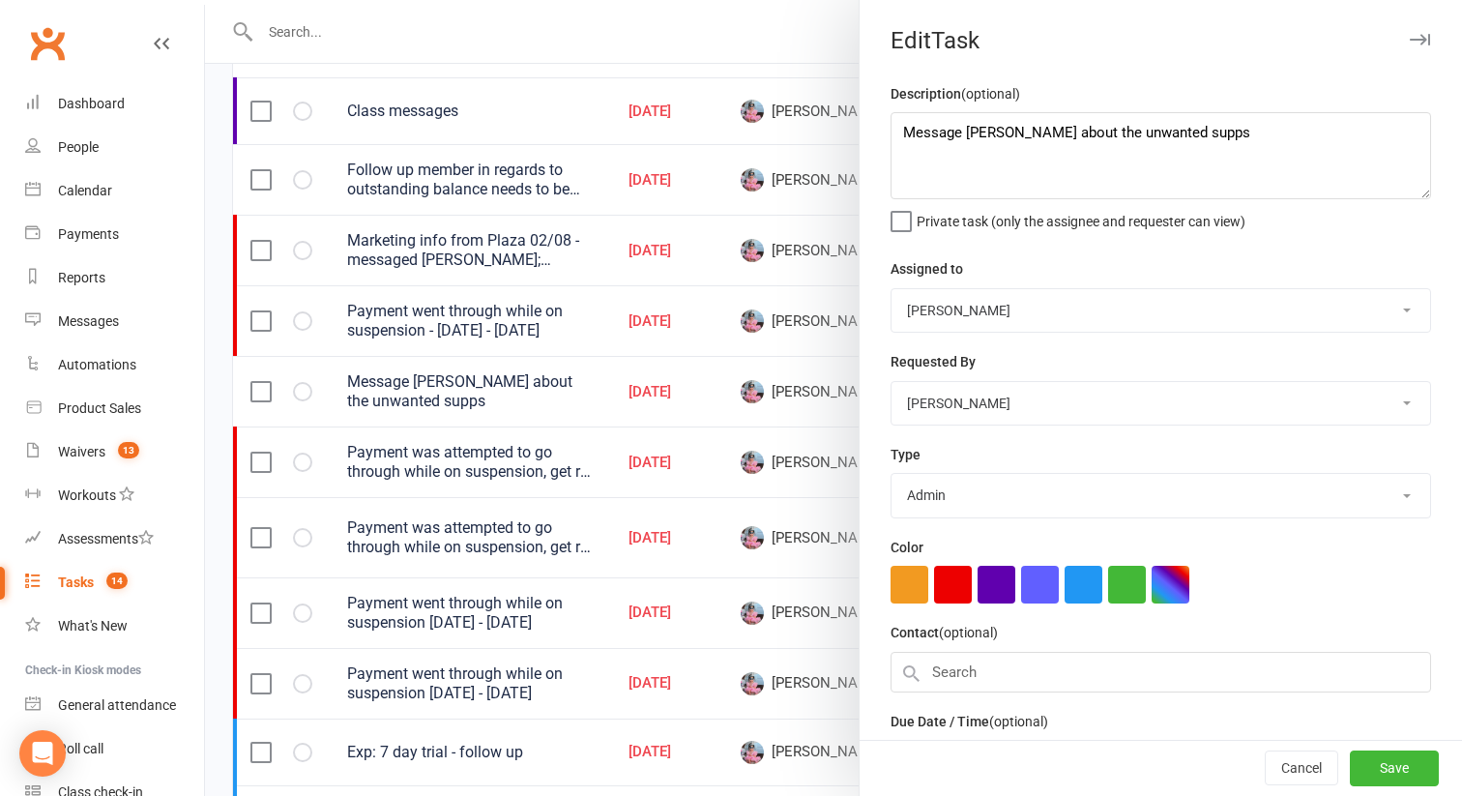
scroll to position [132, 0]
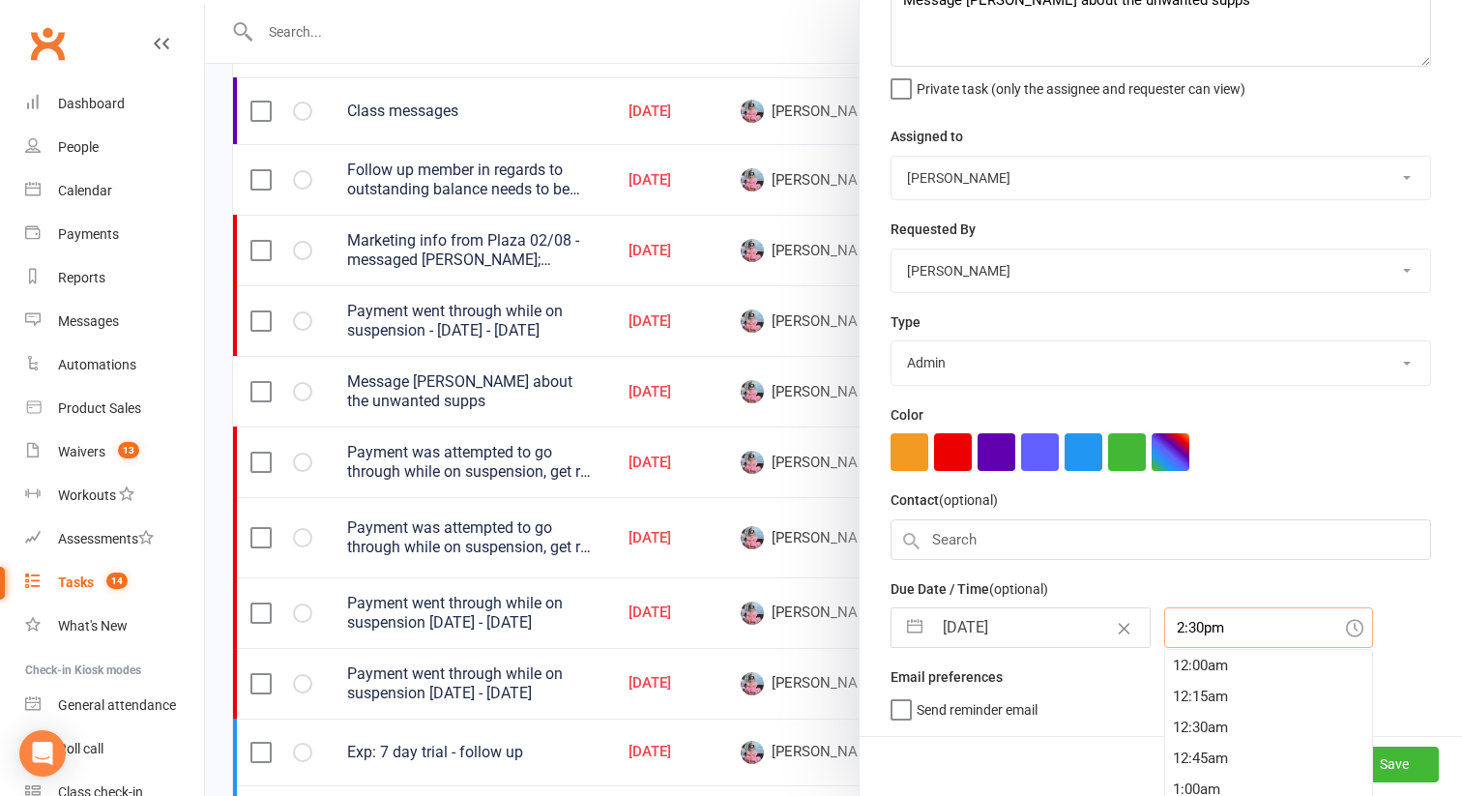
click at [1184, 619] on input "2:30pm" at bounding box center [1268, 627] width 209 height 41
click at [1165, 694] on div "1:00pm" at bounding box center [1268, 688] width 207 height 31
type input "1:00pm"
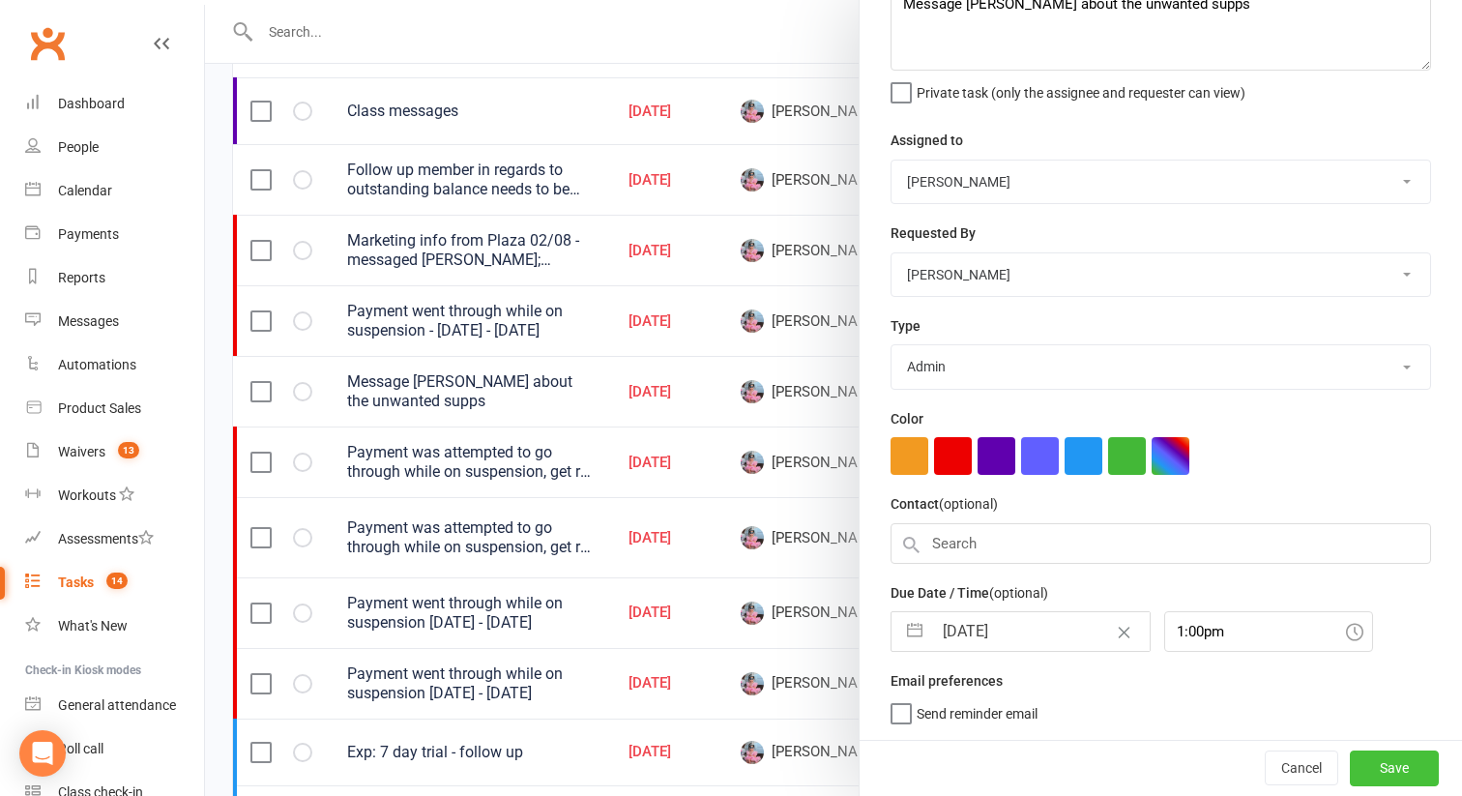
click at [1415, 757] on button "Save" at bounding box center [1393, 767] width 89 height 35
select select "started"
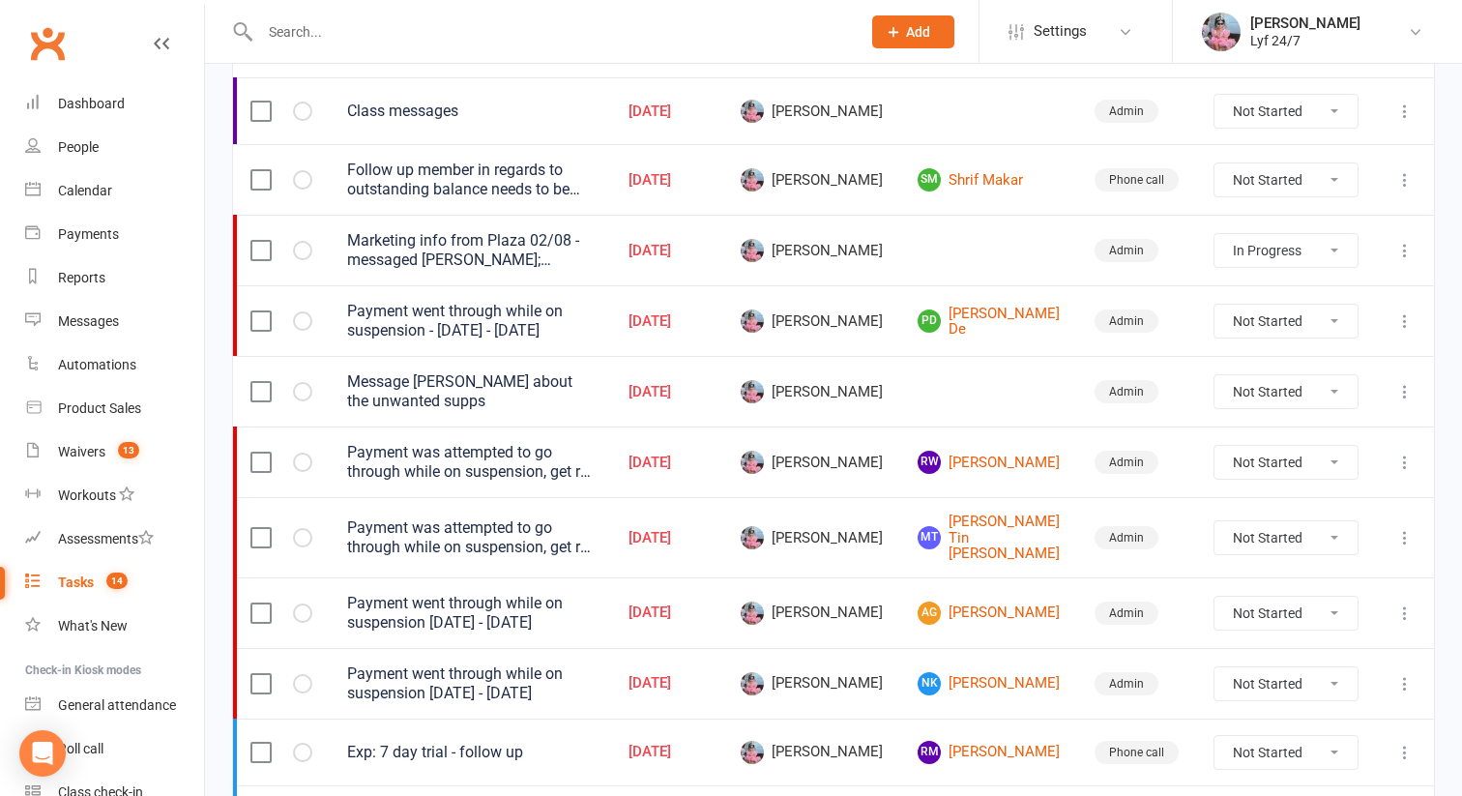
select select "started"
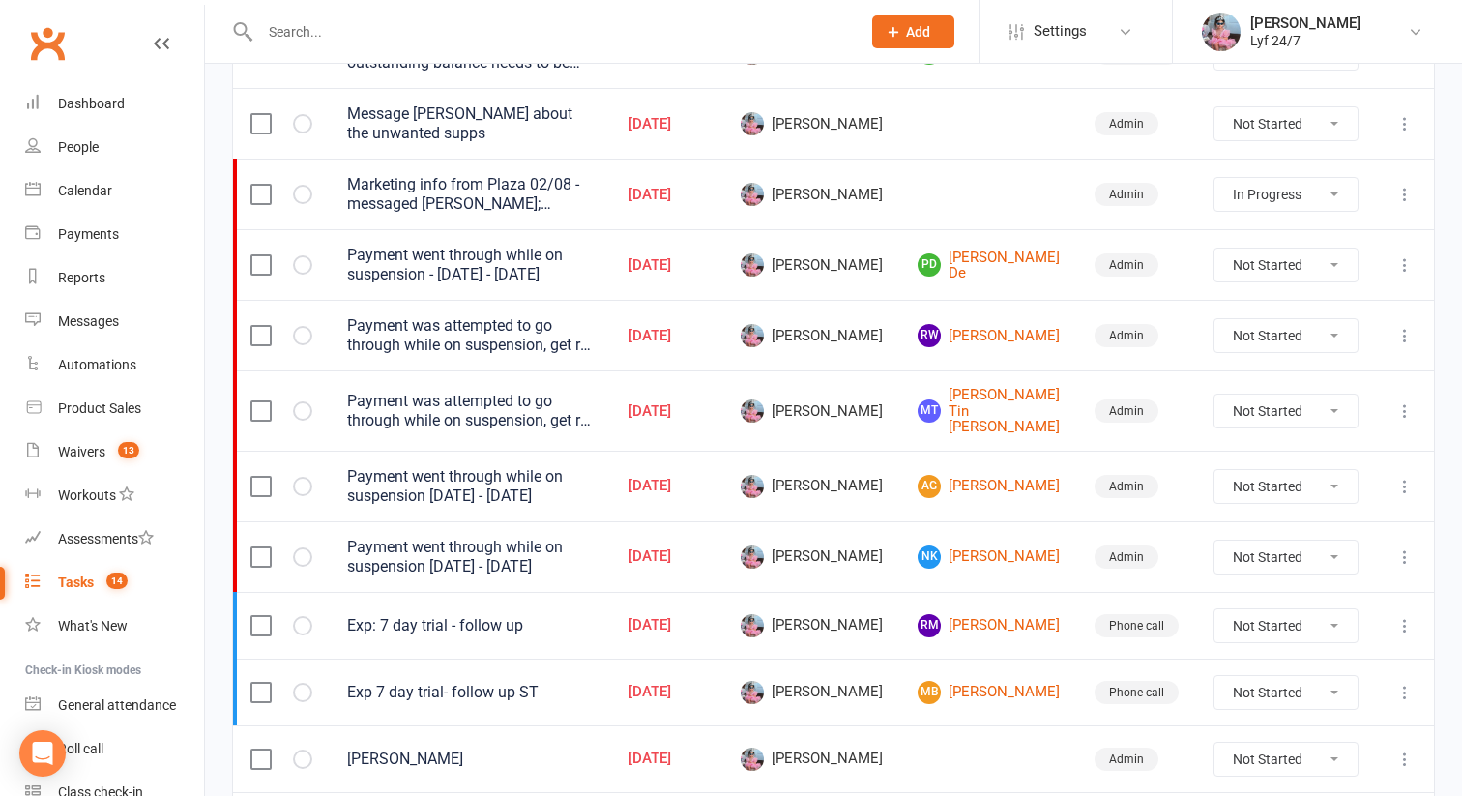
scroll to position [415, 0]
click at [1404, 189] on icon at bounding box center [1404, 192] width 19 height 19
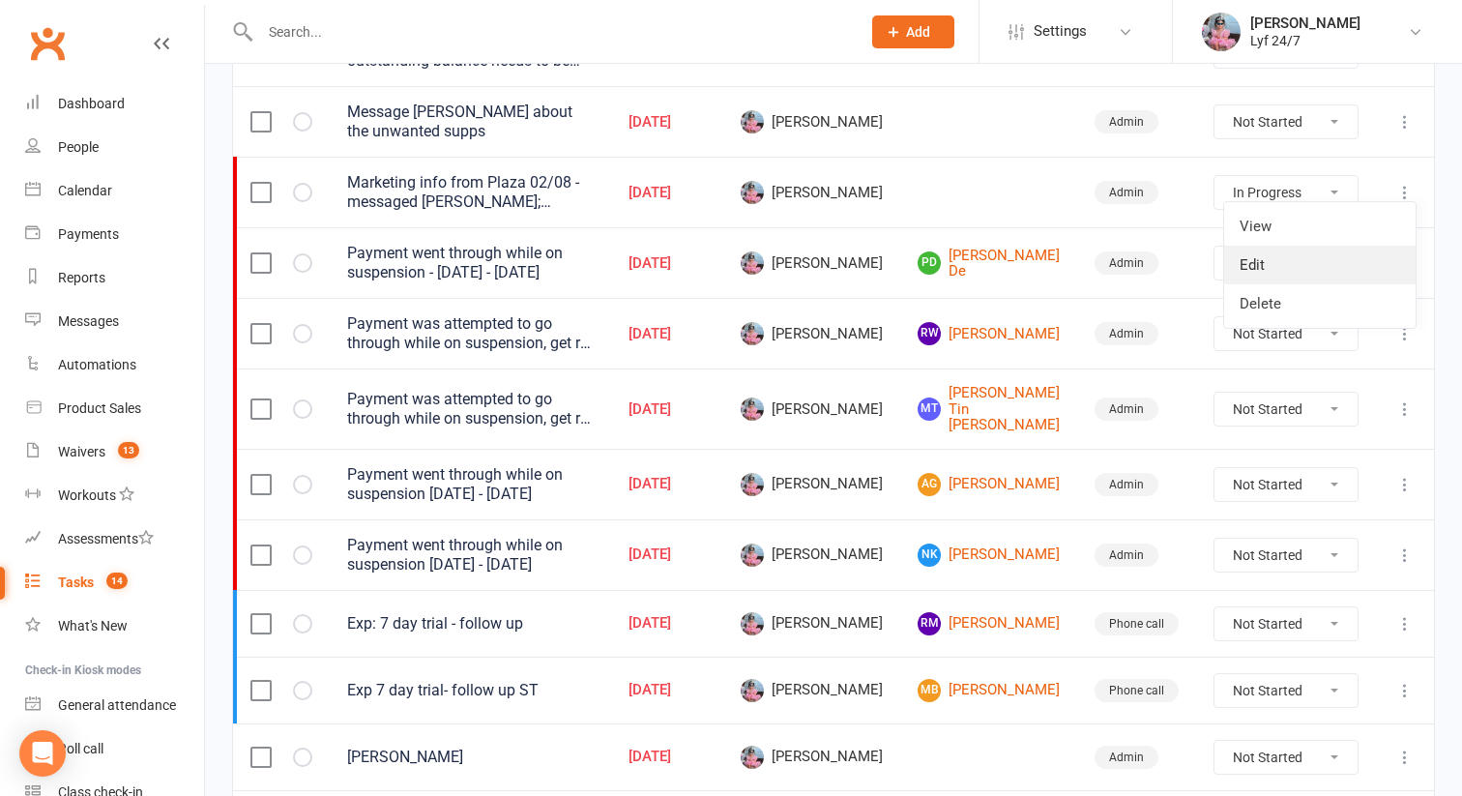
click at [1309, 262] on link "Edit" at bounding box center [1319, 265] width 191 height 39
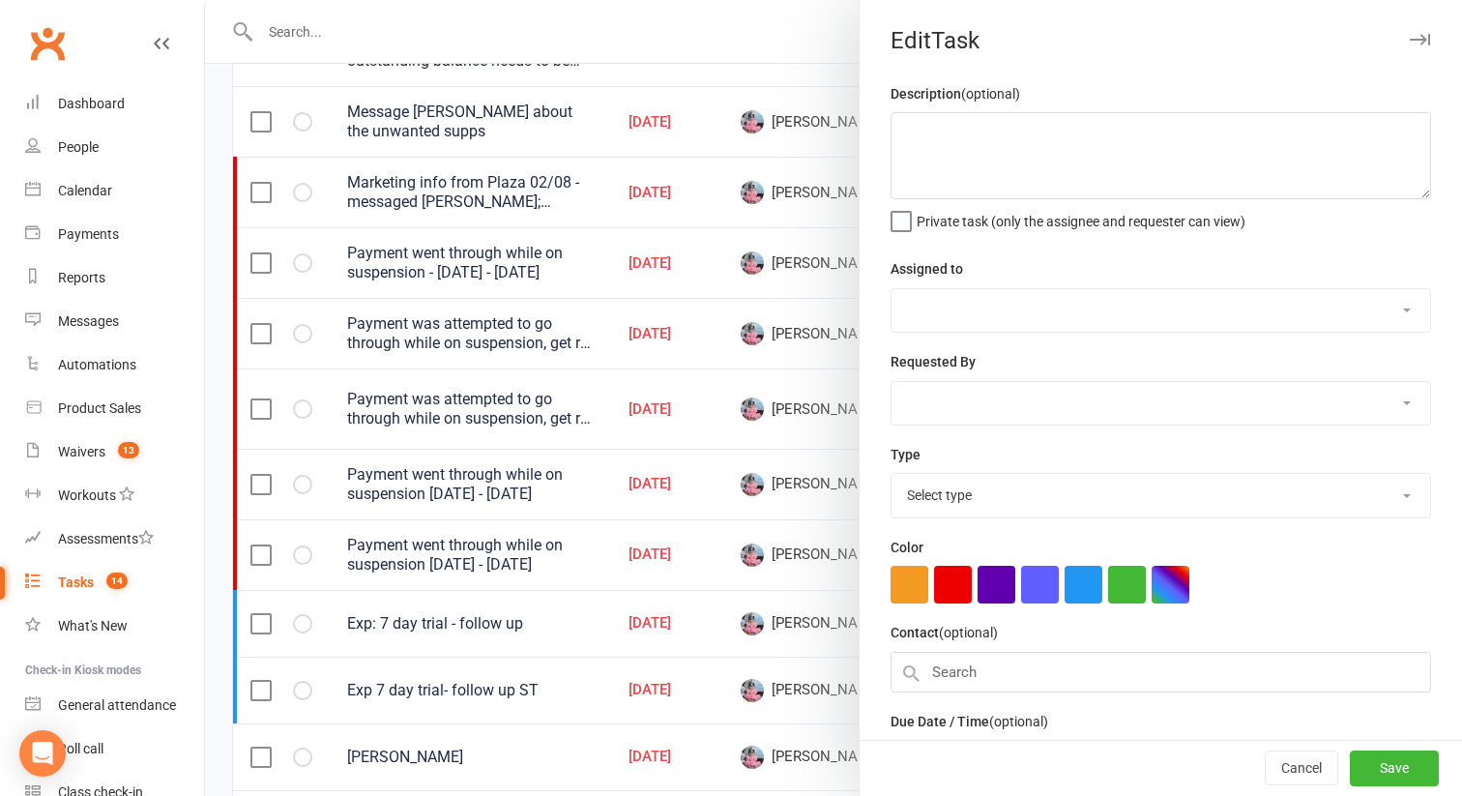
type textarea "Marketing info from Plaza 02/08 - messaged Heidi; awaiting reply - what's the o…"
select select "51905"
type input "14 Aug 2025"
type input "2:00pm"
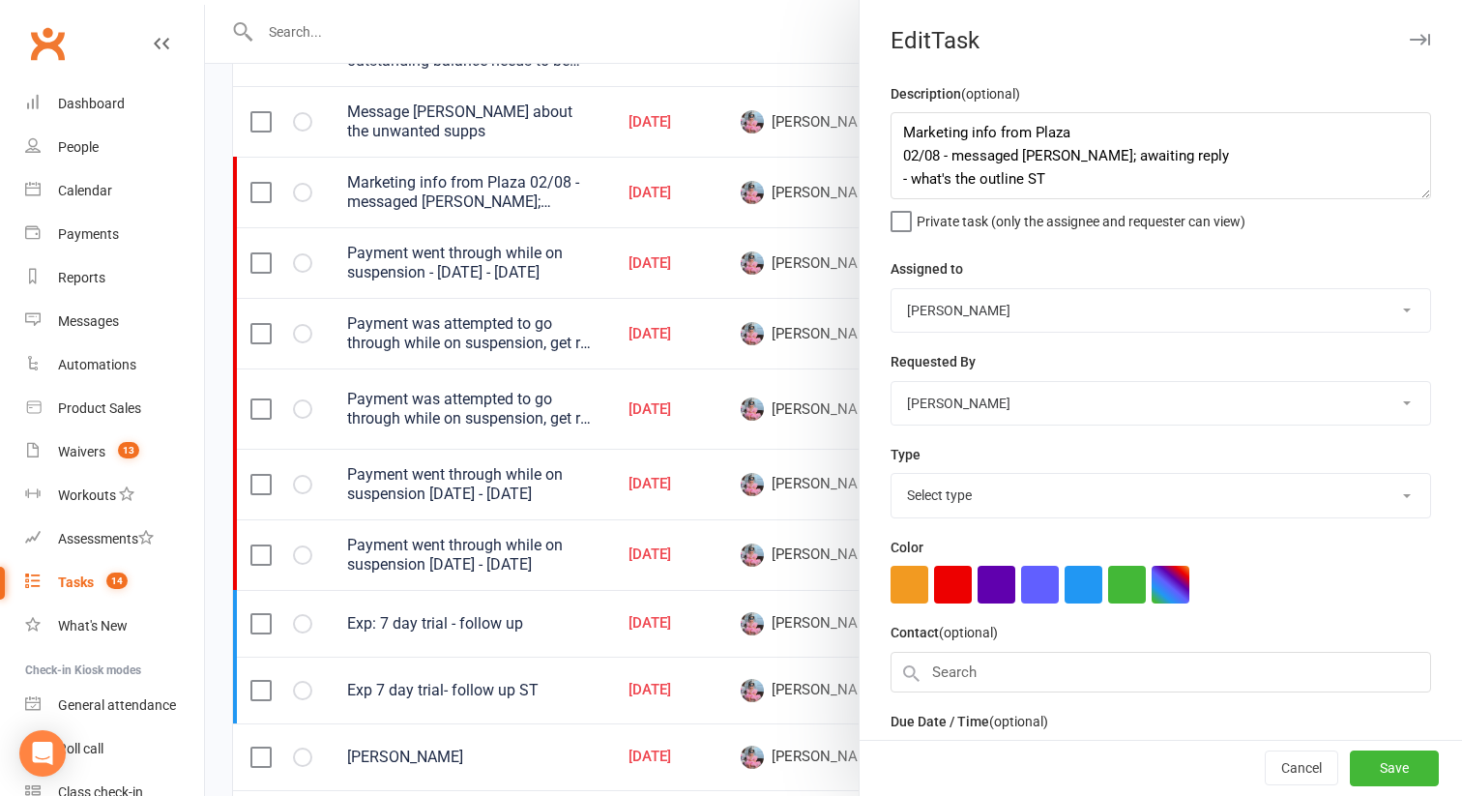
select select "32221"
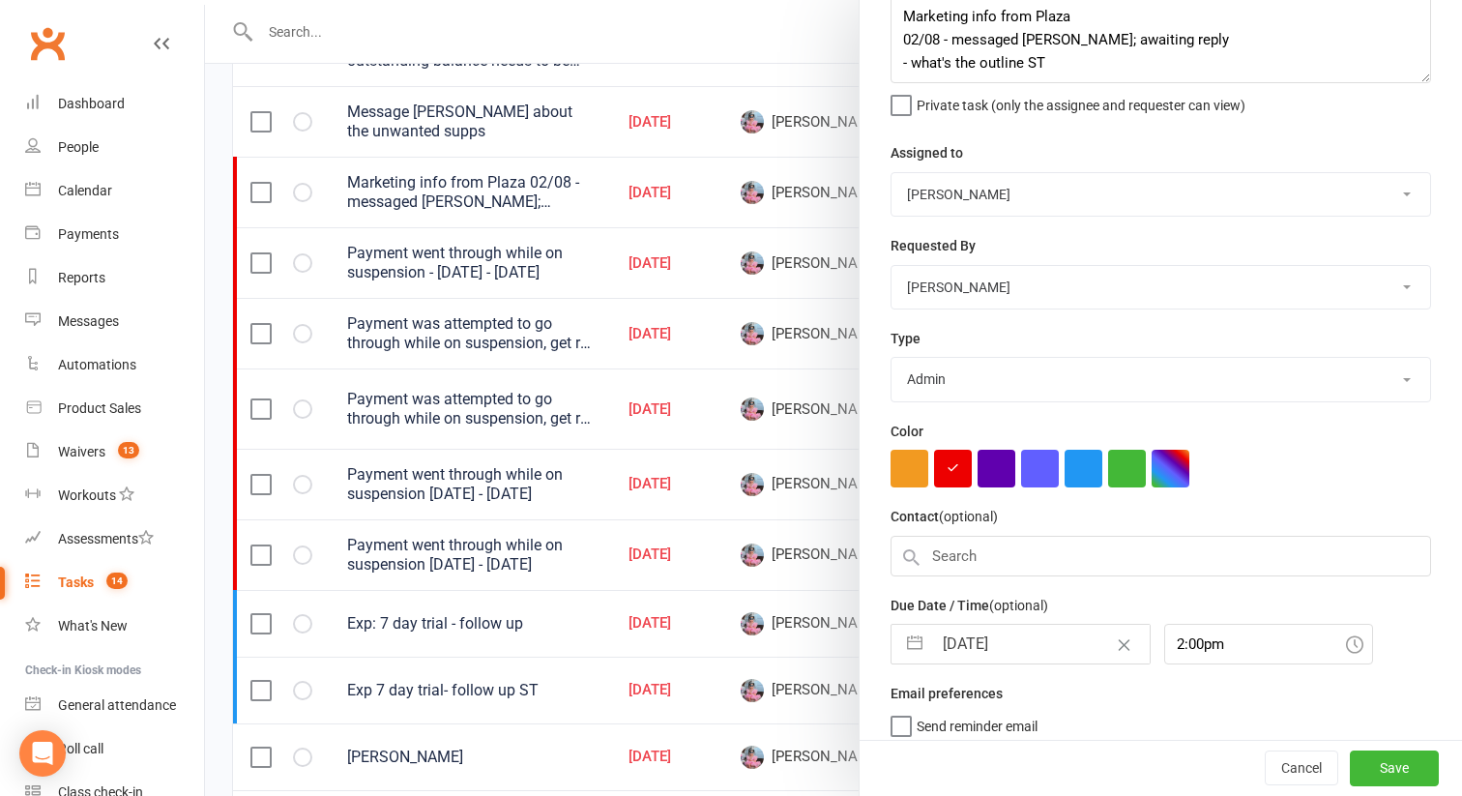
scroll to position [125, 0]
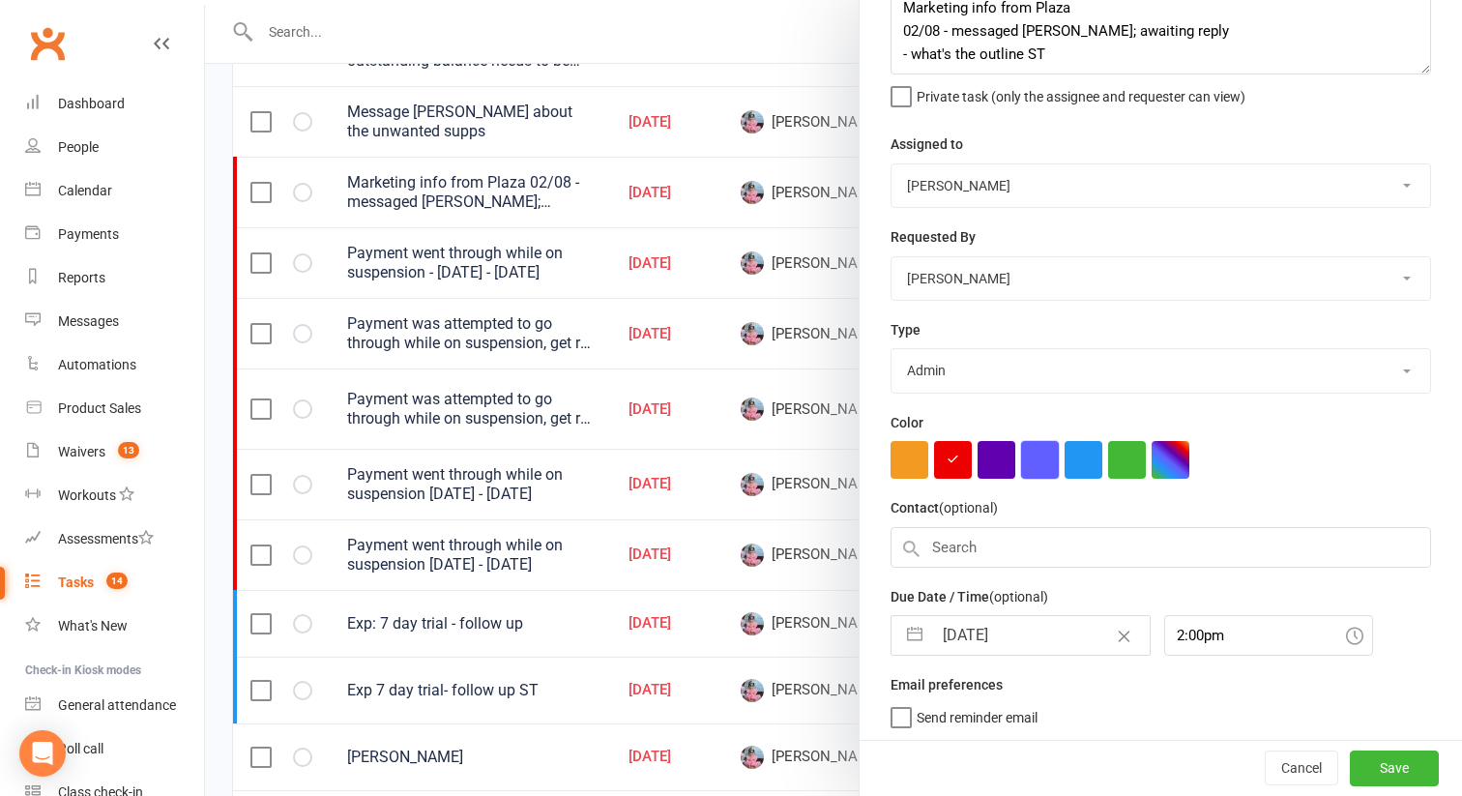
click at [1031, 468] on button "button" at bounding box center [1040, 460] width 38 height 38
click at [908, 469] on button "button" at bounding box center [909, 460] width 38 height 38
click at [898, 444] on button "button" at bounding box center [909, 460] width 38 height 38
click at [1404, 783] on button "Save" at bounding box center [1393, 768] width 89 height 35
select select "started"
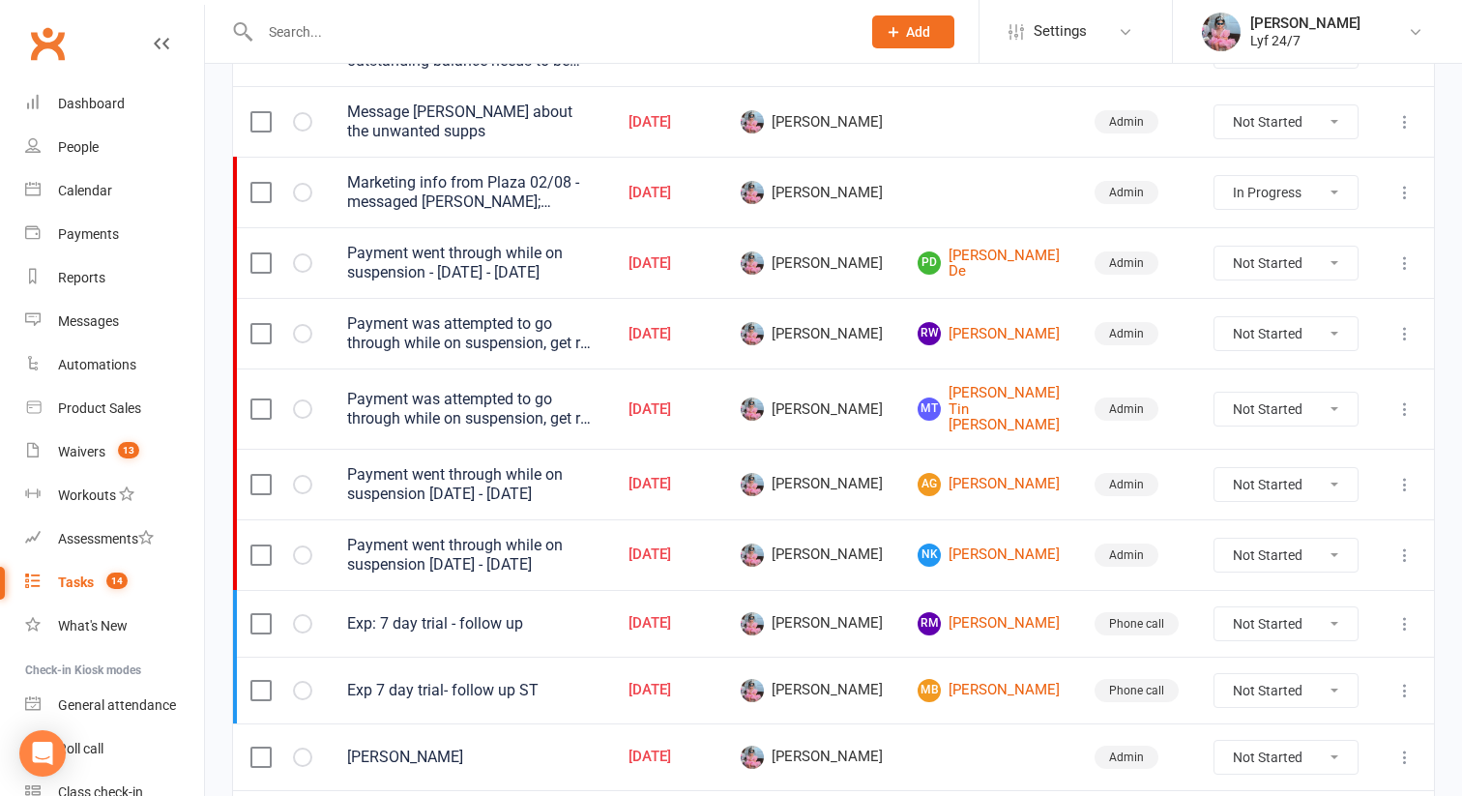
select select "started"
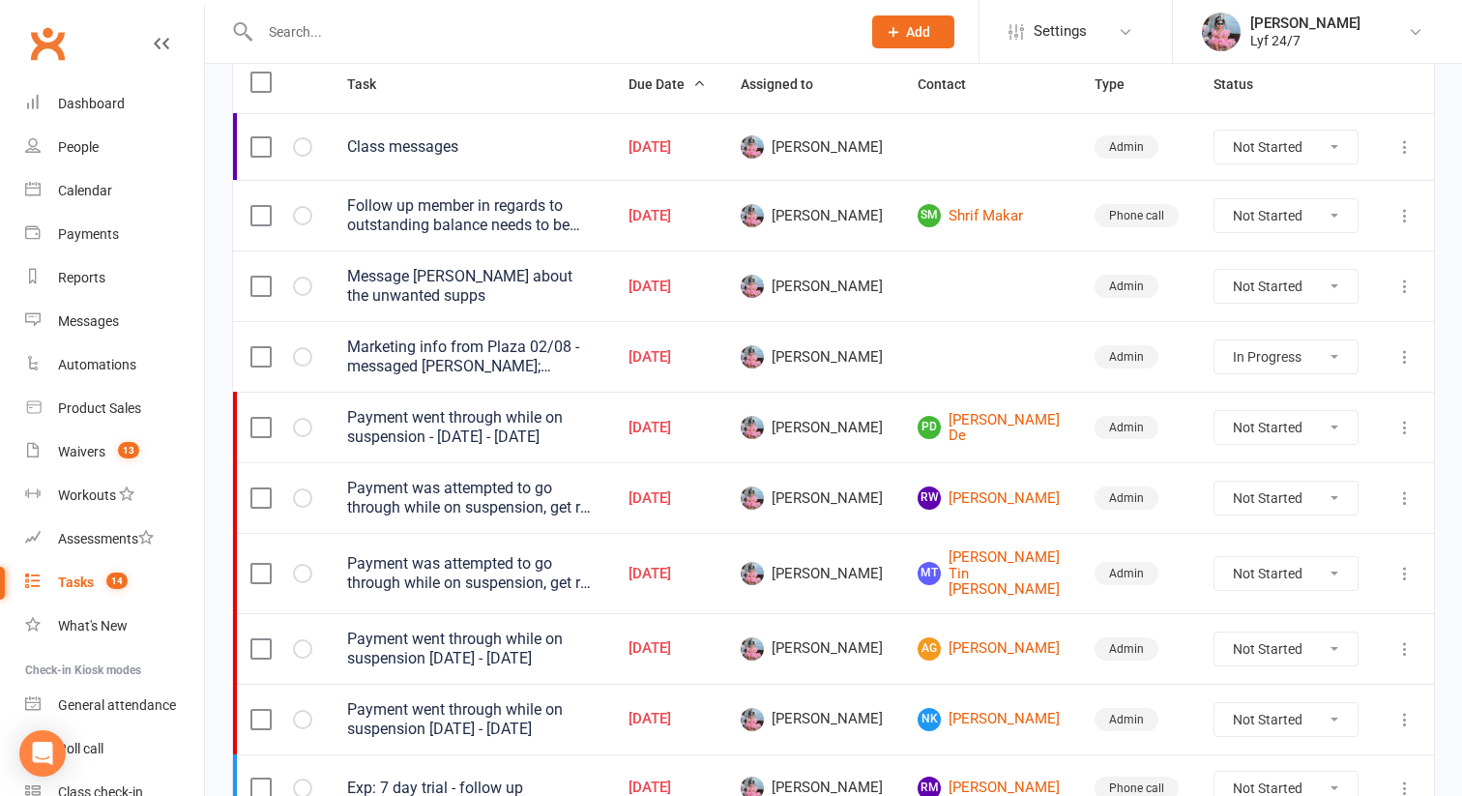
scroll to position [0, 0]
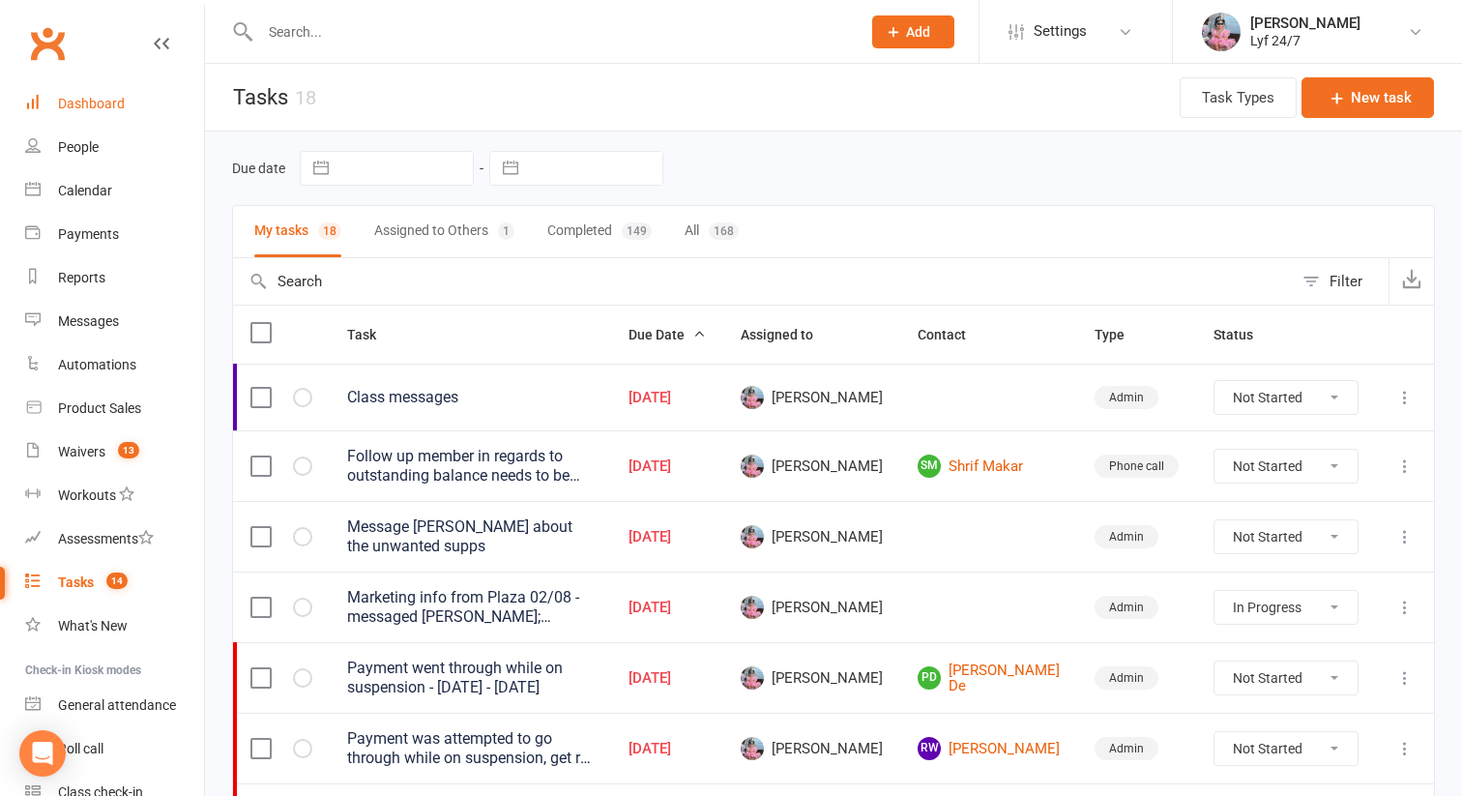
click at [64, 105] on div "Dashboard" at bounding box center [91, 103] width 67 height 15
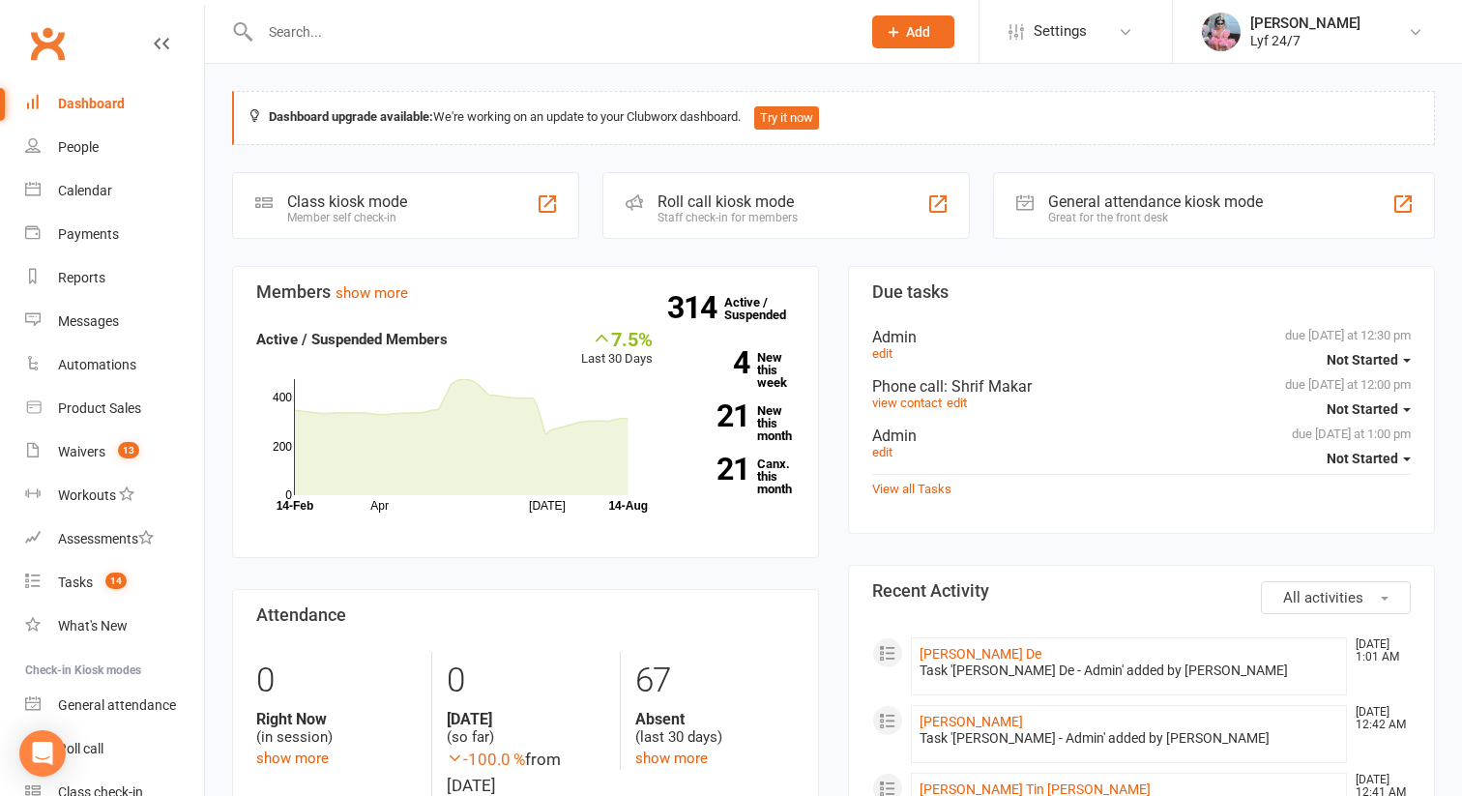
click at [413, 25] on input "text" at bounding box center [550, 31] width 593 height 27
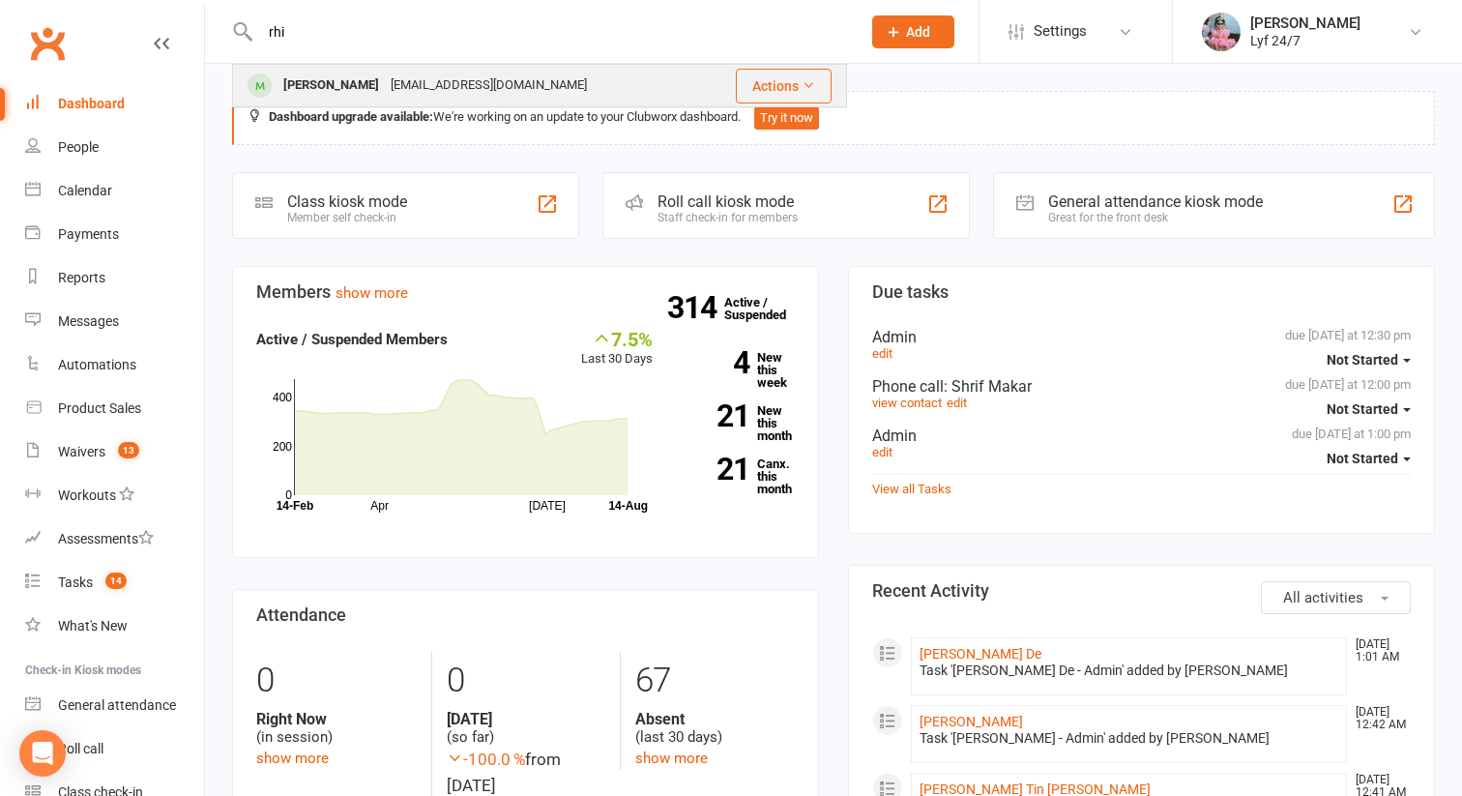
type input "rhi"
click at [361, 79] on div "Rhiannon Taychouri" at bounding box center [330, 86] width 107 height 28
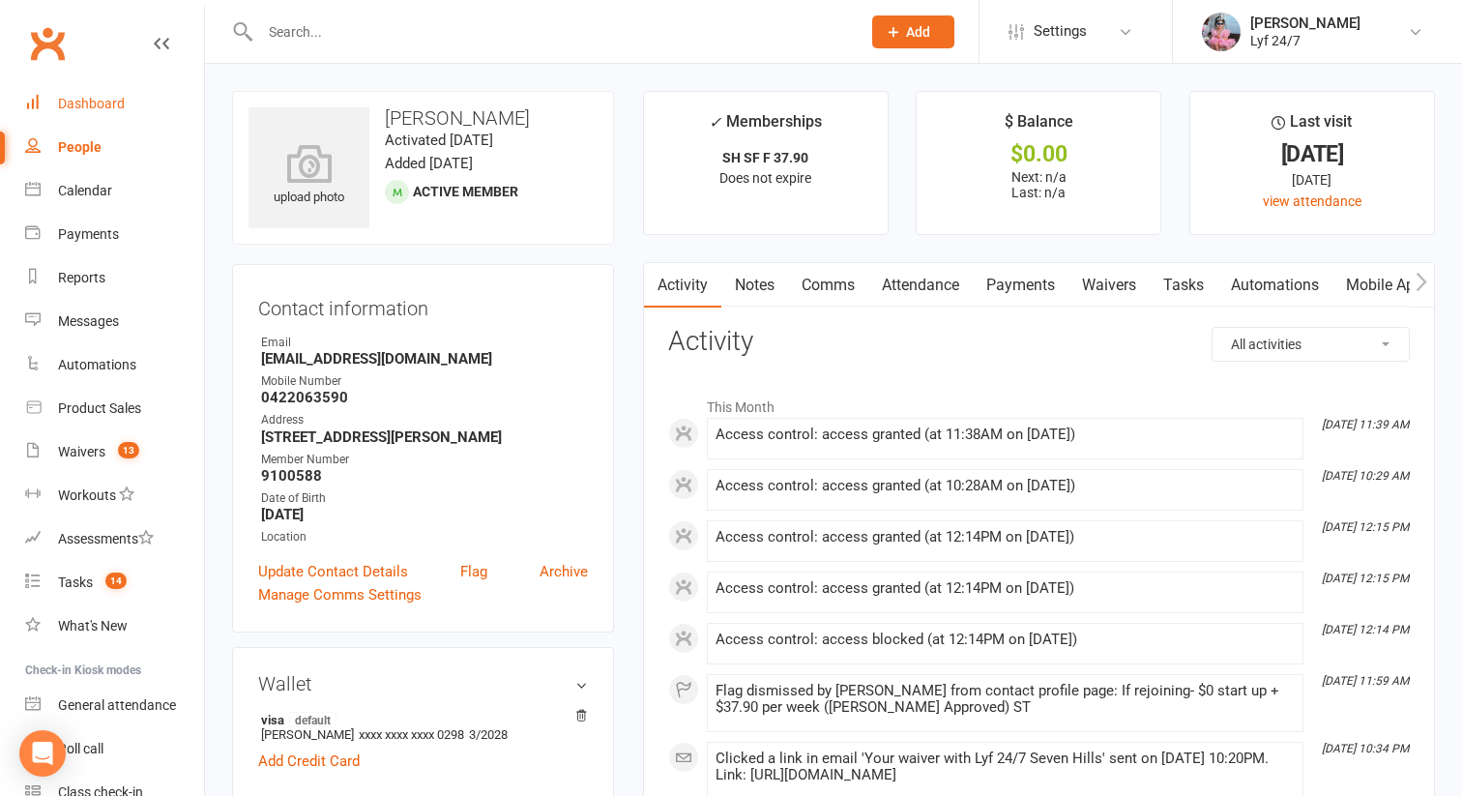
click at [154, 89] on link "Dashboard" at bounding box center [114, 104] width 179 height 44
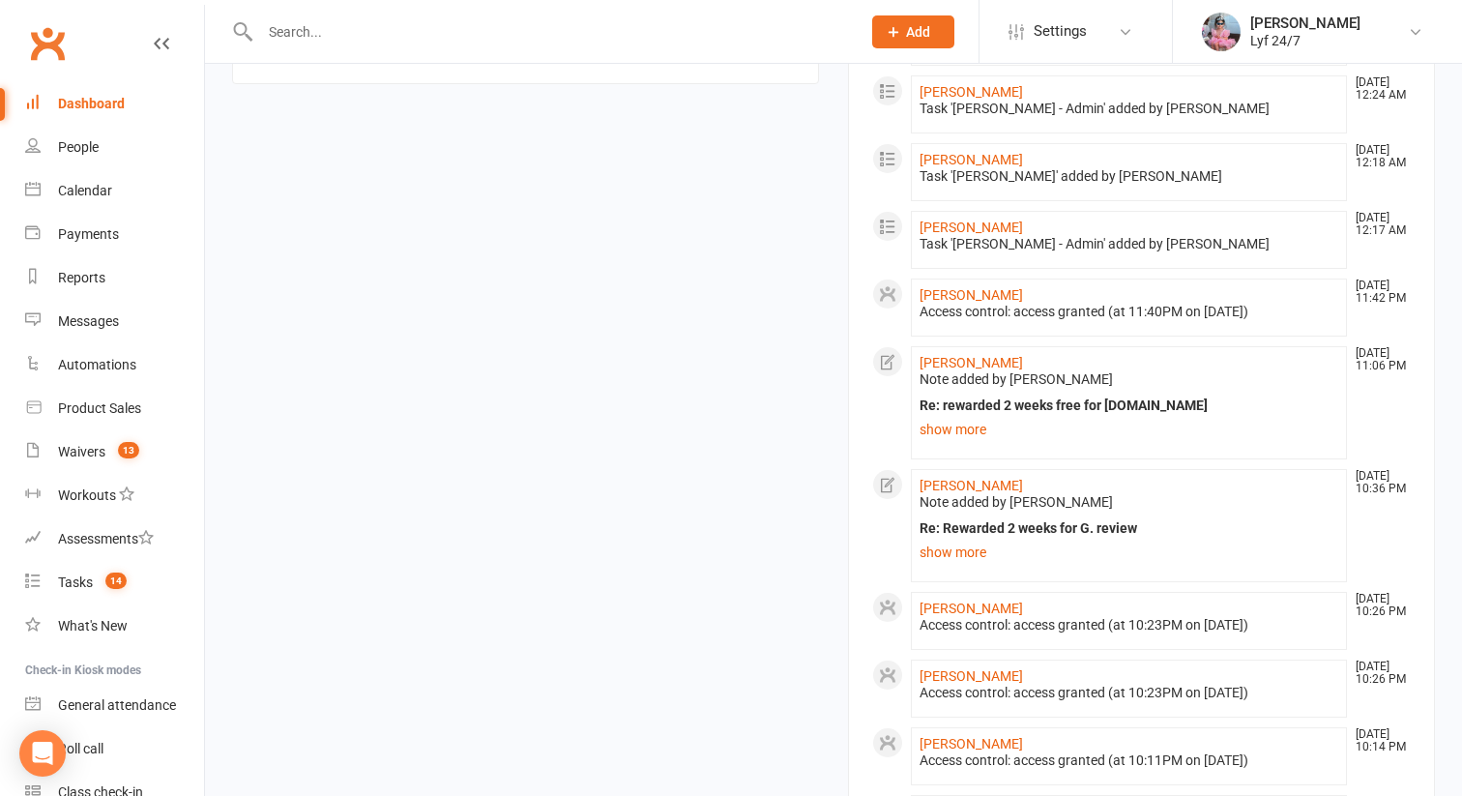
scroll to position [1466, 0]
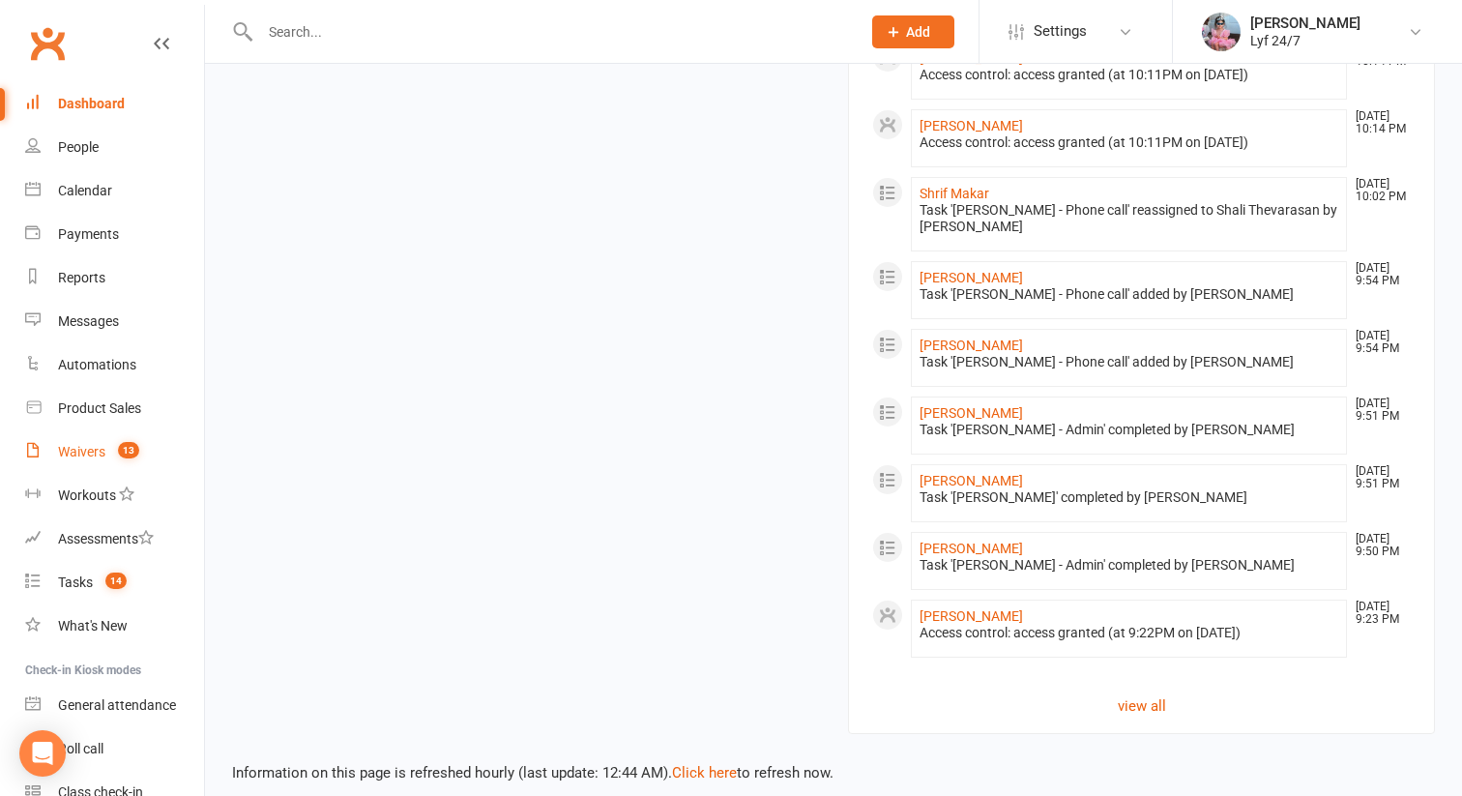
click at [85, 445] on div "Waivers" at bounding box center [81, 451] width 47 height 15
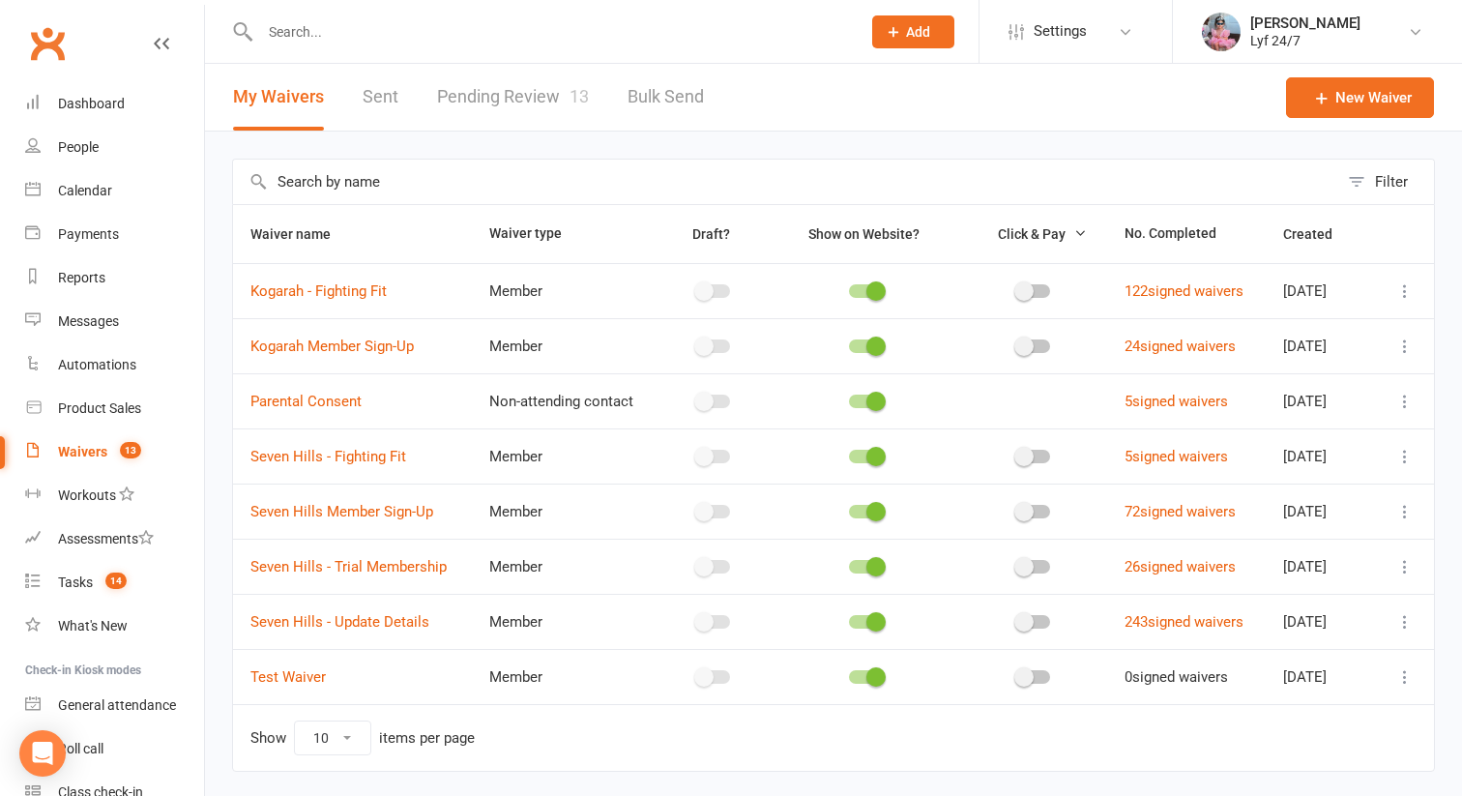
click at [498, 108] on link "Pending Review 13" at bounding box center [513, 97] width 152 height 67
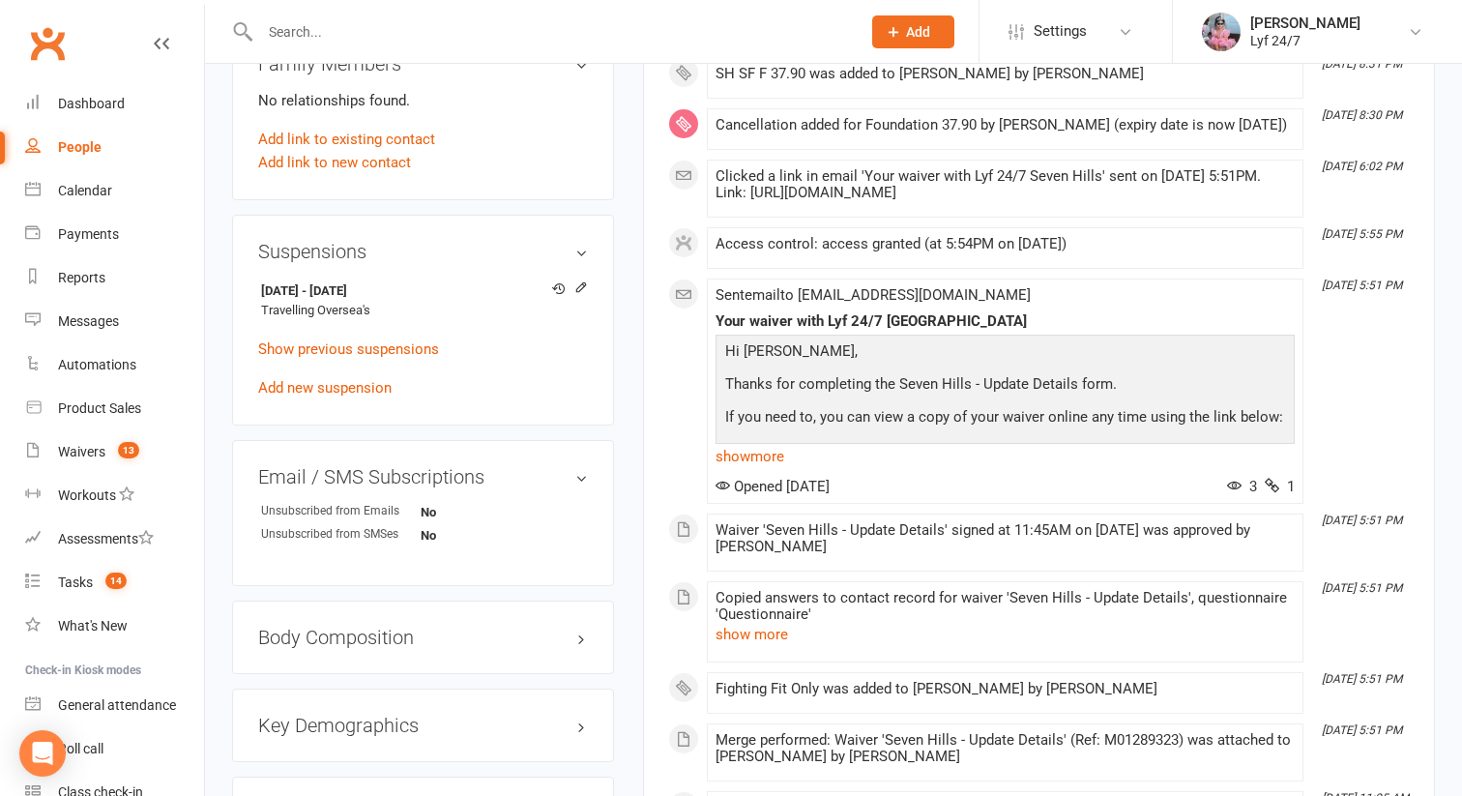
scroll to position [846, 0]
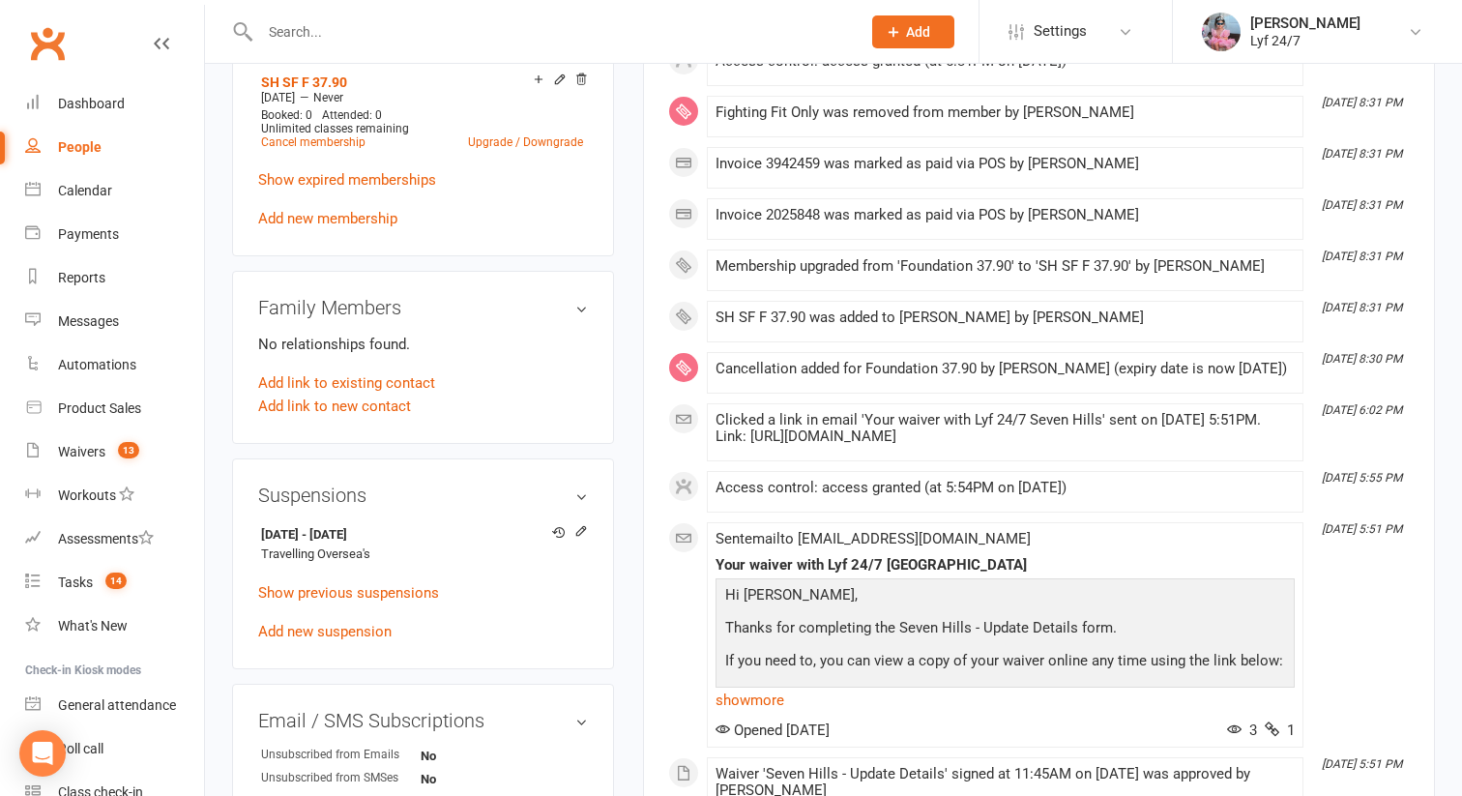
drag, startPoint x: 440, startPoint y: 551, endPoint x: 254, endPoint y: 547, distance: 185.6
click at [254, 547] on div "Suspensions [DATE] - [DATE] Travelling Oversea's Show previous suspensions Add …" at bounding box center [423, 564] width 382 height 212
copy strong "[DATE] - [DATE]"
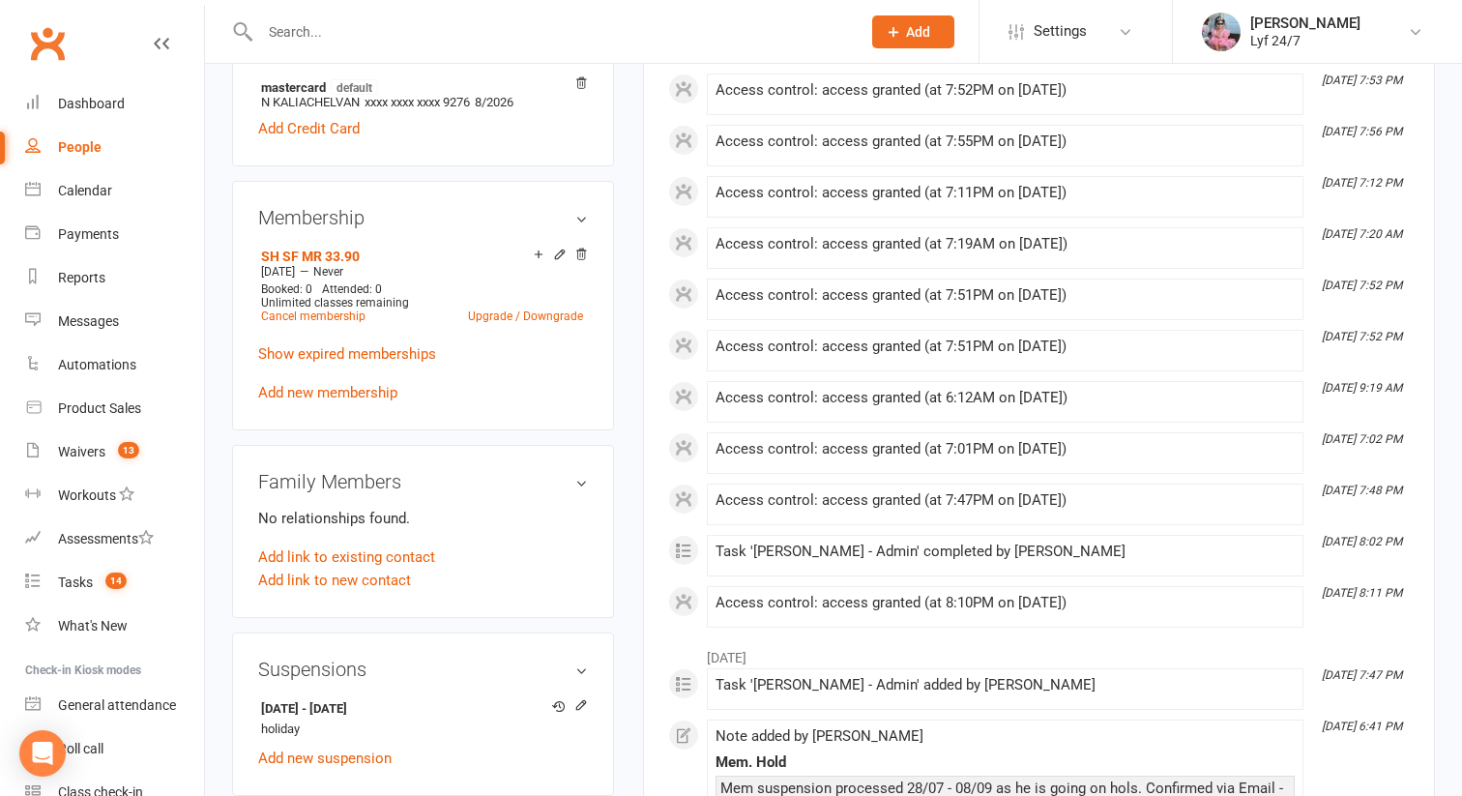
scroll to position [945, 0]
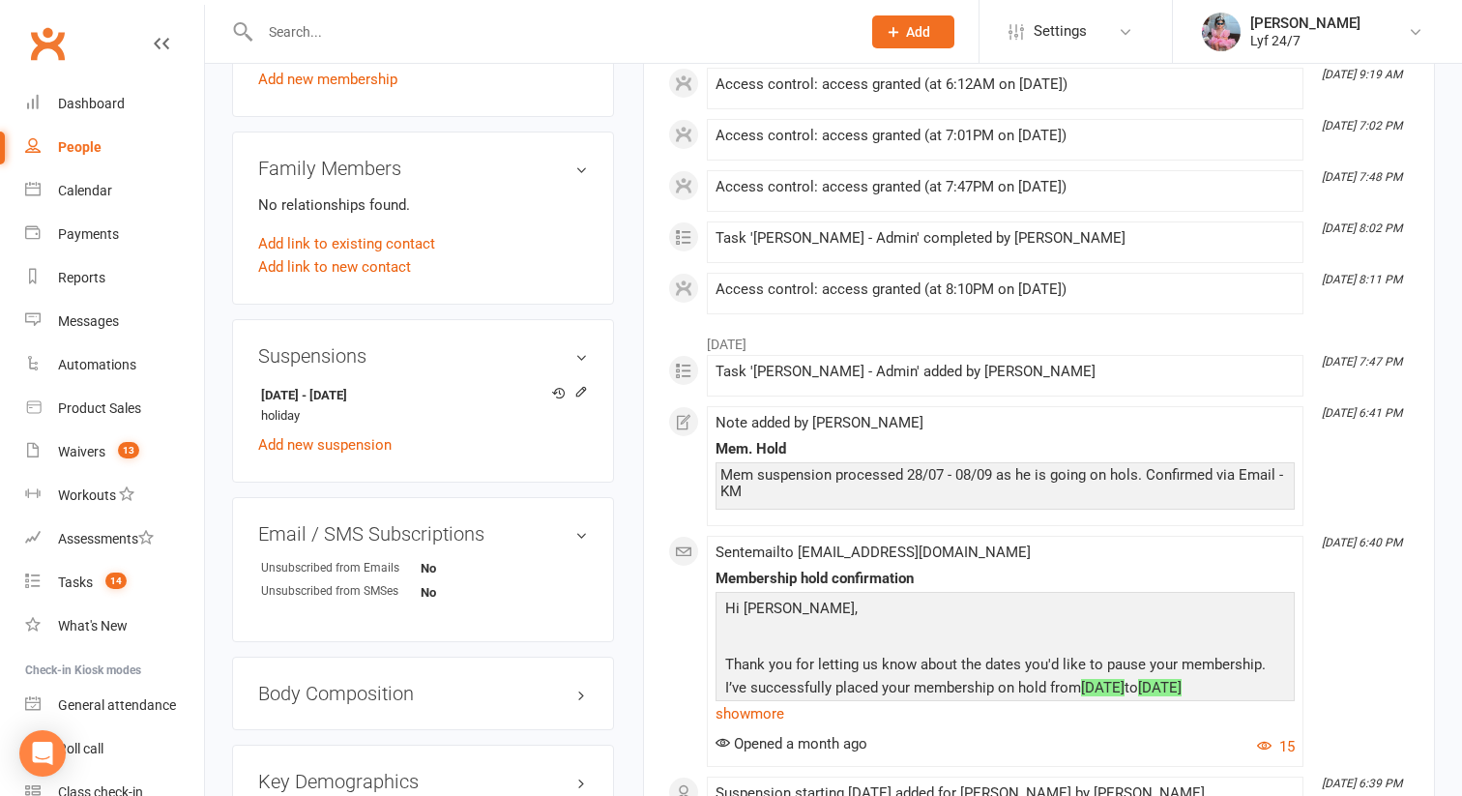
drag, startPoint x: 405, startPoint y: 393, endPoint x: 249, endPoint y: 387, distance: 155.8
click at [249, 387] on div "Suspensions [DATE] - [DATE] holiday Add new suspension" at bounding box center [423, 400] width 382 height 163
copy strong "[DATE] - [DATE]"
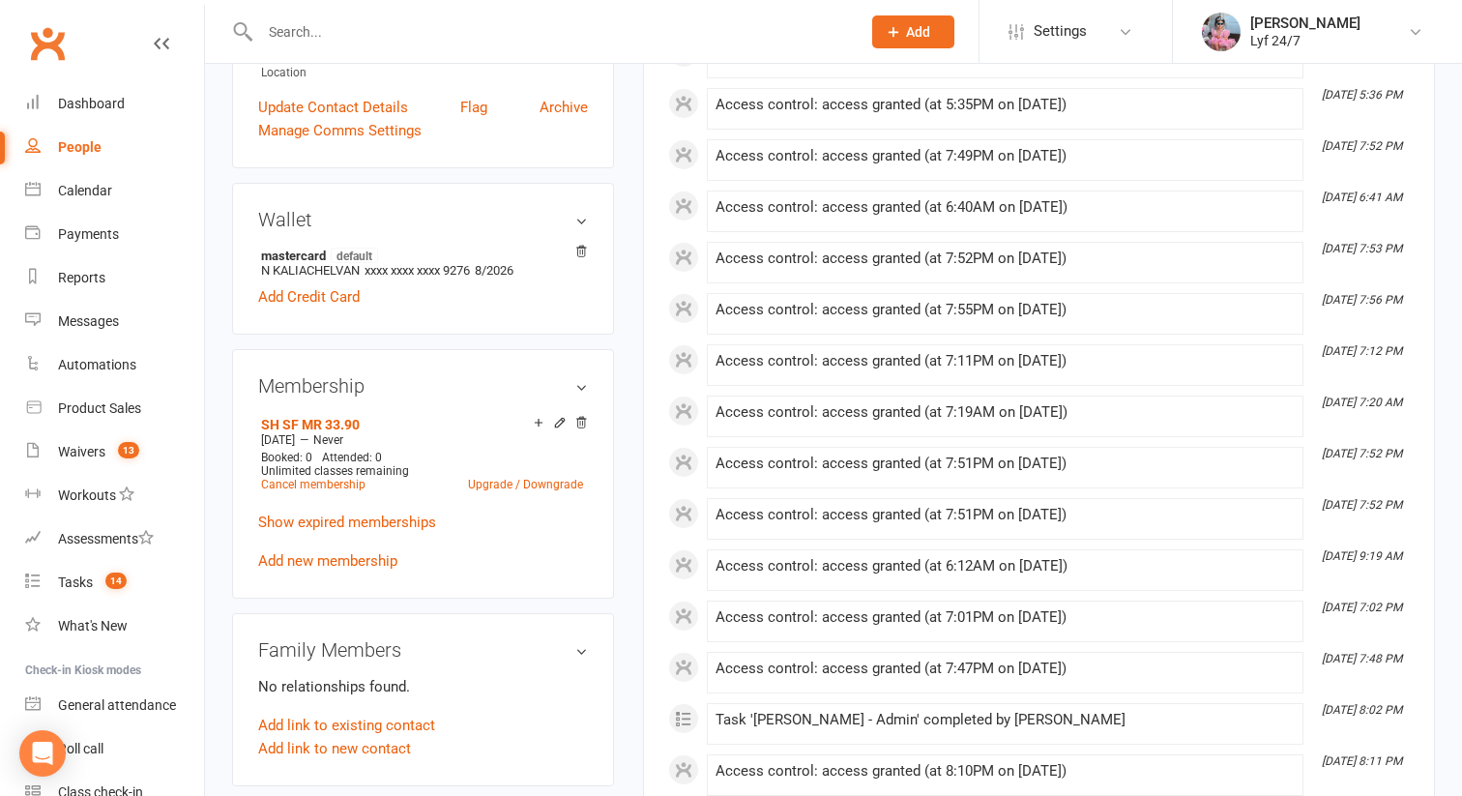
scroll to position [143, 0]
